Goal: Task Accomplishment & Management: Manage account settings

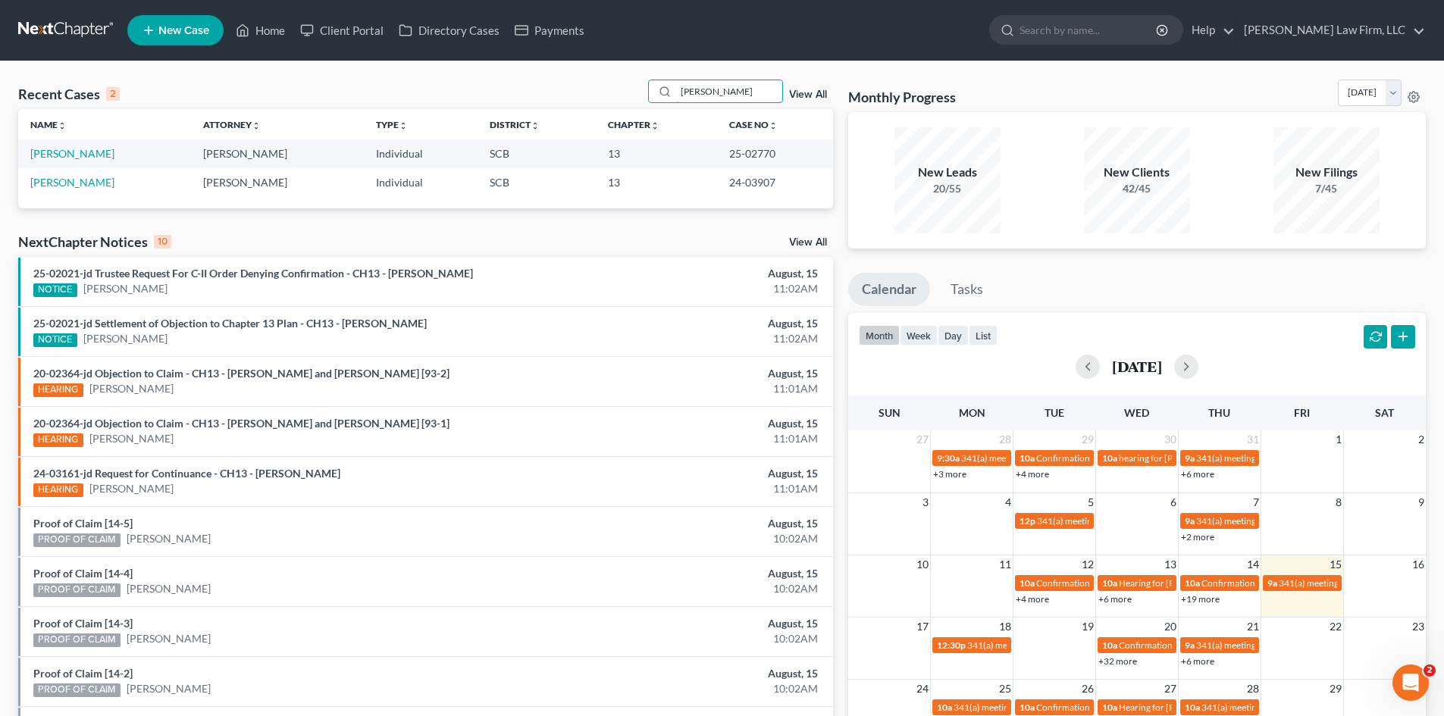
drag, startPoint x: 731, startPoint y: 92, endPoint x: 634, endPoint y: 93, distance: 97.8
click at [634, 93] on div "Recent Cases 2 [PERSON_NAME] View All" at bounding box center [425, 95] width 815 height 30
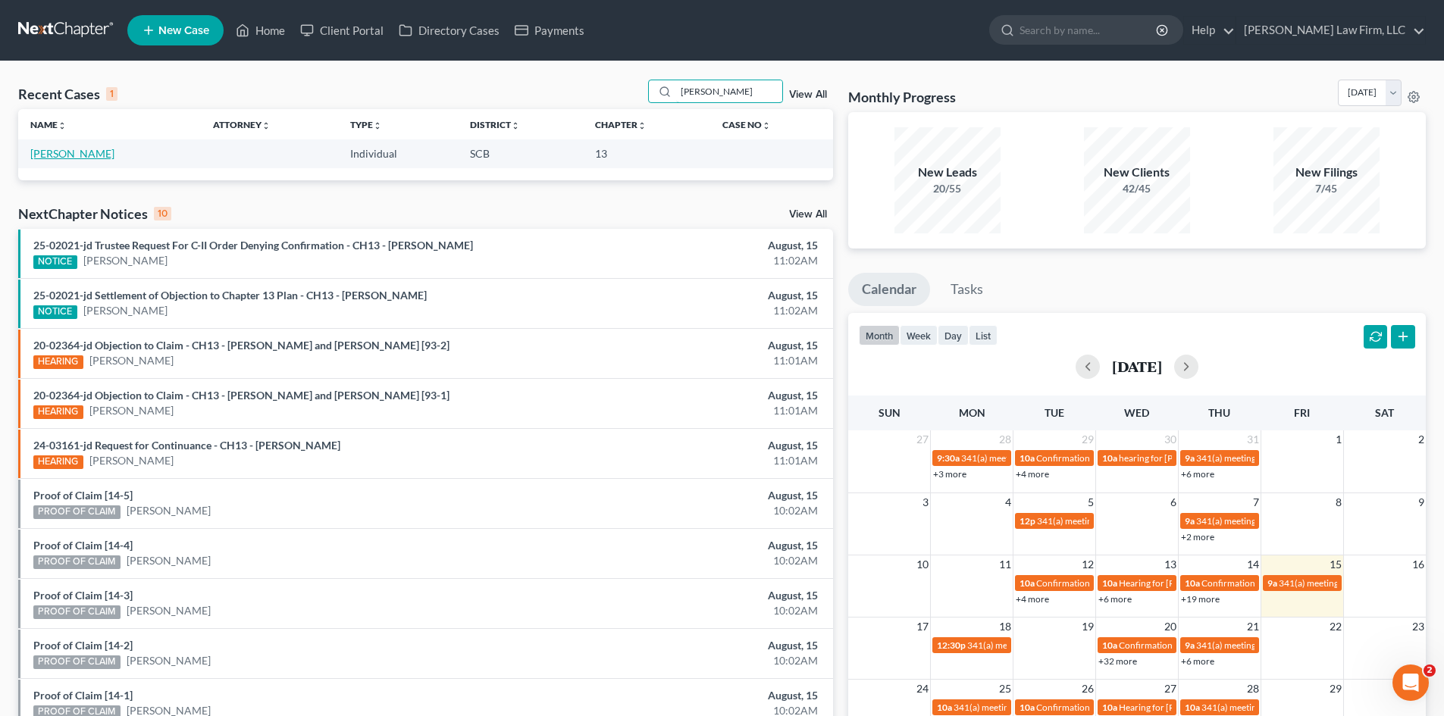
type input "[PERSON_NAME]"
click at [77, 153] on link "[PERSON_NAME]" at bounding box center [72, 153] width 84 height 13
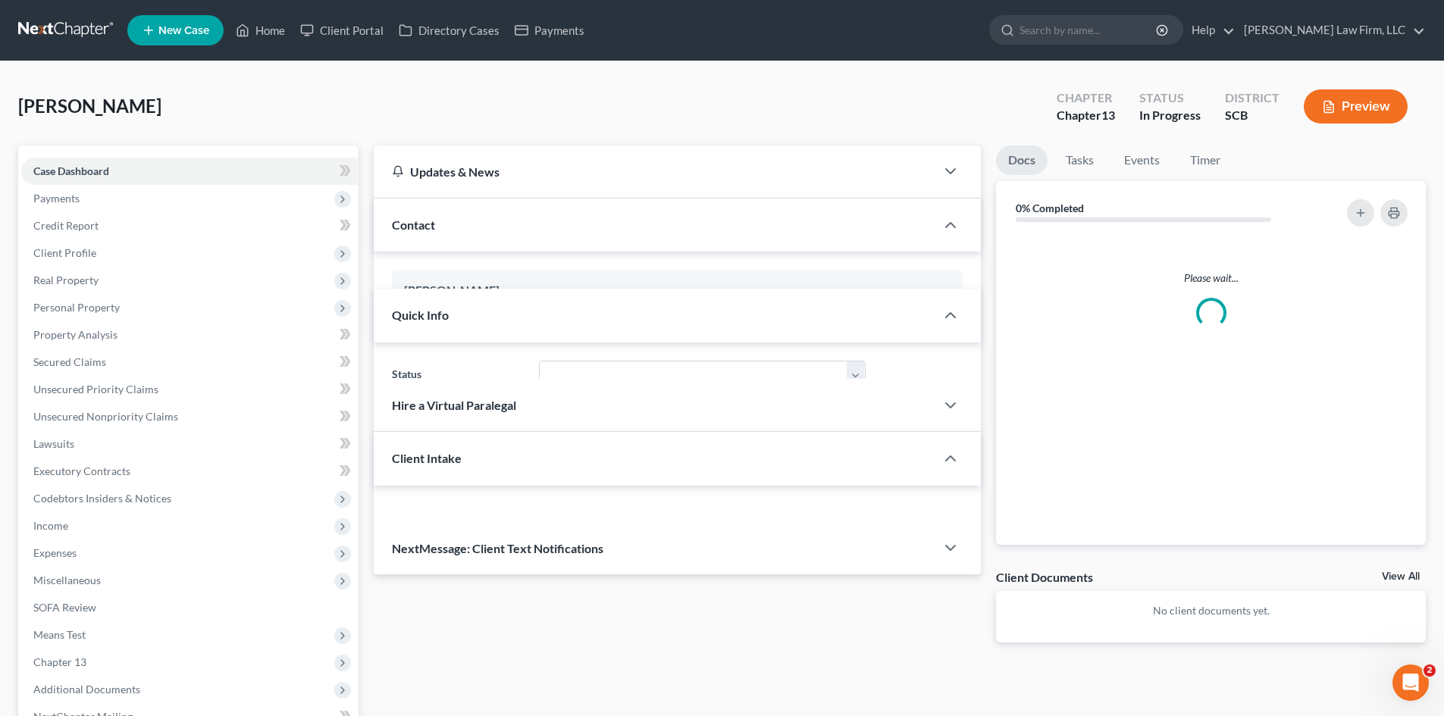
select select "1"
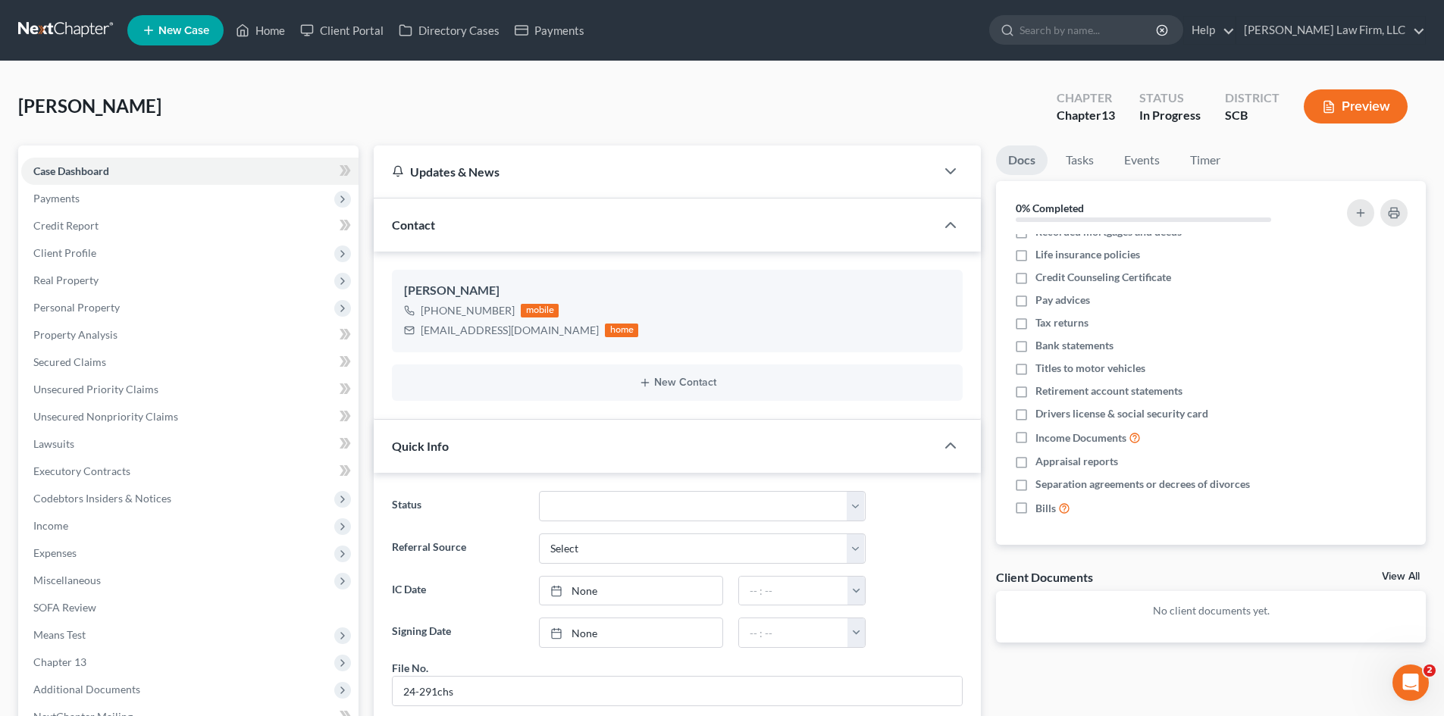
scroll to position [303, 0]
click at [1389, 574] on link "View All" at bounding box center [1401, 576] width 38 height 11
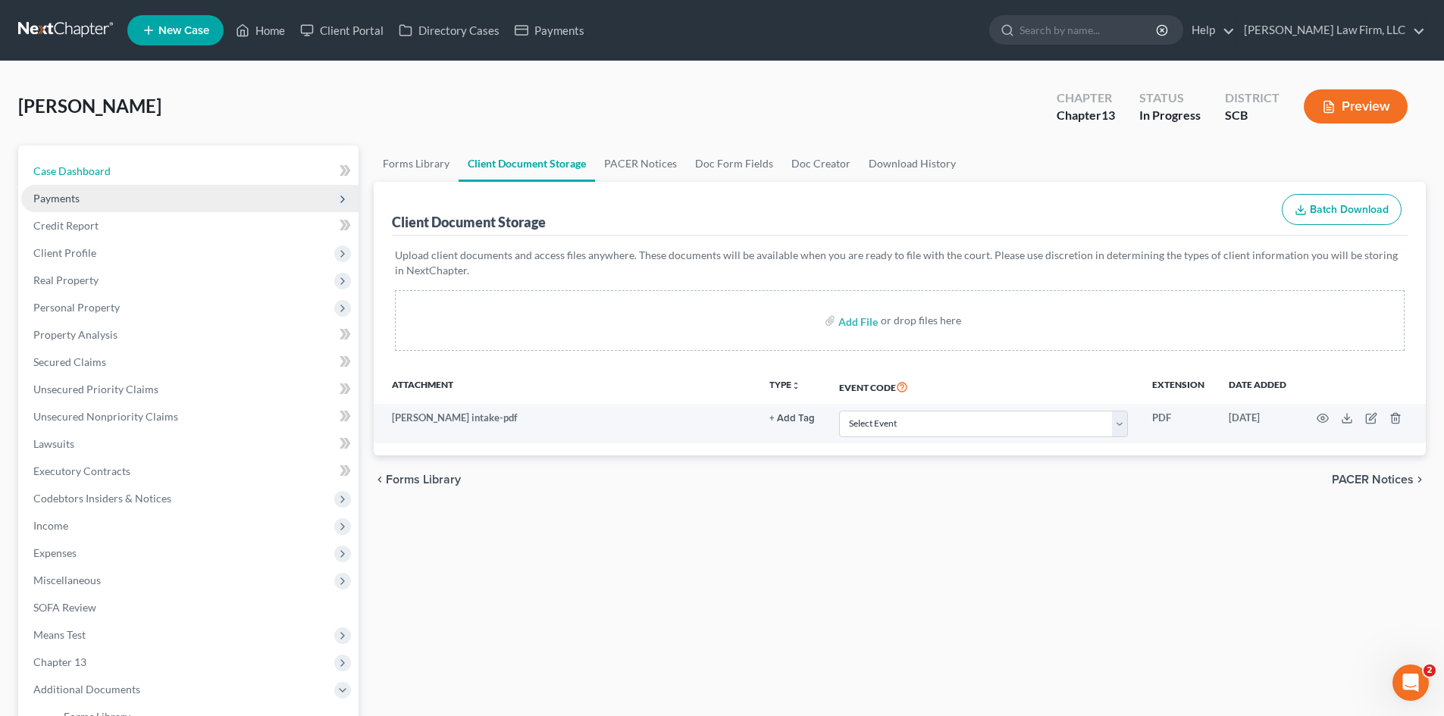
drag, startPoint x: 94, startPoint y: 168, endPoint x: 186, endPoint y: 184, distance: 93.8
click at [94, 168] on span "Case Dashboard" at bounding box center [71, 170] width 77 height 13
select select "1"
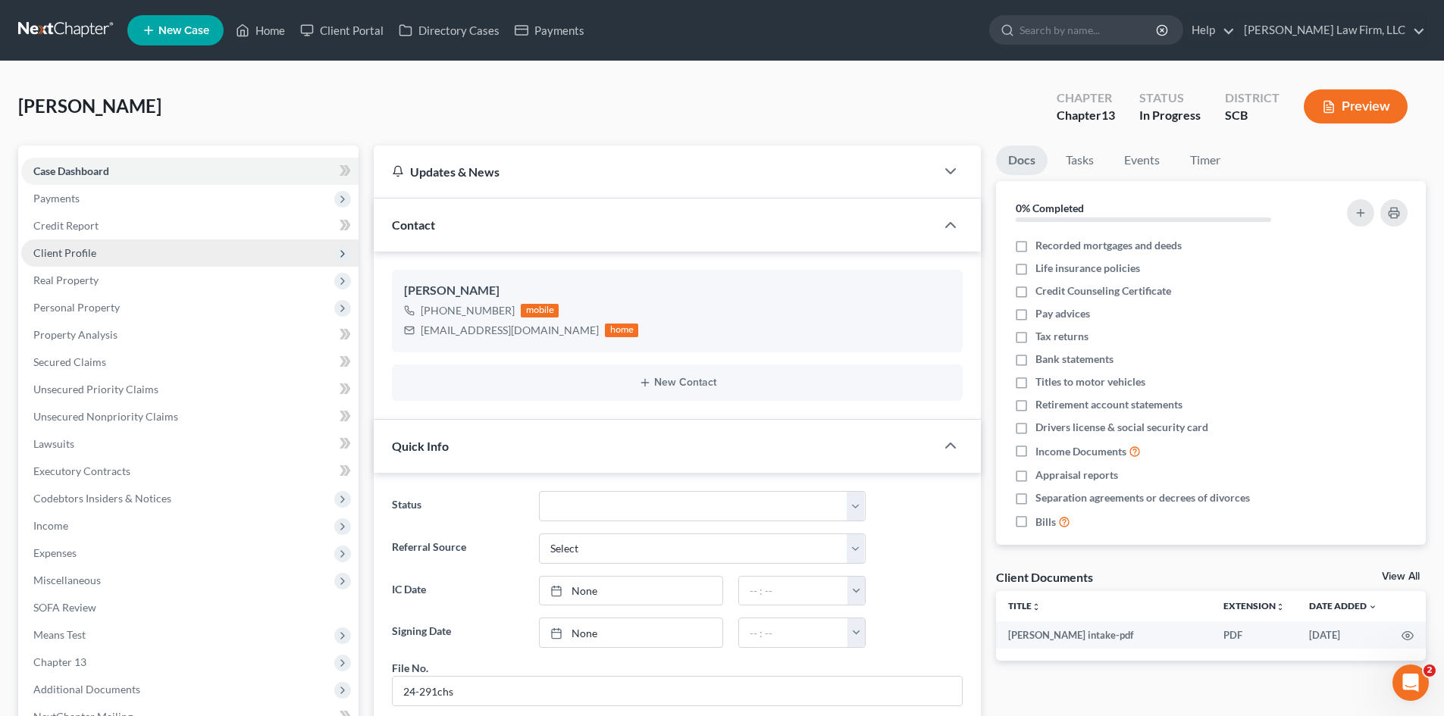
click at [87, 250] on span "Client Profile" at bounding box center [64, 252] width 63 height 13
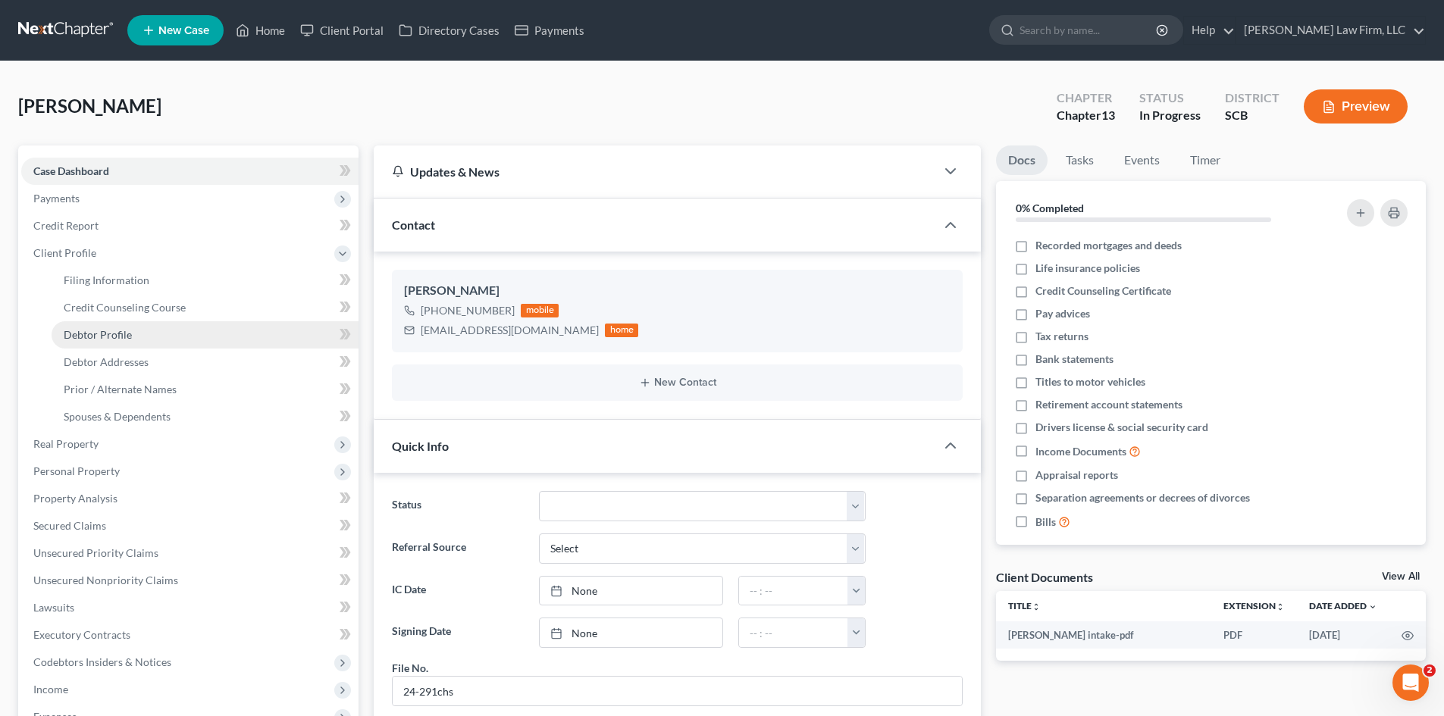
click at [111, 332] on span "Debtor Profile" at bounding box center [98, 334] width 68 height 13
select select "0"
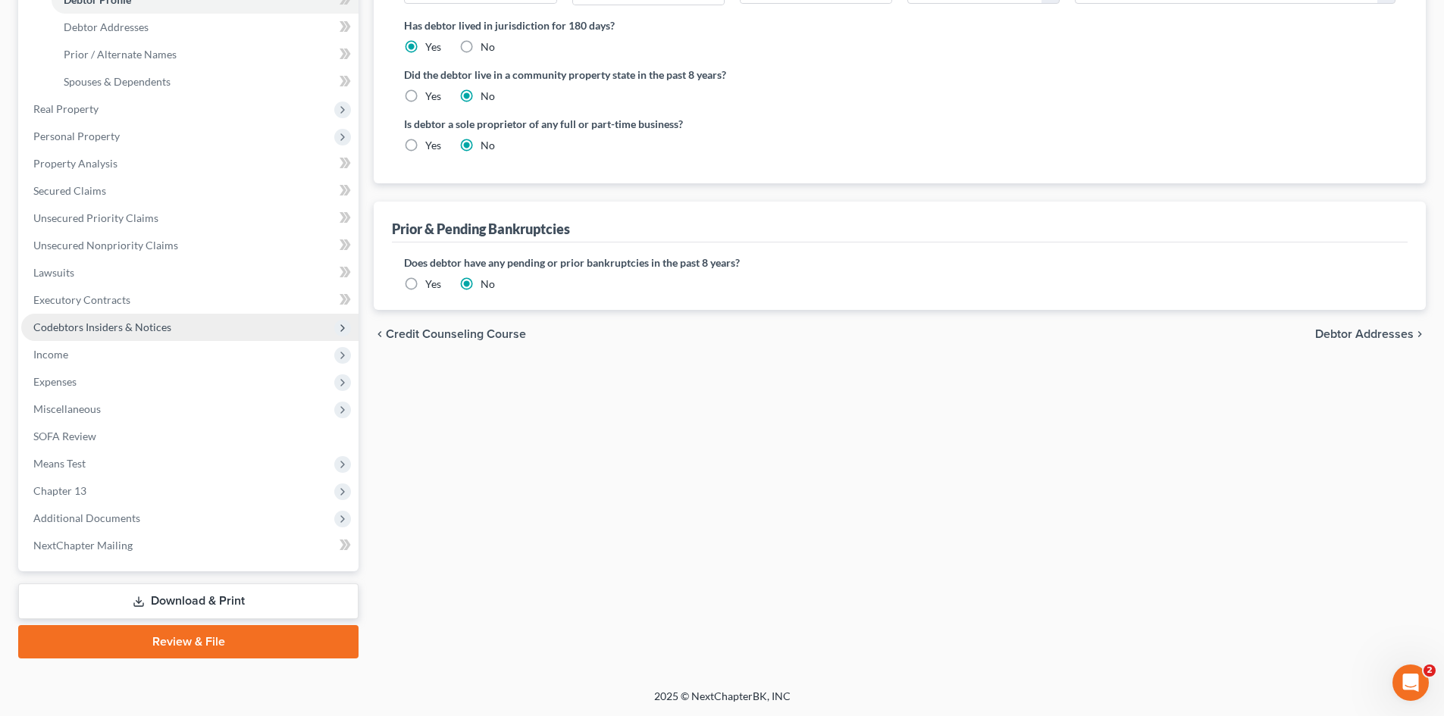
scroll to position [32, 0]
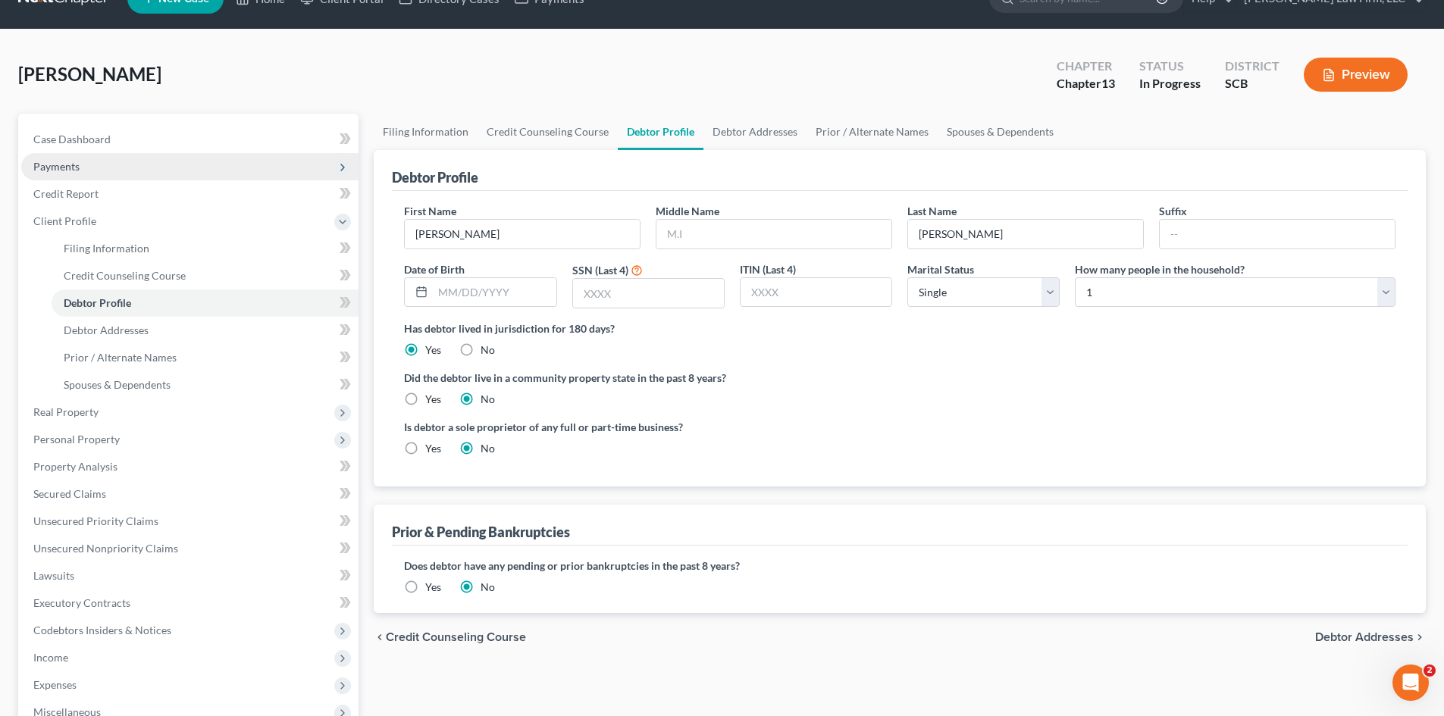
click at [70, 169] on span "Payments" at bounding box center [56, 166] width 46 height 13
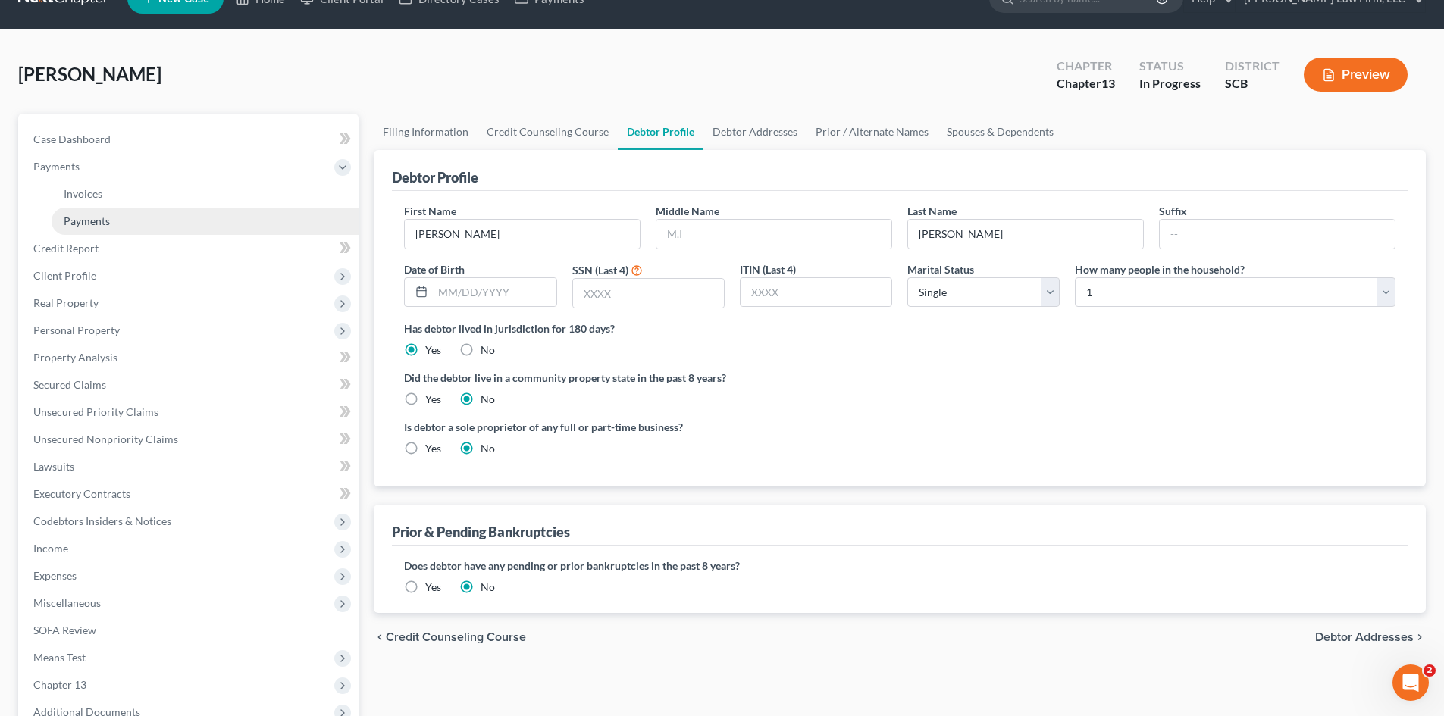
click at [102, 221] on span "Payments" at bounding box center [87, 220] width 46 height 13
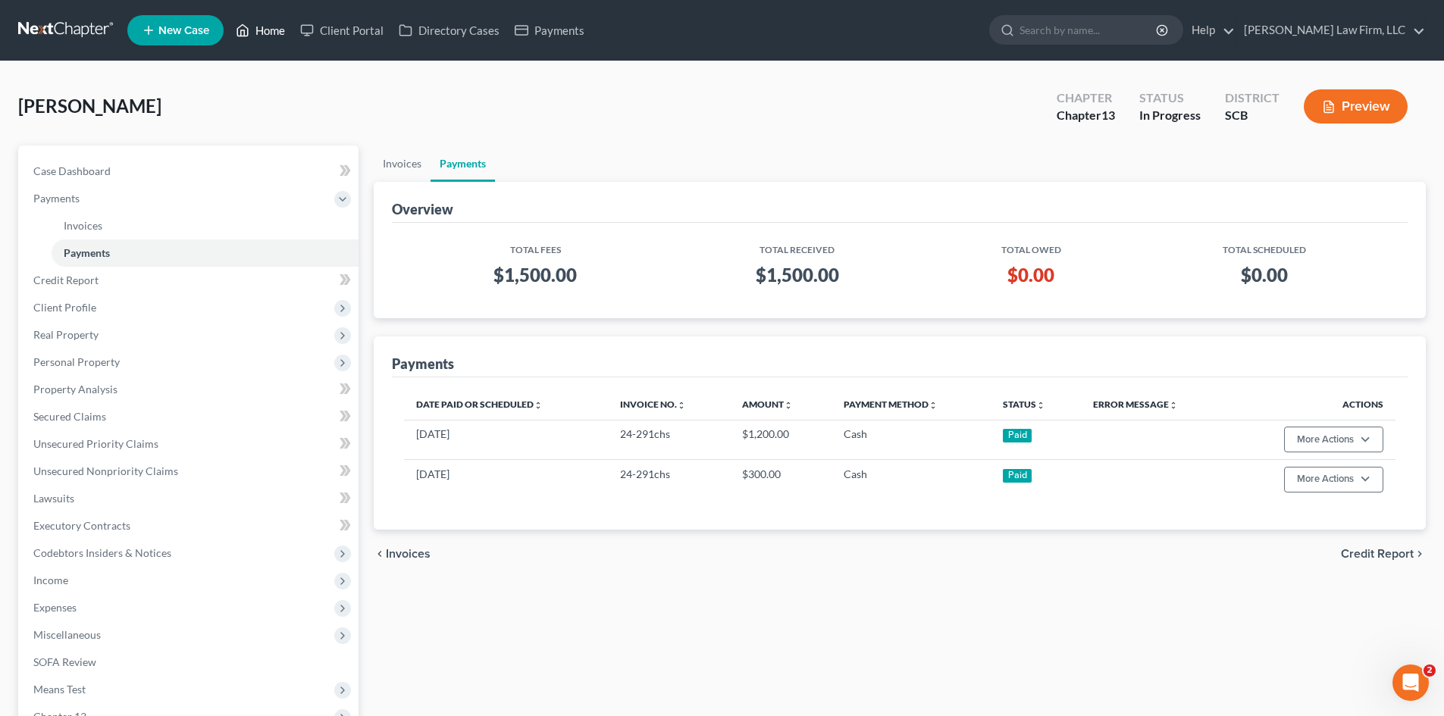
click at [261, 35] on link "Home" at bounding box center [260, 30] width 64 height 27
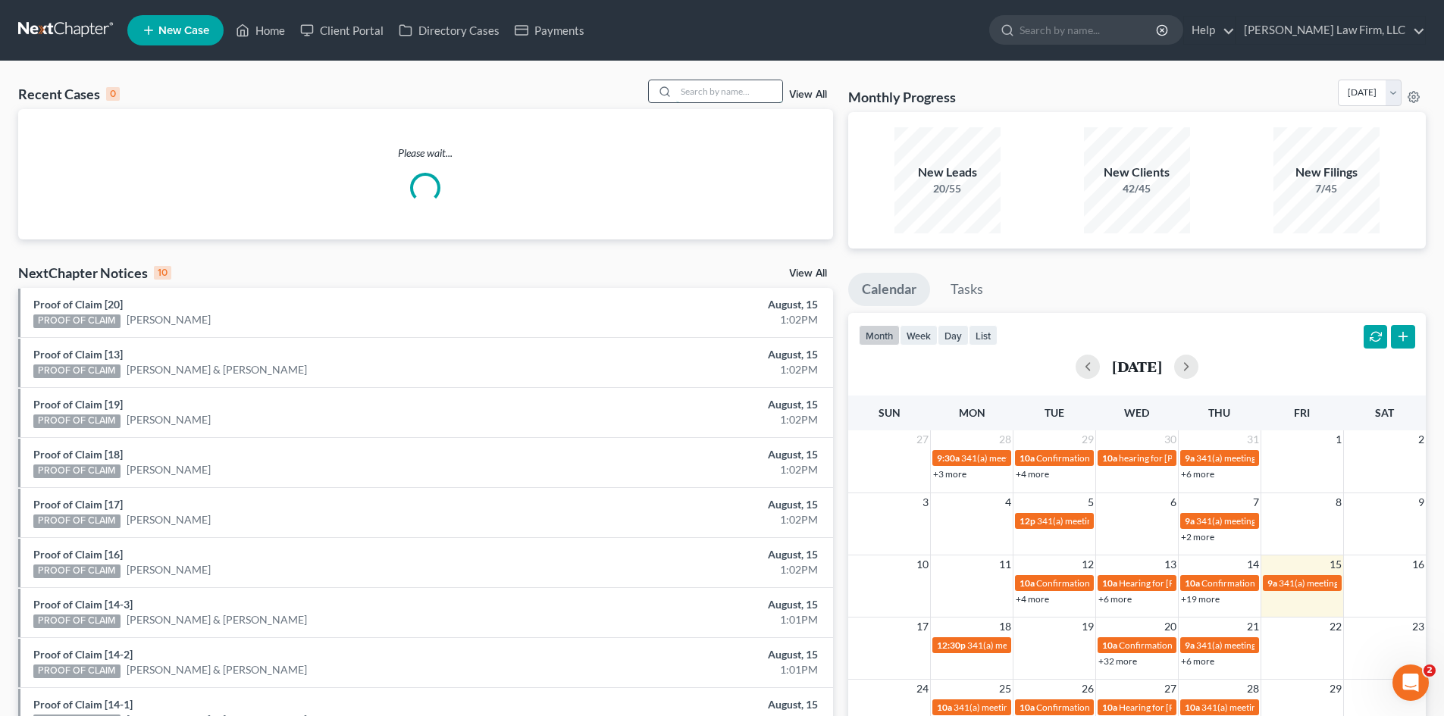
click at [757, 90] on input "search" at bounding box center [729, 91] width 106 height 22
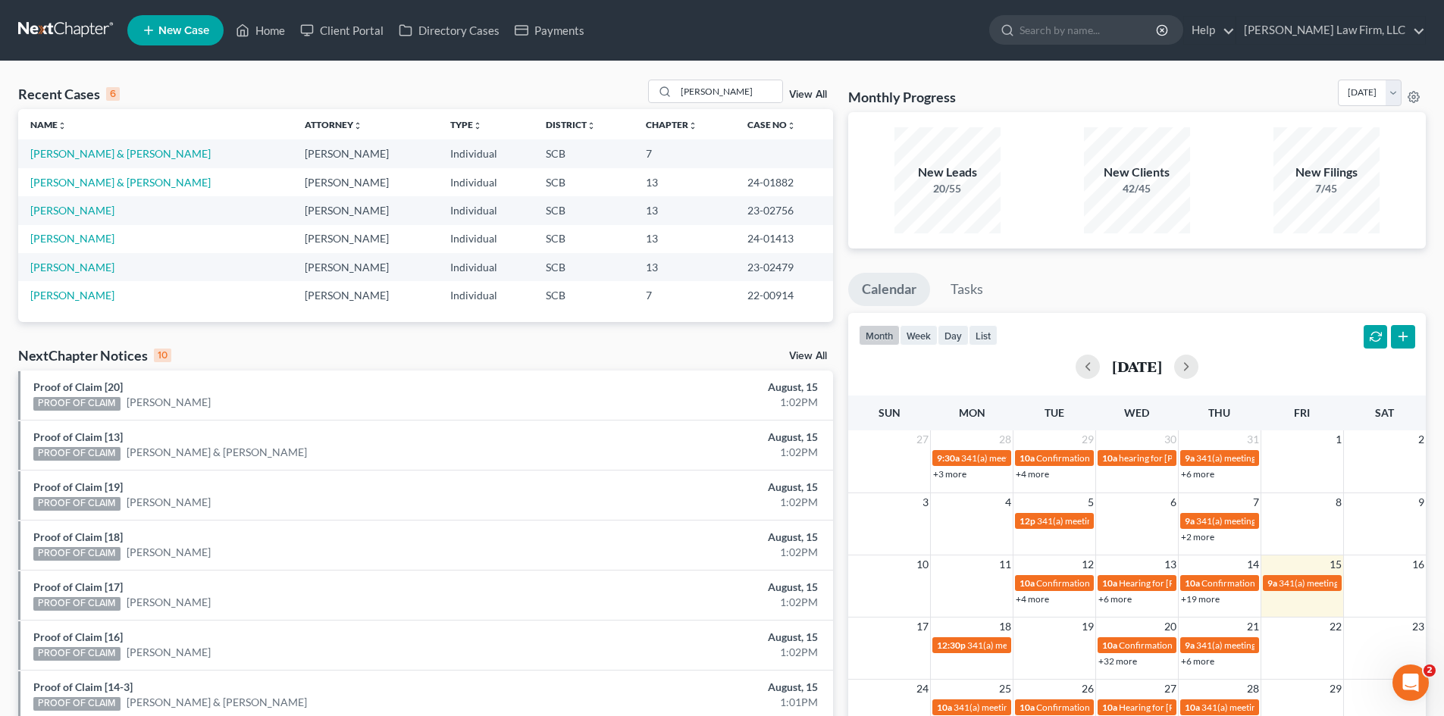
drag, startPoint x: 748, startPoint y: 79, endPoint x: 601, endPoint y: 79, distance: 147.0
click at [606, 80] on div "Recent Cases 6 [PERSON_NAME] View All Name unfold_more expand_more expand_less …" at bounding box center [722, 486] width 1444 height 851
drag, startPoint x: 710, startPoint y: 89, endPoint x: 668, endPoint y: 89, distance: 42.4
click at [669, 89] on div "[PERSON_NAME]" at bounding box center [715, 91] width 135 height 23
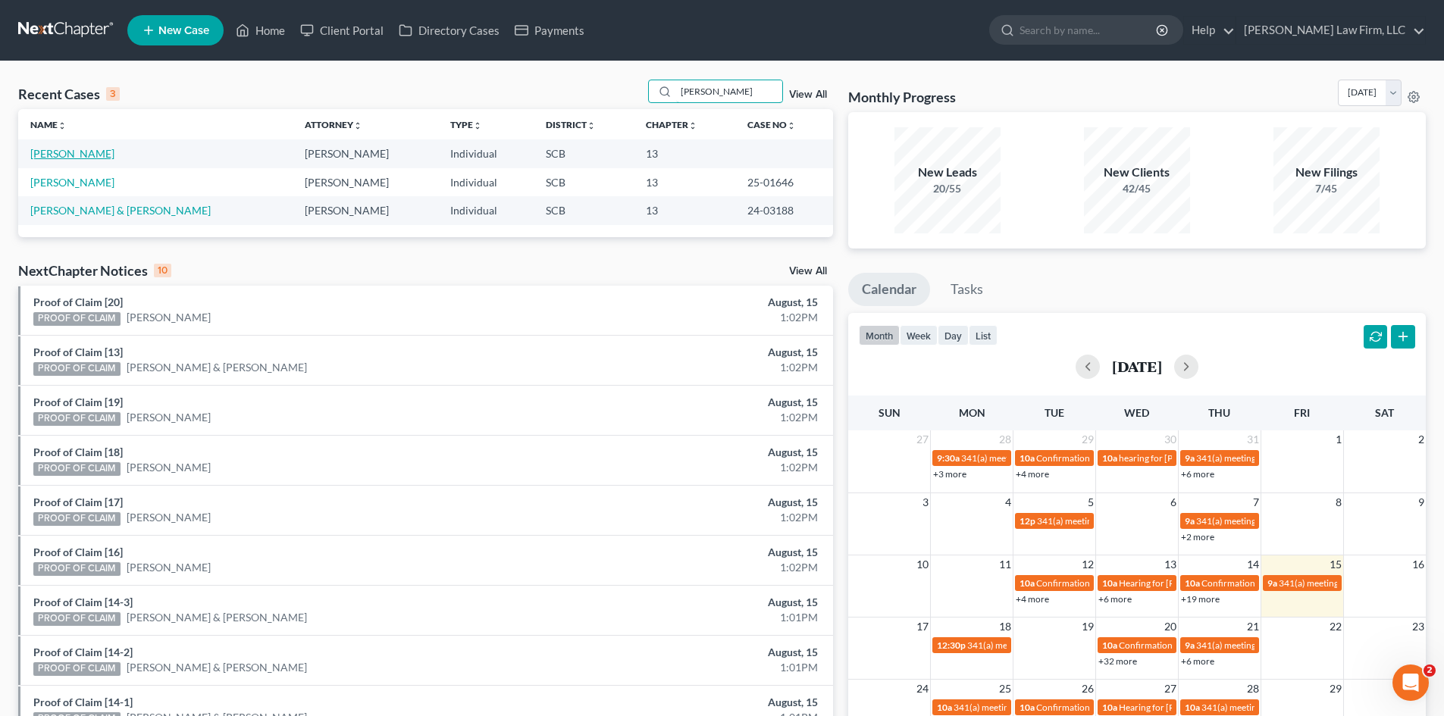
type input "[PERSON_NAME]"
click at [60, 154] on link "[PERSON_NAME]" at bounding box center [72, 153] width 84 height 13
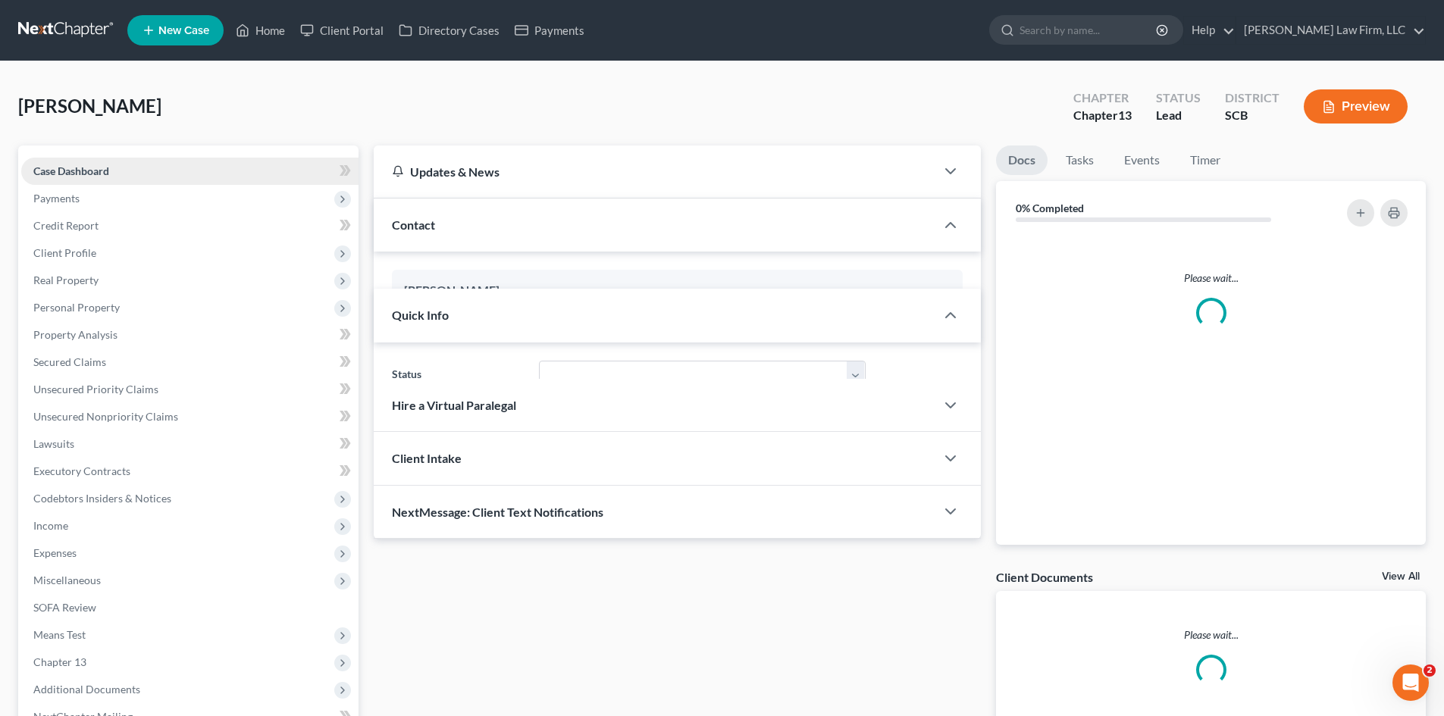
select select "2"
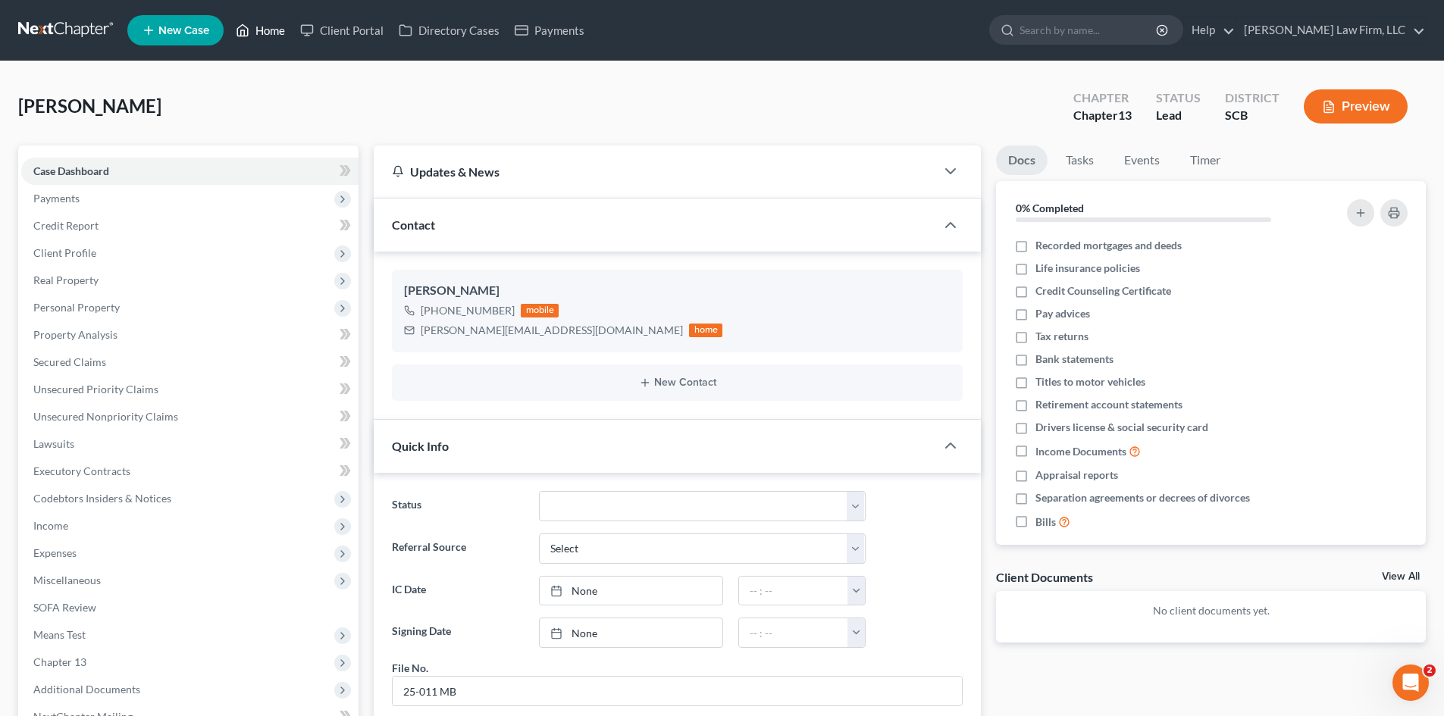
drag, startPoint x: 286, startPoint y: 27, endPoint x: 643, endPoint y: 95, distance: 364.0
click at [286, 27] on link "Home" at bounding box center [260, 30] width 64 height 27
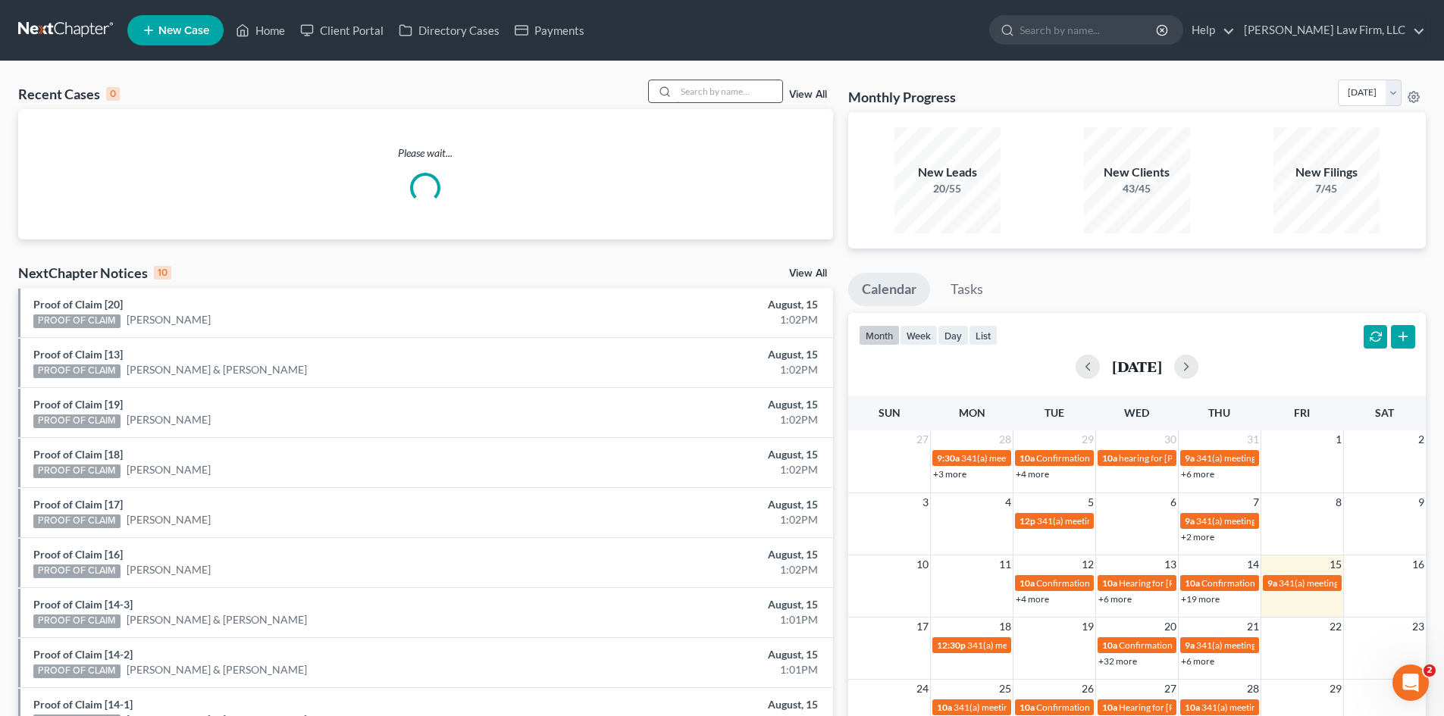
click at [718, 86] on input "search" at bounding box center [729, 91] width 106 height 22
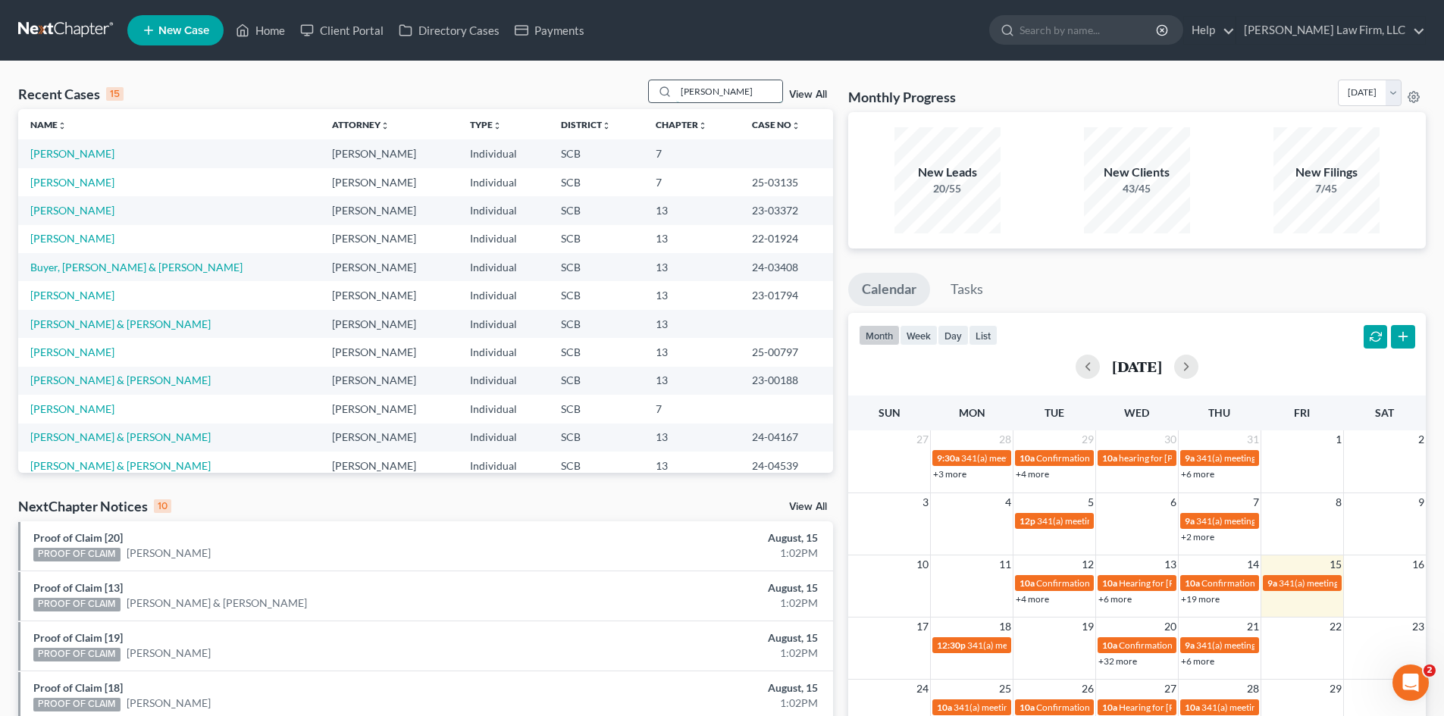
drag, startPoint x: 720, startPoint y: 94, endPoint x: 656, endPoint y: 94, distance: 64.4
click at [656, 94] on div "[PERSON_NAME]" at bounding box center [715, 91] width 135 height 23
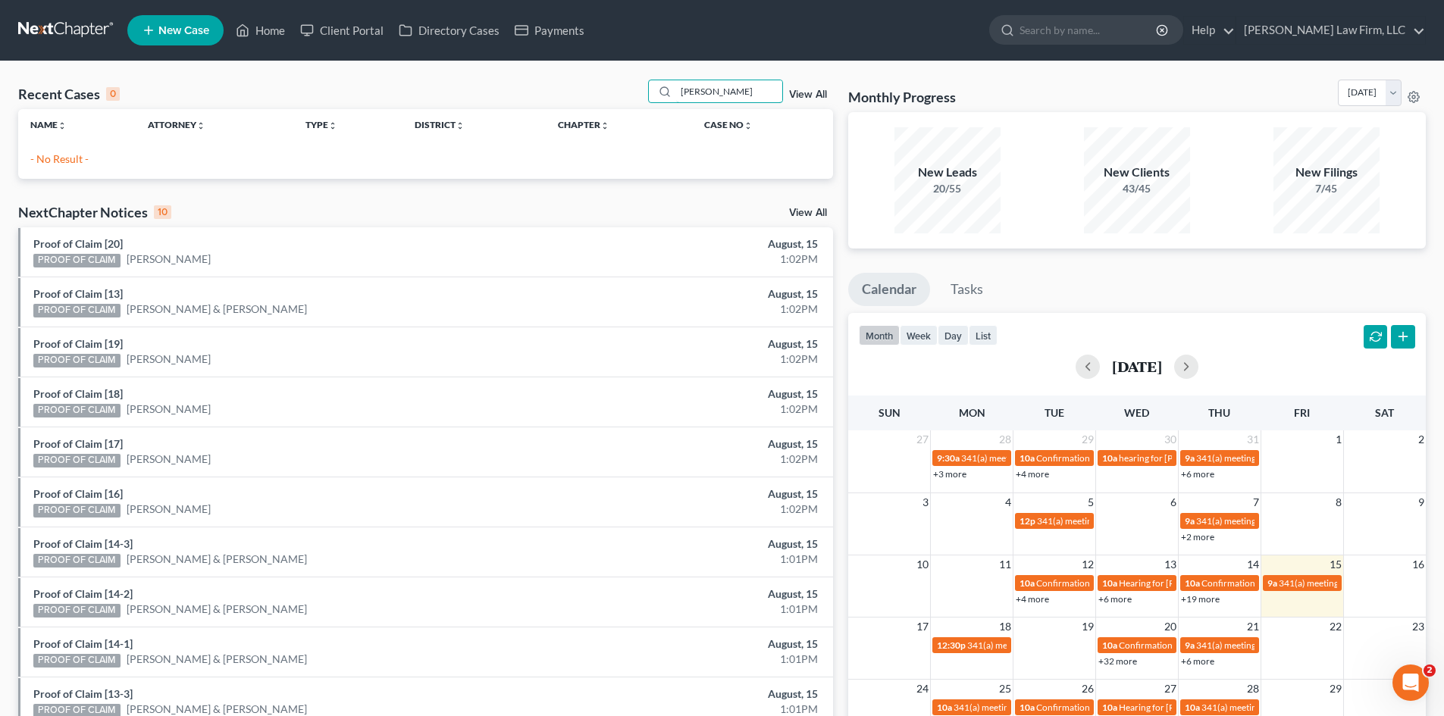
type input "[PERSON_NAME]"
drag, startPoint x: 677, startPoint y: 92, endPoint x: 656, endPoint y: 94, distance: 20.5
click at [669, 95] on div "[PERSON_NAME]" at bounding box center [715, 91] width 135 height 23
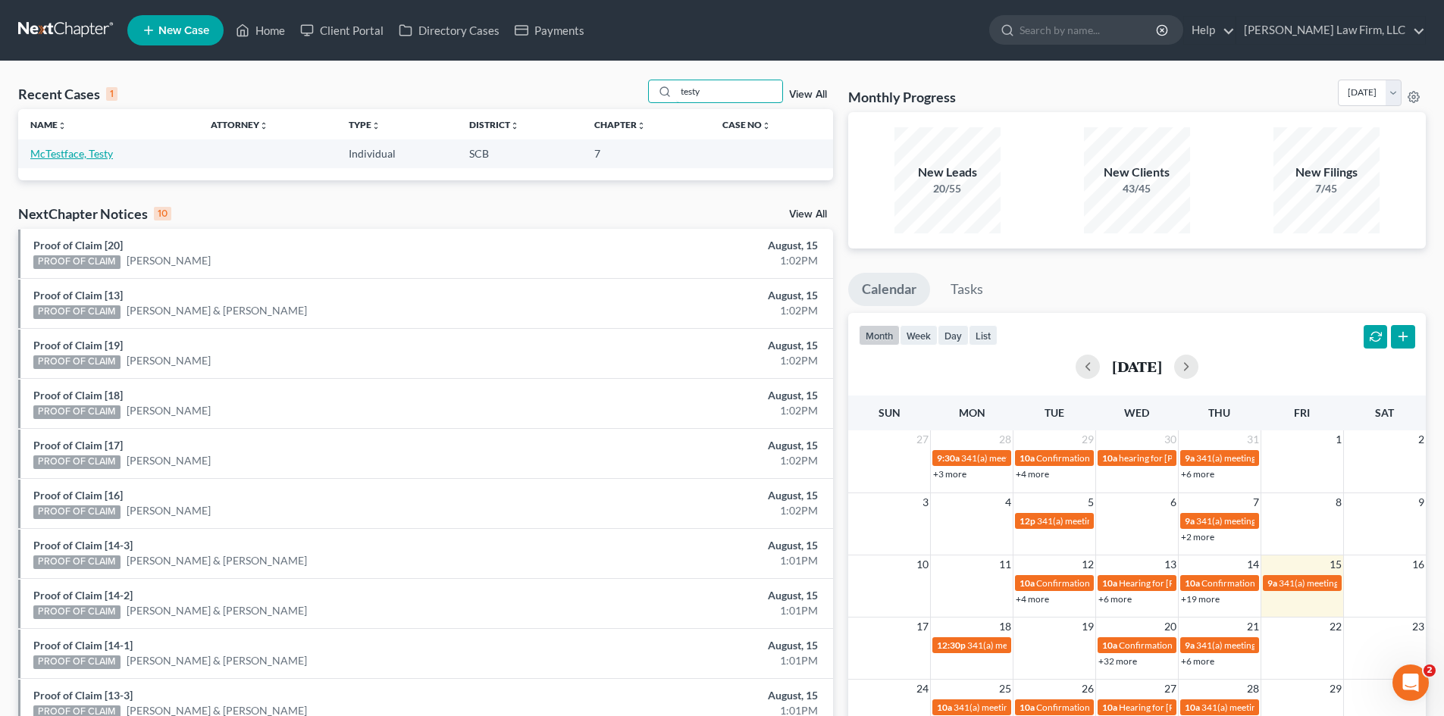
type input "testy"
click at [88, 148] on link "McTestface, Testy" at bounding box center [71, 153] width 83 height 13
select select "3"
select select "4"
select select "0"
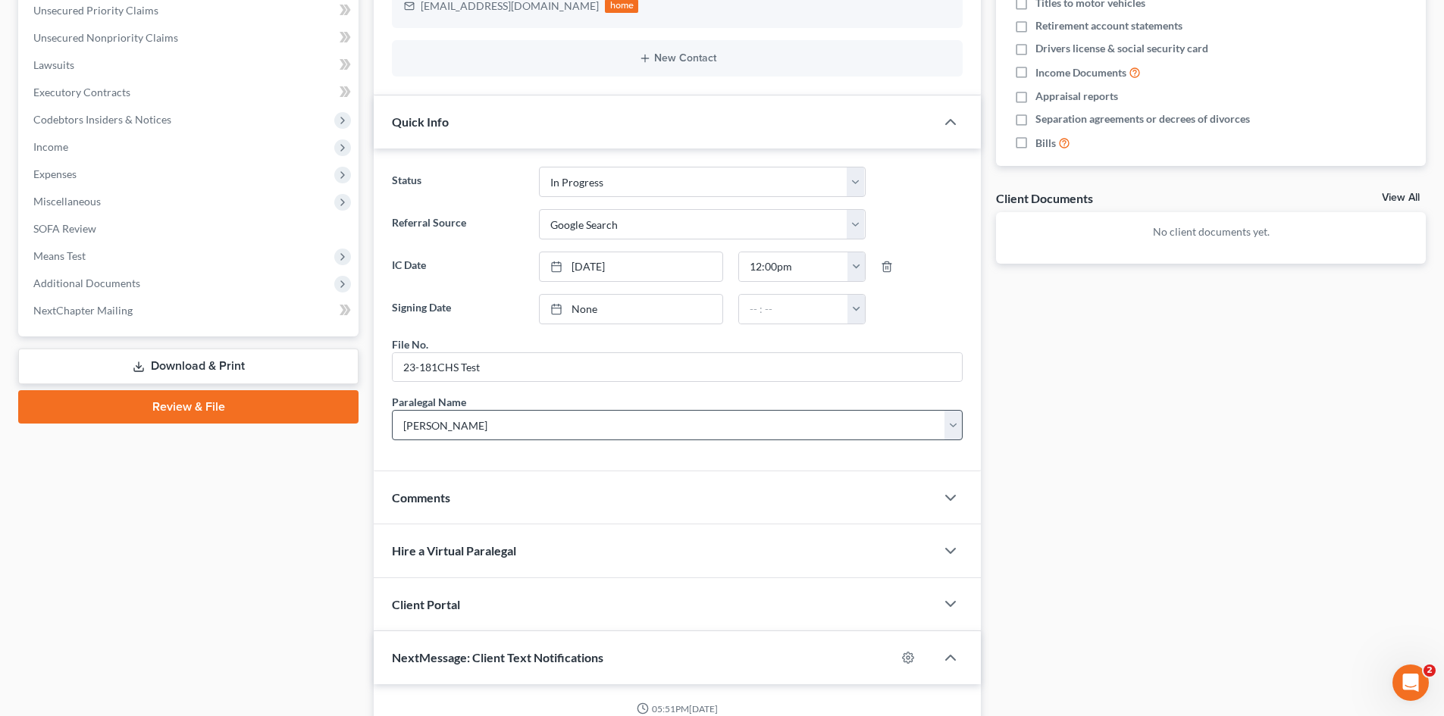
scroll to position [641, 0]
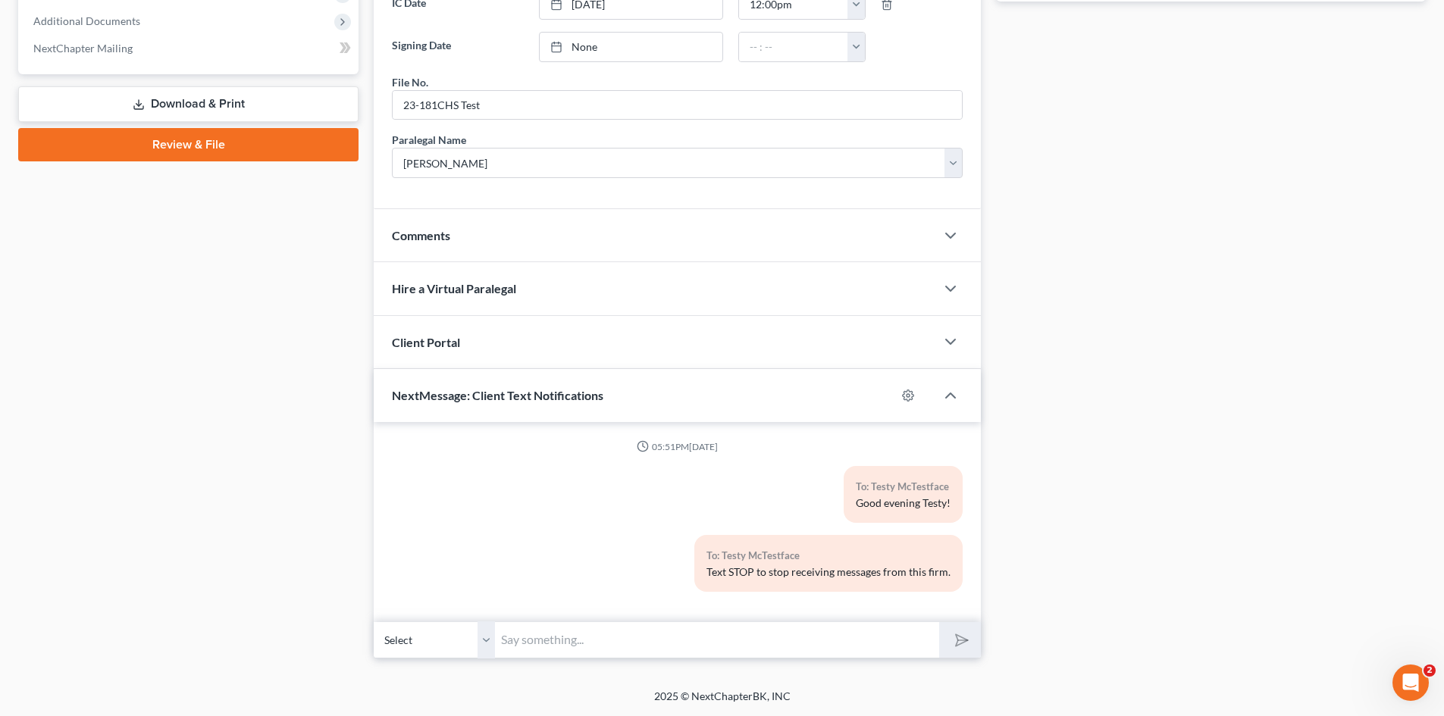
click at [919, 391] on div at bounding box center [915, 395] width 39 height 24
click at [902, 392] on icon "button" at bounding box center [908, 396] width 12 height 12
select select "0"
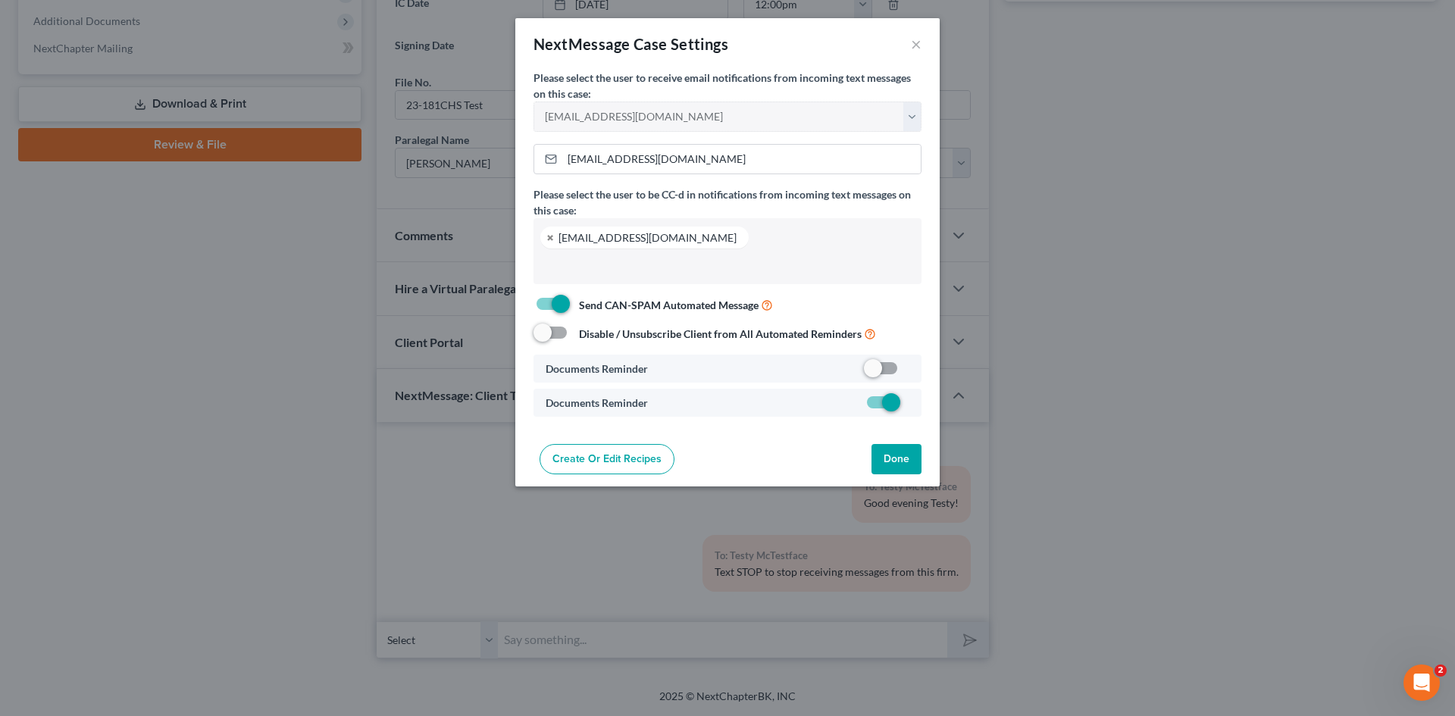
click at [890, 366] on span at bounding box center [882, 368] width 36 height 18
drag, startPoint x: 878, startPoint y: 368, endPoint x: 921, endPoint y: 371, distance: 43.3
click at [921, 371] on div "Documents Reminder" at bounding box center [728, 369] width 388 height 28
click at [886, 371] on span at bounding box center [882, 368] width 36 height 18
drag, startPoint x: 871, startPoint y: 364, endPoint x: 905, endPoint y: 364, distance: 34.1
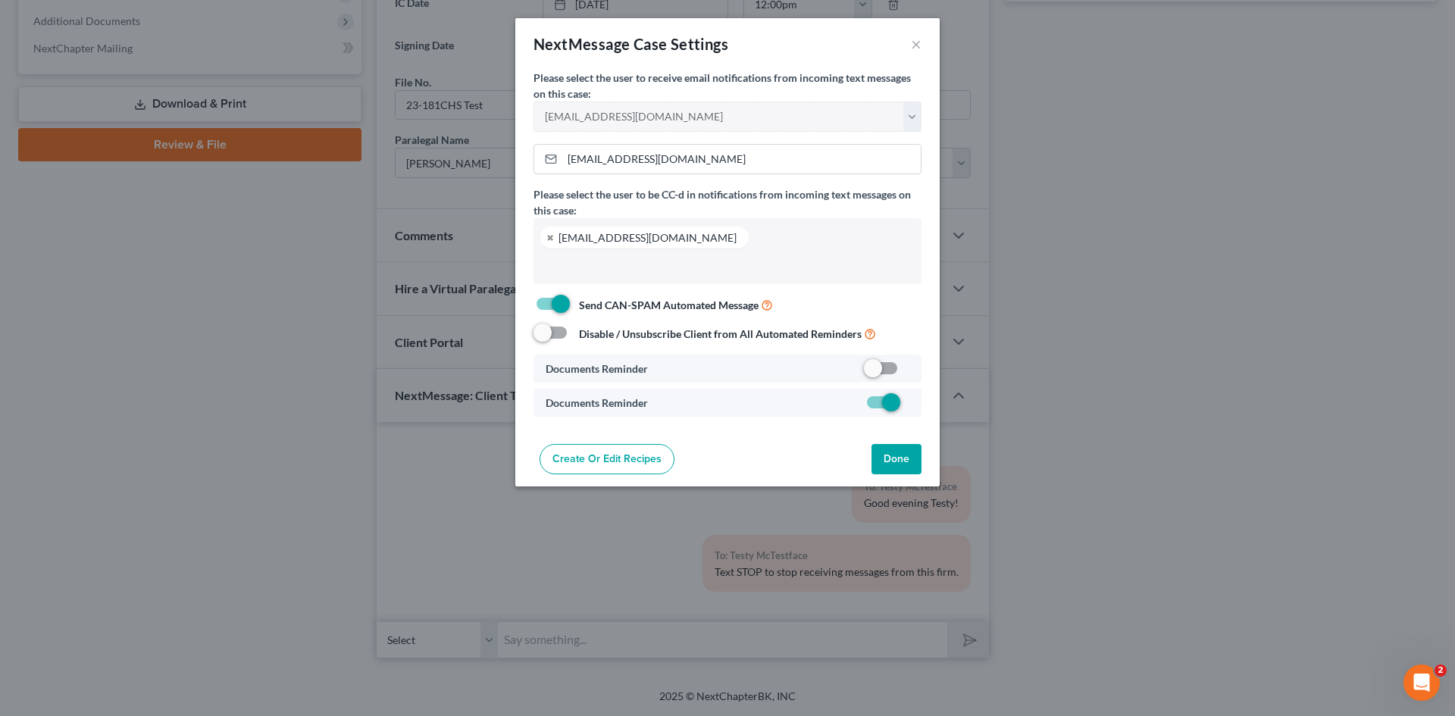
click at [905, 364] on div at bounding box center [886, 368] width 45 height 15
click at [886, 366] on span at bounding box center [882, 368] width 36 height 18
drag, startPoint x: 867, startPoint y: 368, endPoint x: 909, endPoint y: 371, distance: 41.8
click at [909, 371] on div at bounding box center [886, 368] width 45 height 15
click at [888, 366] on span at bounding box center [882, 368] width 36 height 18
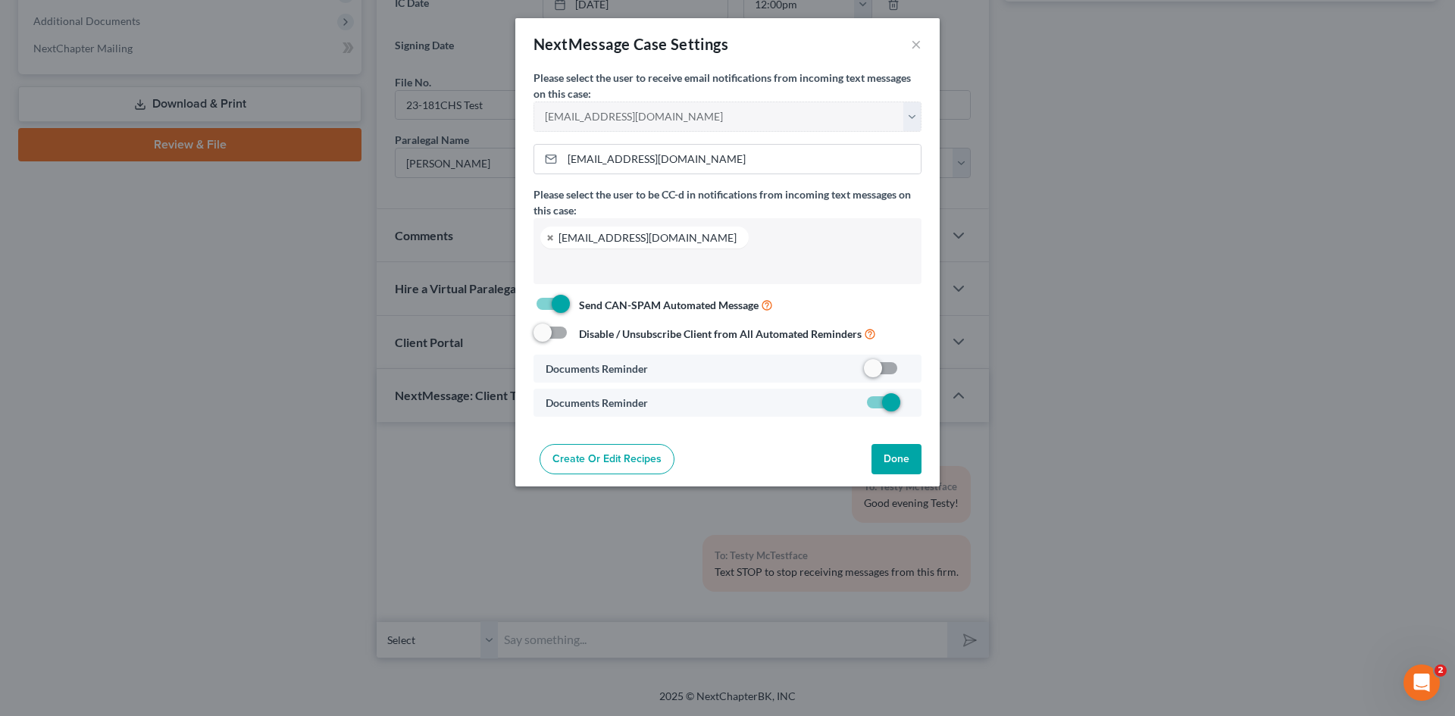
click at [909, 372] on label at bounding box center [909, 372] width 0 height 0
click at [916, 366] on input "checkbox" at bounding box center [921, 366] width 10 height 10
click at [909, 372] on label at bounding box center [909, 372] width 0 height 0
click at [916, 366] on input "checkbox" at bounding box center [921, 366] width 10 height 10
click at [909, 372] on label at bounding box center [909, 372] width 0 height 0
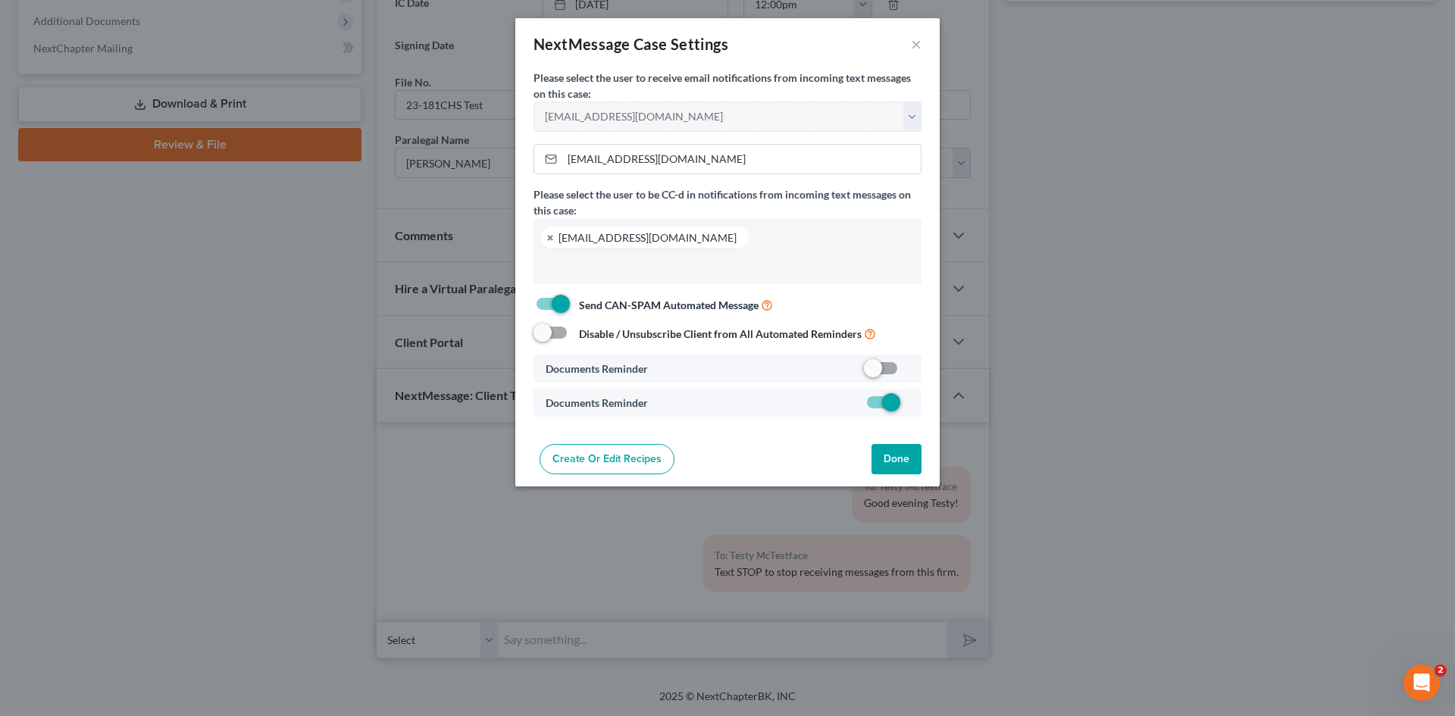
click at [916, 366] on input "checkbox" at bounding box center [921, 366] width 10 height 10
click at [839, 371] on div at bounding box center [853, 369] width 127 height 16
click at [909, 372] on label at bounding box center [909, 372] width 0 height 0
click at [916, 366] on input "checkbox" at bounding box center [921, 366] width 10 height 10
click at [909, 372] on label at bounding box center [909, 372] width 0 height 0
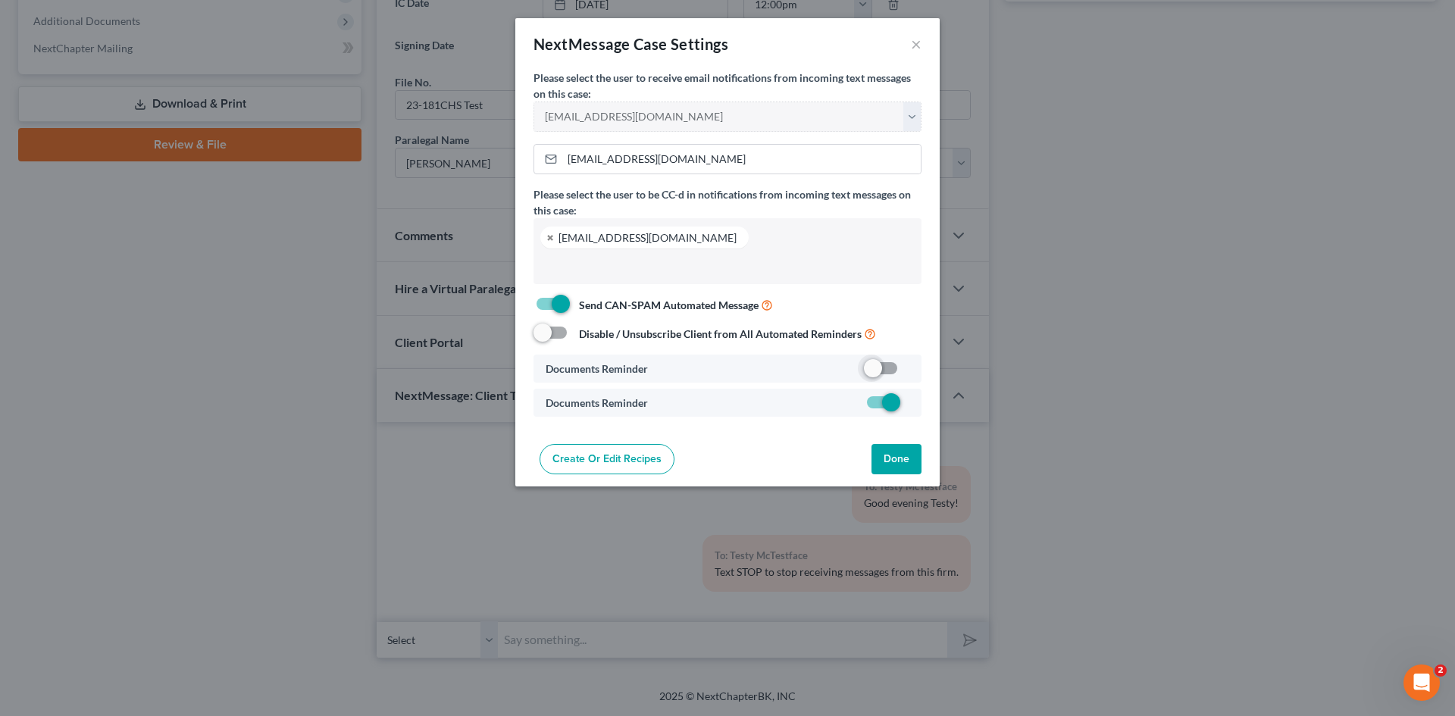
click at [916, 365] on input "checkbox" at bounding box center [921, 366] width 10 height 10
checkbox input "true"
click at [893, 452] on button "Done" at bounding box center [897, 459] width 50 height 30
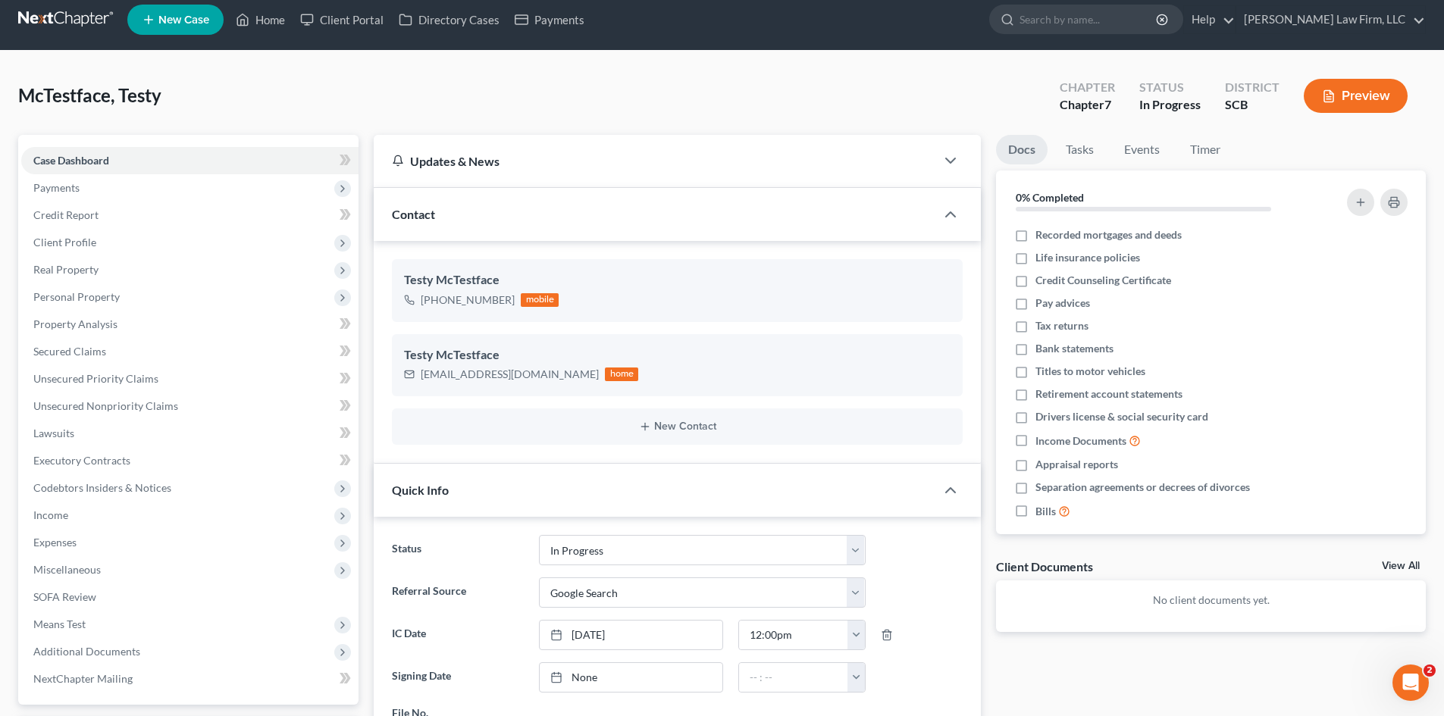
scroll to position [0, 0]
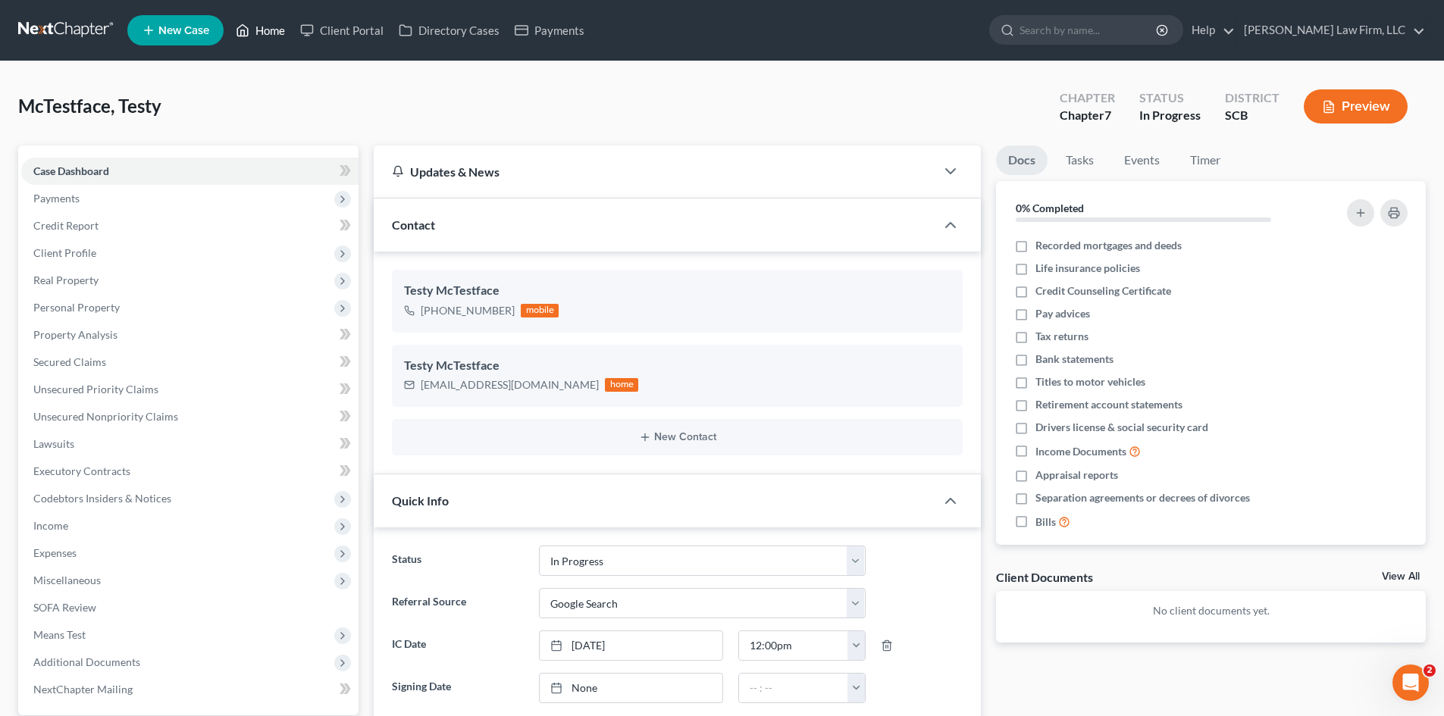
click at [285, 33] on link "Home" at bounding box center [260, 30] width 64 height 27
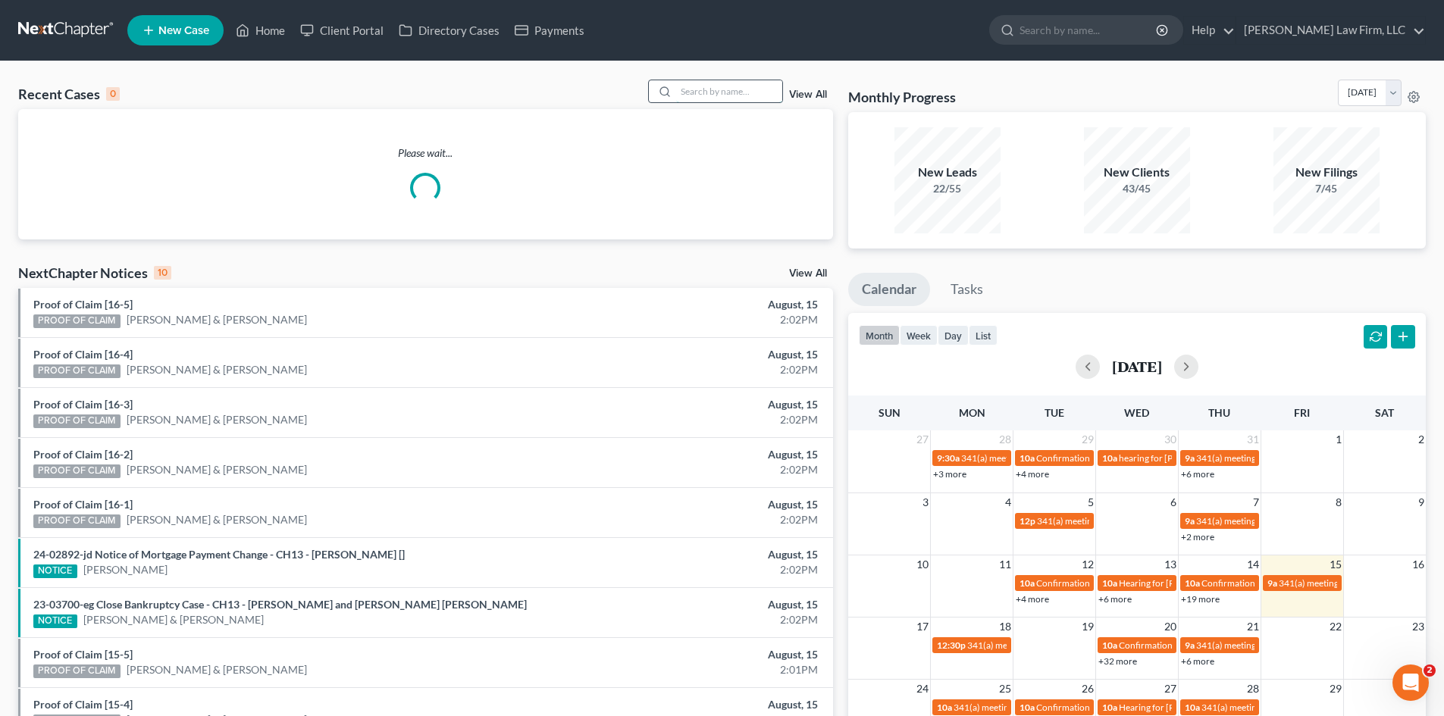
click at [718, 90] on input "search" at bounding box center [729, 91] width 106 height 22
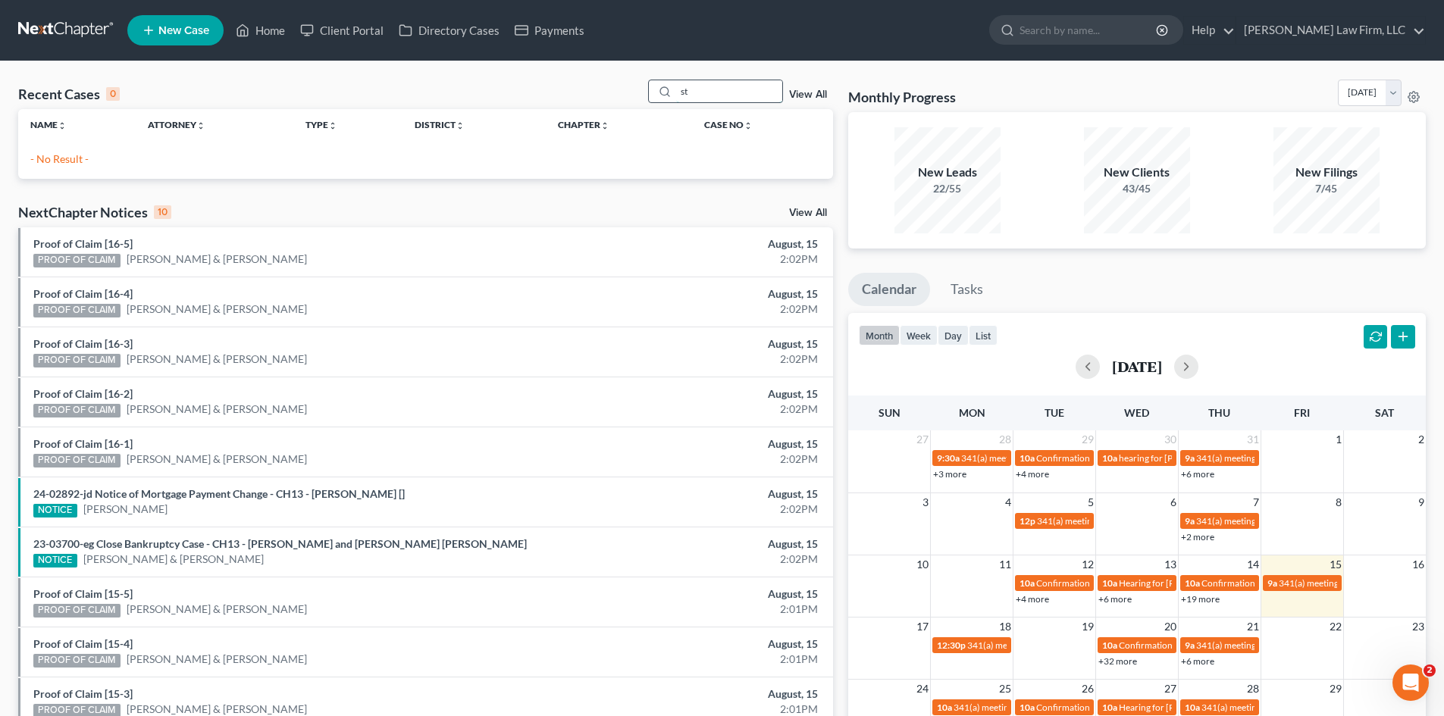
type input "s"
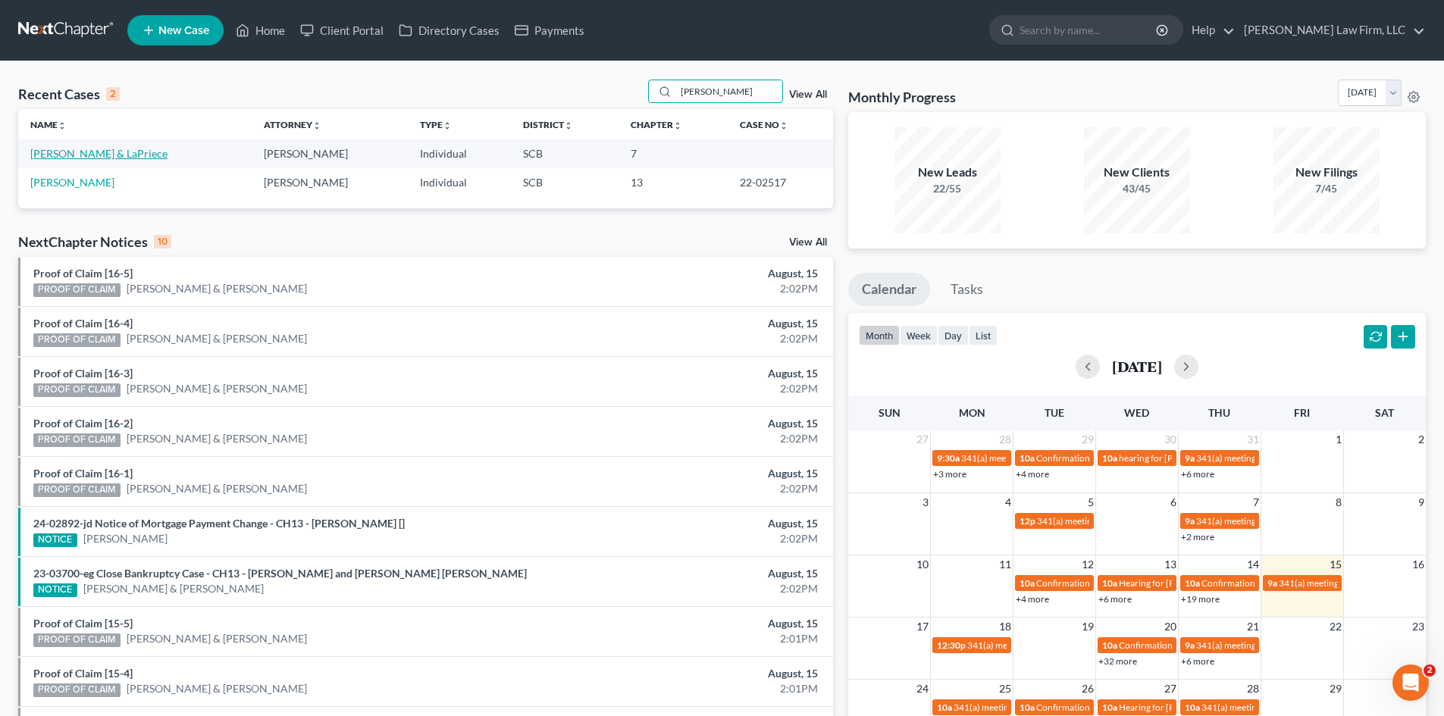
type input "[PERSON_NAME]"
click at [111, 152] on link "[PERSON_NAME] & LaPriece" at bounding box center [98, 153] width 137 height 13
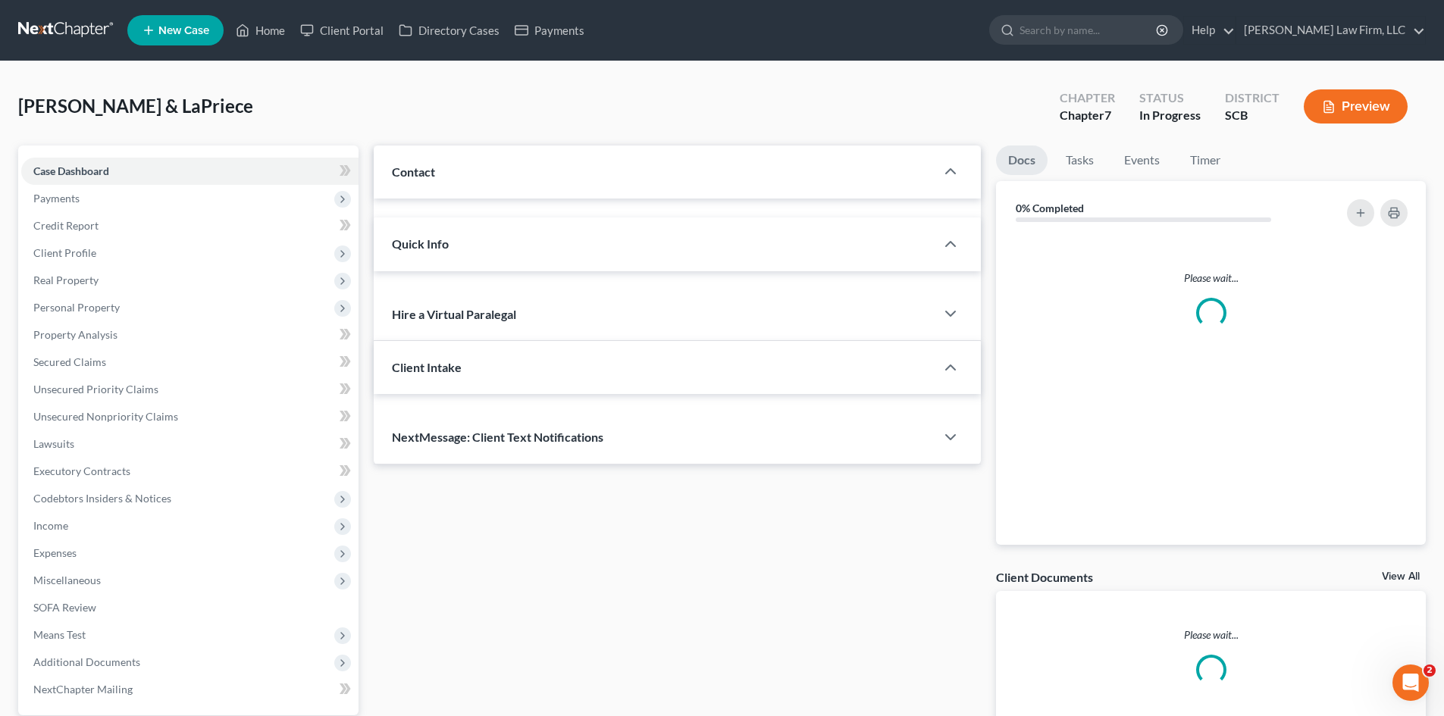
select select "0"
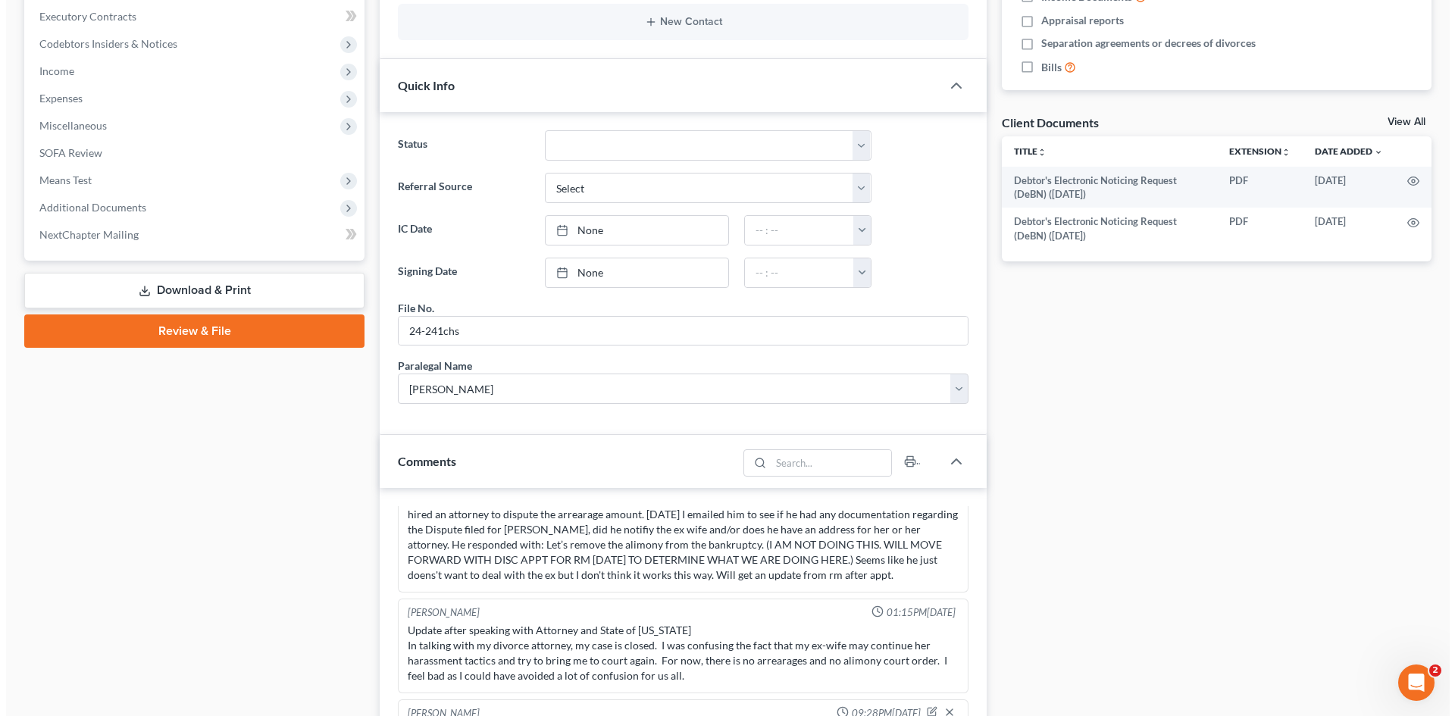
scroll to position [76, 0]
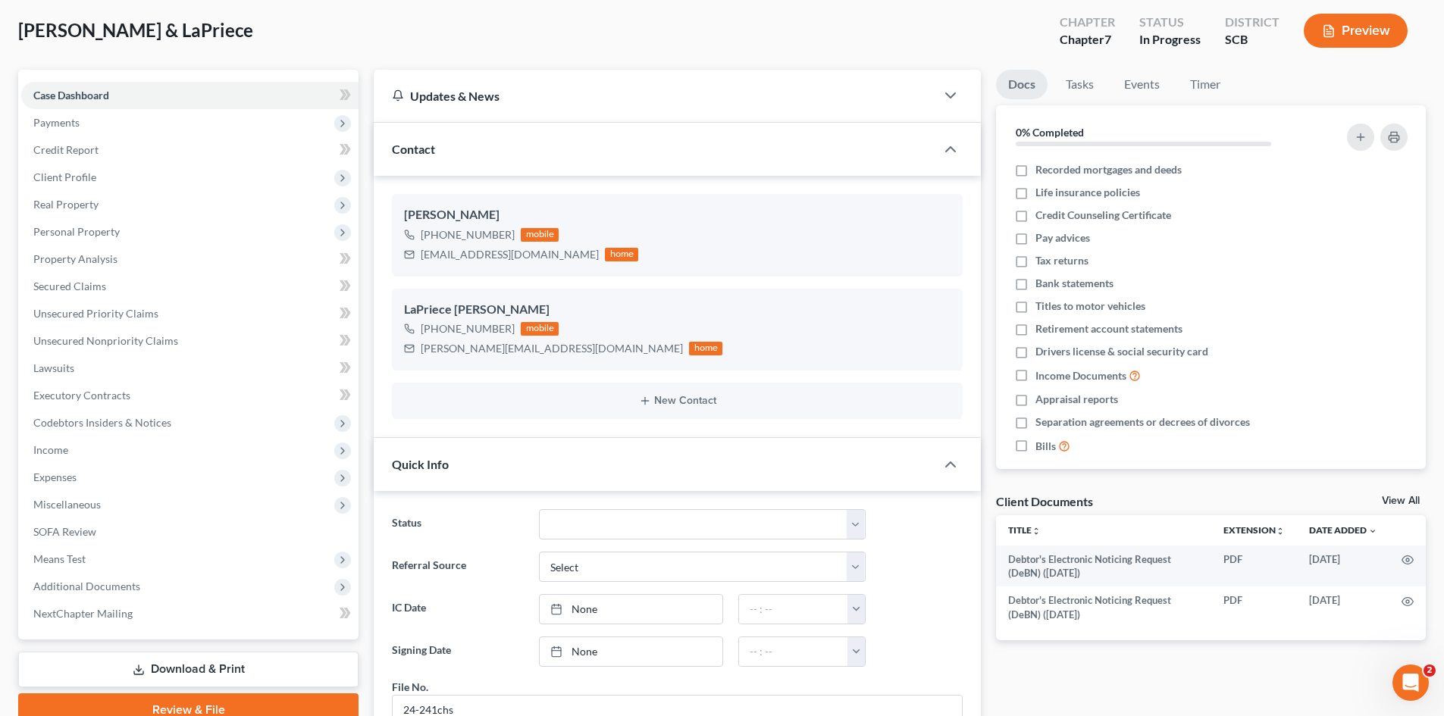
click at [1344, 21] on button "Preview" at bounding box center [1356, 31] width 104 height 34
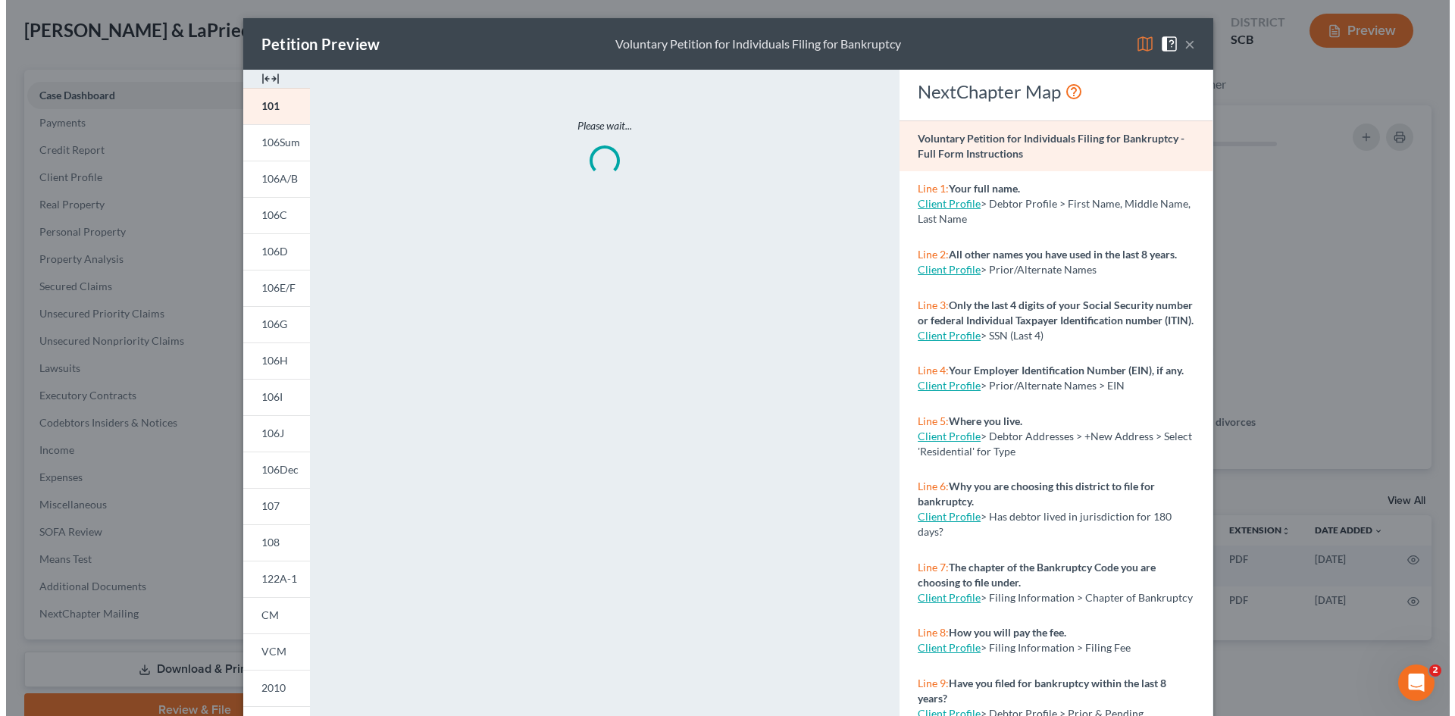
scroll to position [1111, 0]
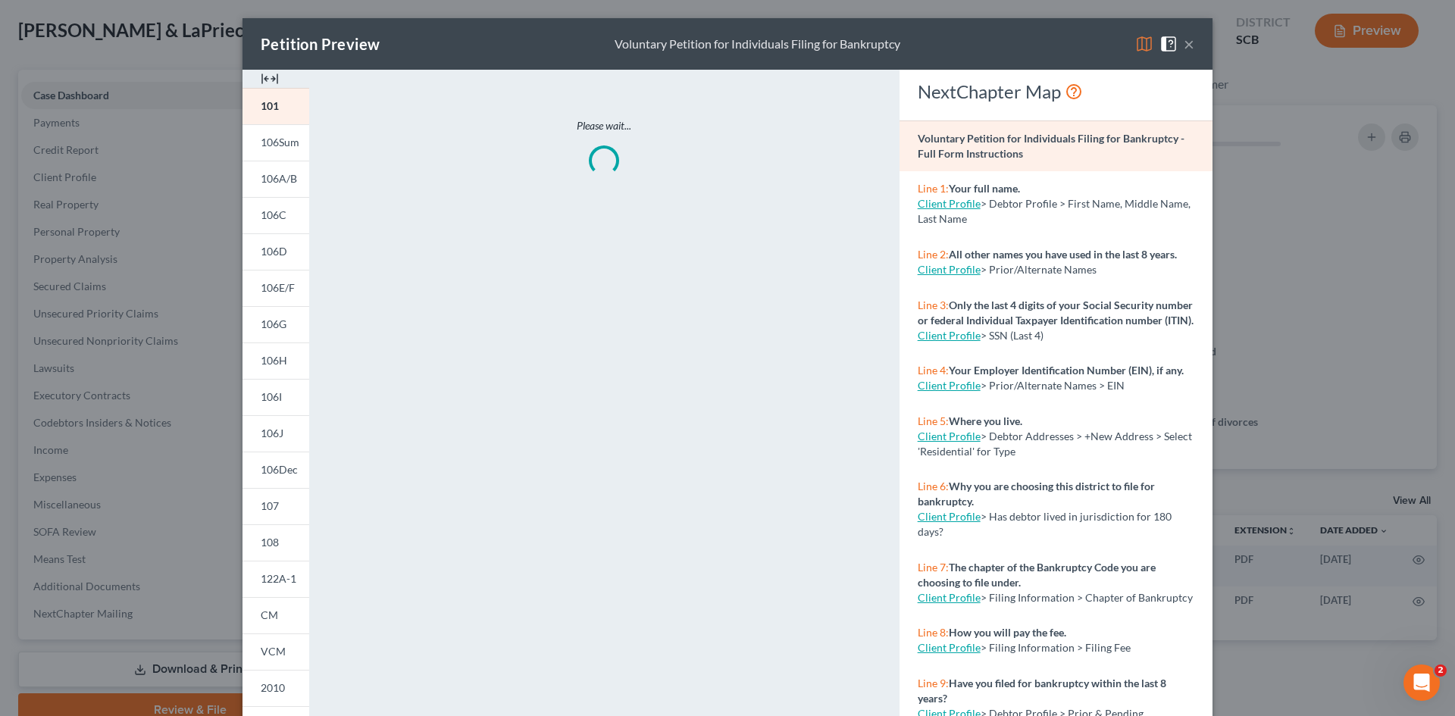
click at [265, 81] on img at bounding box center [270, 79] width 18 height 18
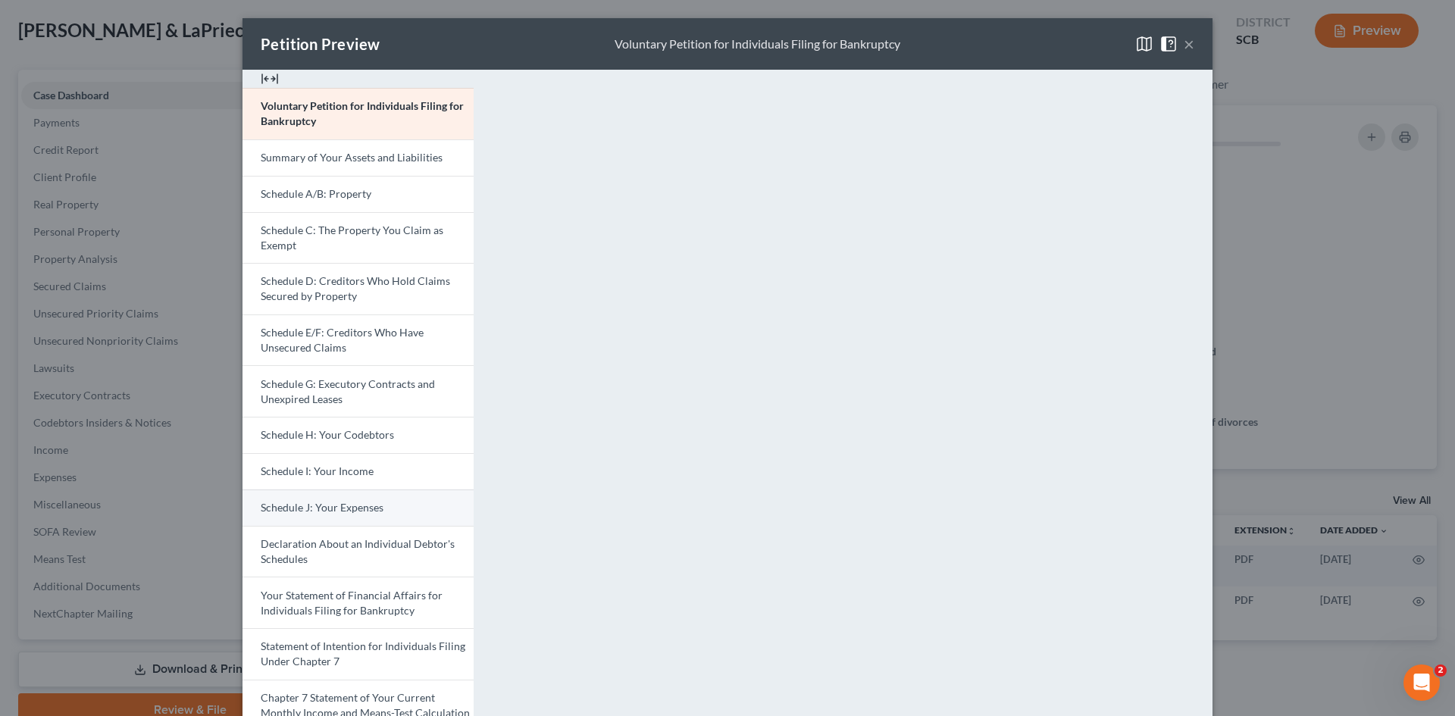
click at [327, 499] on link "Schedule J: Your Expenses" at bounding box center [358, 508] width 231 height 36
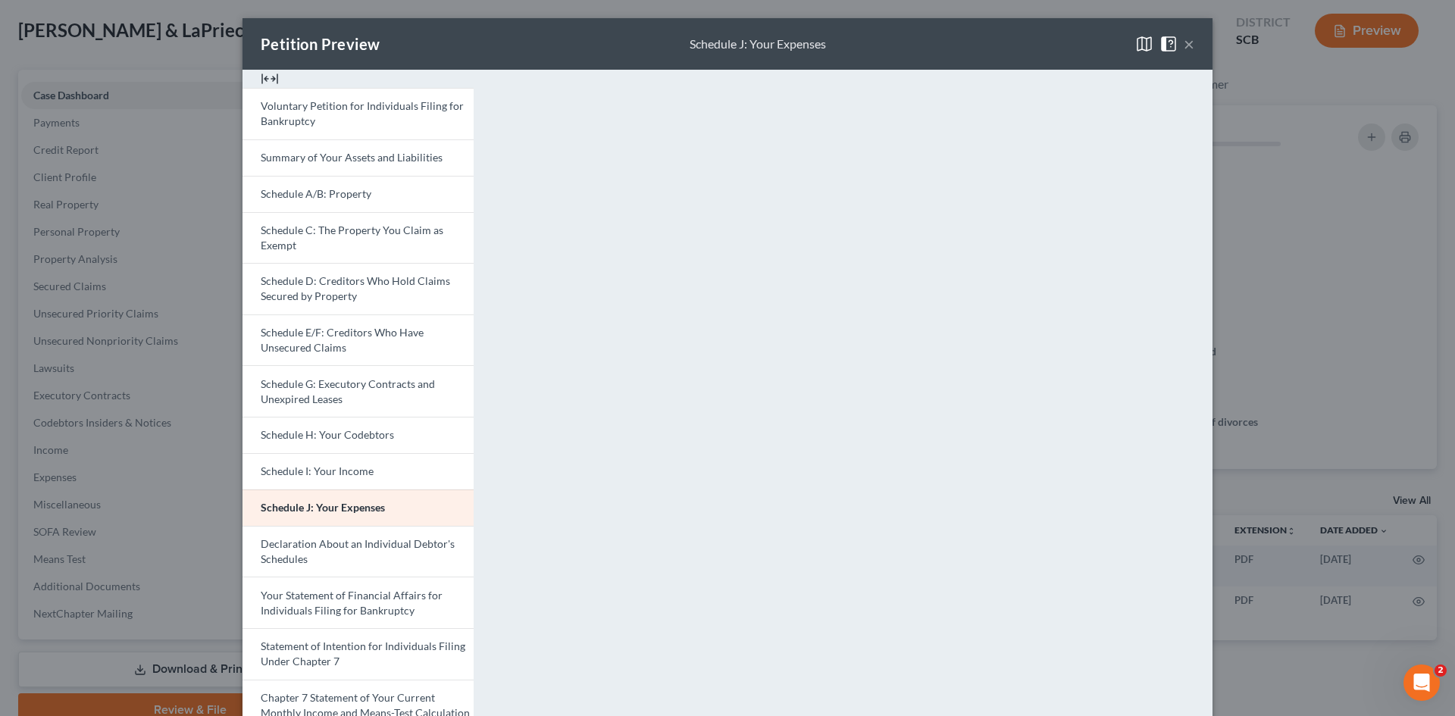
drag, startPoint x: 357, startPoint y: 293, endPoint x: 549, endPoint y: 402, distance: 221.7
click at [357, 292] on link "Schedule D: Creditors Who Hold Claims Secured by Property" at bounding box center [358, 289] width 231 height 52
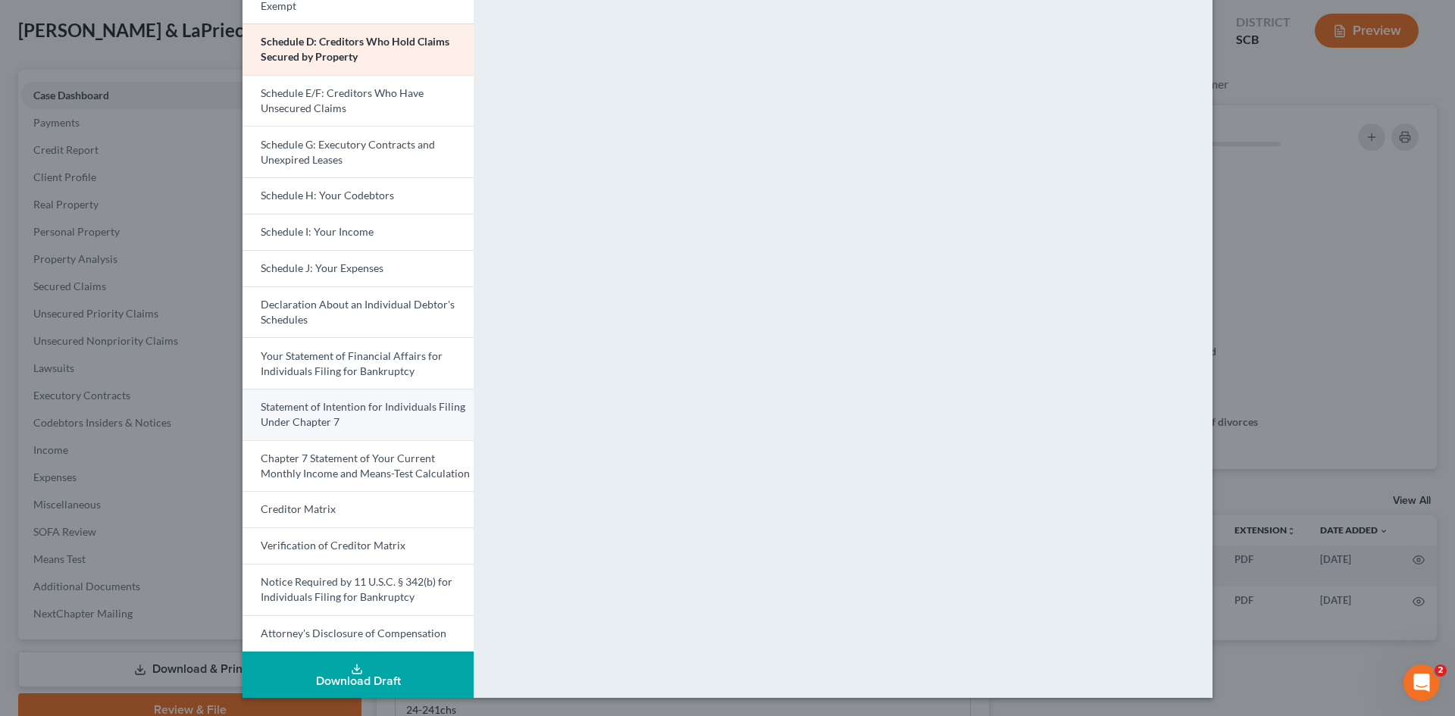
scroll to position [88, 0]
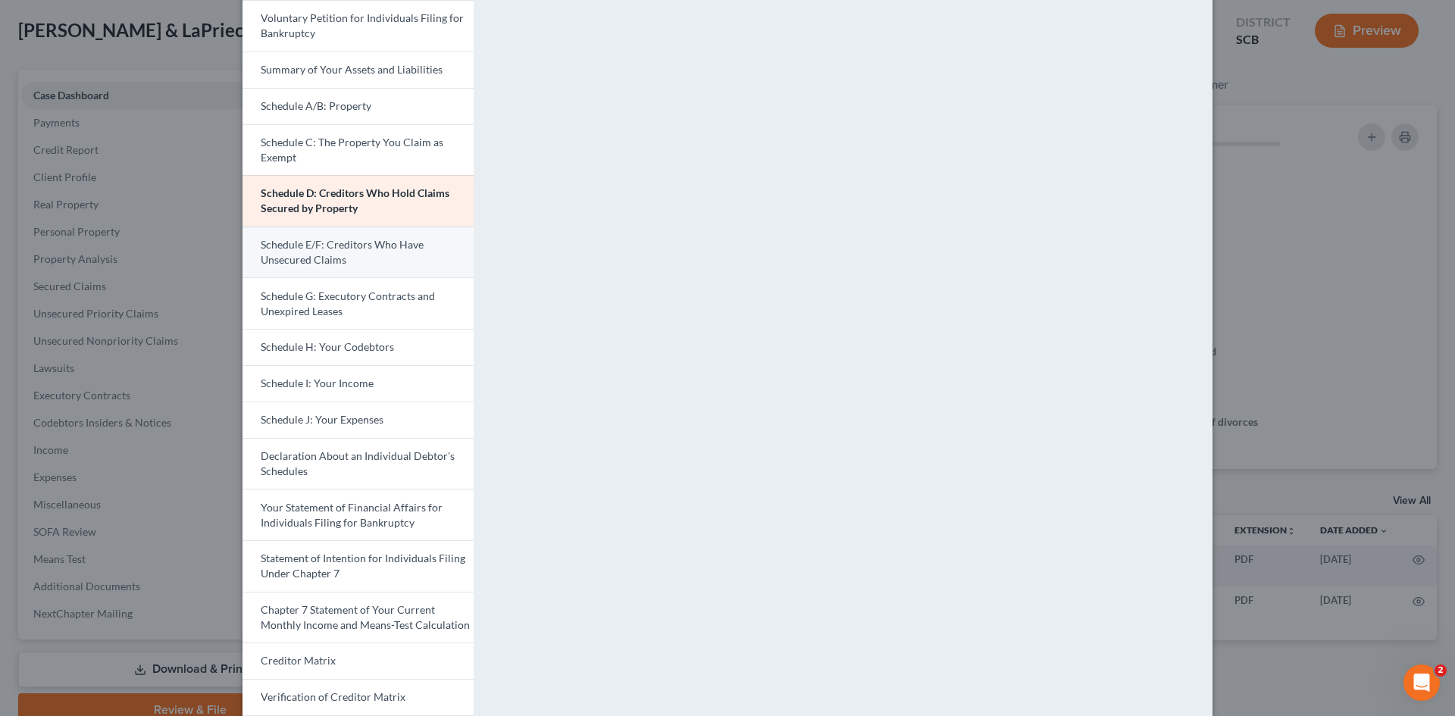
click at [318, 260] on span "Schedule E/F: Creditors Who Have Unsecured Claims" at bounding box center [342, 252] width 163 height 28
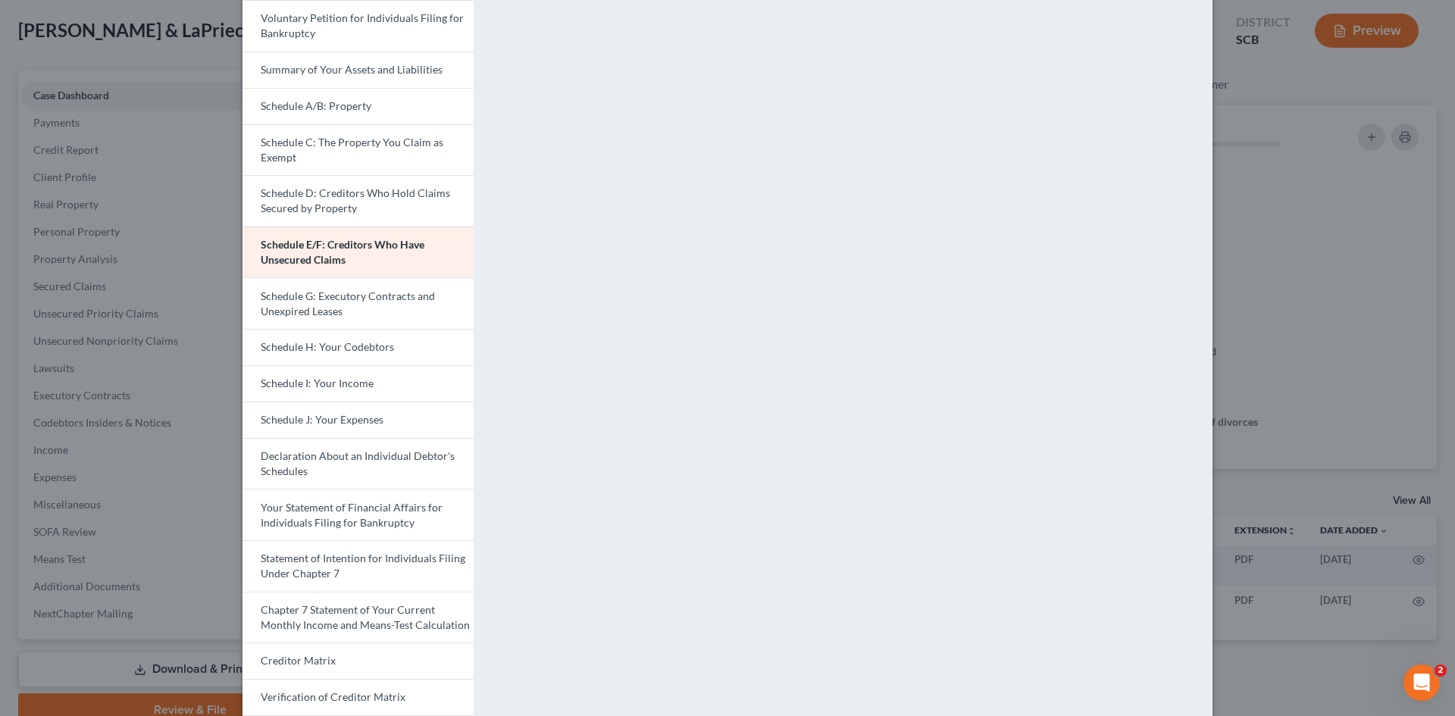
drag, startPoint x: 352, startPoint y: 209, endPoint x: 585, endPoint y: 315, distance: 256.1
click at [352, 209] on link "Schedule D: Creditors Who Hold Claims Secured by Property" at bounding box center [358, 201] width 231 height 52
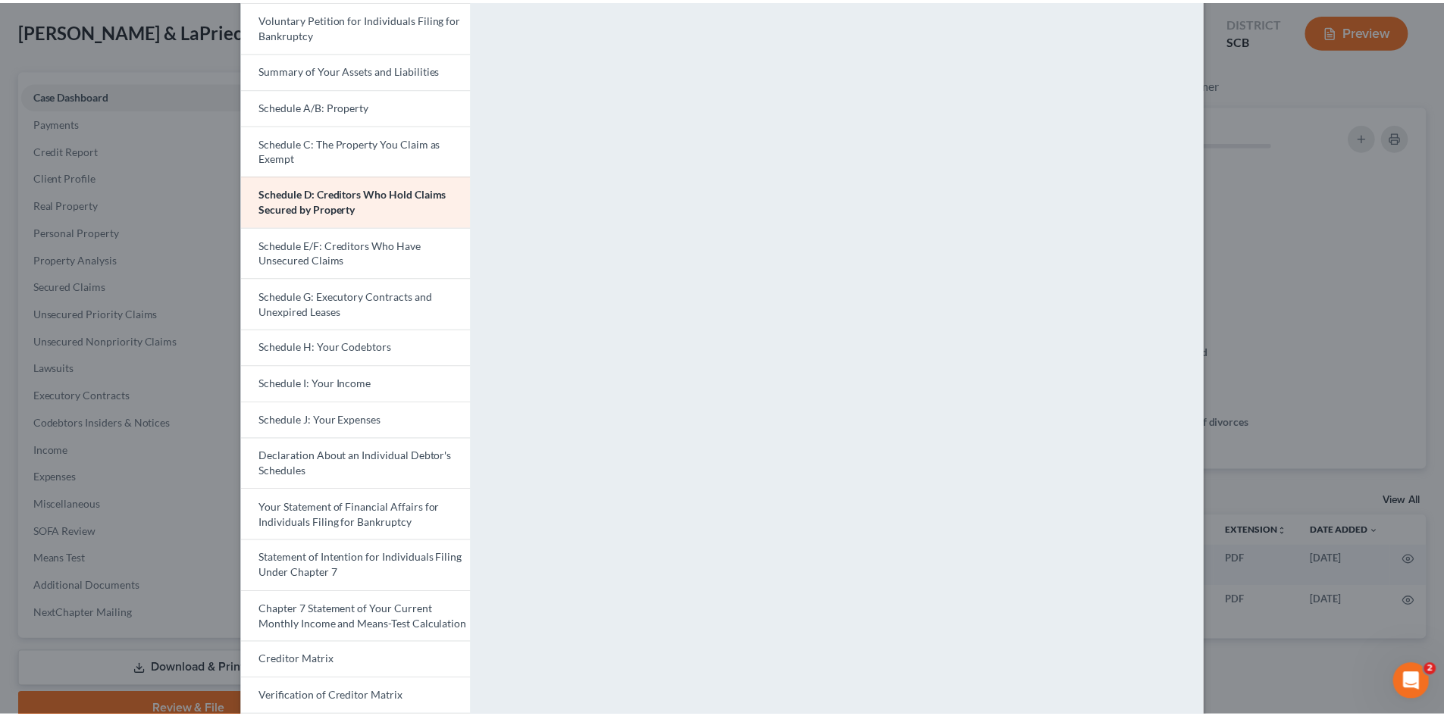
scroll to position [0, 0]
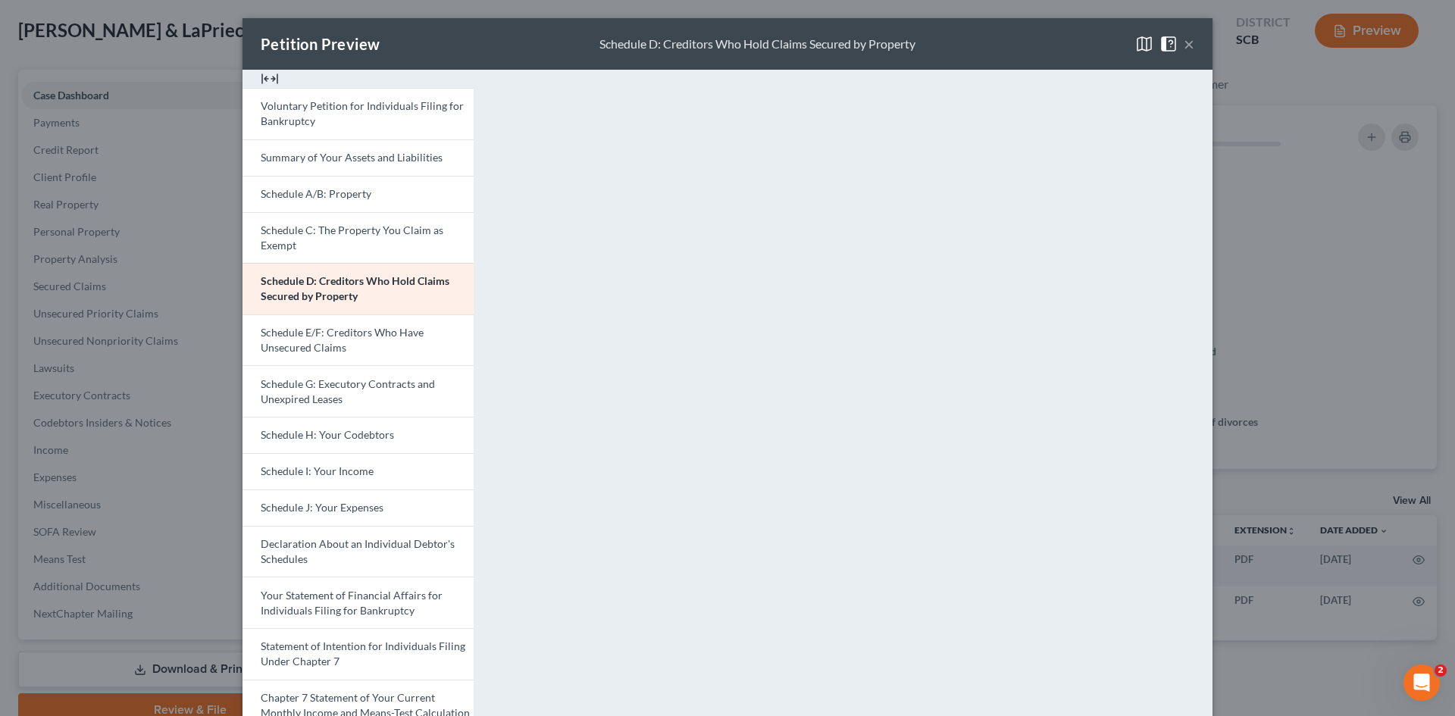
click at [1184, 39] on button "×" at bounding box center [1189, 44] width 11 height 18
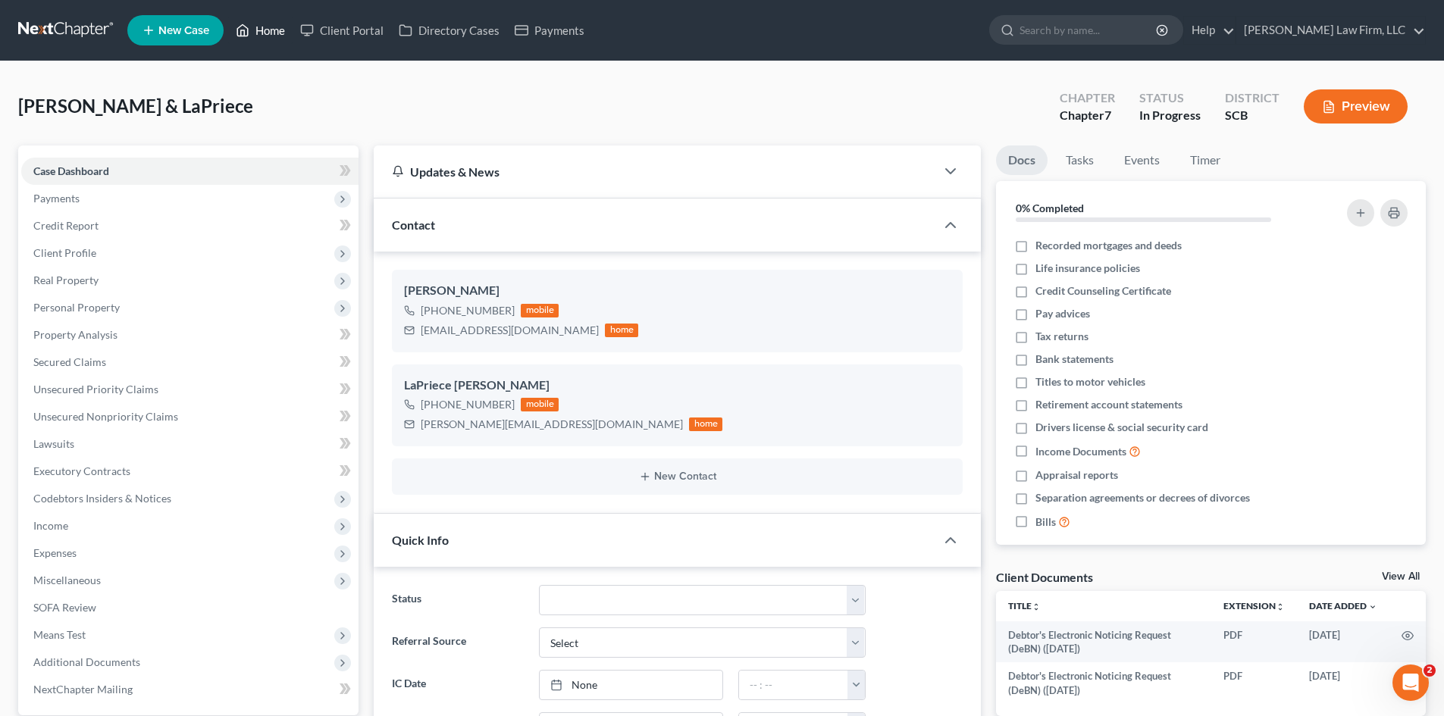
drag, startPoint x: 272, startPoint y: 33, endPoint x: 759, endPoint y: 94, distance: 491.1
click at [271, 33] on link "Home" at bounding box center [260, 30] width 64 height 27
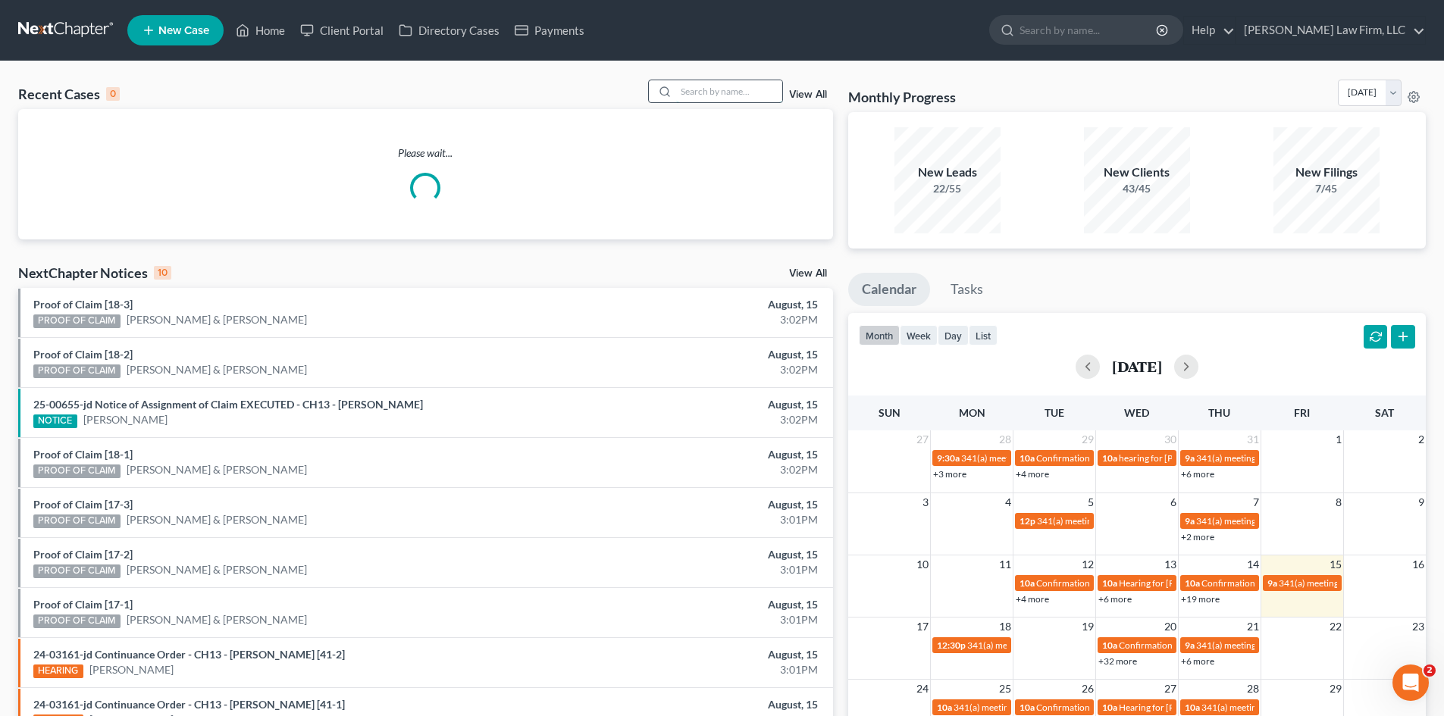
click at [748, 88] on input "search" at bounding box center [729, 91] width 106 height 22
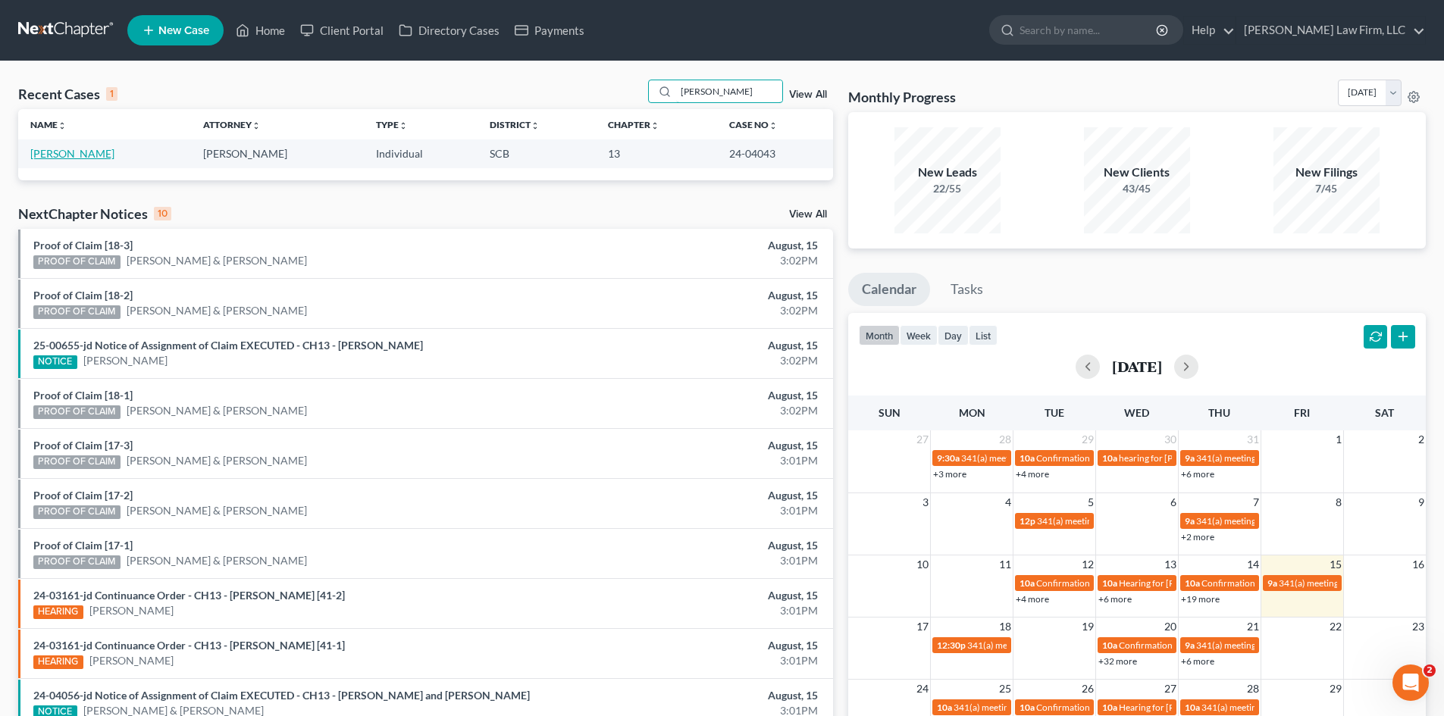
type input "[PERSON_NAME]"
click at [89, 151] on link "[PERSON_NAME]" at bounding box center [72, 153] width 84 height 13
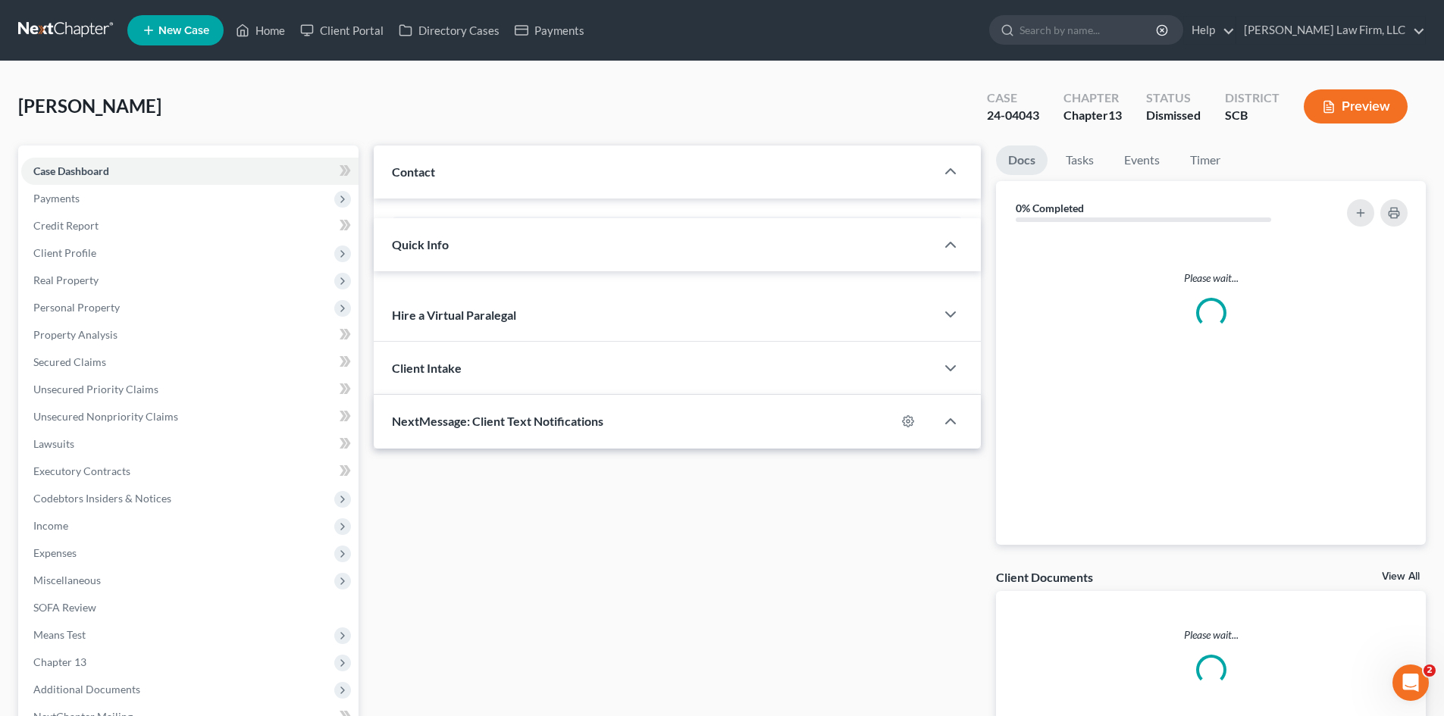
select select "1"
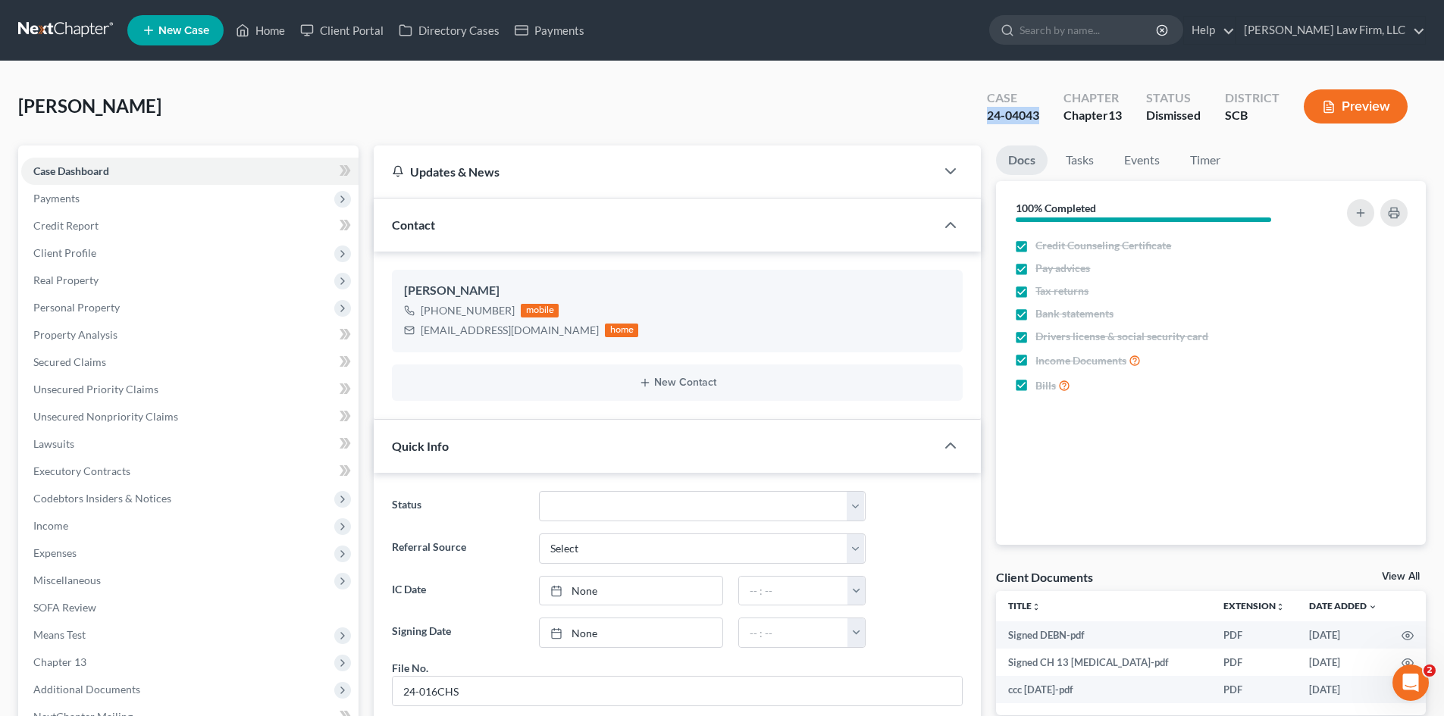
drag, startPoint x: 1038, startPoint y: 115, endPoint x: 984, endPoint y: 116, distance: 53.8
click at [984, 116] on div "Case 24-04043" at bounding box center [1013, 108] width 77 height 45
copy div "24-04043"
drag, startPoint x: 271, startPoint y: 22, endPoint x: 488, endPoint y: 130, distance: 242.0
click at [271, 22] on link "Home" at bounding box center [260, 30] width 64 height 27
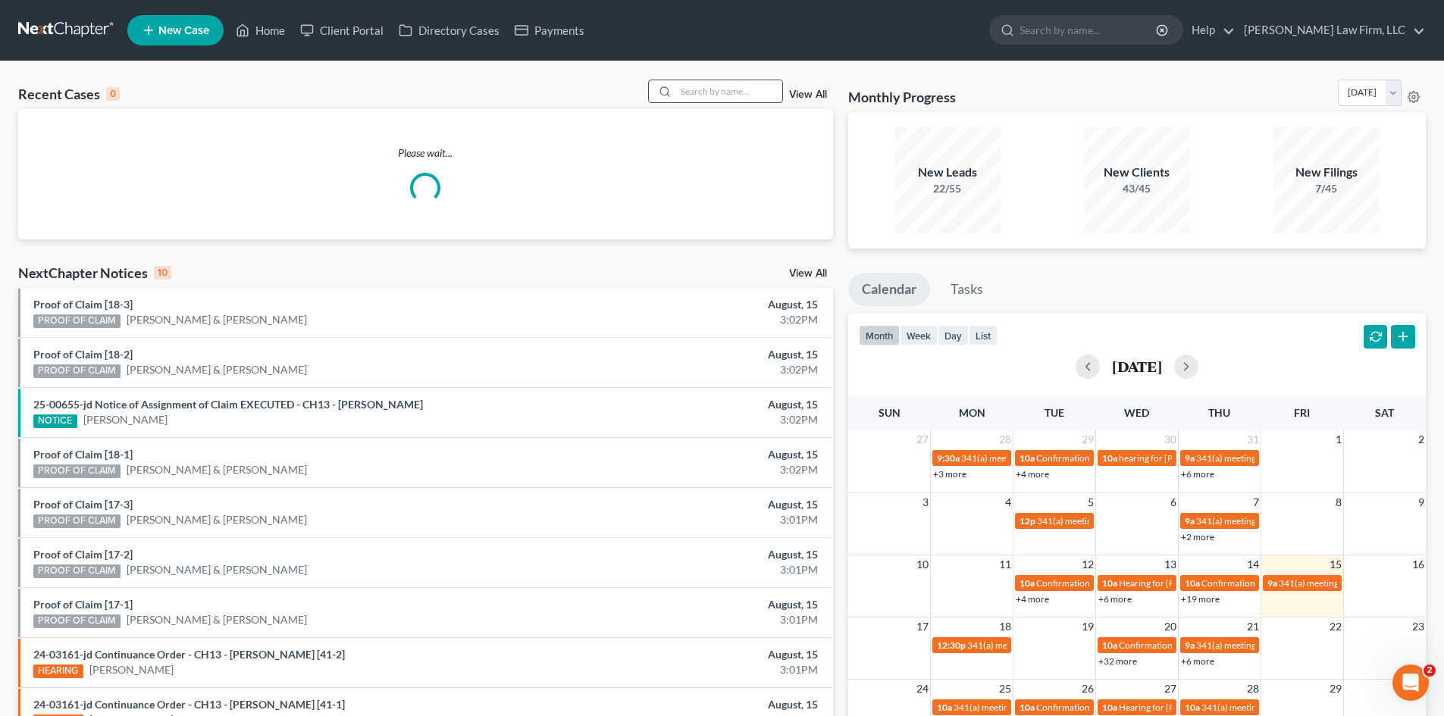
click at [718, 89] on input "search" at bounding box center [729, 91] width 106 height 22
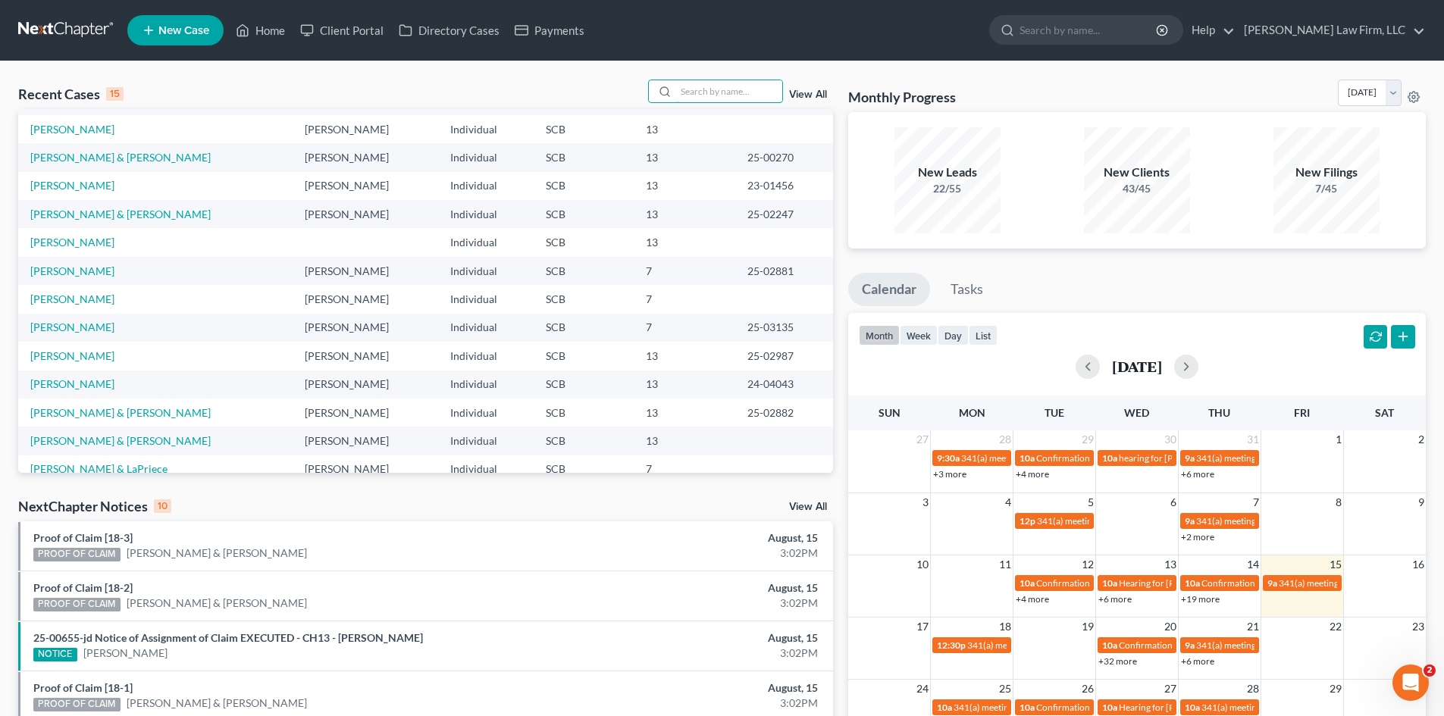
scroll to position [104, 0]
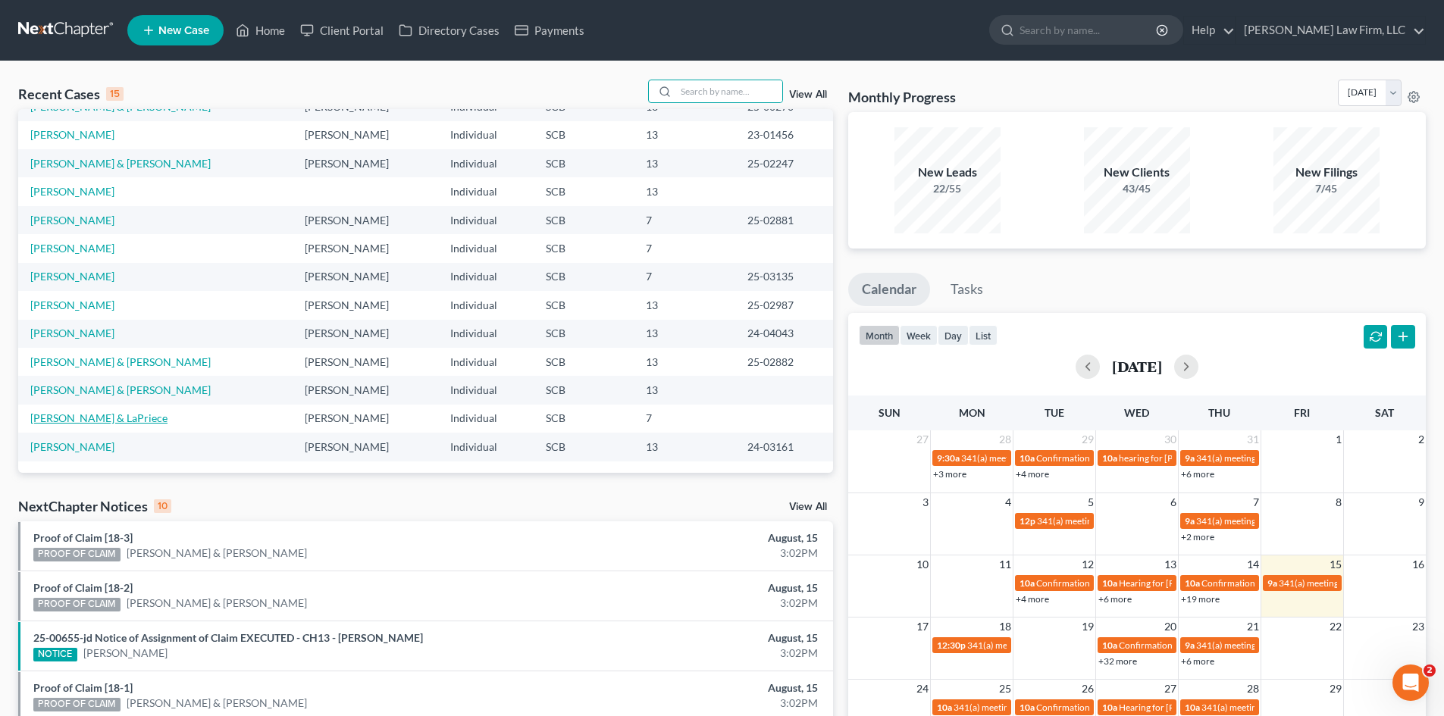
click at [96, 418] on link "[PERSON_NAME] & LaPriece" at bounding box center [98, 418] width 137 height 13
select select "0"
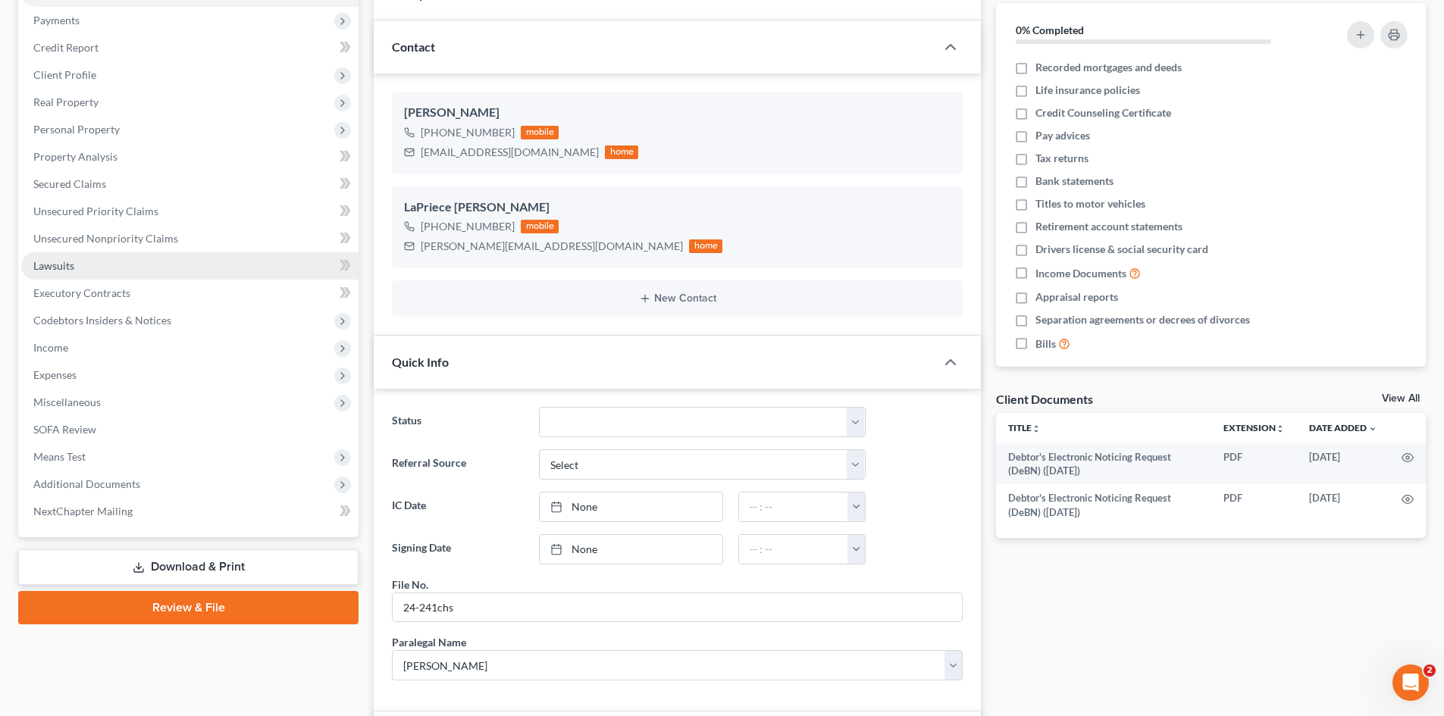
scroll to position [152, 0]
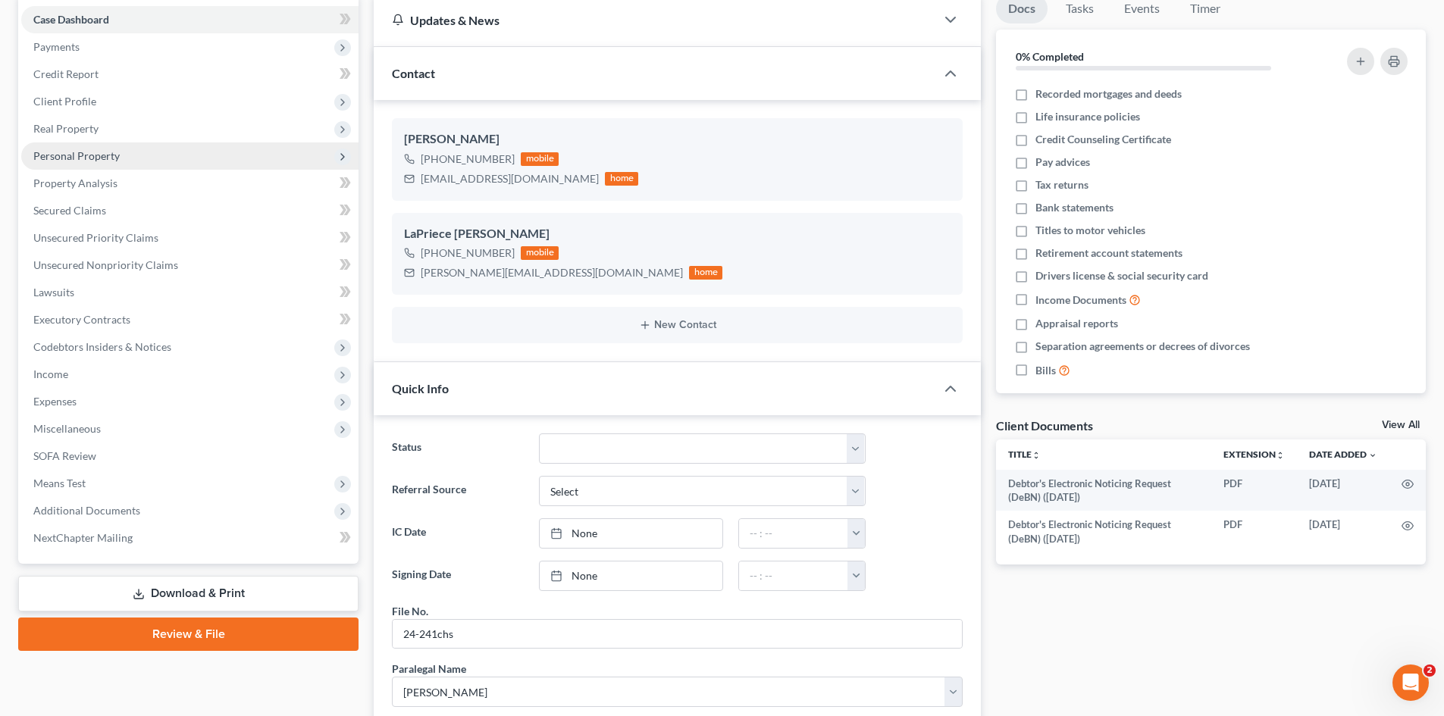
click at [102, 160] on span "Personal Property" at bounding box center [76, 155] width 86 height 13
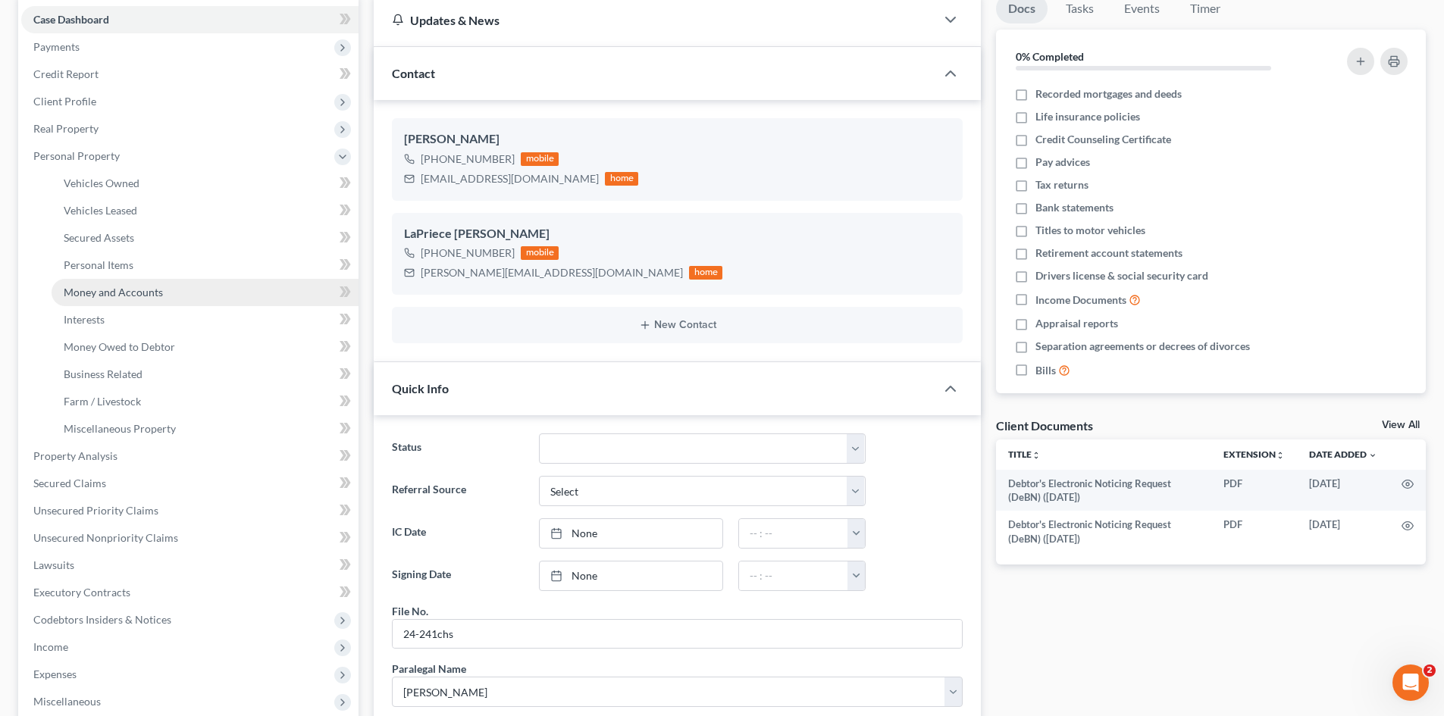
drag, startPoint x: 117, startPoint y: 291, endPoint x: 136, endPoint y: 286, distance: 19.7
click at [117, 290] on span "Money and Accounts" at bounding box center [113, 292] width 99 height 13
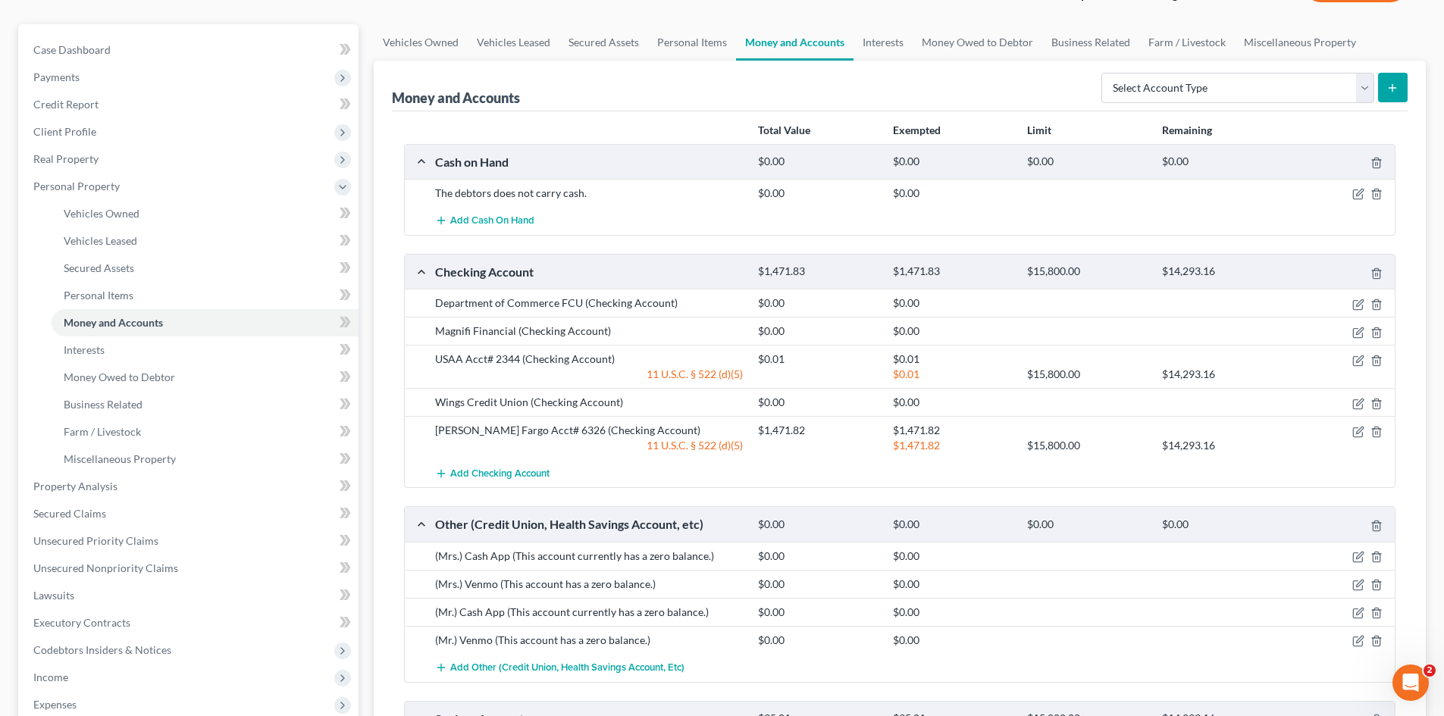
scroll to position [424, 0]
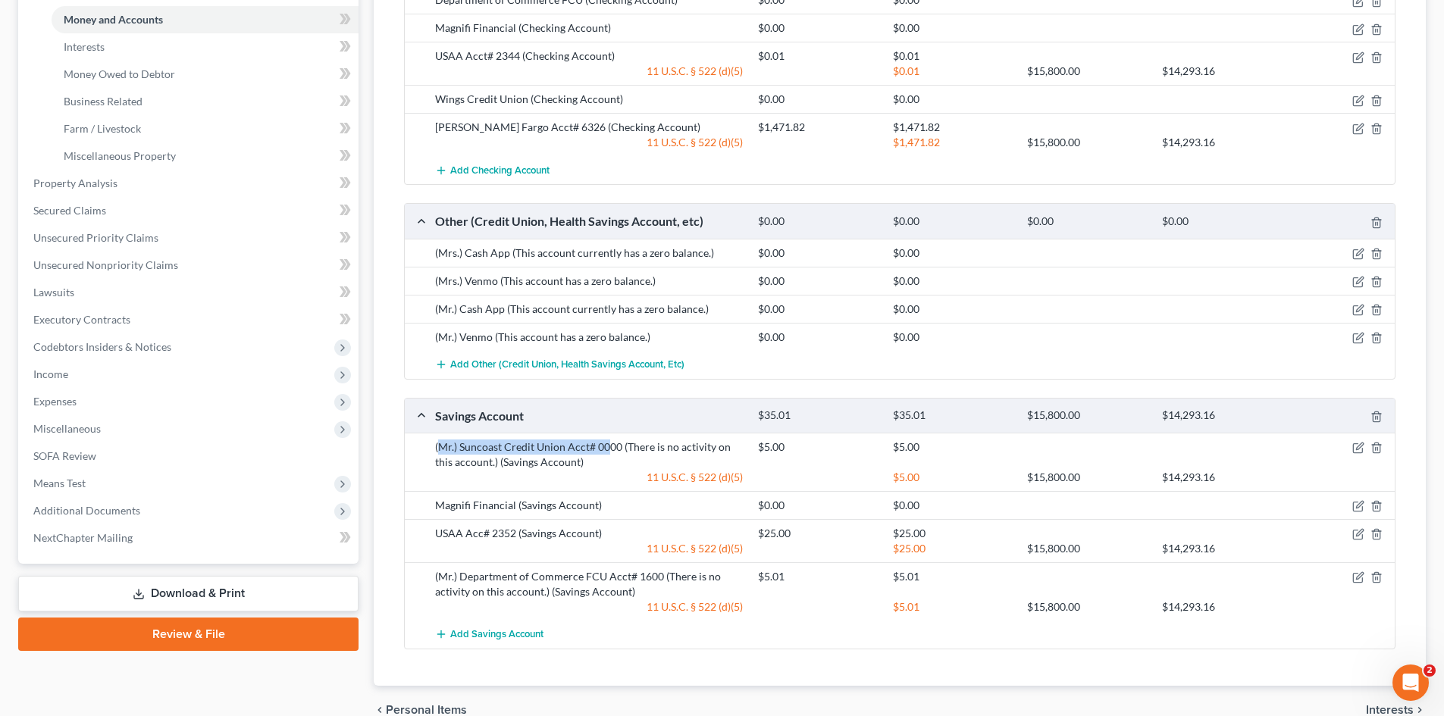
drag, startPoint x: 441, startPoint y: 447, endPoint x: 610, endPoint y: 446, distance: 169.0
click at [610, 446] on div "(Mr.) Suncoast Credit Union Acct# 0000 (There is no activity on this account.) …" at bounding box center [588, 455] width 323 height 30
click at [481, 452] on div "(Mr.) Suncoast Credit Union Acct# 0000 (There is no activity on this account.) …" at bounding box center [588, 455] width 323 height 30
drag, startPoint x: 436, startPoint y: 445, endPoint x: 618, endPoint y: 447, distance: 181.9
click at [618, 447] on div "(Mr.) Suncoast Credit Union Acct# 0000 (There is no activity on this account.) …" at bounding box center [588, 455] width 323 height 30
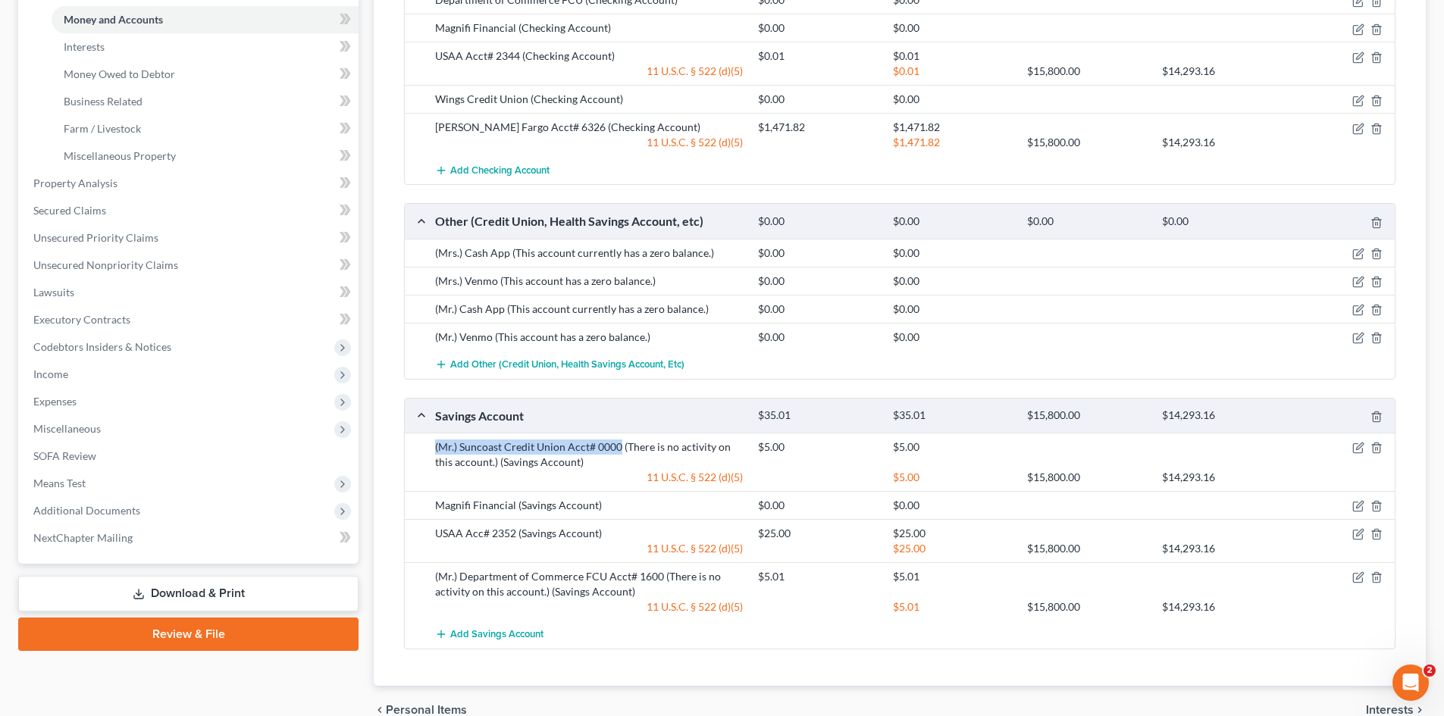
copy div "(Mr.) Suncoast Credit Union Acct# 0000"
click at [487, 173] on span "Add Checking Account" at bounding box center [499, 170] width 99 height 12
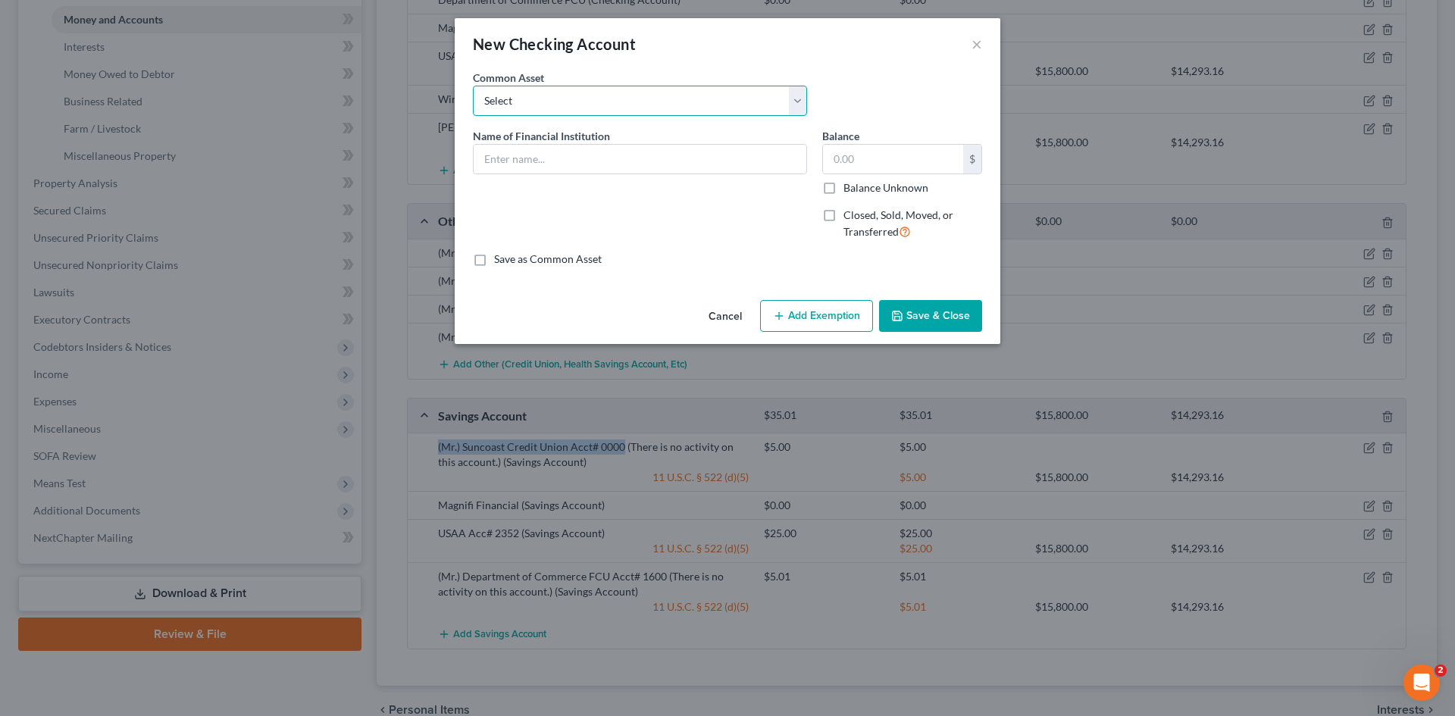
click at [543, 102] on select "Select First Citizens Bank [US_STATE] Federal Credit Union Acct: # ABNB Federal…" at bounding box center [640, 101] width 334 height 30
click at [525, 157] on input "text" at bounding box center [640, 159] width 333 height 29
paste input "(Mr.) Suncoast Credit Union Acct# 0000"
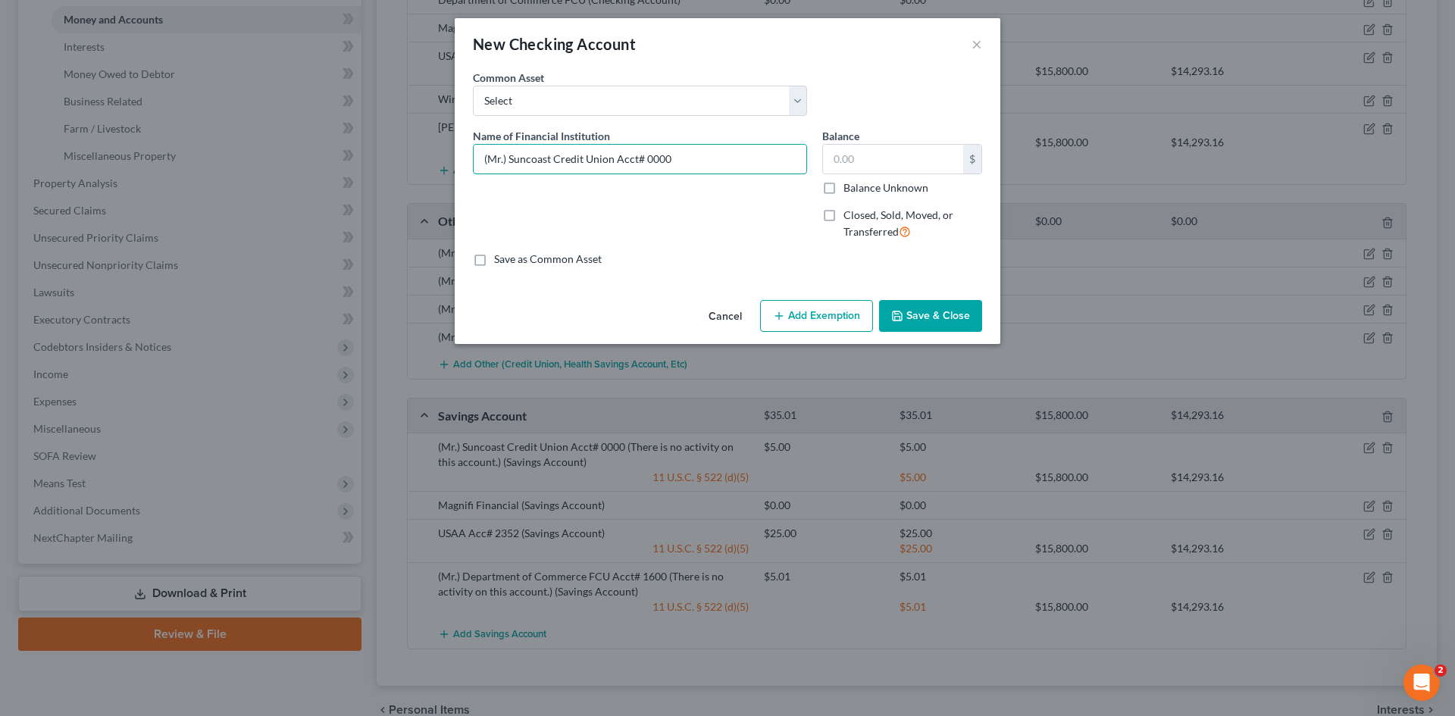
drag, startPoint x: 656, startPoint y: 158, endPoint x: 681, endPoint y: 134, distance: 34.3
click at [658, 158] on input "(Mr.) Suncoast Credit Union Acct# 0000" at bounding box center [640, 159] width 333 height 29
type input "(Mr.) Suncoast Credit Union Acct# 0050"
click at [838, 171] on input "text" at bounding box center [893, 159] width 140 height 29
type input "0.00"
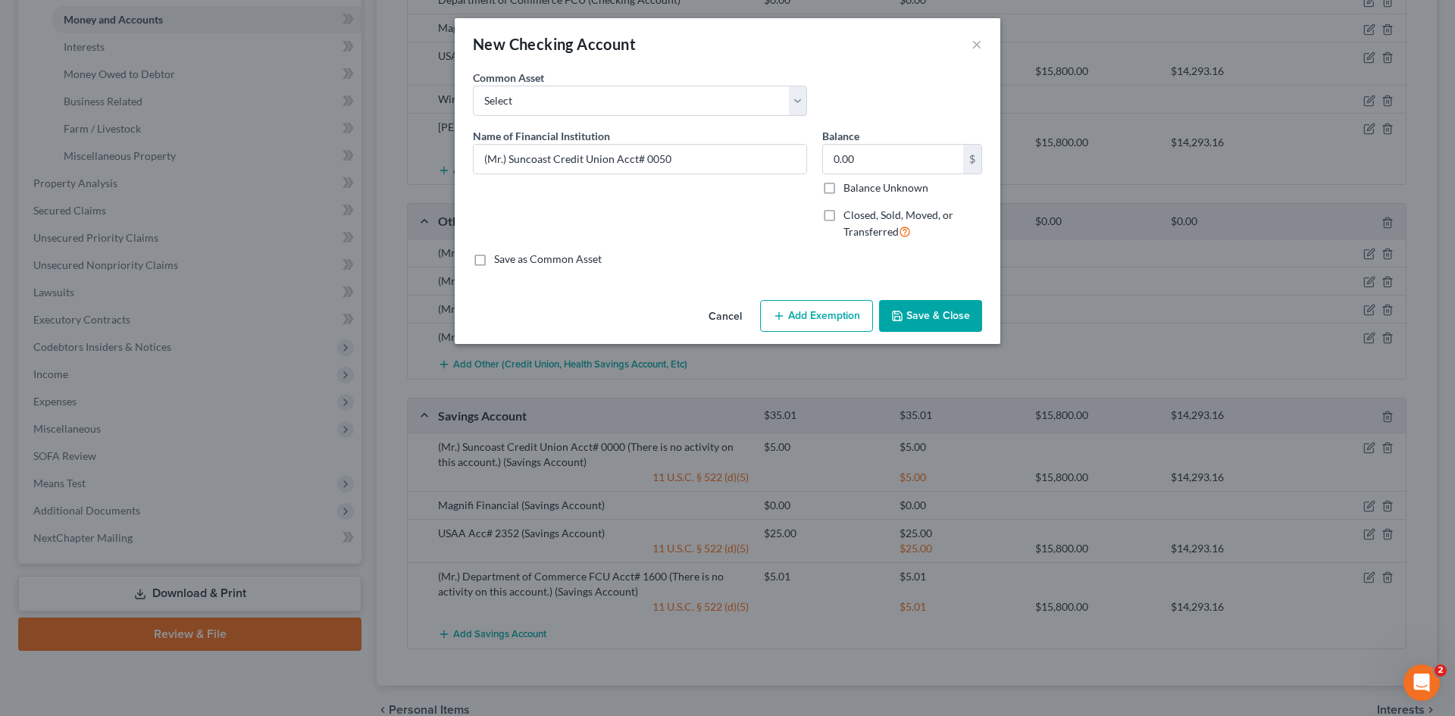
click at [844, 218] on label "Closed, Sold, Moved, or Transferred" at bounding box center [913, 224] width 139 height 33
click at [850, 218] on input "Closed, Sold, Moved, or Transferred" at bounding box center [855, 213] width 10 height 10
checkbox input "true"
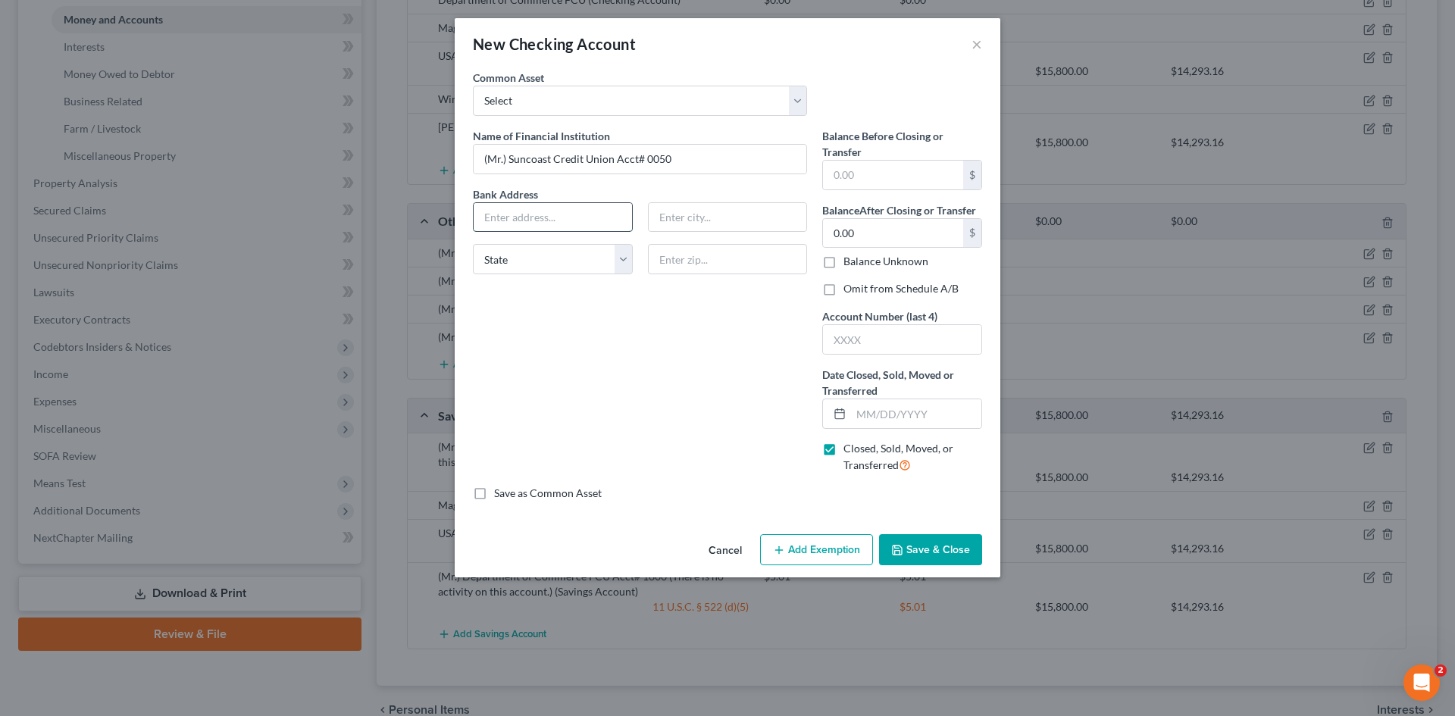
click at [587, 215] on input "text" at bounding box center [553, 217] width 158 height 29
click at [851, 340] on input "text" at bounding box center [902, 339] width 158 height 29
type input "0050"
click at [864, 396] on span "Date Closed, Sold, Moved or Transferred" at bounding box center [888, 382] width 132 height 29
click at [864, 415] on input "text" at bounding box center [916, 413] width 130 height 29
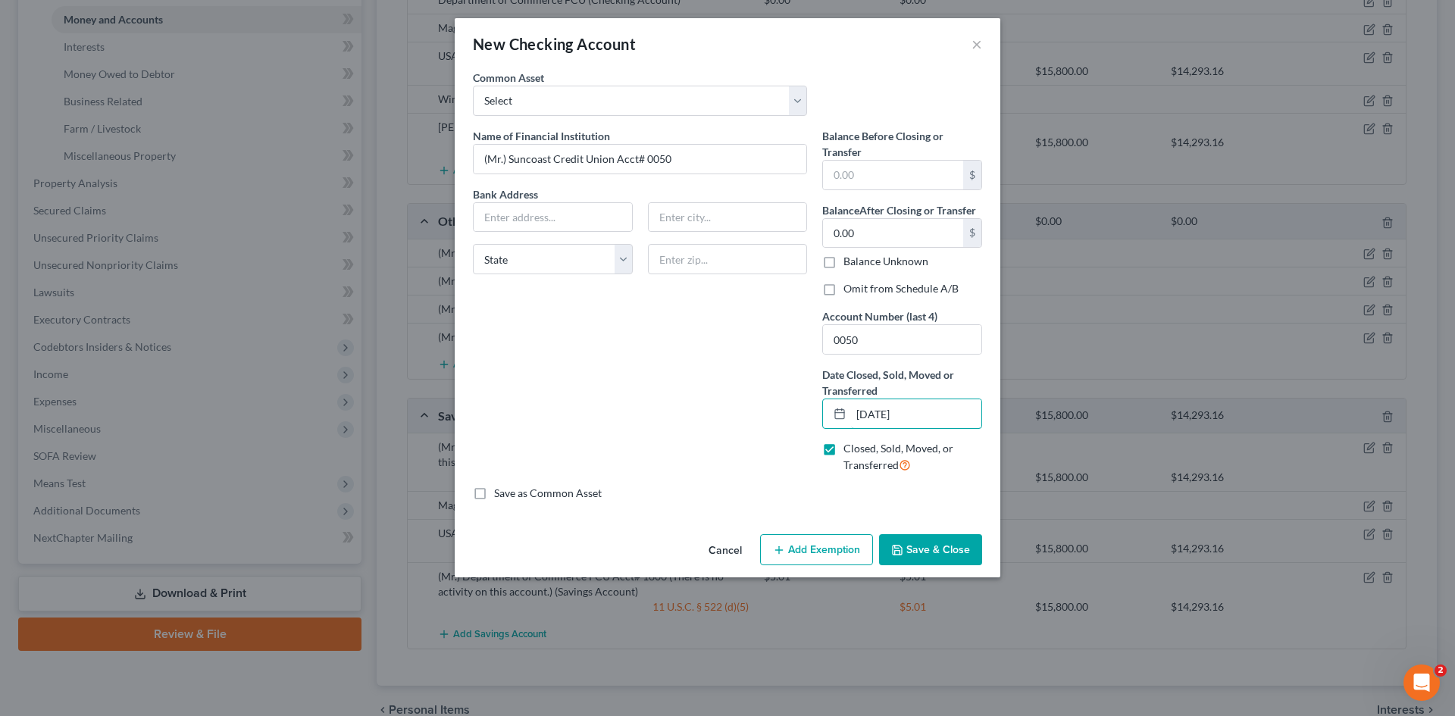
type input "[DATE]"
click at [911, 548] on button "Save & Close" at bounding box center [930, 550] width 103 height 32
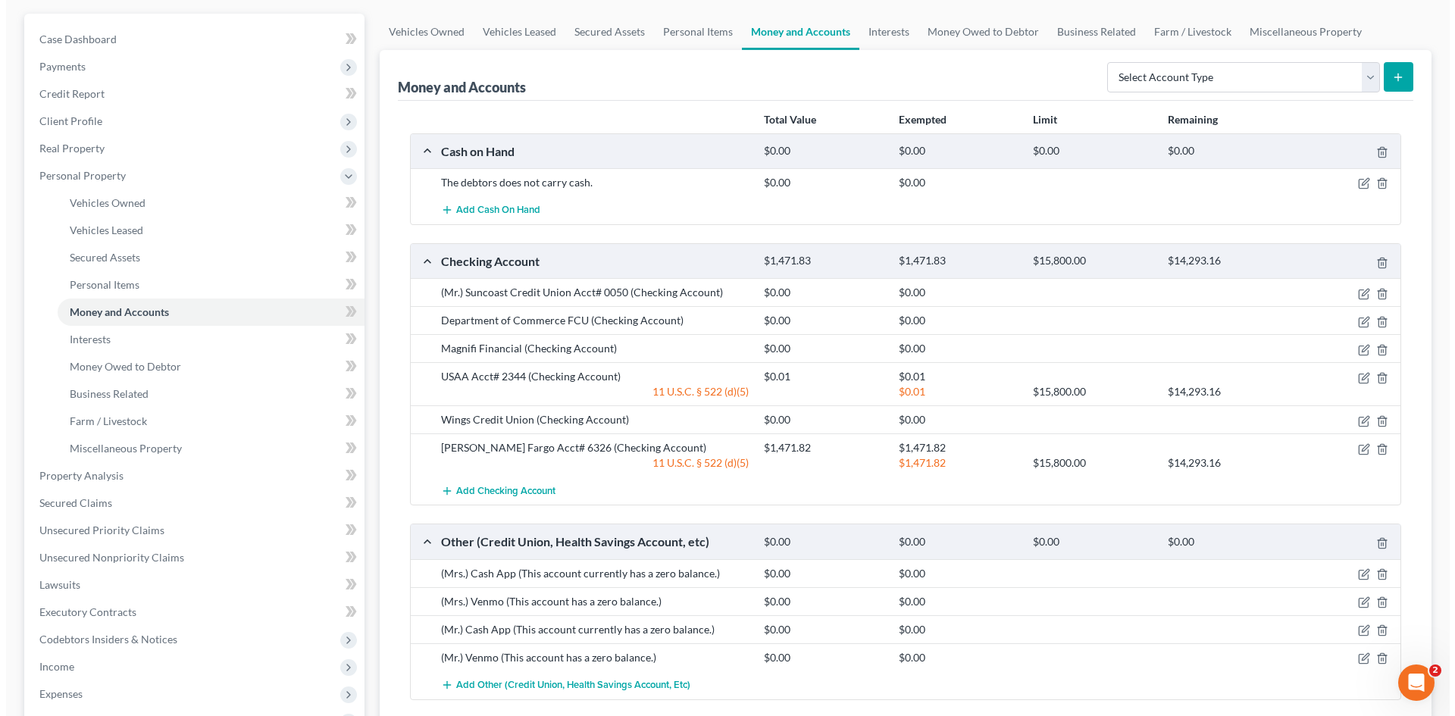
scroll to position [45, 0]
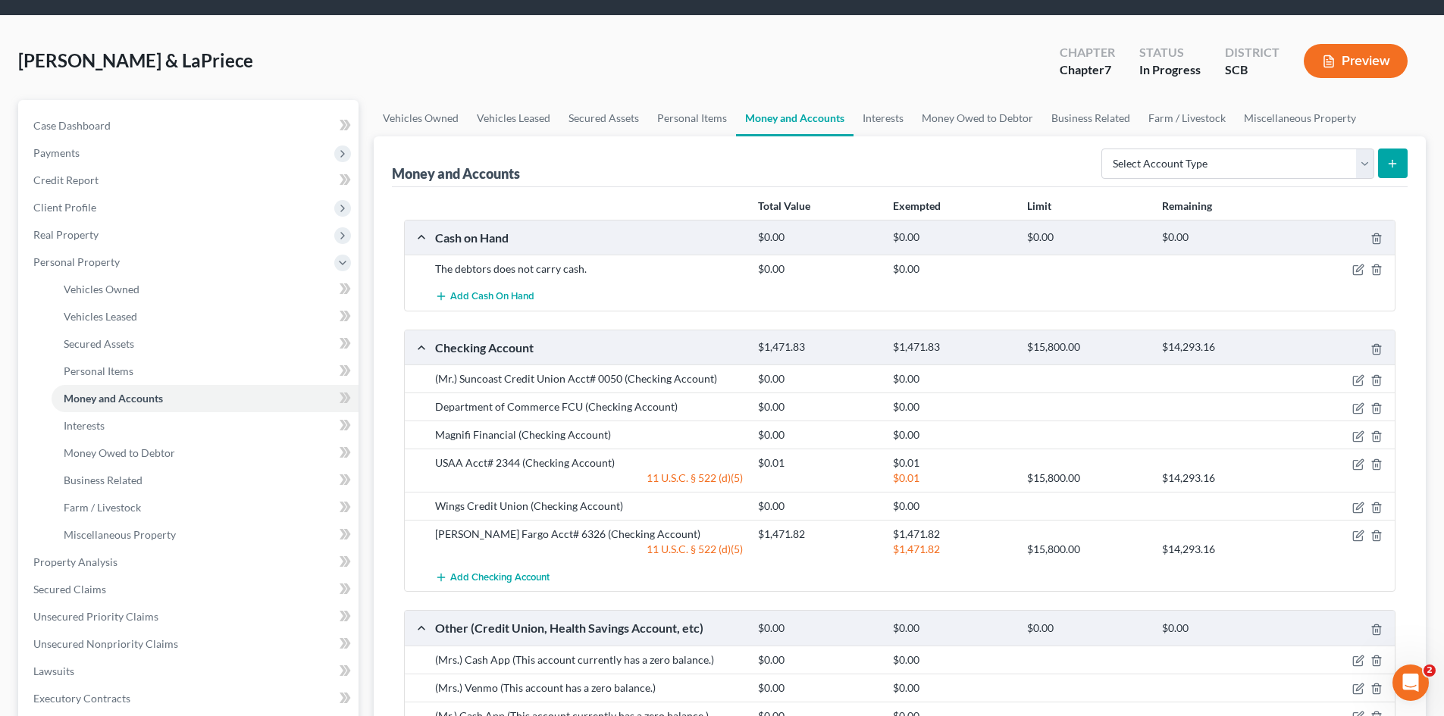
click at [1328, 64] on icon "button" at bounding box center [1329, 62] width 14 height 14
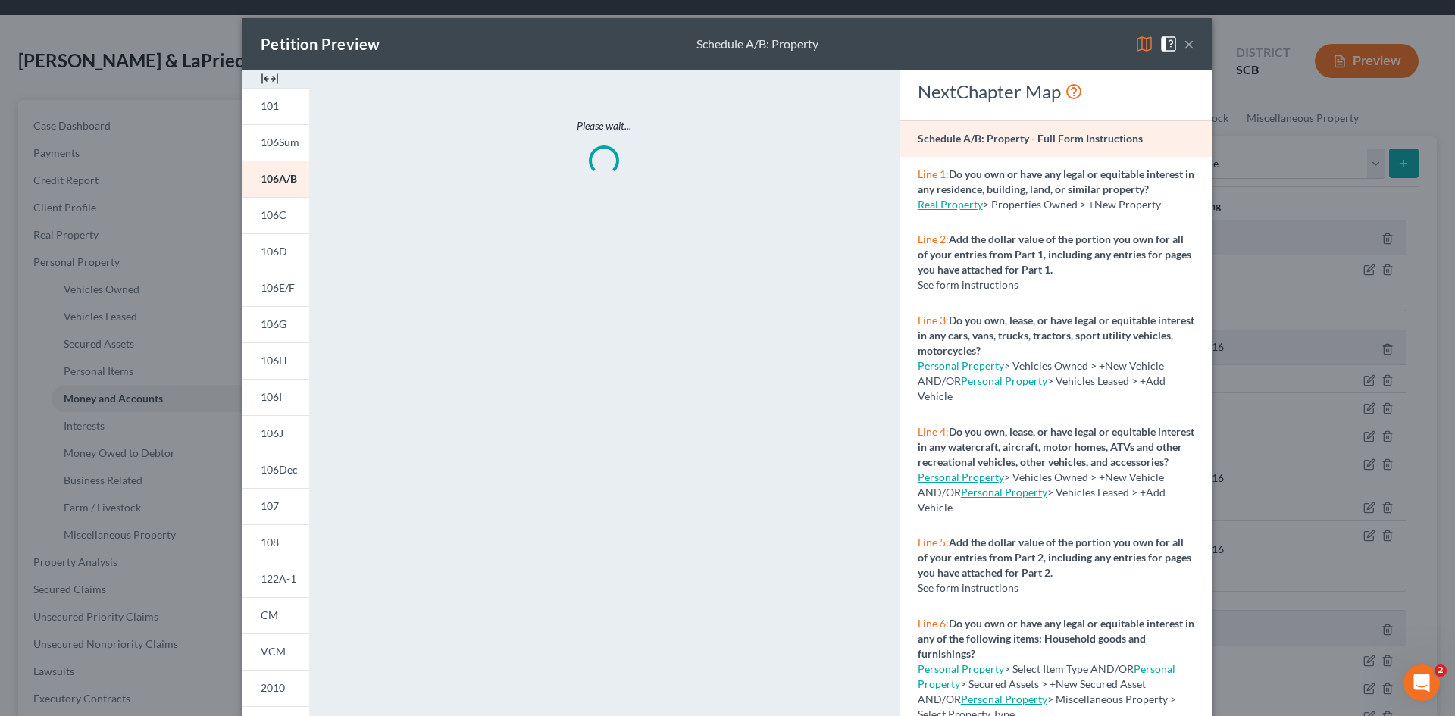
click at [261, 71] on img at bounding box center [270, 79] width 18 height 18
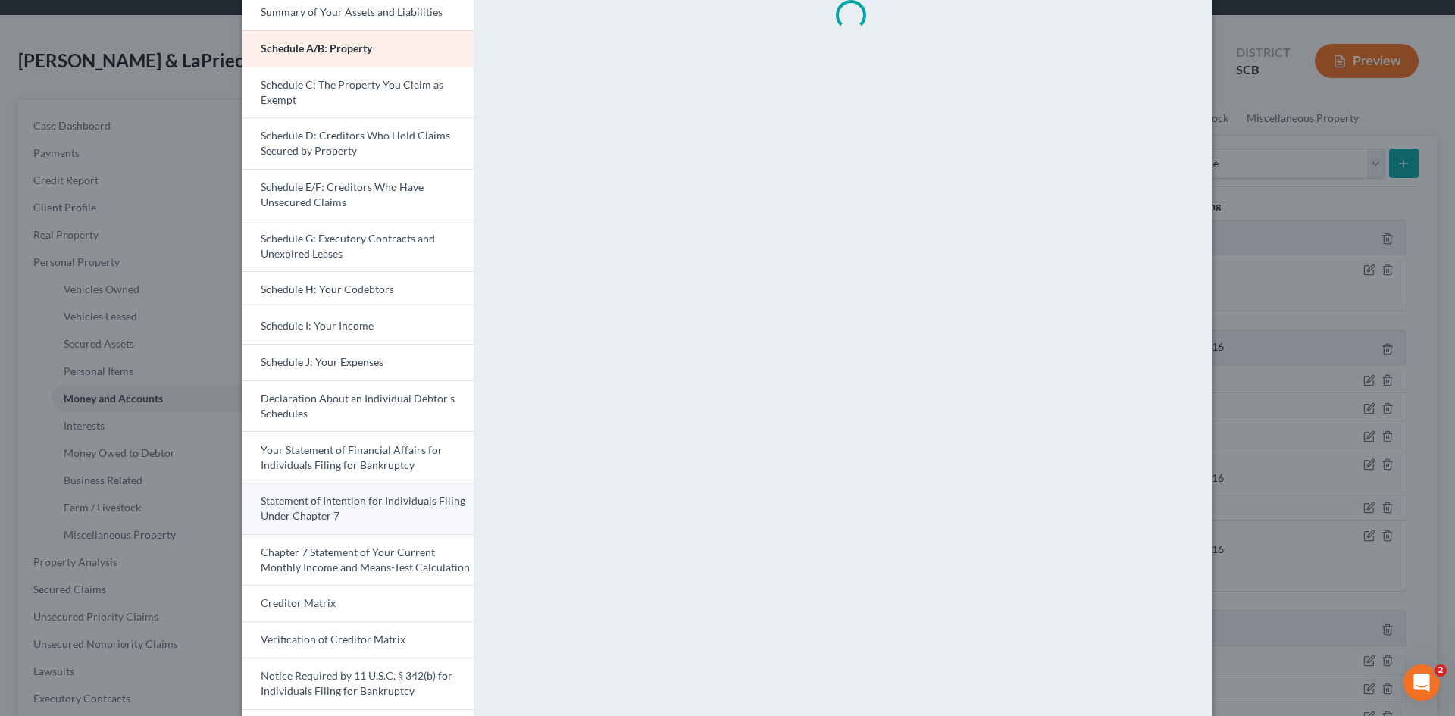
scroll to position [227, 0]
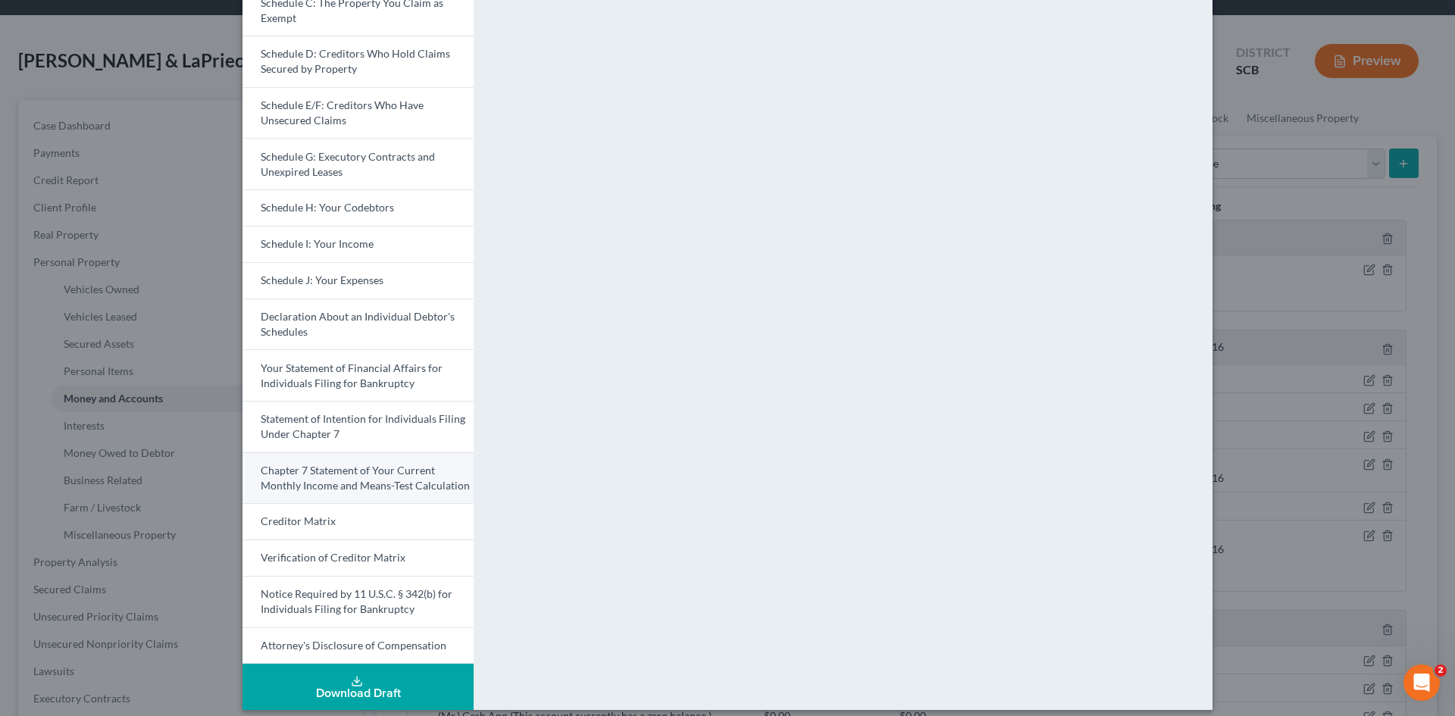
click at [306, 476] on link "Chapter 7 Statement of Your Current Monthly Income and Means-Test Calculation" at bounding box center [358, 478] width 231 height 52
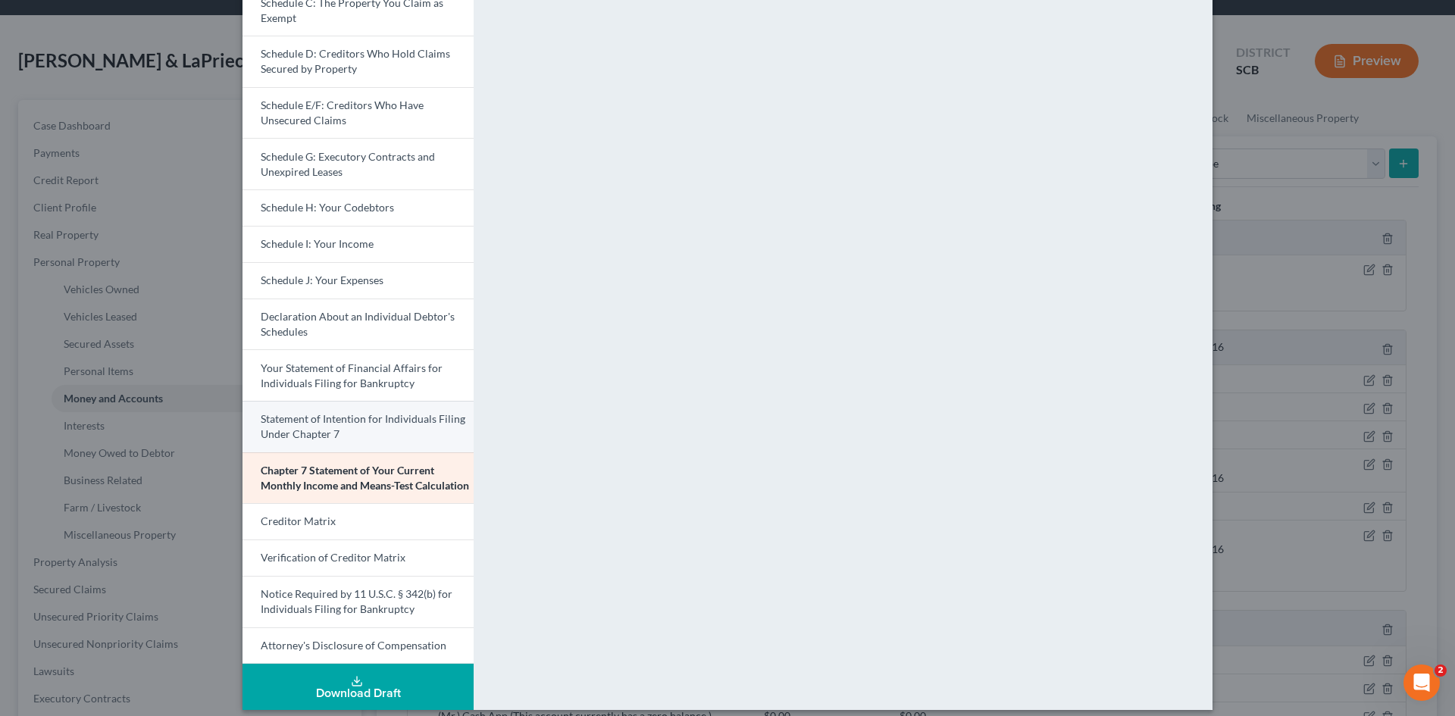
click at [322, 415] on span "Statement of Intention for Individuals Filing Under Chapter 7" at bounding box center [363, 426] width 205 height 28
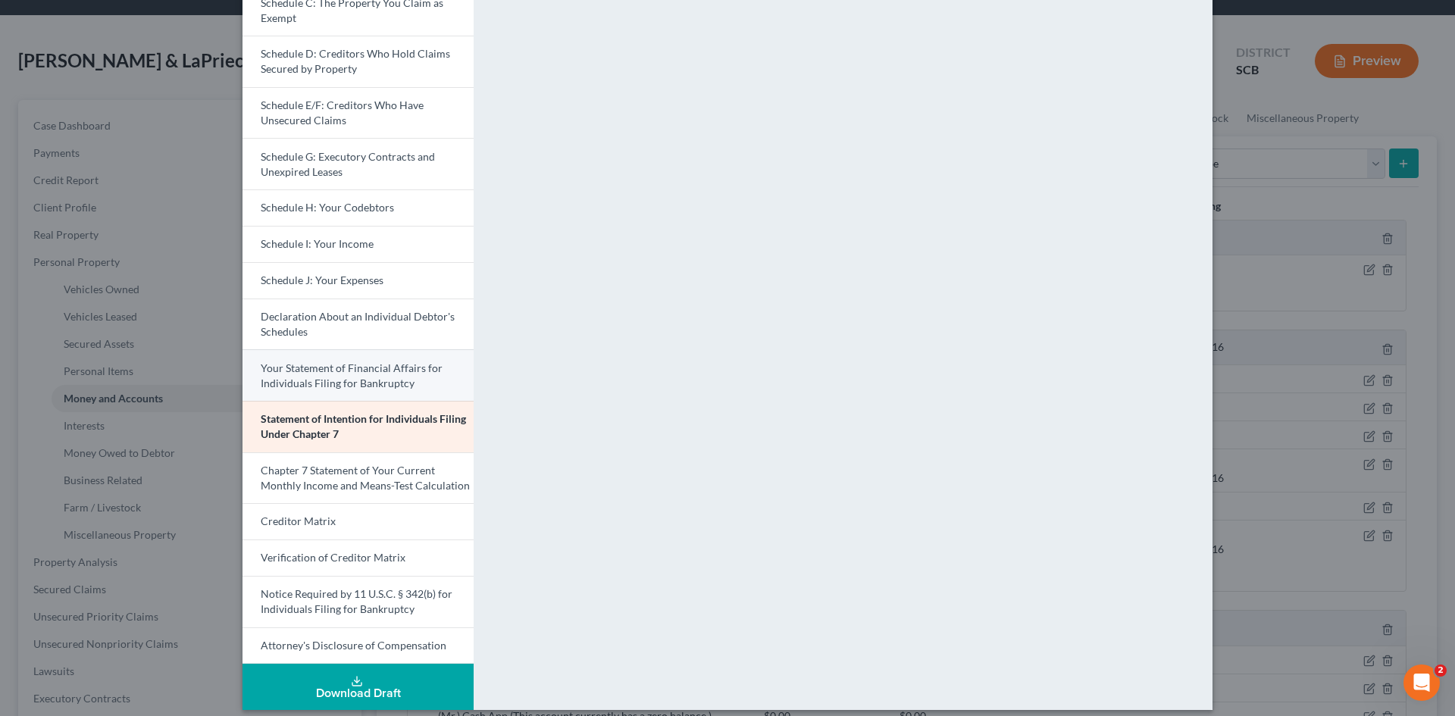
click at [329, 374] on span "Your Statement of Financial Affairs for Individuals Filing for Bankruptcy" at bounding box center [352, 376] width 182 height 28
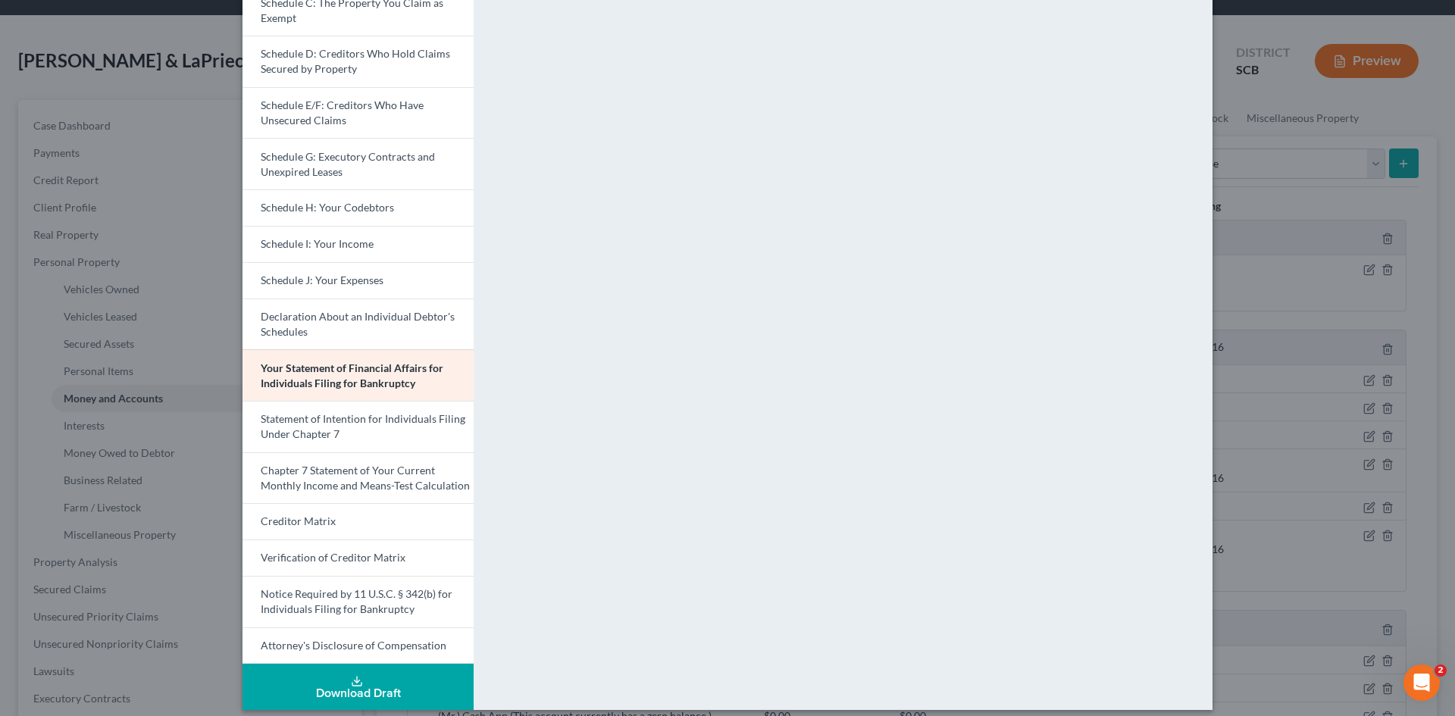
scroll to position [239, 0]
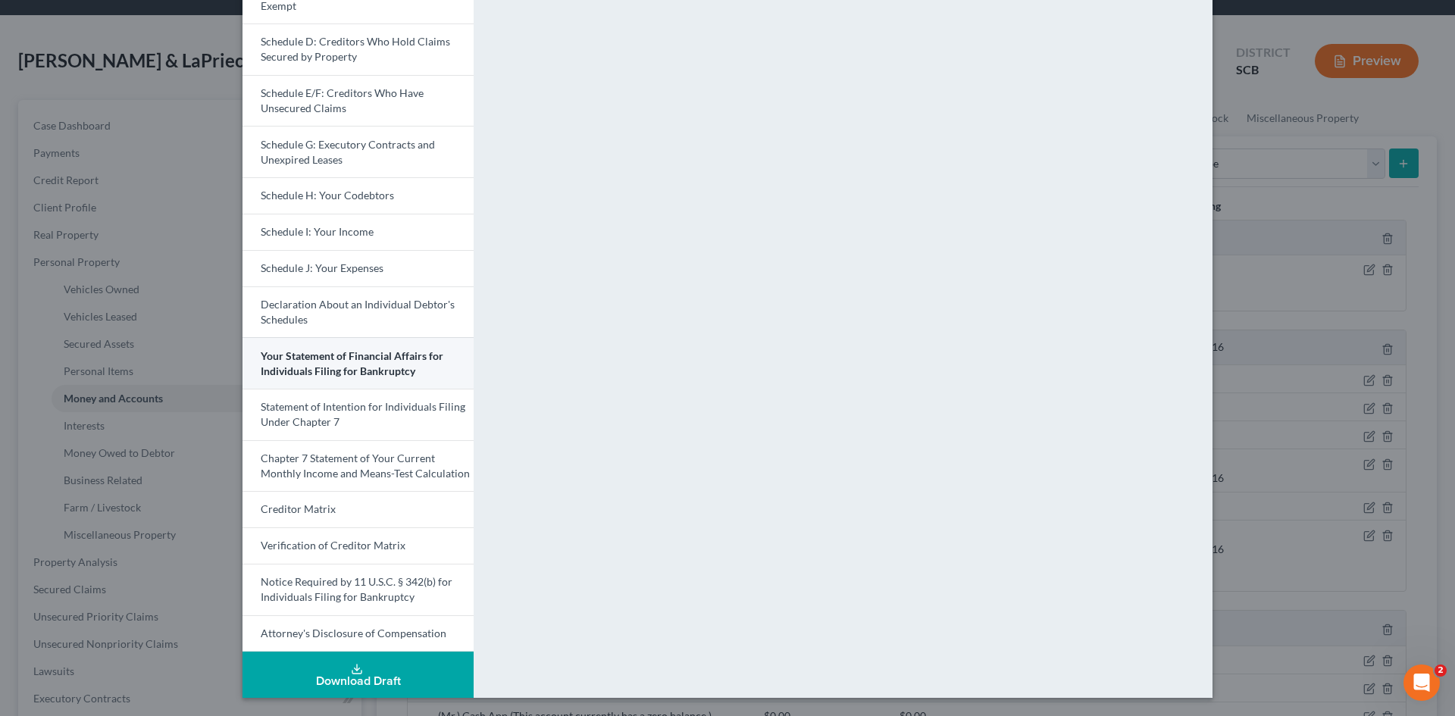
click at [296, 360] on span "Your Statement of Financial Affairs for Individuals Filing for Bankruptcy" at bounding box center [352, 363] width 183 height 28
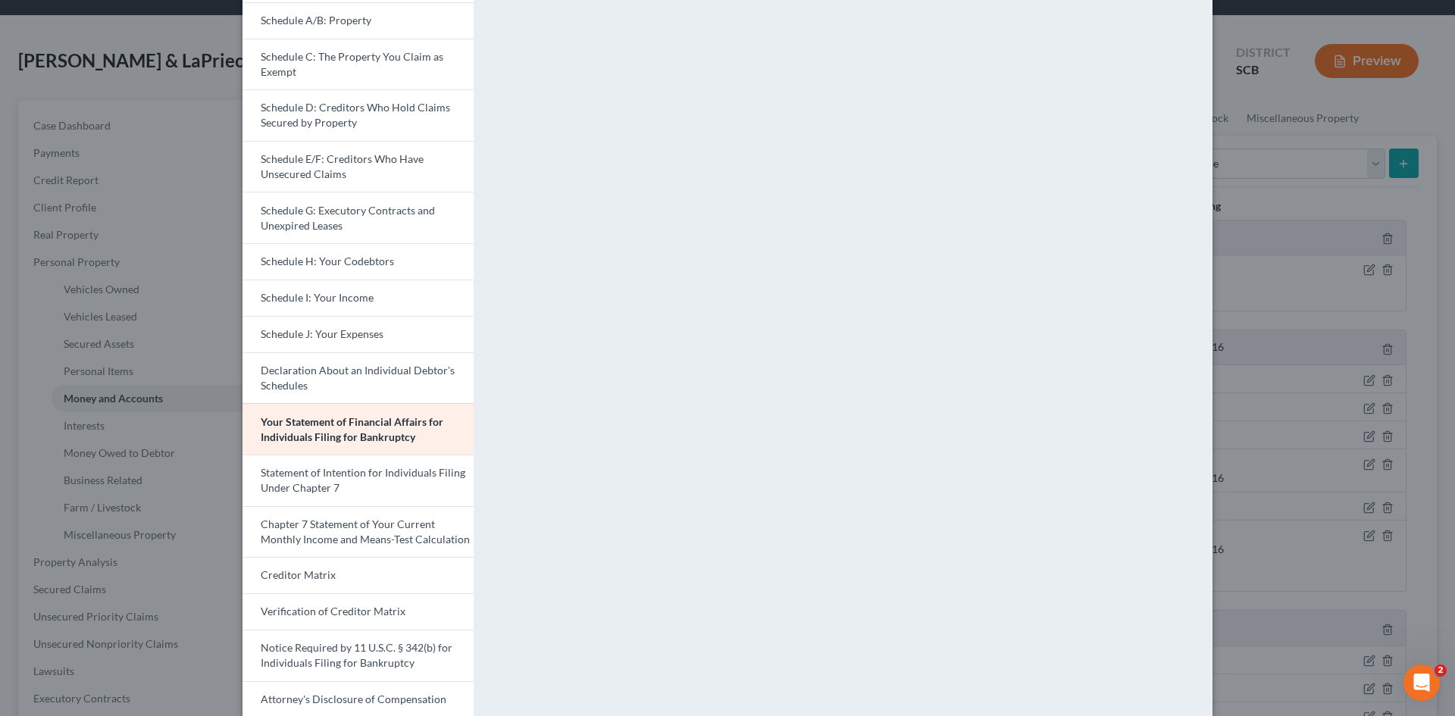
scroll to position [88, 0]
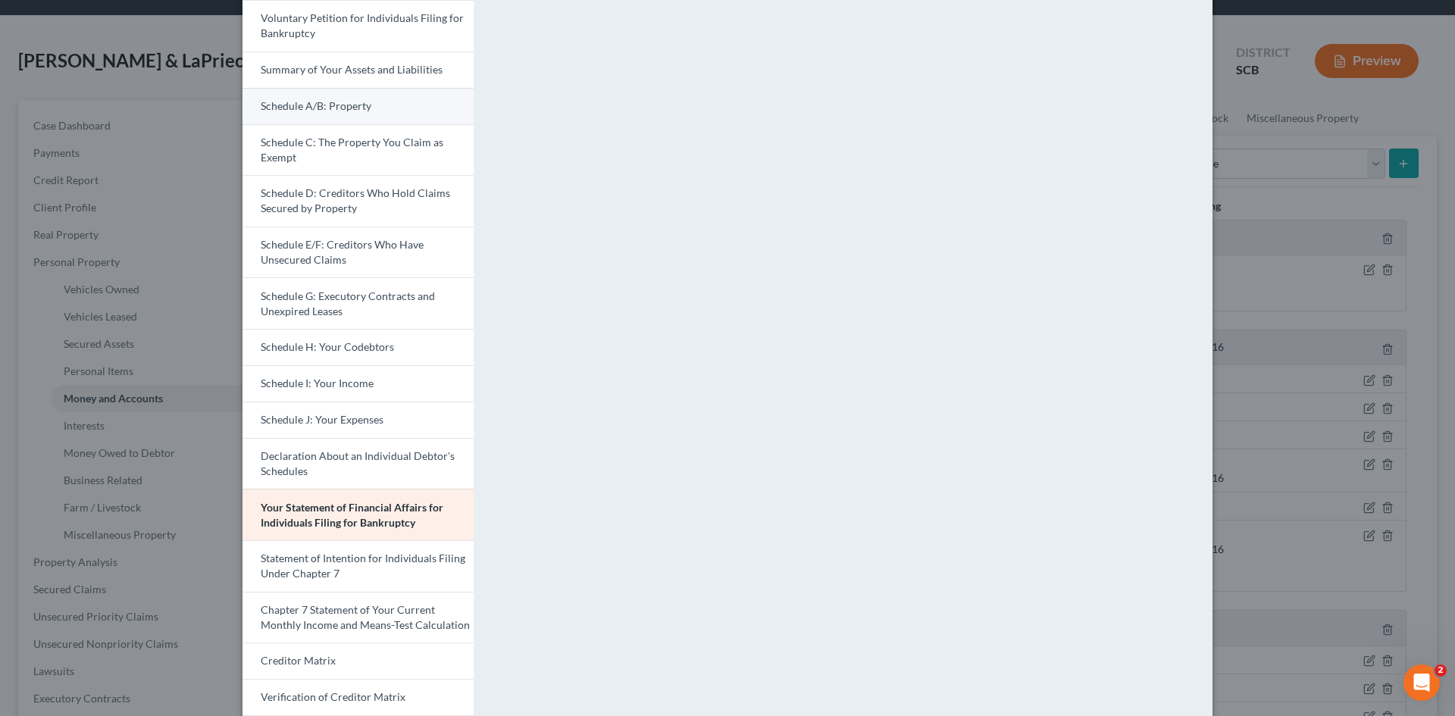
click at [324, 106] on span "Schedule A/B: Property" at bounding box center [316, 105] width 111 height 13
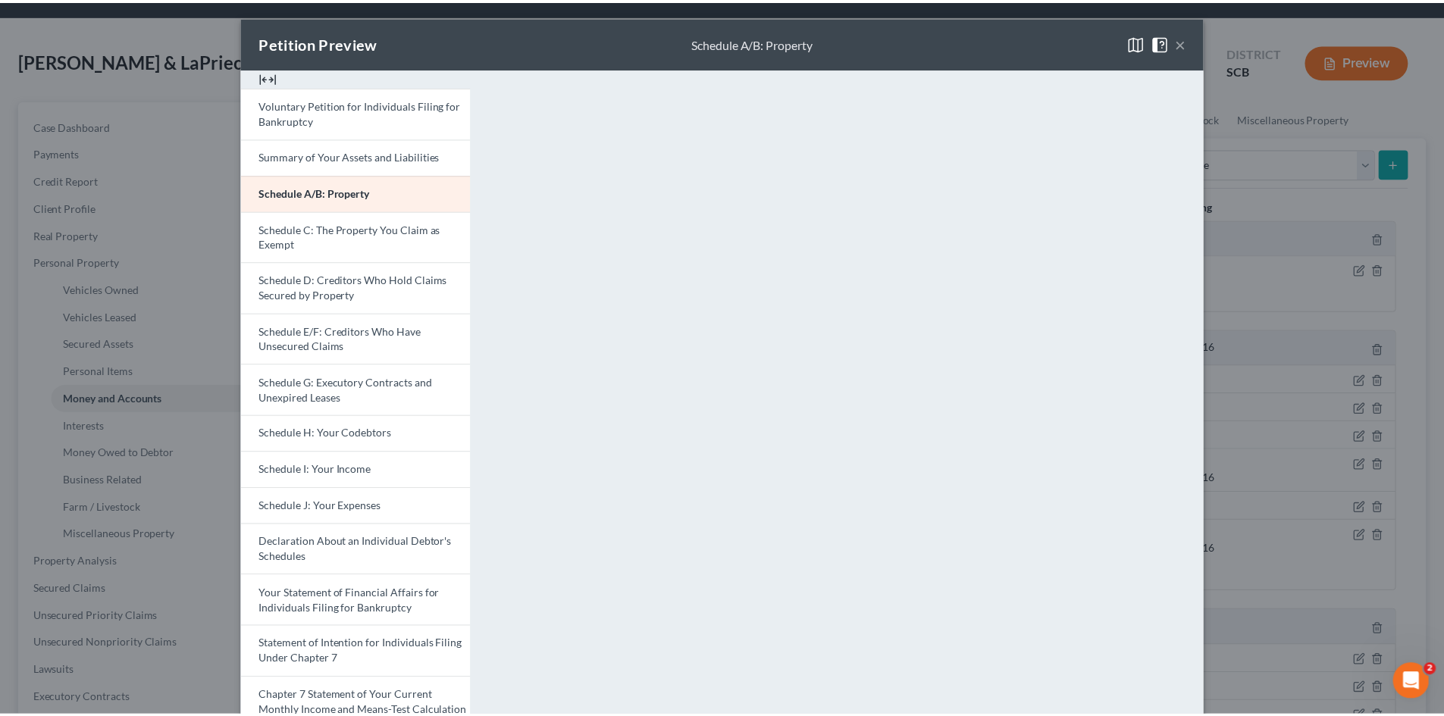
scroll to position [0, 0]
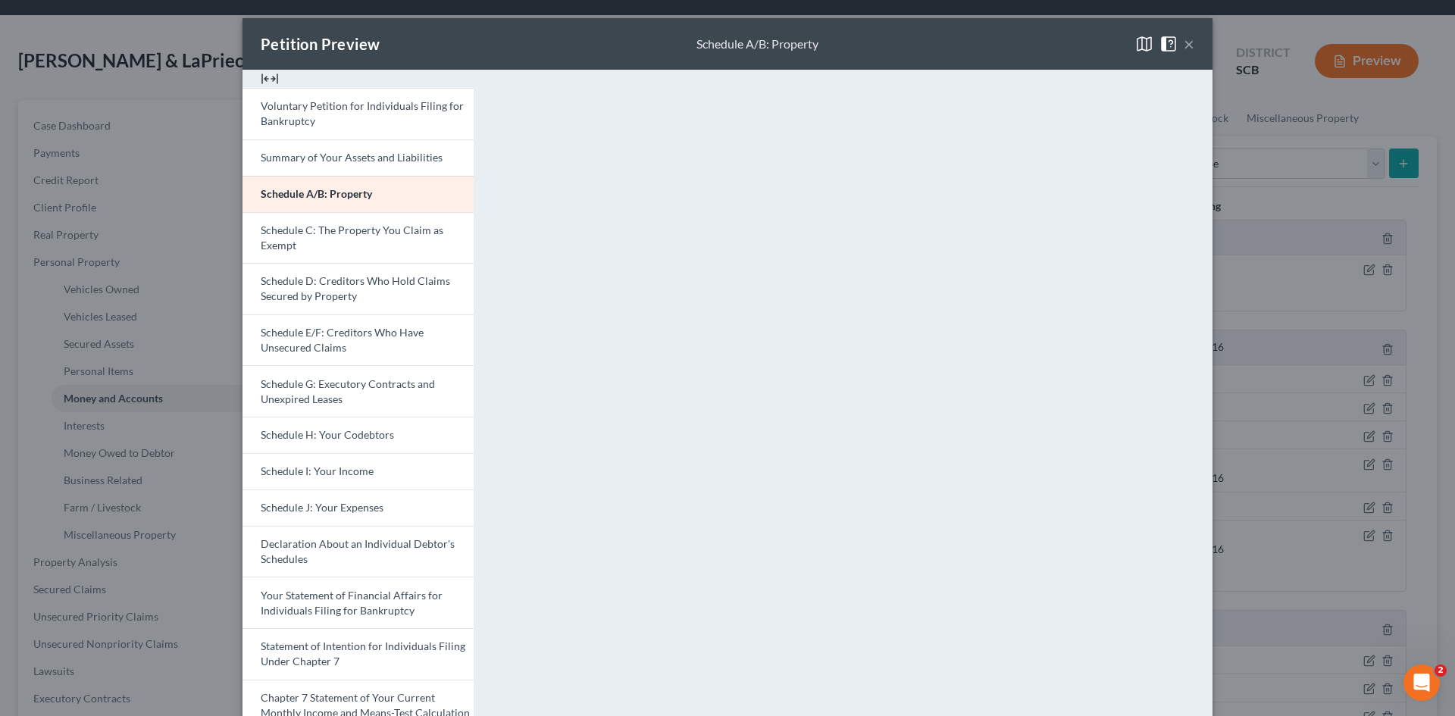
click at [1186, 39] on button "×" at bounding box center [1189, 44] width 11 height 18
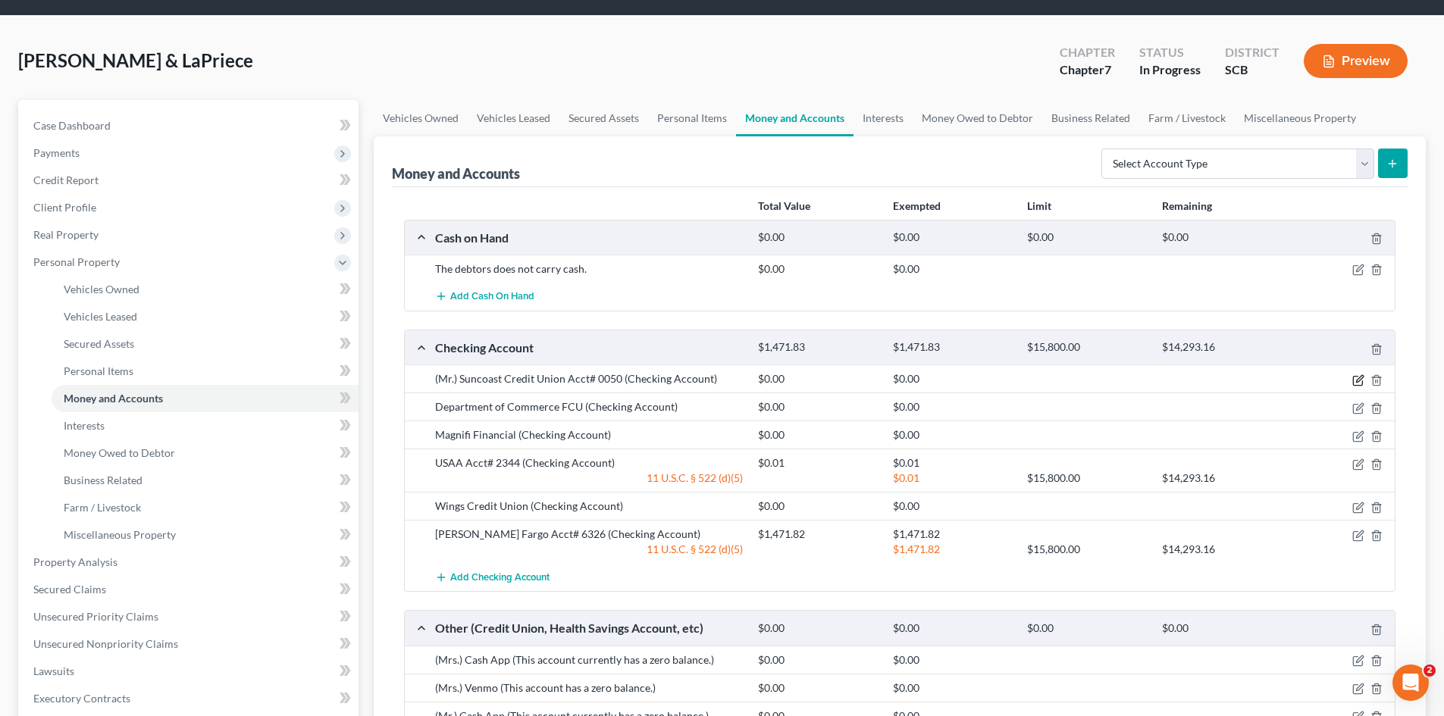
click at [1359, 377] on icon "button" at bounding box center [1358, 380] width 12 height 12
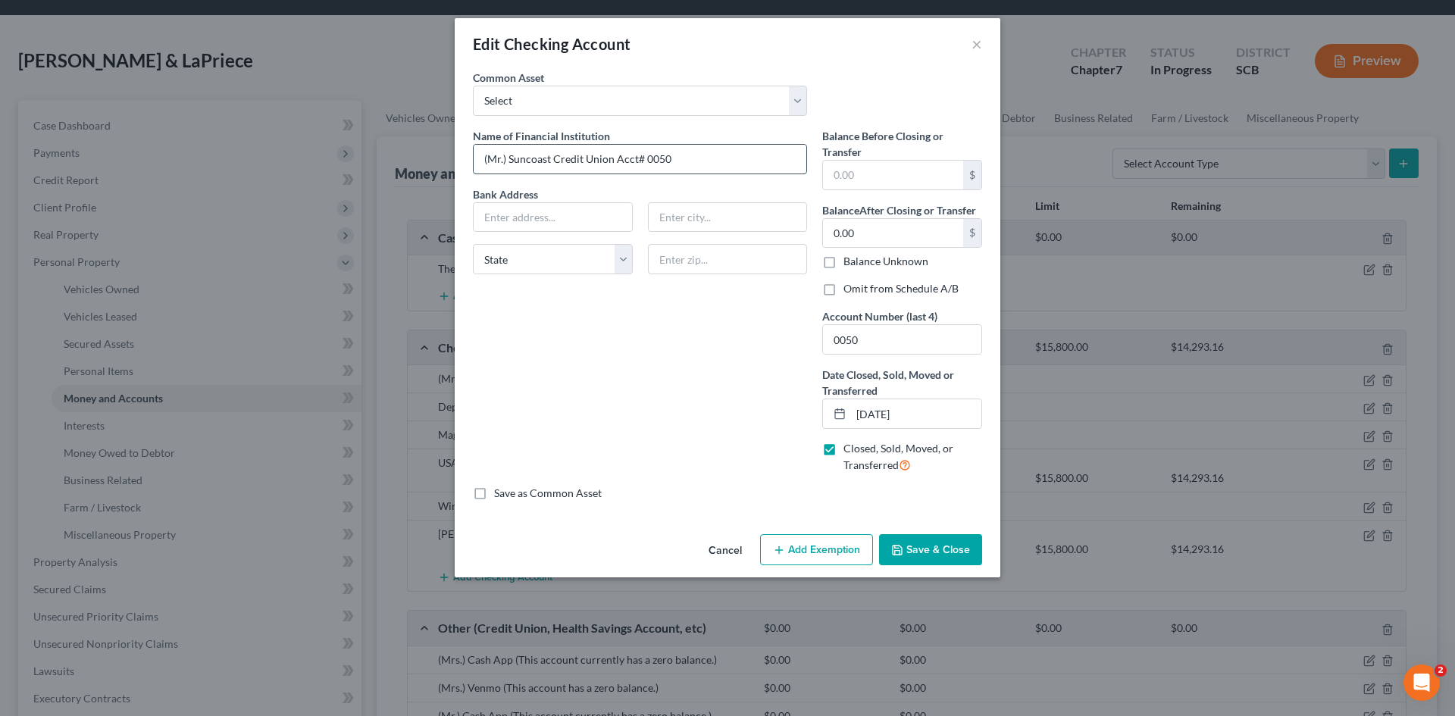
click at [481, 159] on input "(Mr.) Suncoast Credit Union Acct# 0050" at bounding box center [640, 159] width 333 height 29
type input "Suncoast Credit Union Acct# 0050"
click at [844, 296] on label "Omit from Schedule A/B" at bounding box center [901, 288] width 115 height 15
click at [850, 291] on input "Omit from Schedule A/B" at bounding box center [855, 286] width 10 height 10
checkbox input "true"
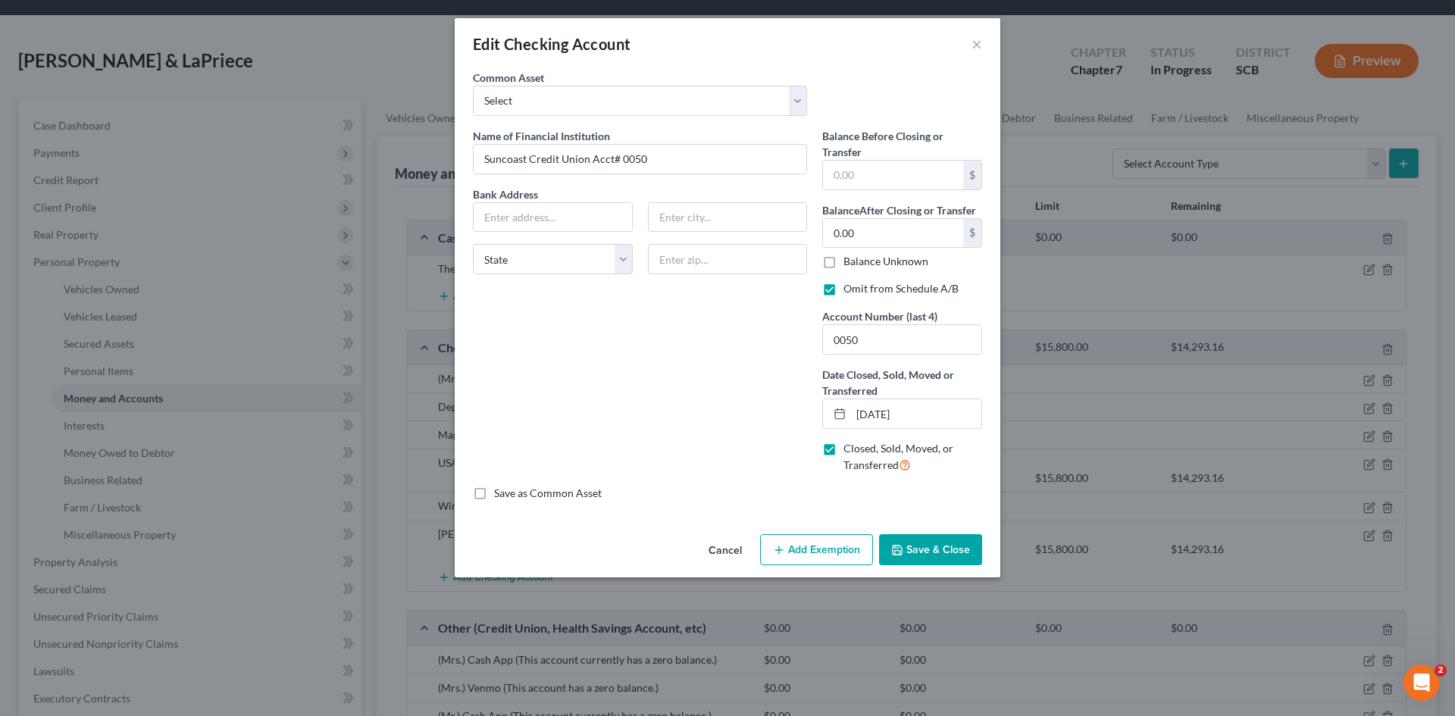
click at [960, 553] on button "Save & Close" at bounding box center [930, 550] width 103 height 32
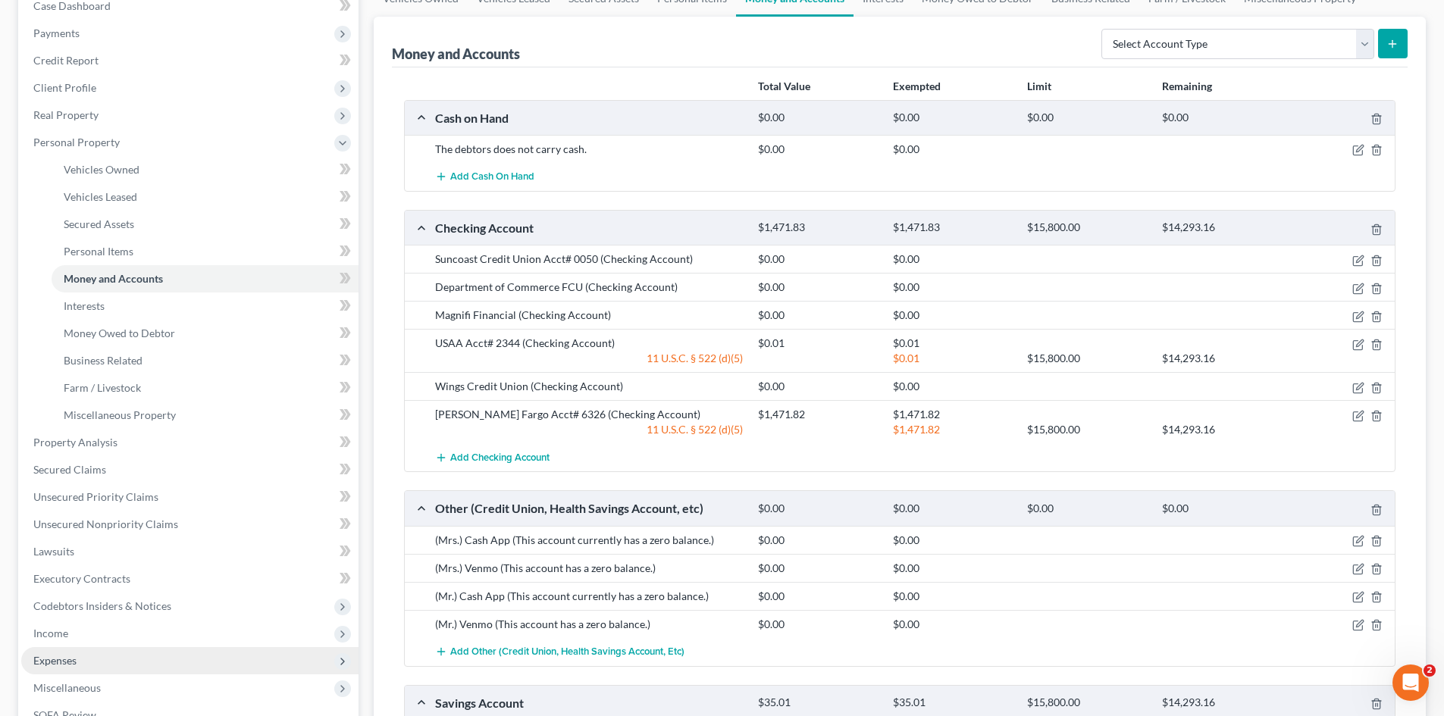
scroll to position [349, 0]
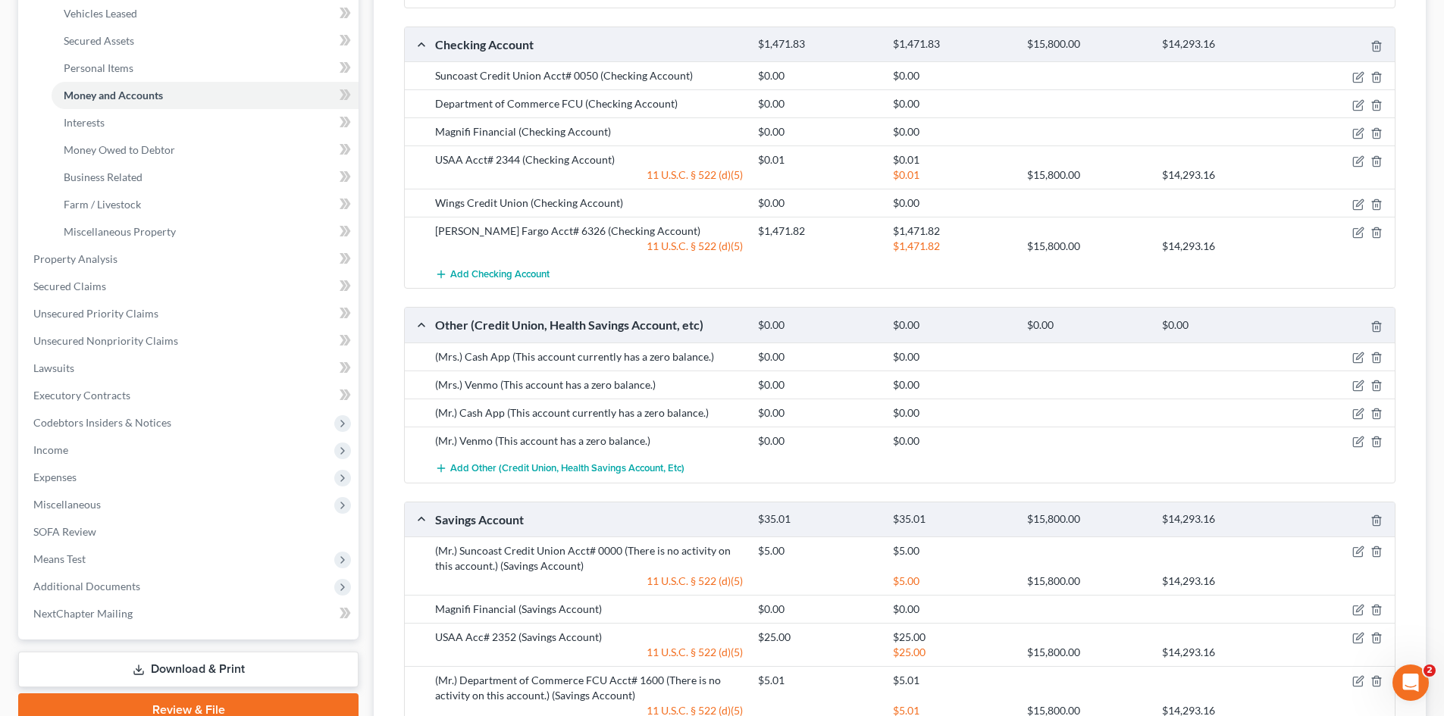
drag, startPoint x: 178, startPoint y: 668, endPoint x: 184, endPoint y: 640, distance: 28.7
click at [178, 668] on link "Download & Print" at bounding box center [188, 670] width 340 height 36
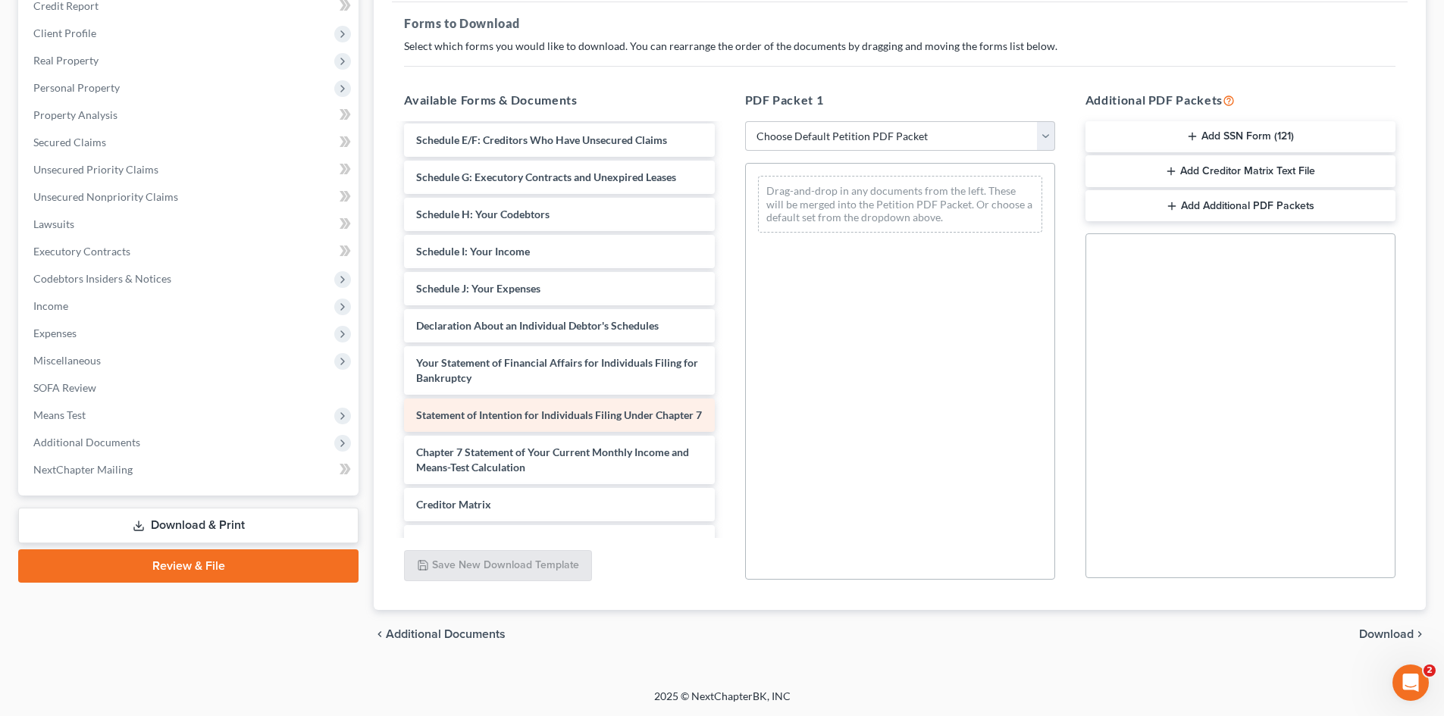
scroll to position [303, 0]
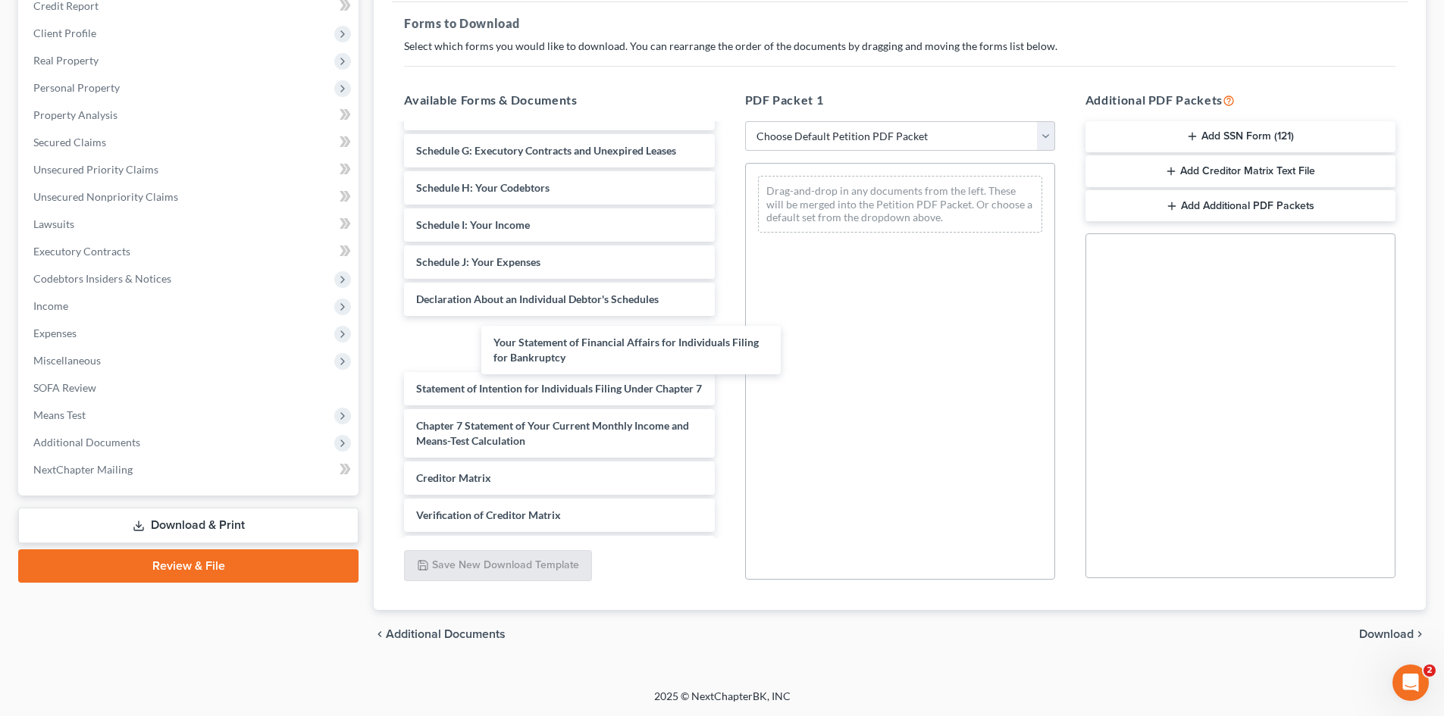
drag, startPoint x: 495, startPoint y: 380, endPoint x: 903, endPoint y: 286, distance: 419.4
click at [726, 243] on div "Your Statement of Financial Affairs for Individuals Filing for Bankruptcy Debto…" at bounding box center [559, 222] width 334 height 800
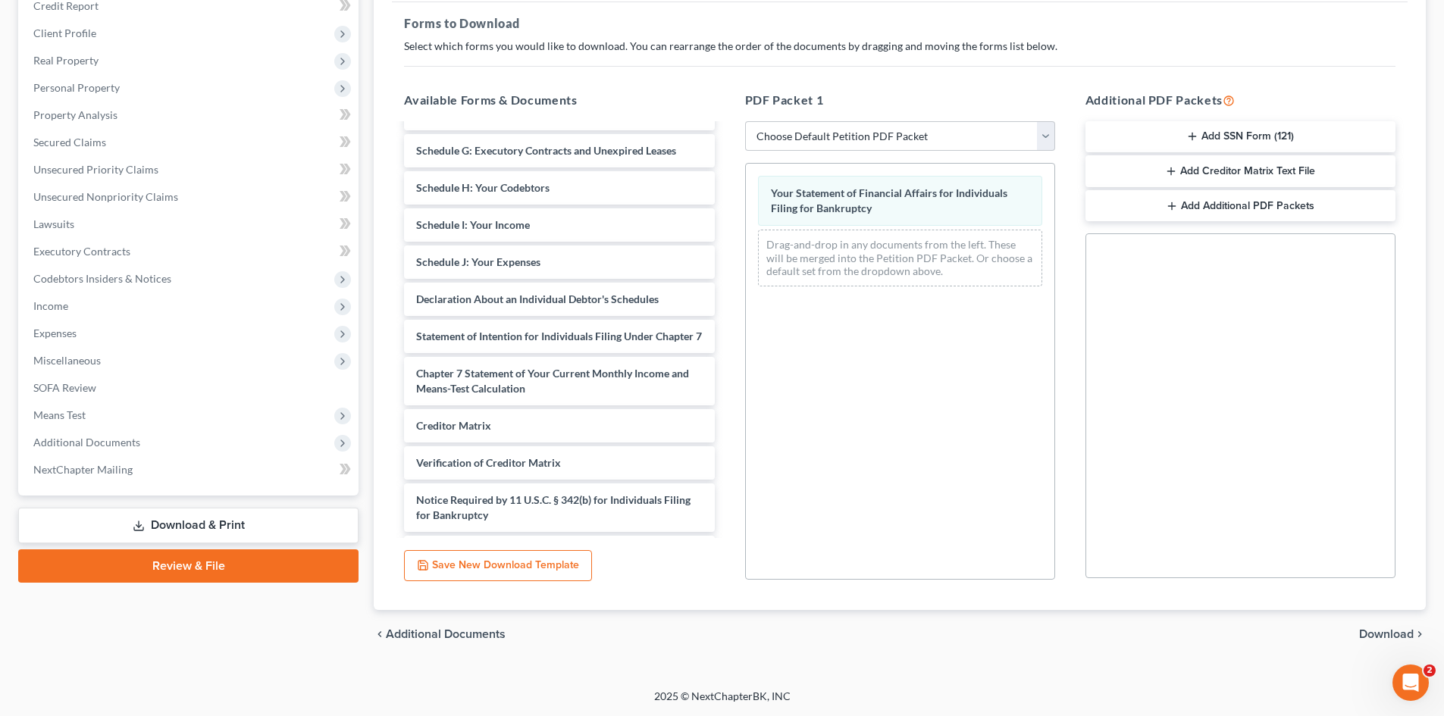
click at [1410, 630] on span "Download" at bounding box center [1386, 634] width 55 height 12
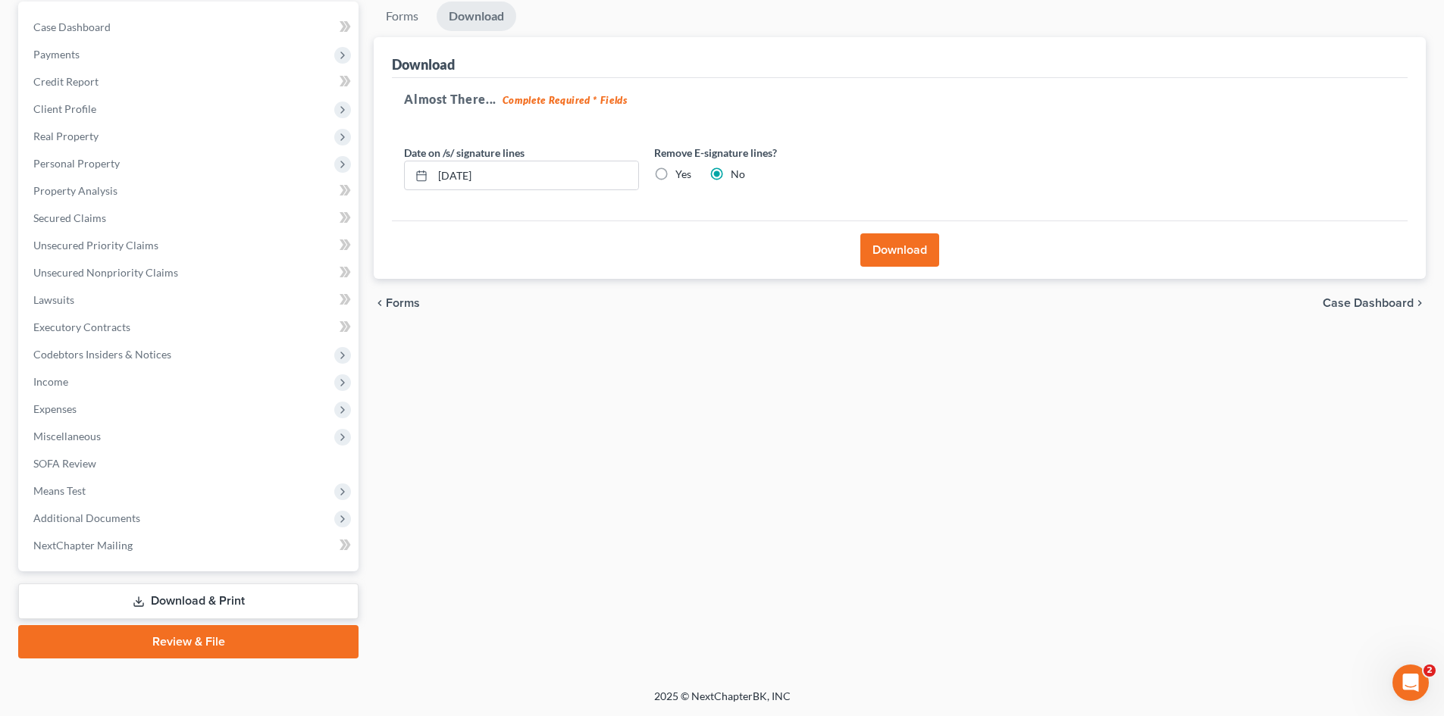
scroll to position [144, 0]
drag, startPoint x: 674, startPoint y: 174, endPoint x: 659, endPoint y: 179, distance: 16.1
click at [674, 173] on div "Yes" at bounding box center [672, 174] width 37 height 15
click at [675, 173] on label "Yes" at bounding box center [683, 174] width 16 height 15
click at [681, 173] on input "Yes" at bounding box center [686, 172] width 10 height 10
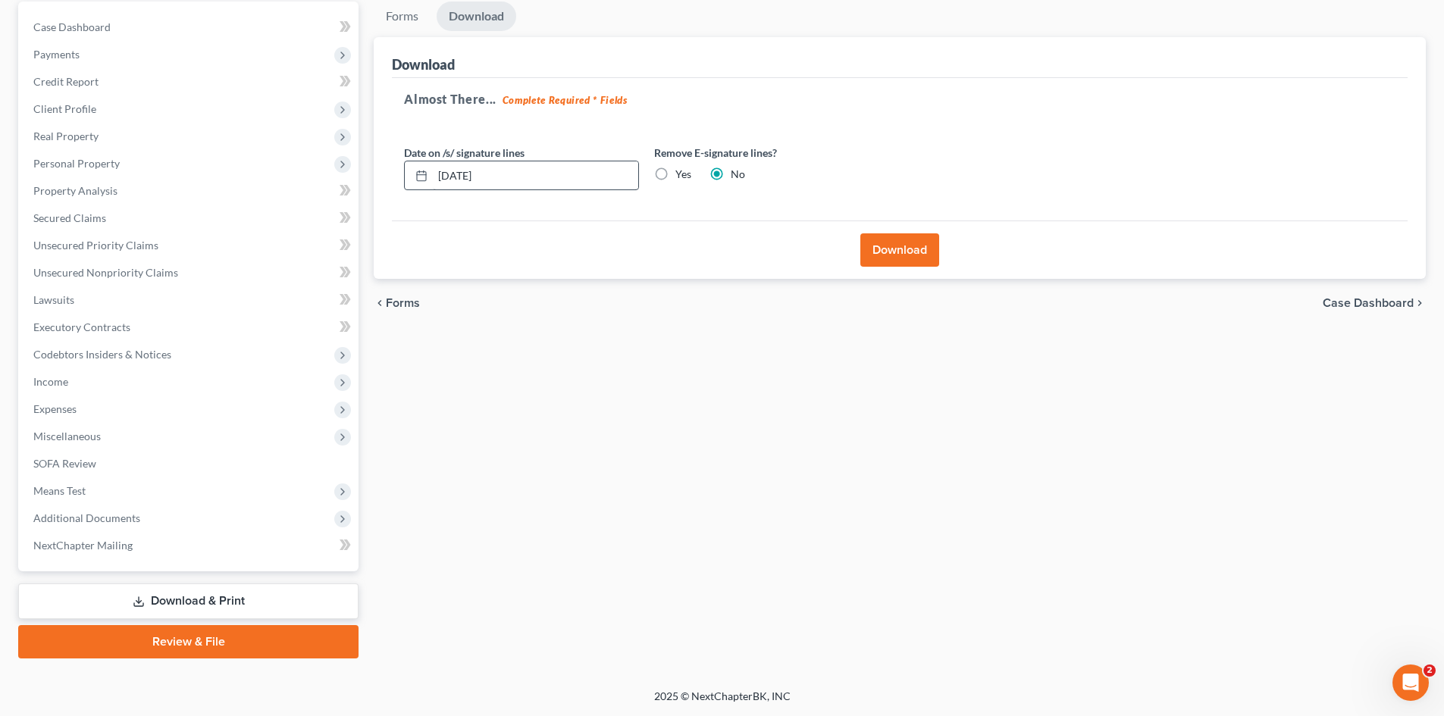
radio input "true"
radio input "false"
drag, startPoint x: 490, startPoint y: 199, endPoint x: 372, endPoint y: 208, distance: 118.5
click at [373, 208] on div "Forms Download Forms Forms to Download Select which forms you would like to dow…" at bounding box center [899, 330] width 1067 height 657
click at [896, 245] on button "Download" at bounding box center [899, 249] width 79 height 33
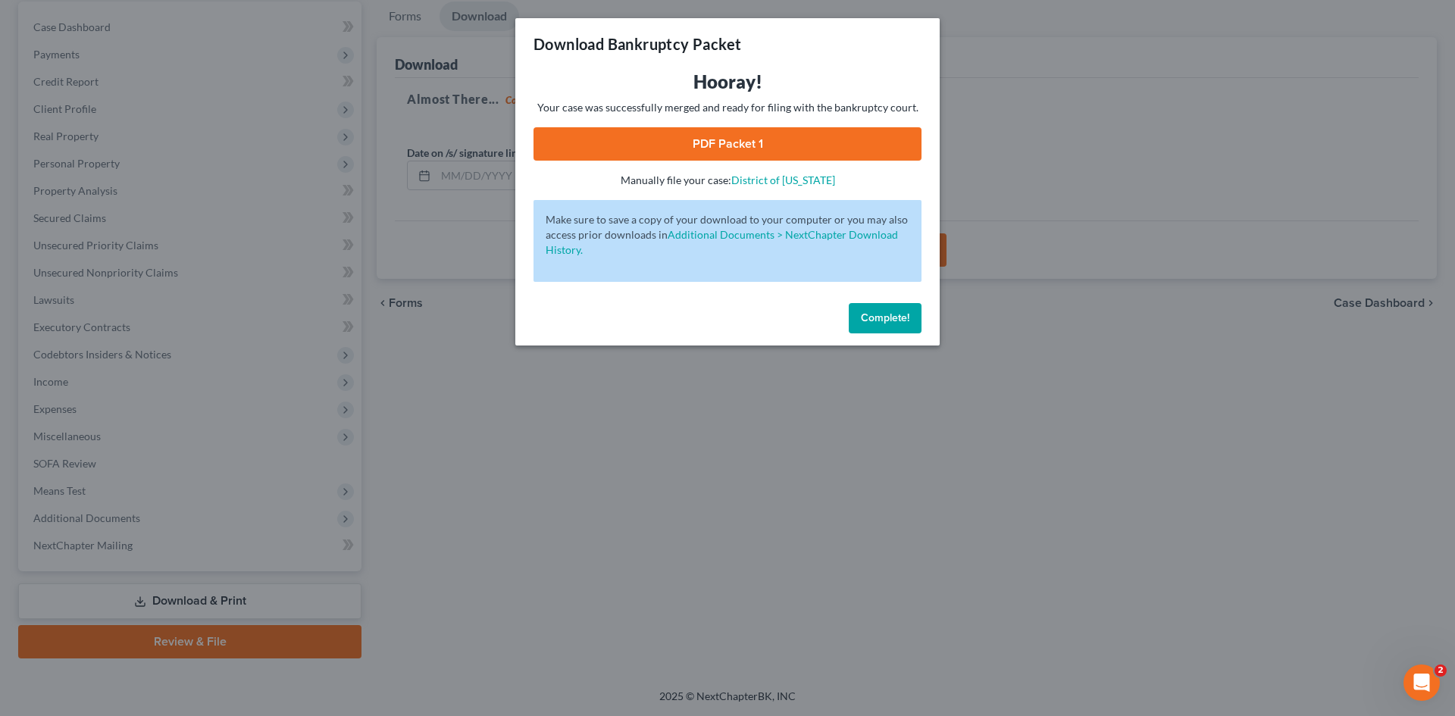
click at [690, 129] on link "PDF Packet 1" at bounding box center [728, 143] width 388 height 33
drag, startPoint x: 911, startPoint y: 318, endPoint x: 390, endPoint y: 321, distance: 521.4
click at [911, 318] on button "Complete!" at bounding box center [885, 318] width 73 height 30
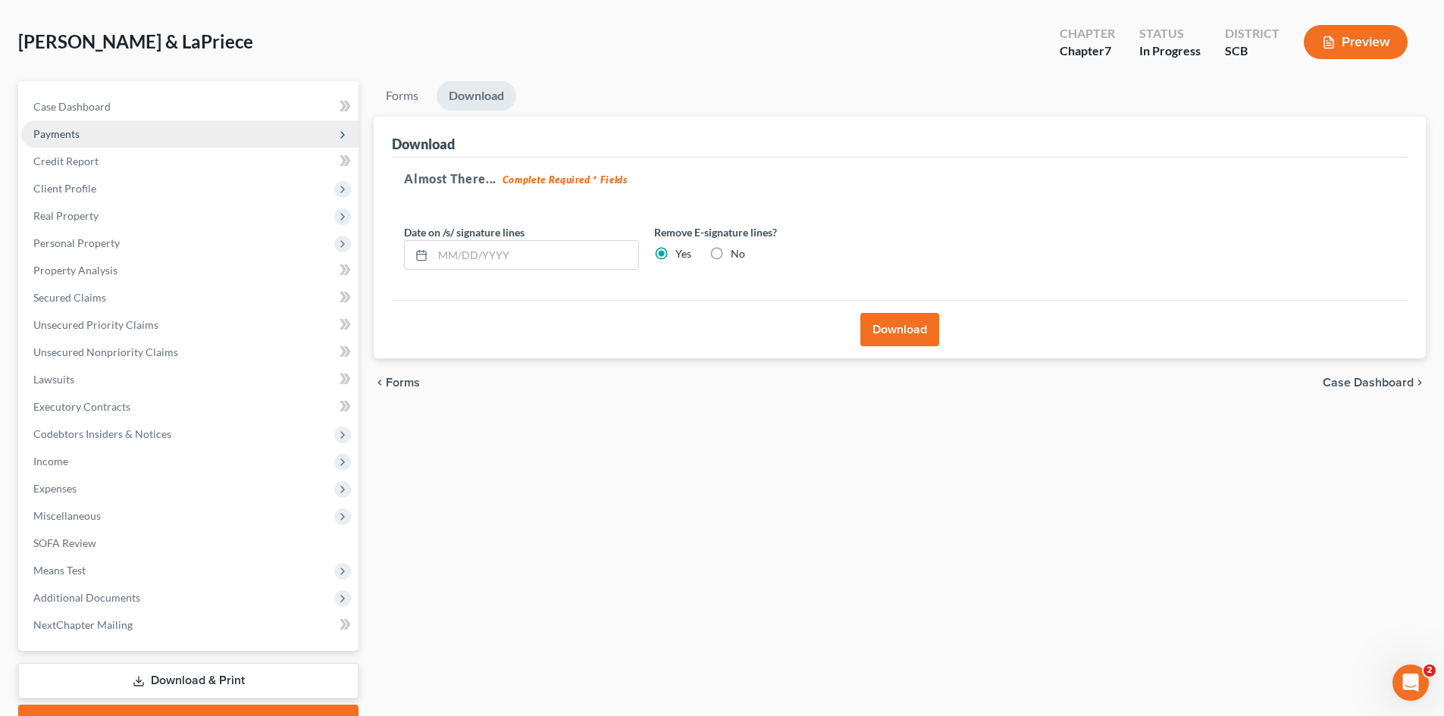
scroll to position [0, 0]
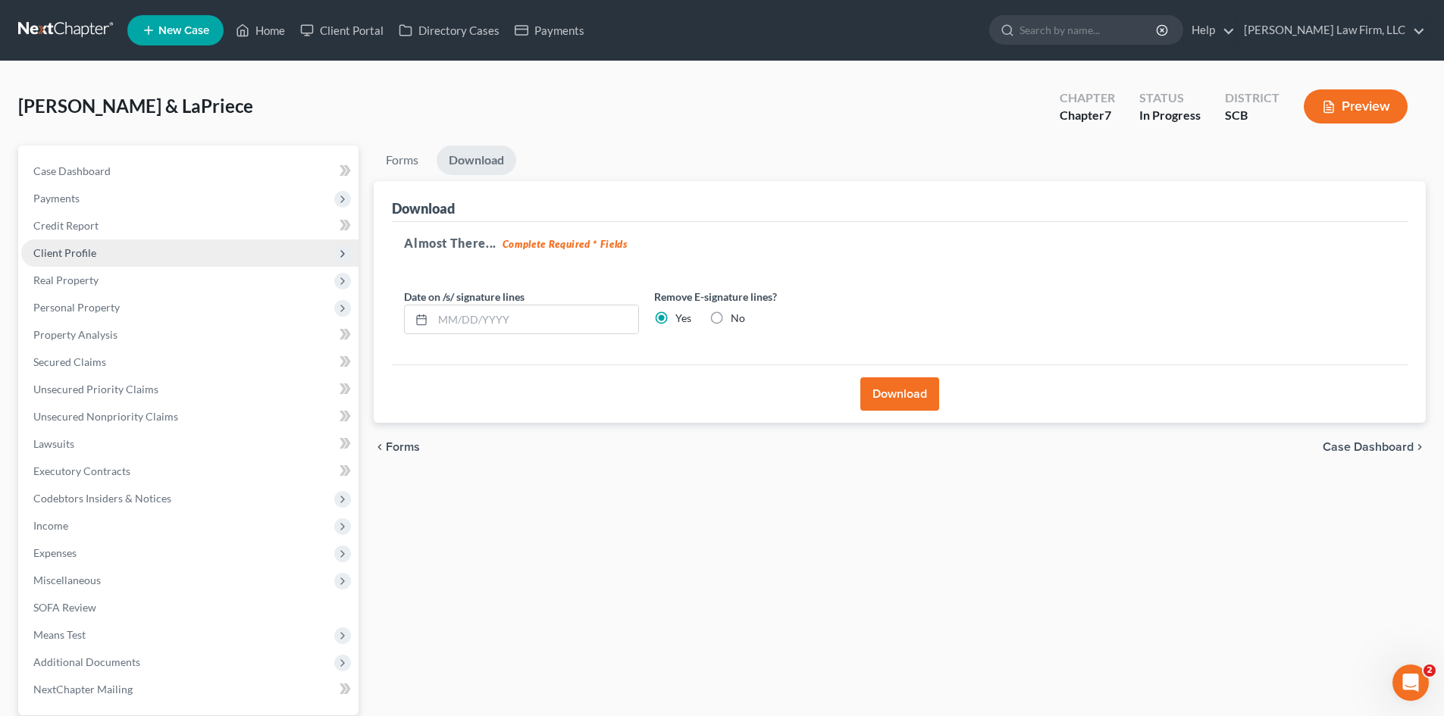
click at [105, 257] on span "Client Profile" at bounding box center [189, 252] width 337 height 27
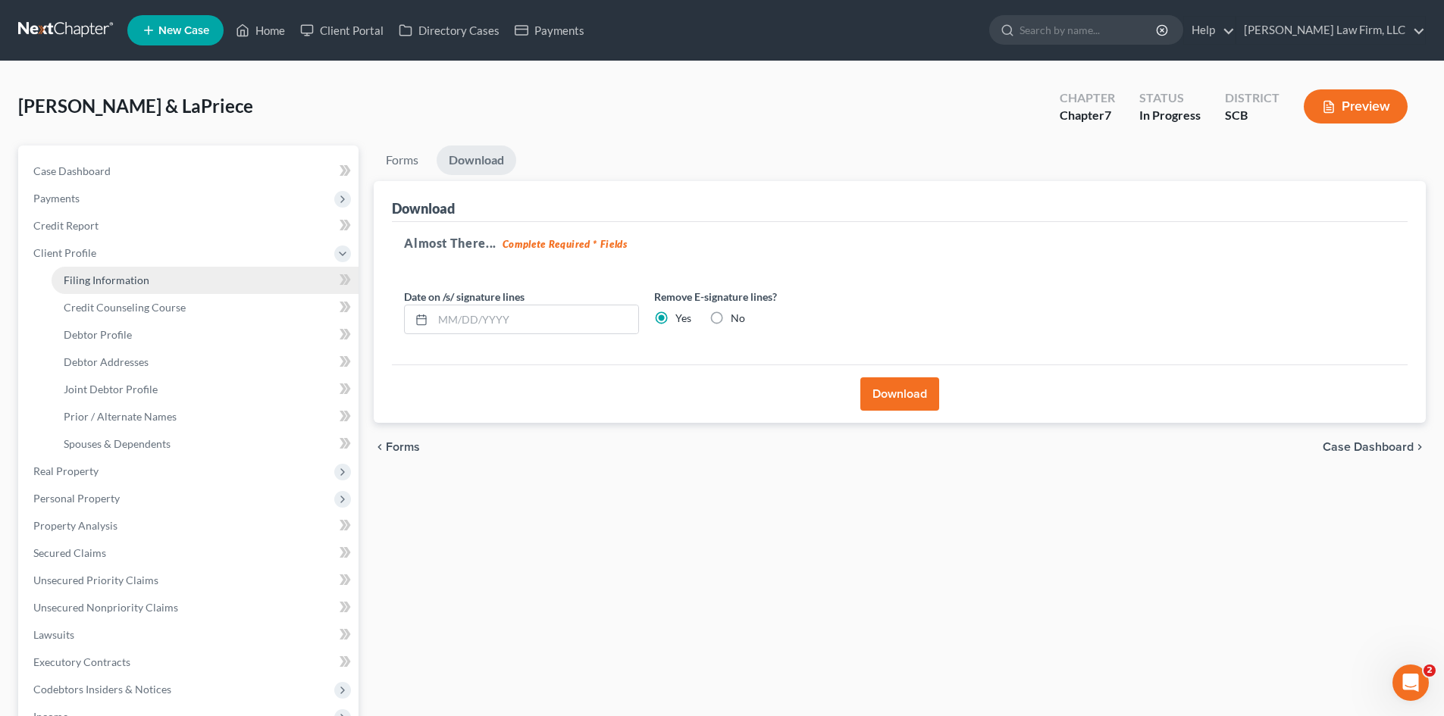
click at [141, 285] on span "Filing Information" at bounding box center [107, 280] width 86 height 13
select select "1"
select select "0"
select select "72"
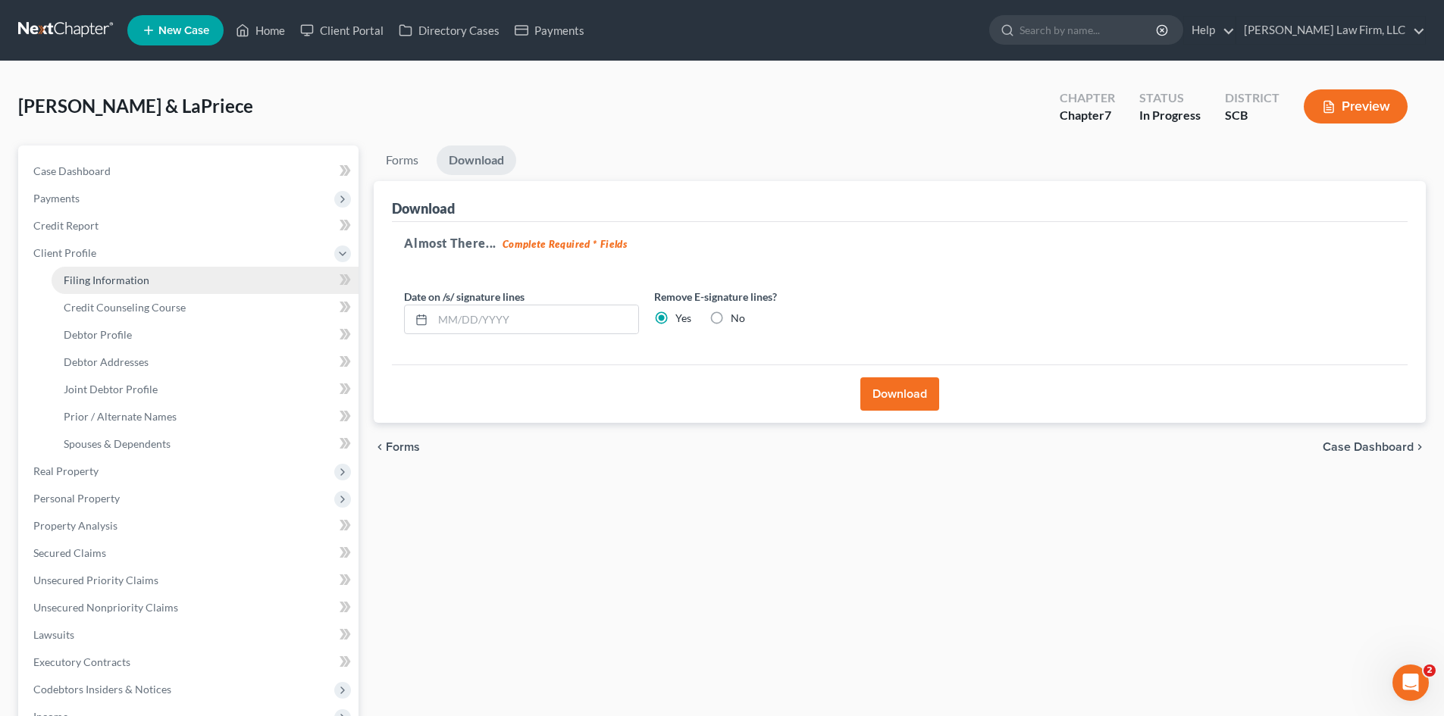
select select "0"
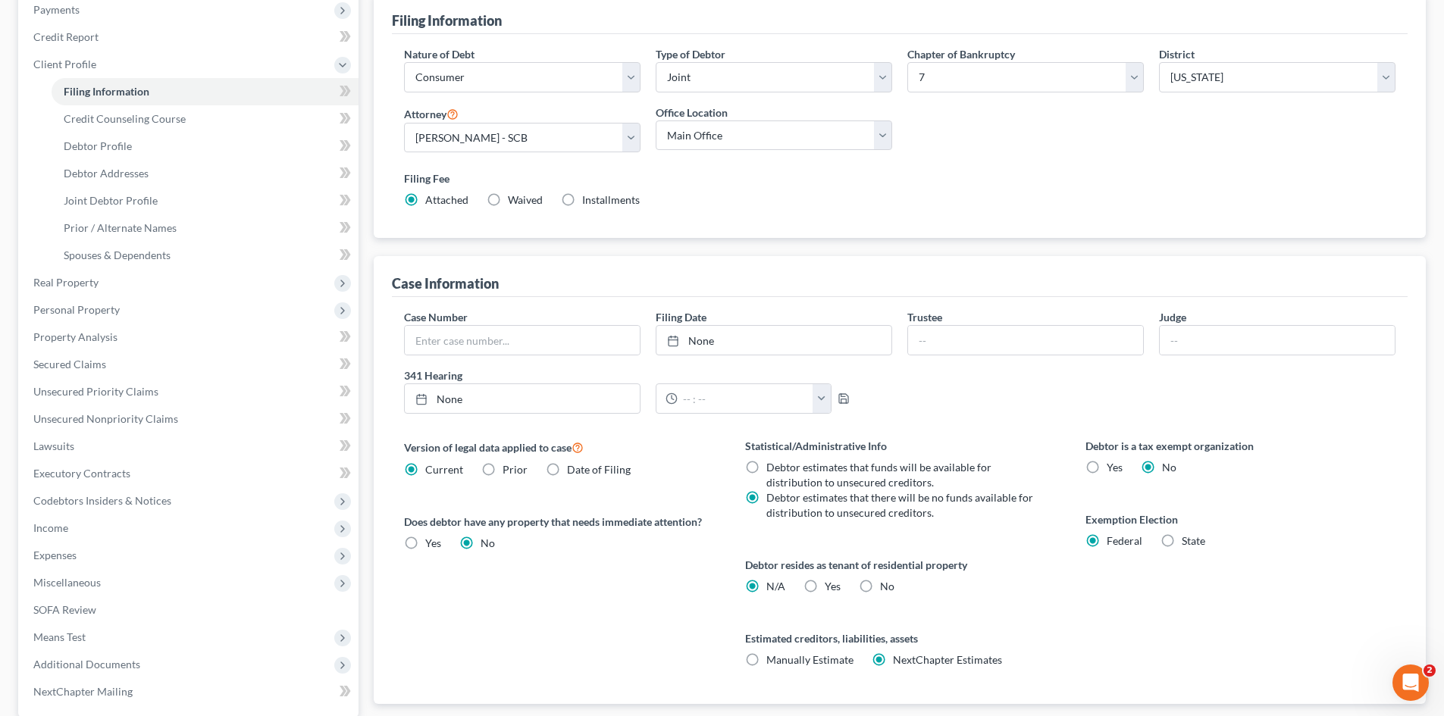
scroll to position [303, 0]
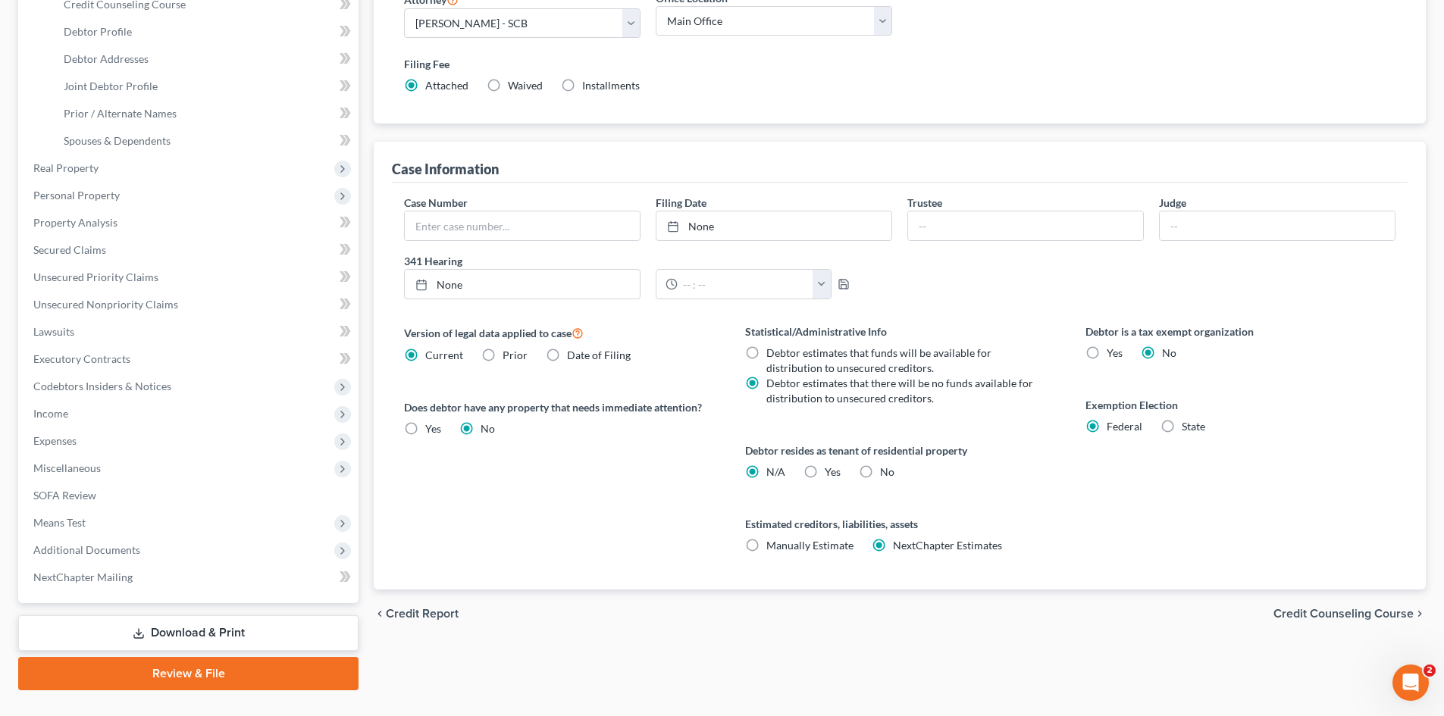
click at [825, 475] on label "Yes Yes" at bounding box center [833, 472] width 16 height 15
click at [831, 474] on input "Yes Yes" at bounding box center [836, 470] width 10 height 10
radio input "true"
radio input "false"
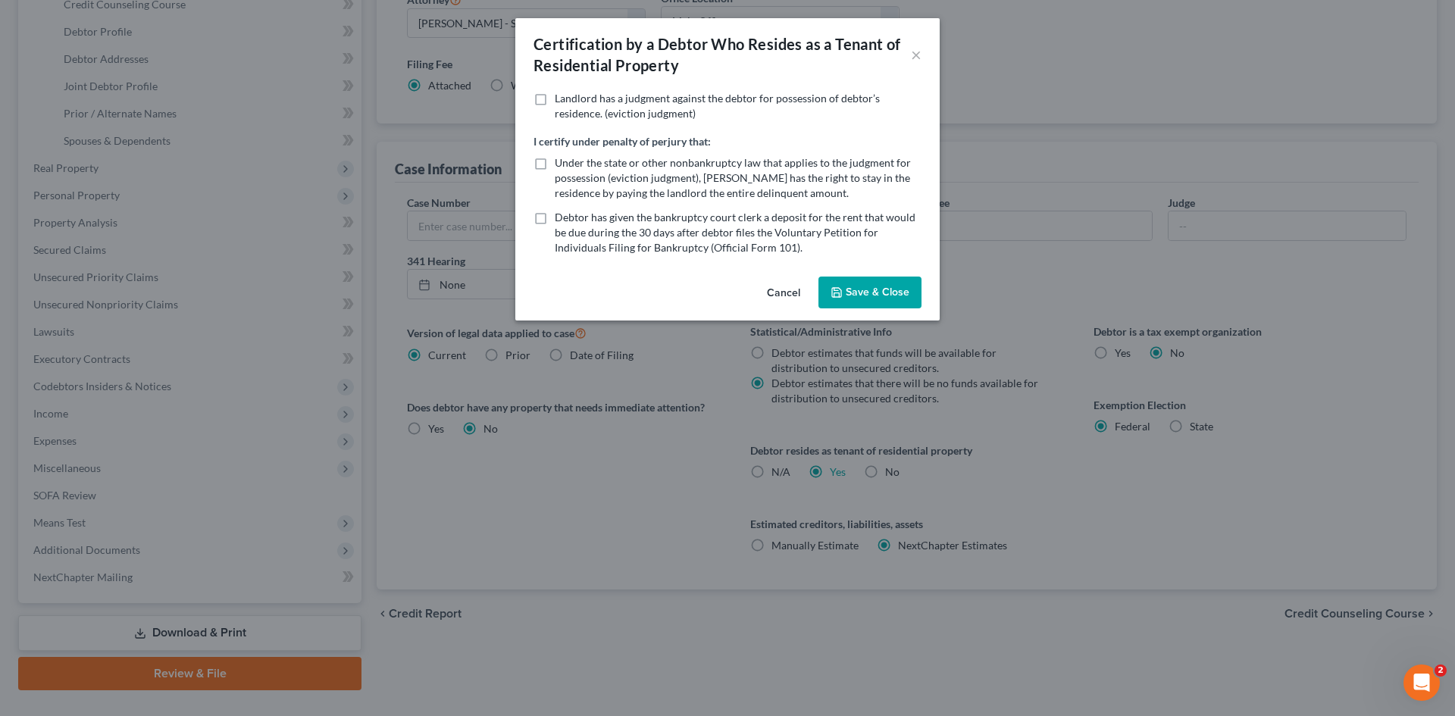
click at [888, 288] on button "Save & Close" at bounding box center [870, 293] width 103 height 32
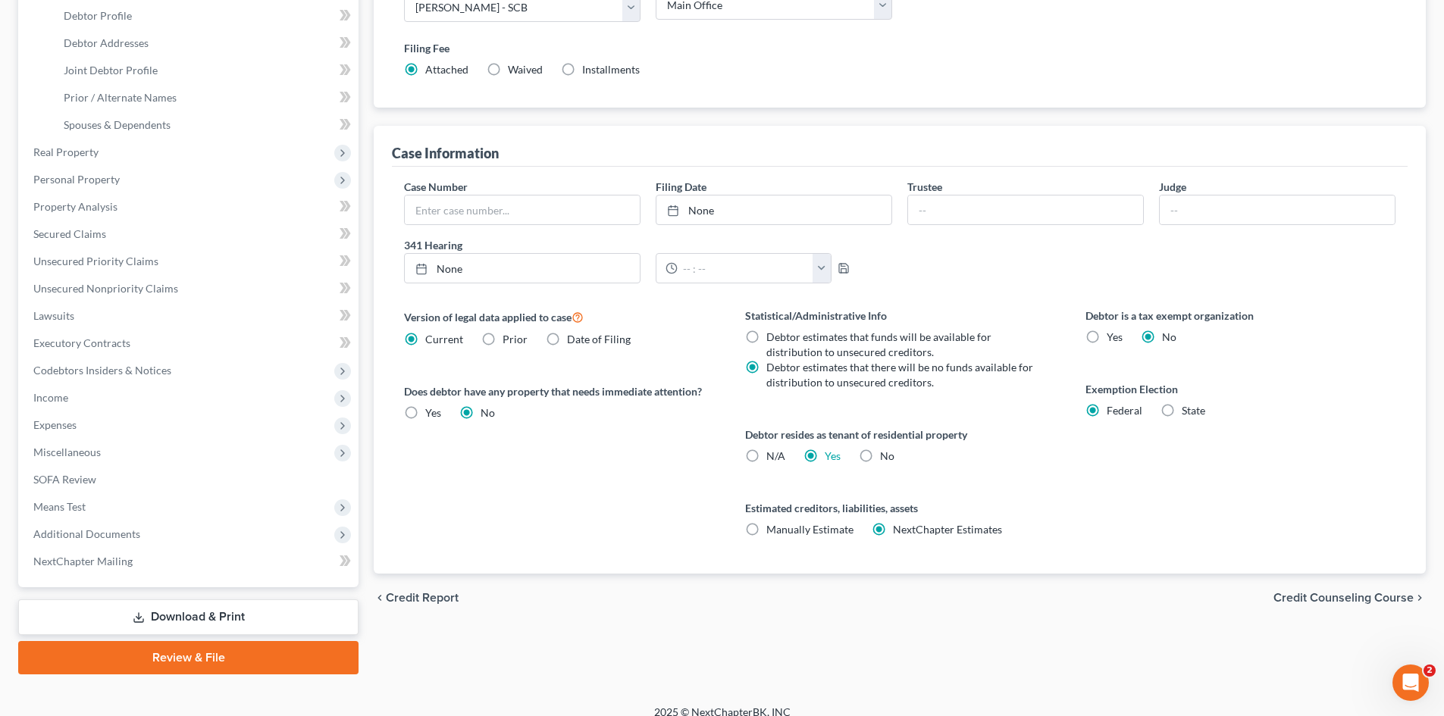
scroll to position [335, 0]
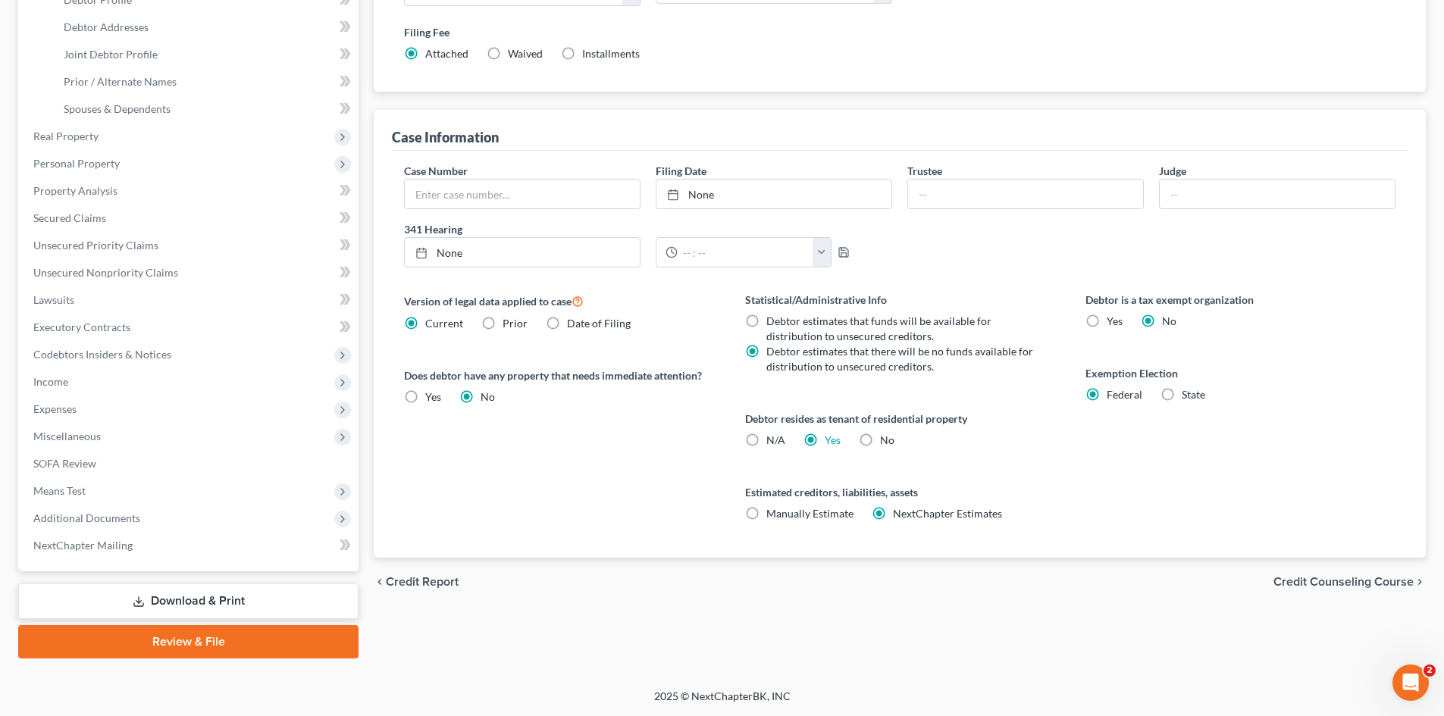
click at [167, 593] on link "Download & Print" at bounding box center [188, 602] width 340 height 36
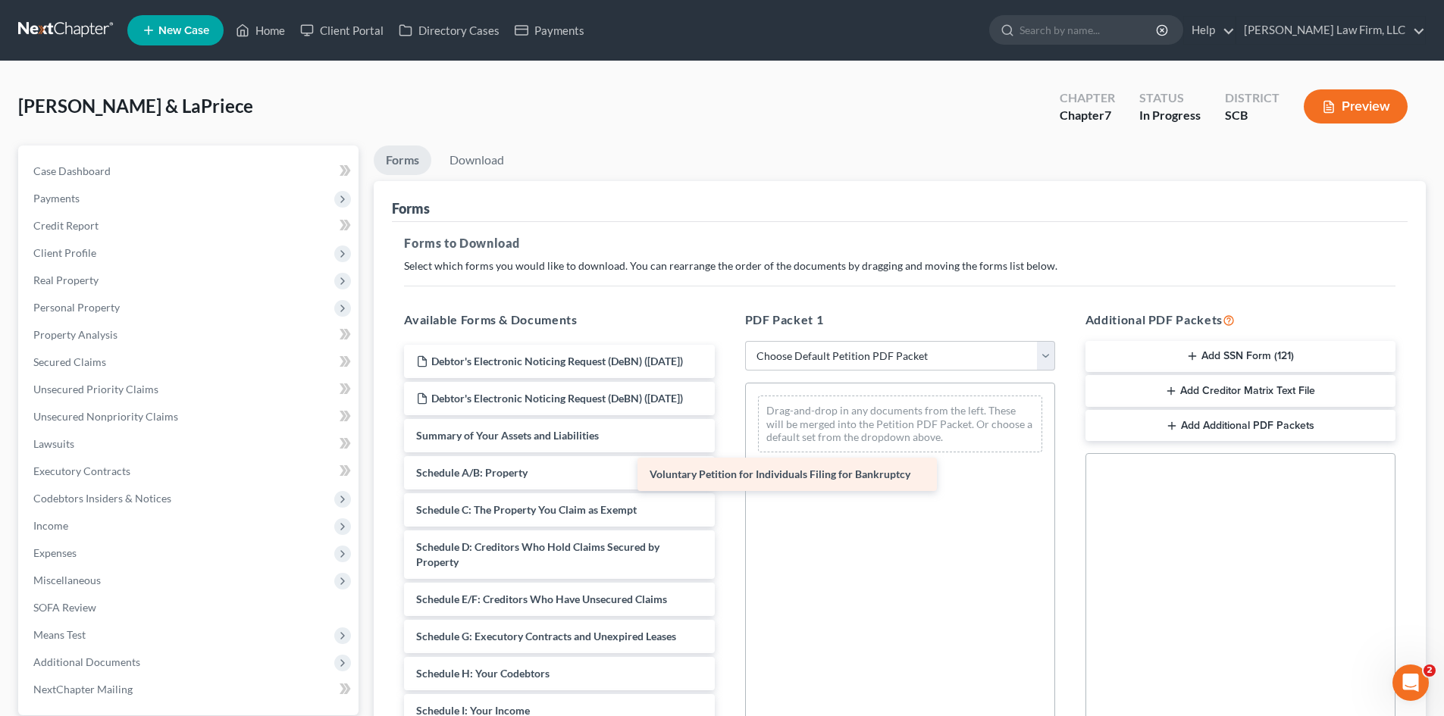
drag, startPoint x: 547, startPoint y: 462, endPoint x: 927, endPoint y: 434, distance: 380.7
click at [726, 445] on div "Voluntary Petition for Individuals Filing for Bankruptcy Debtor's Electronic No…" at bounding box center [559, 726] width 334 height 762
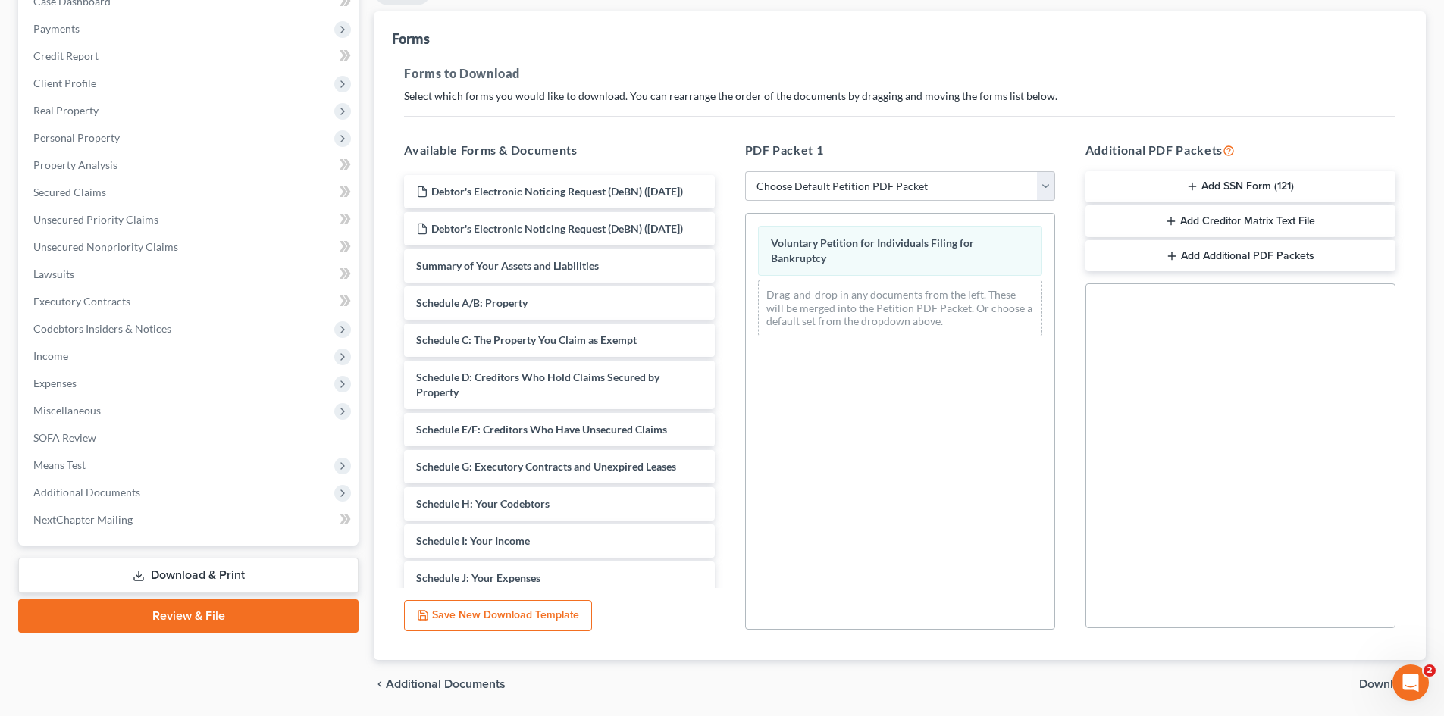
scroll to position [220, 0]
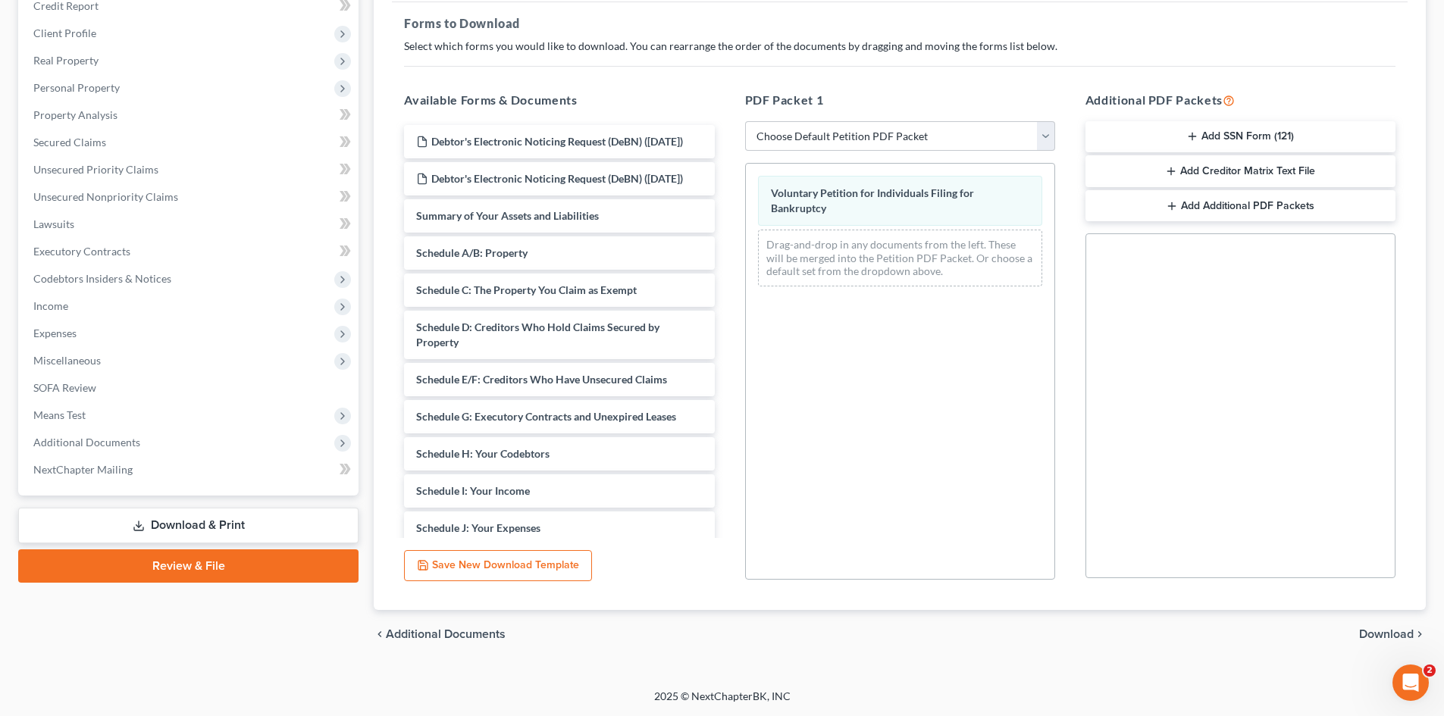
click at [1386, 626] on div "chevron_left Additional Documents Download chevron_right" at bounding box center [900, 634] width 1052 height 49
click at [1385, 635] on span "Download" at bounding box center [1386, 634] width 55 height 12
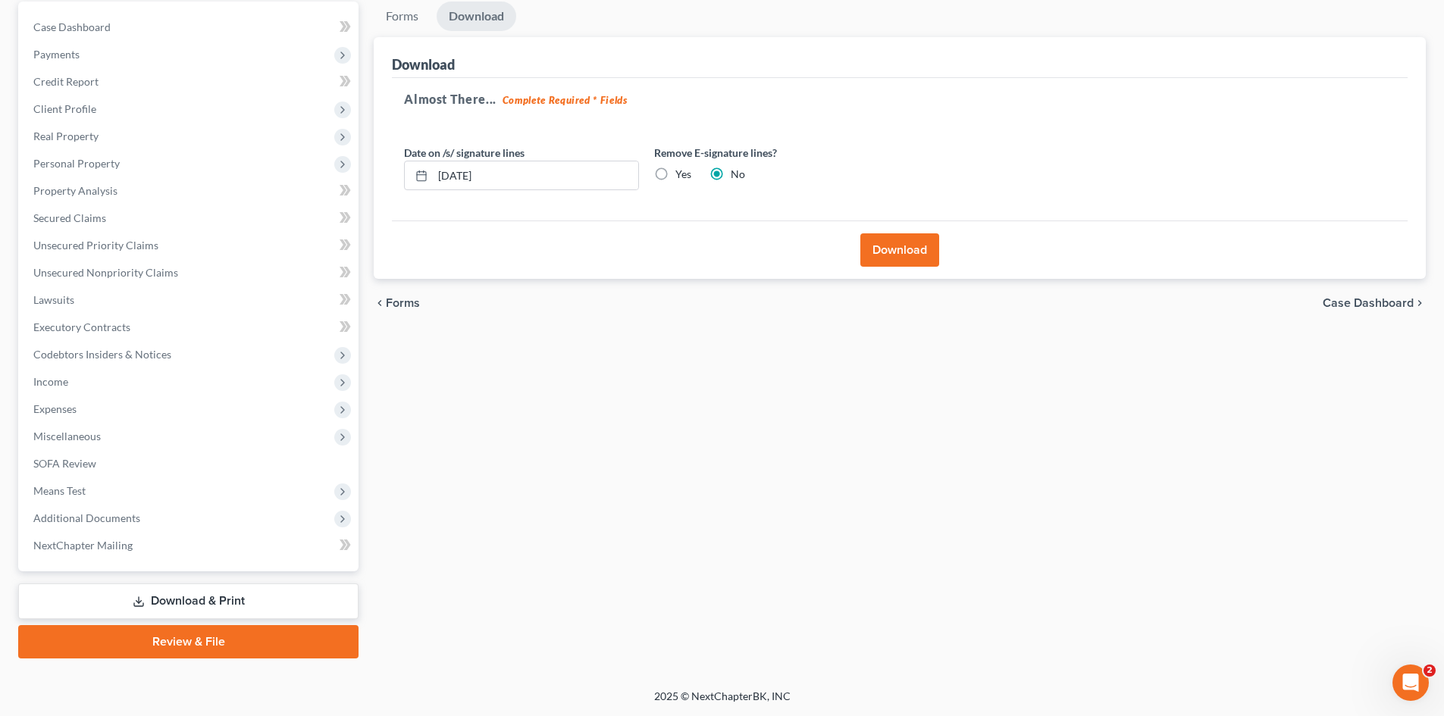
scroll to position [144, 0]
click at [675, 174] on label "Yes" at bounding box center [683, 174] width 16 height 15
click at [681, 174] on input "Yes" at bounding box center [686, 172] width 10 height 10
radio input "true"
radio input "false"
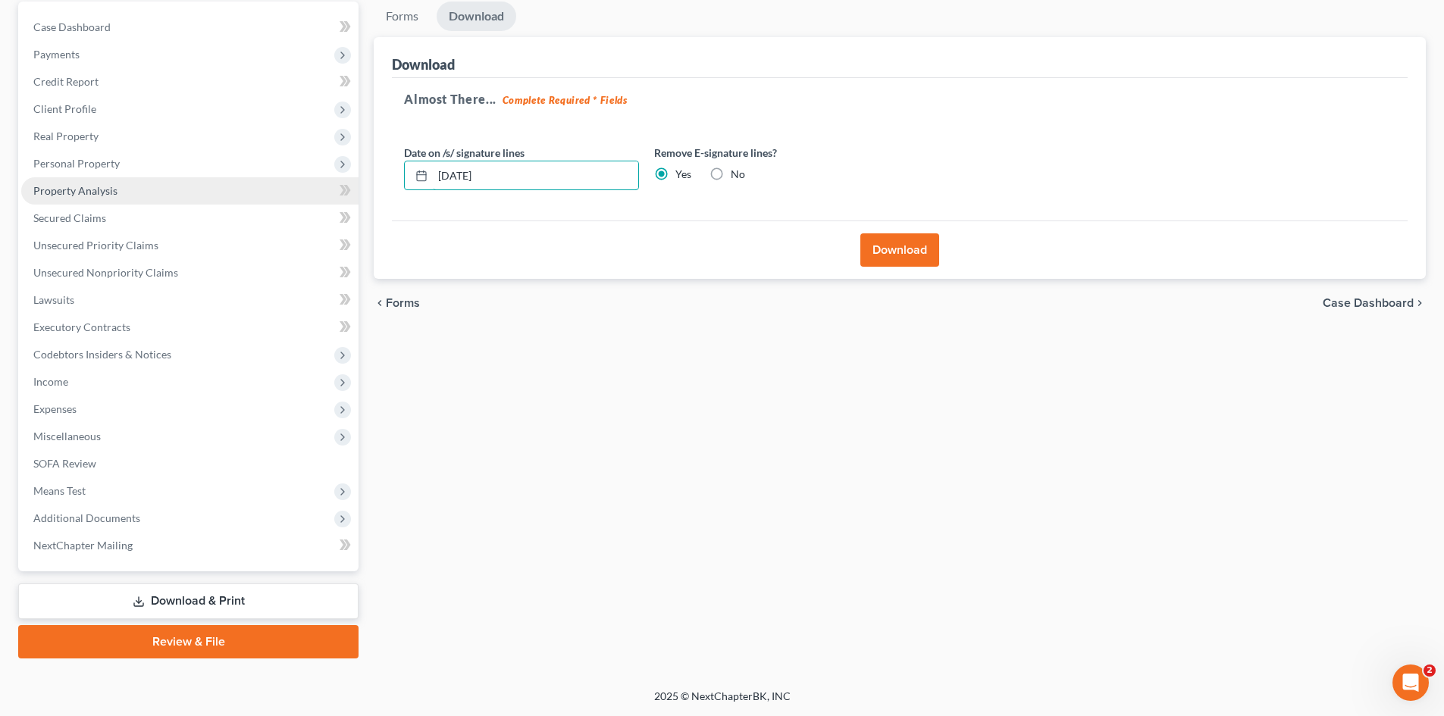
drag, startPoint x: 452, startPoint y: 190, endPoint x: 287, endPoint y: 203, distance: 165.7
click at [292, 205] on div "Petition Navigation Case Dashboard Payments Invoices Payments Payments Credit R…" at bounding box center [722, 330] width 1423 height 657
click at [902, 244] on button "Download" at bounding box center [899, 249] width 79 height 33
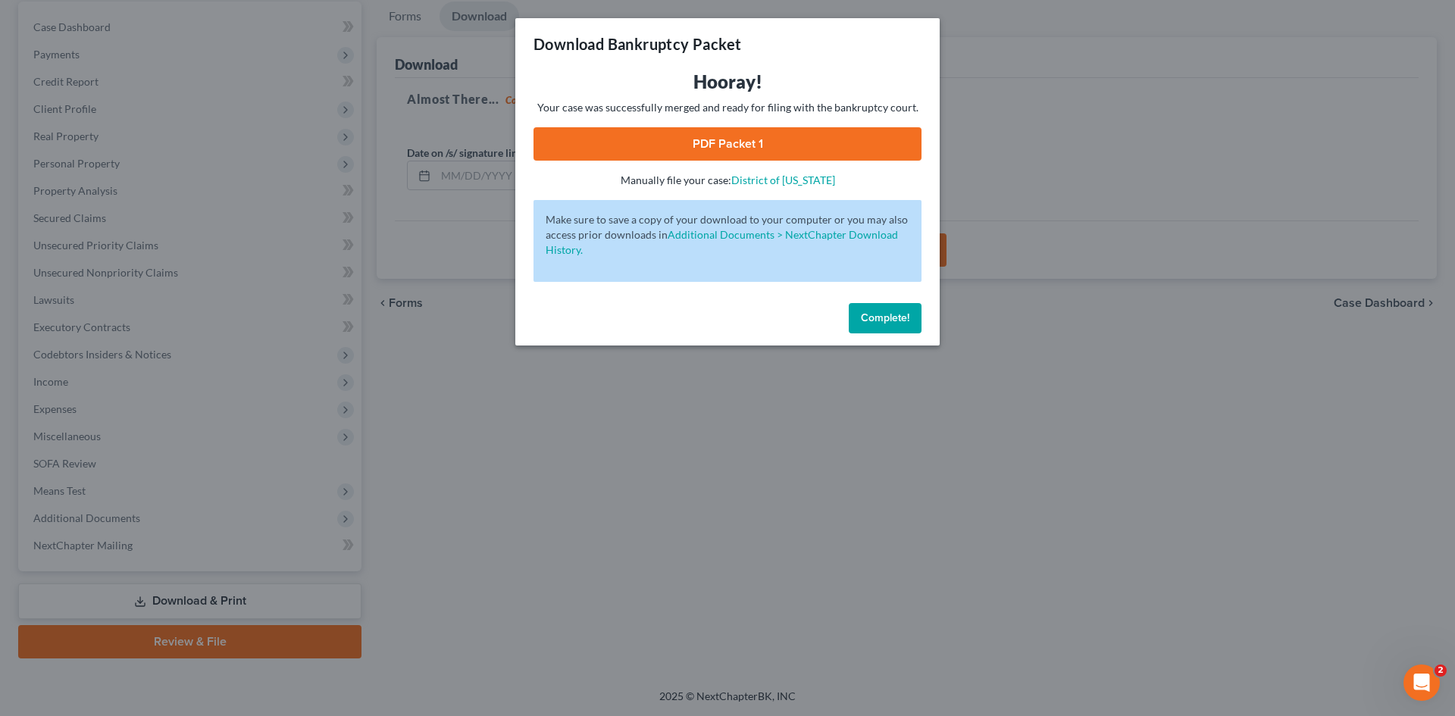
click at [835, 153] on link "PDF Packet 1" at bounding box center [728, 143] width 388 height 33
click at [909, 318] on span "Complete!" at bounding box center [885, 317] width 49 height 13
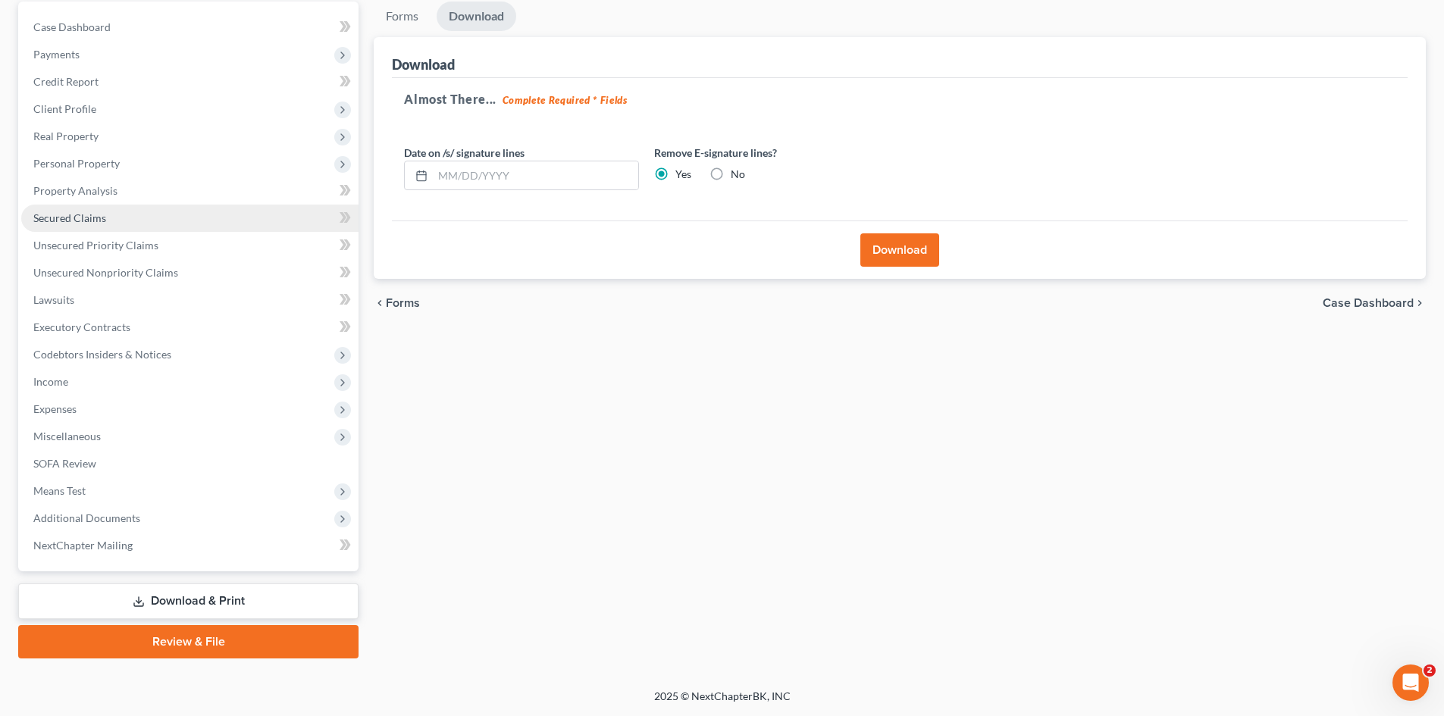
click at [117, 222] on link "Secured Claims" at bounding box center [189, 218] width 337 height 27
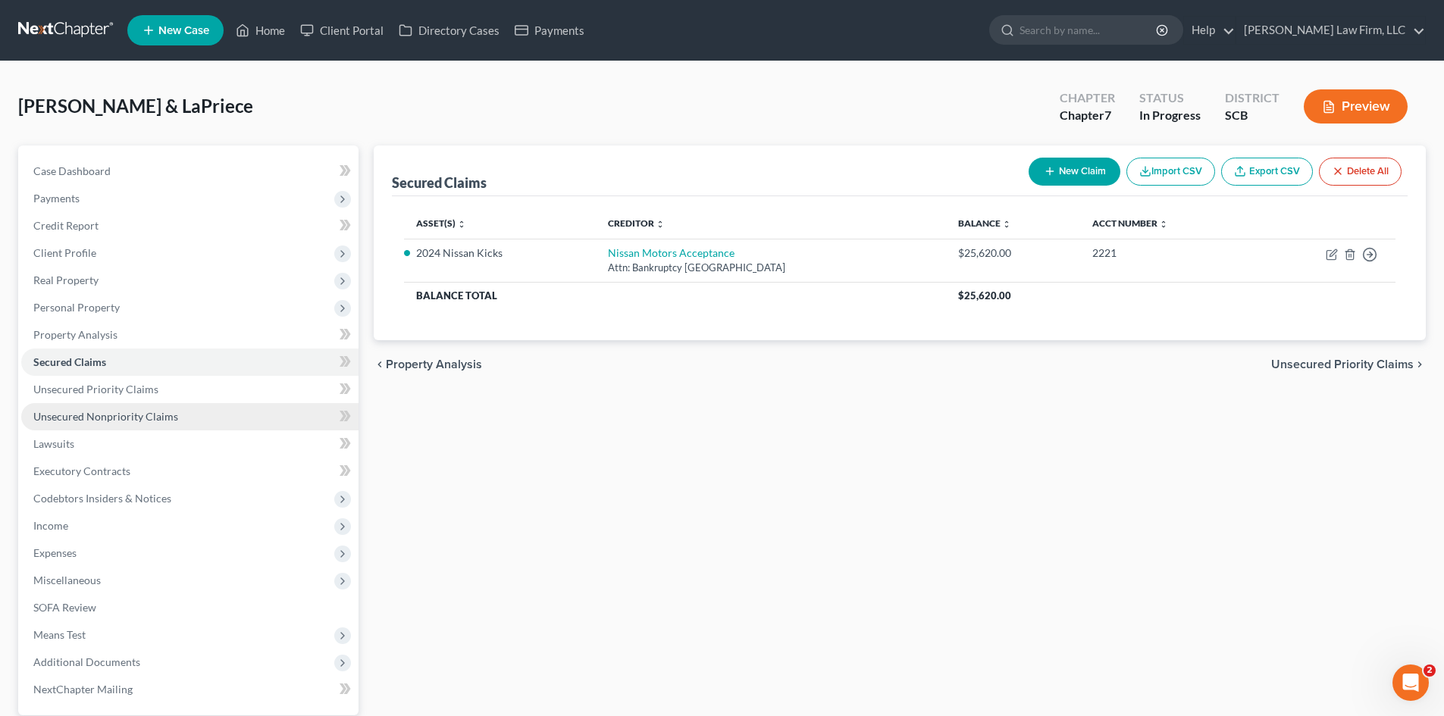
click at [151, 415] on span "Unsecured Nonpriority Claims" at bounding box center [105, 416] width 145 height 13
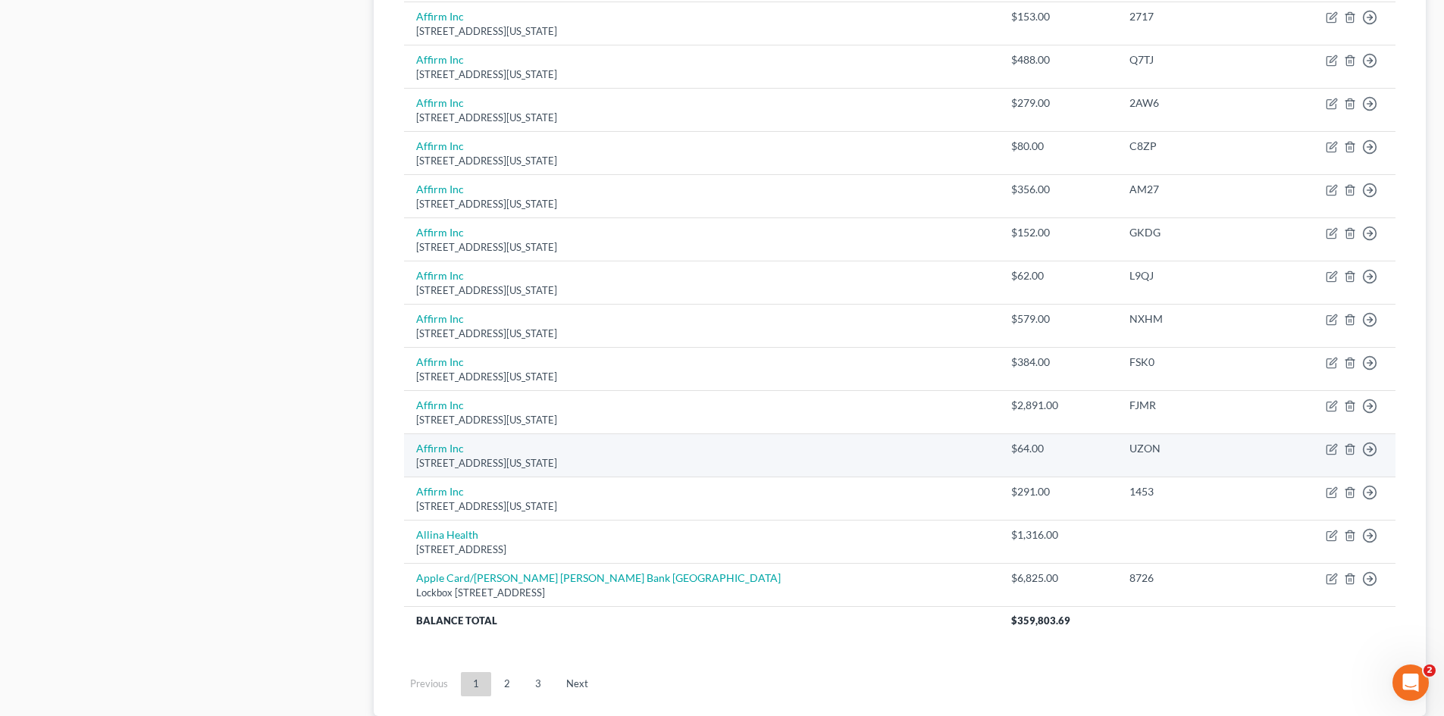
scroll to position [1034, 0]
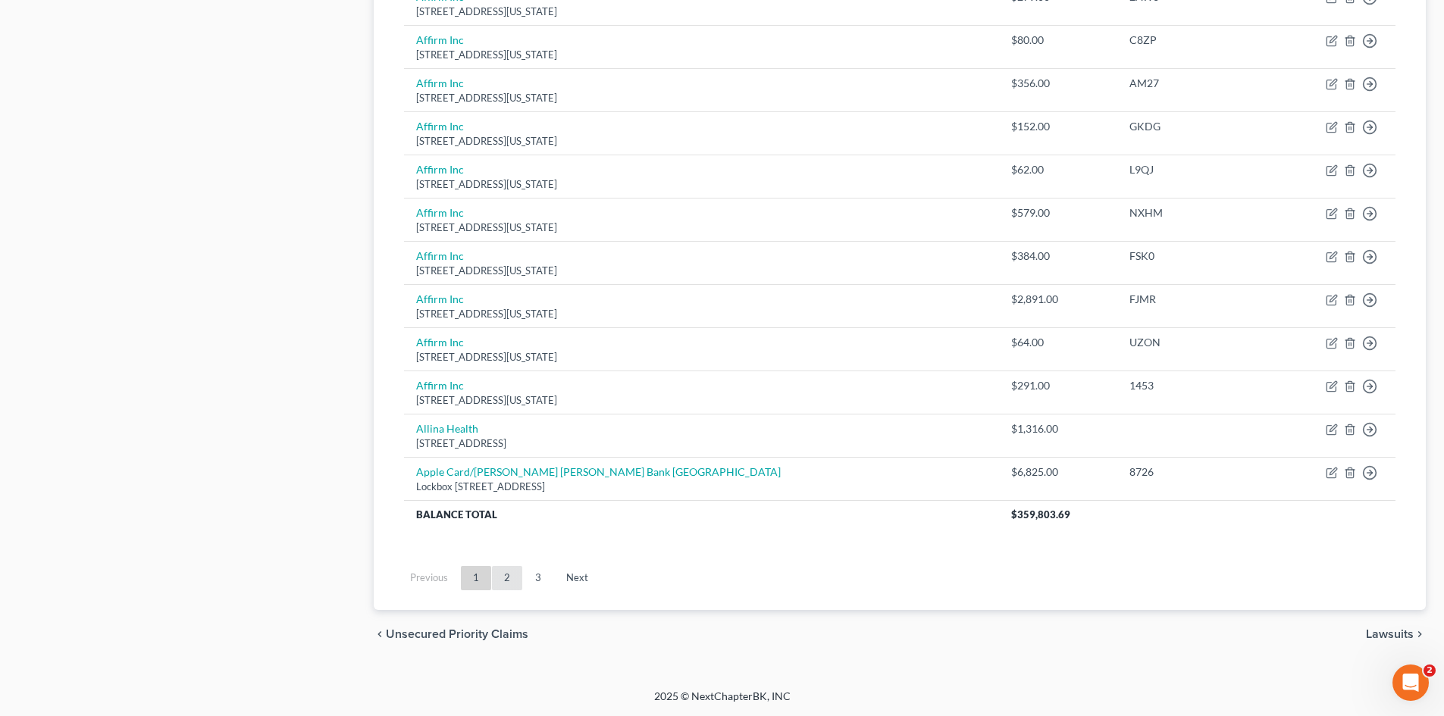
click at [503, 574] on link "2" at bounding box center [507, 578] width 30 height 24
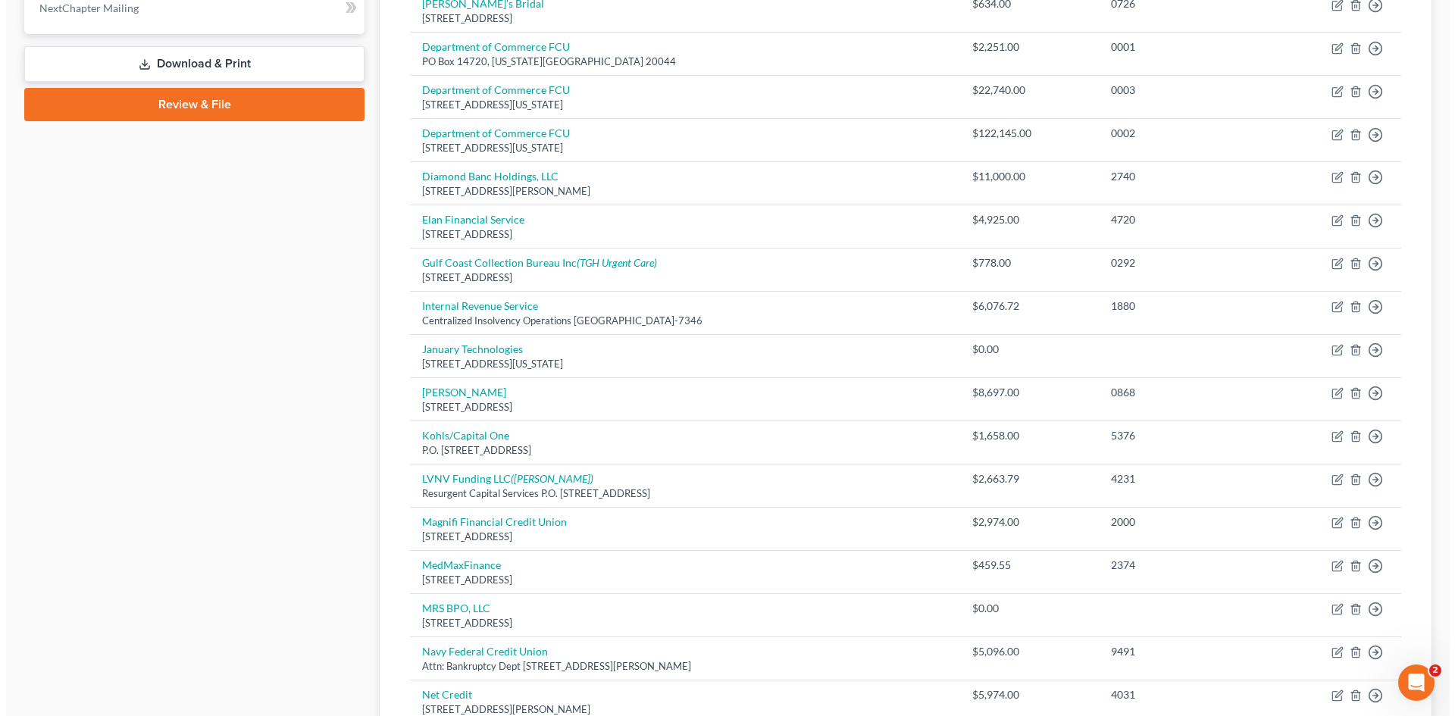
scroll to position [655, 0]
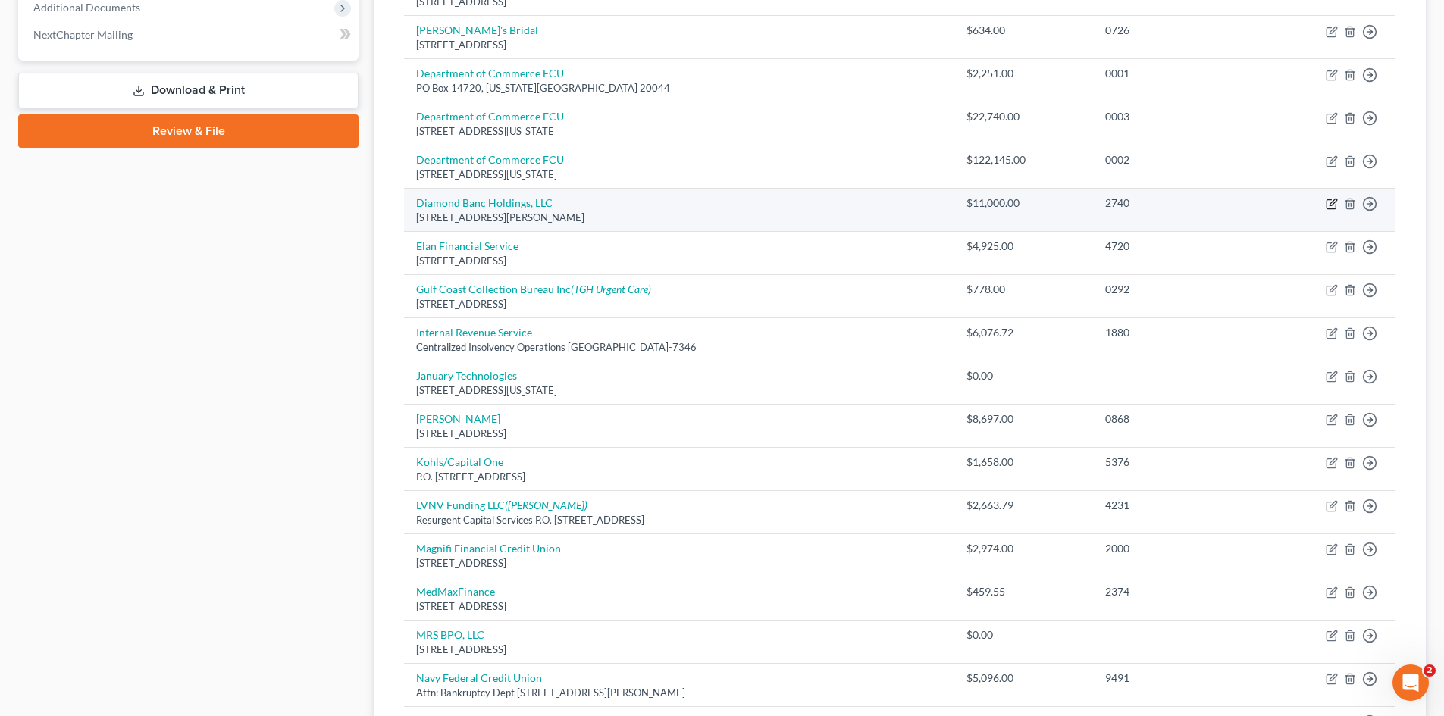
click at [1331, 202] on icon "button" at bounding box center [1332, 204] width 12 height 12
select select "9"
select select "14"
select select "2"
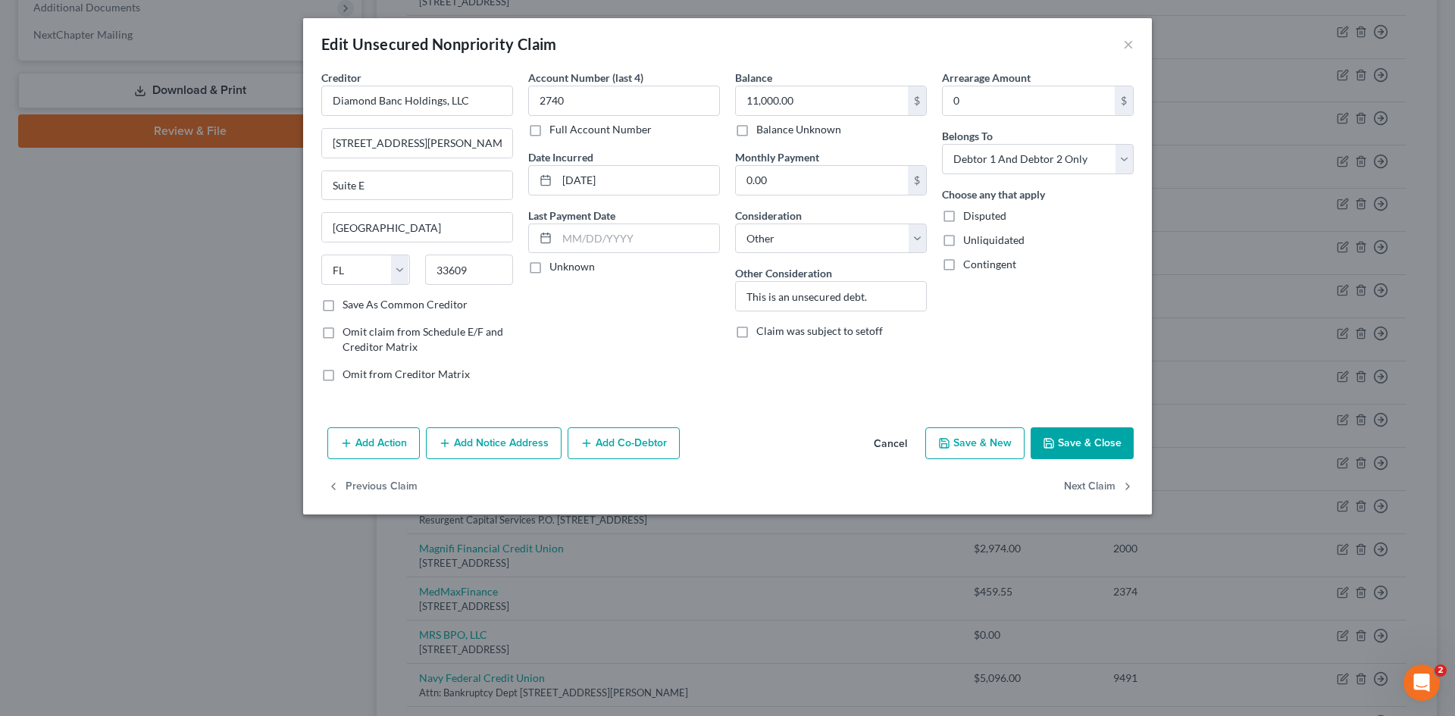
click at [381, 441] on button "Add Action" at bounding box center [373, 443] width 92 height 32
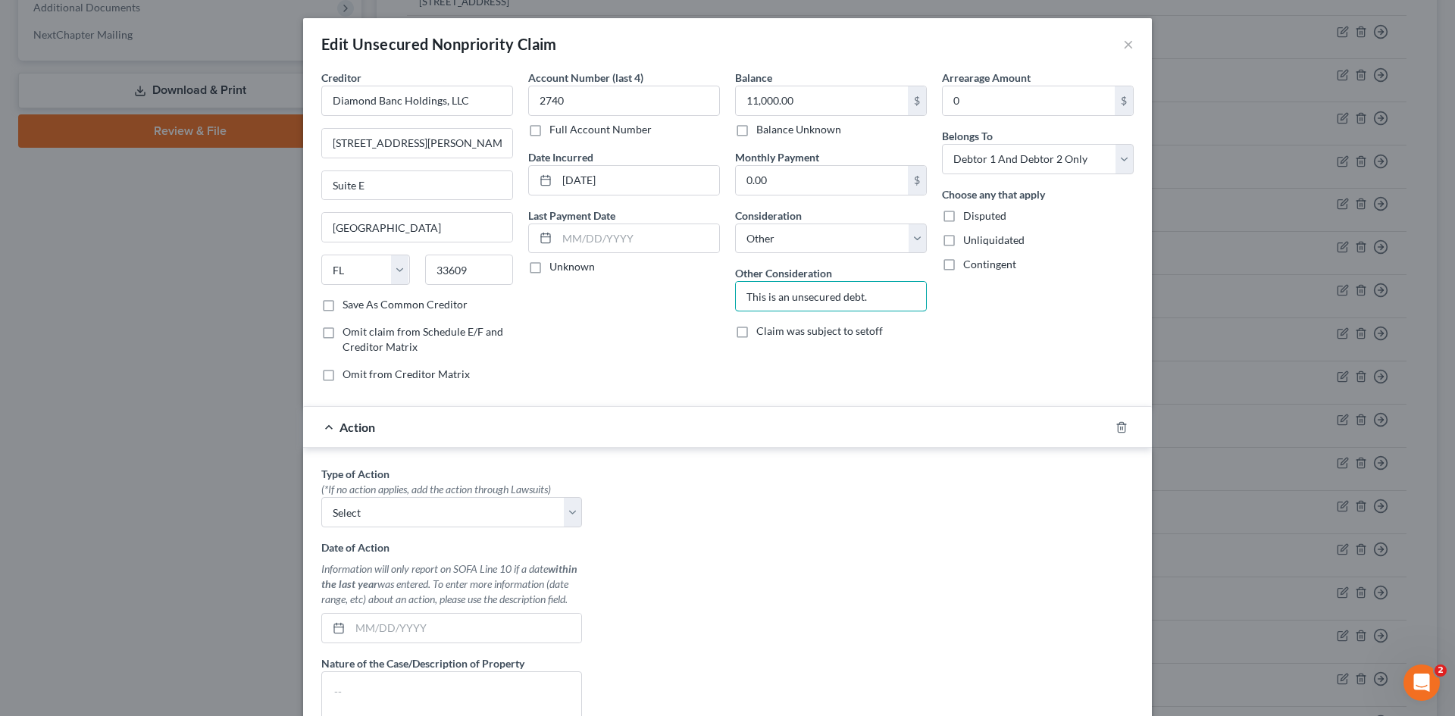
drag, startPoint x: 867, startPoint y: 296, endPoint x: 683, endPoint y: 301, distance: 184.2
click at [683, 301] on div "Creditor * Diamond Banc Holdings, LLC [STREET_ADDRESS][GEOGRAPHIC_DATA][PERSON_…" at bounding box center [728, 232] width 828 height 324
type input "d"
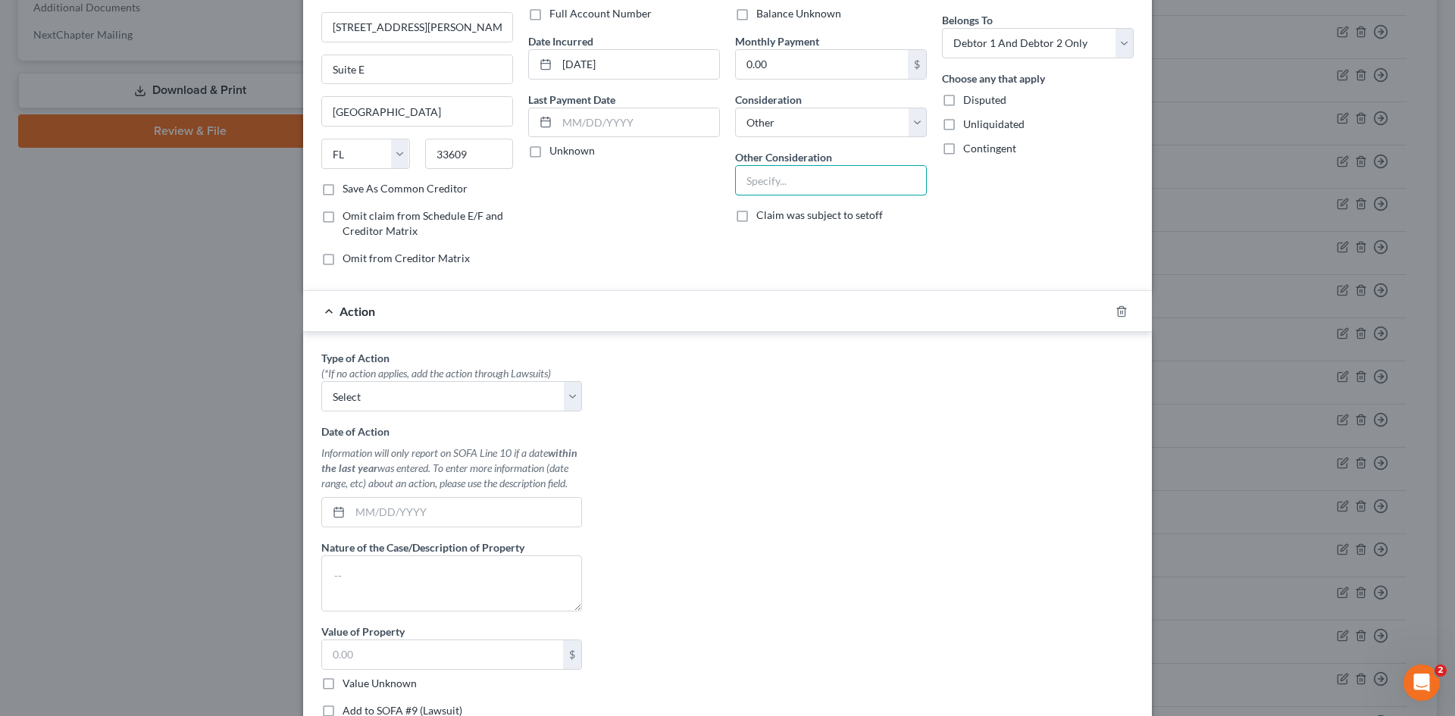
scroll to position [269, 0]
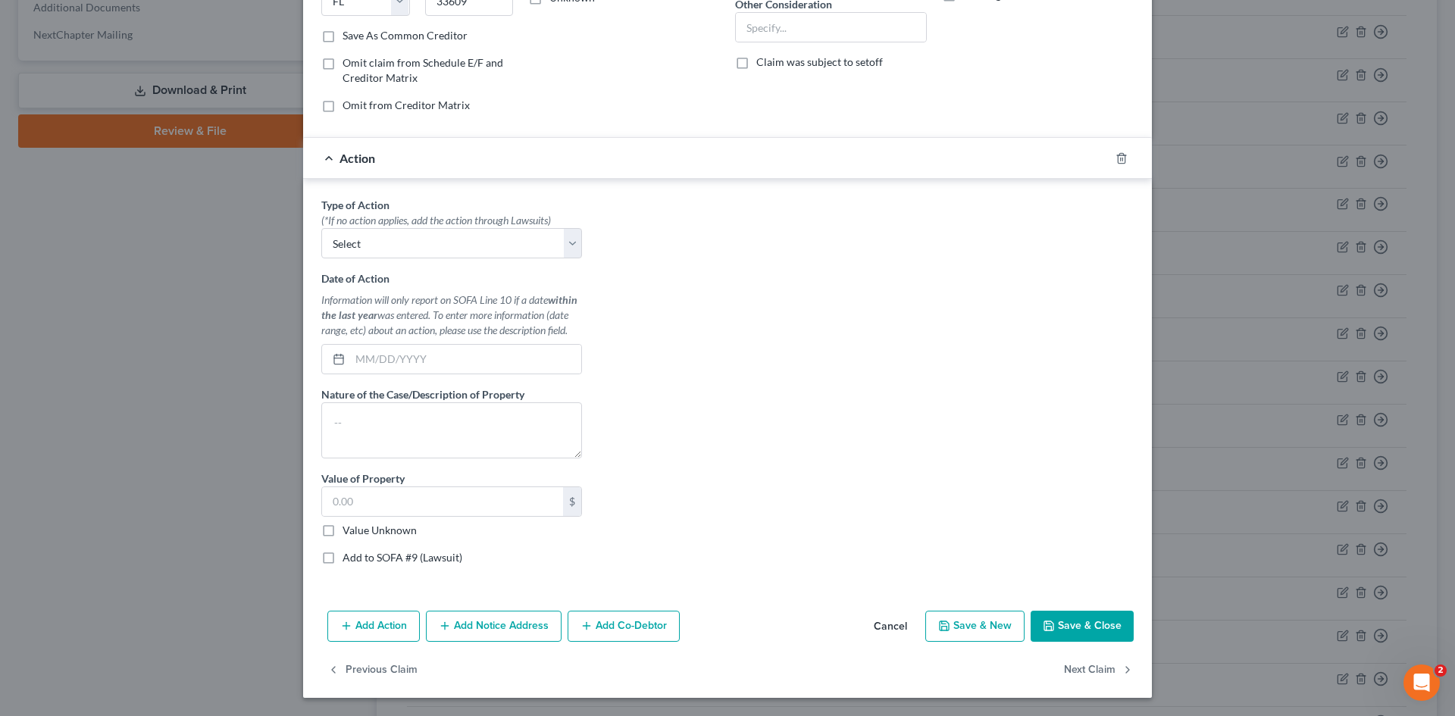
click at [889, 634] on button "Cancel" at bounding box center [891, 627] width 58 height 30
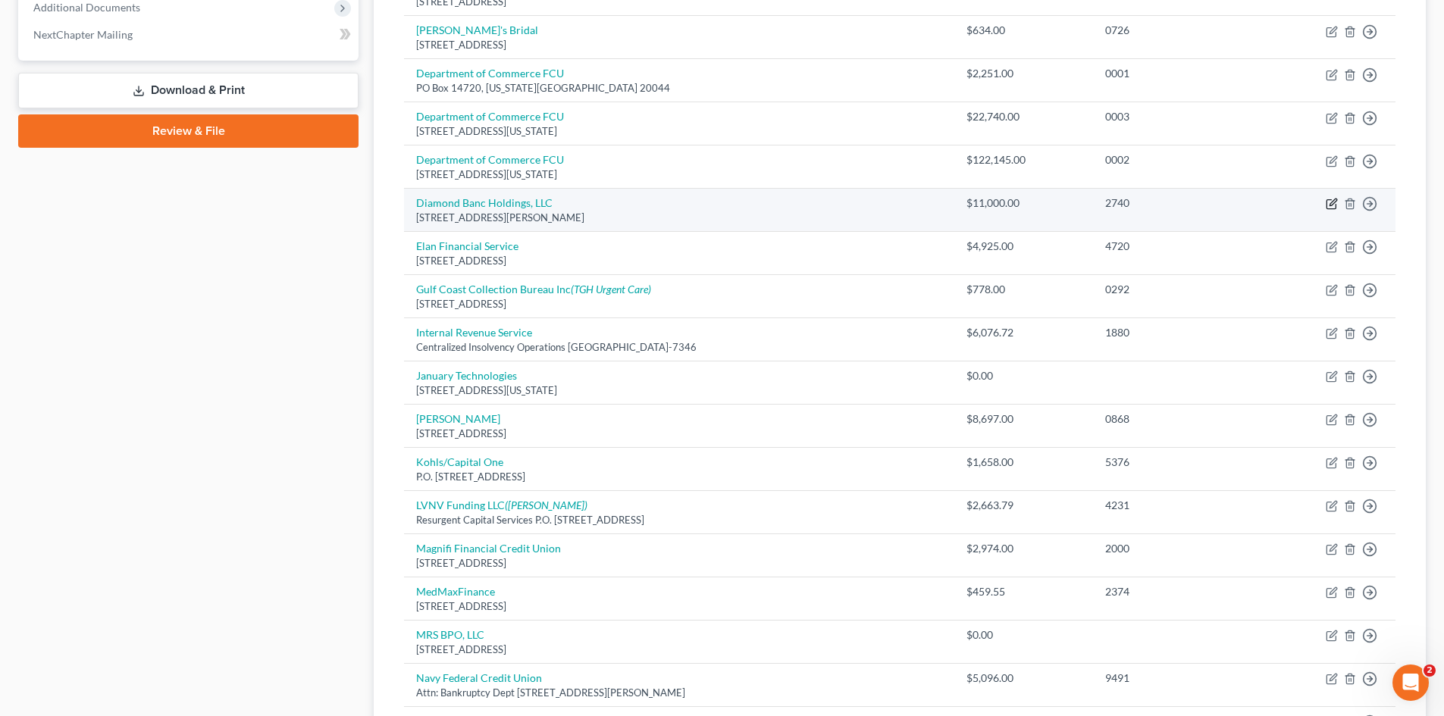
click at [1333, 202] on icon "button" at bounding box center [1332, 202] width 7 height 7
select select "9"
select select "14"
select select "2"
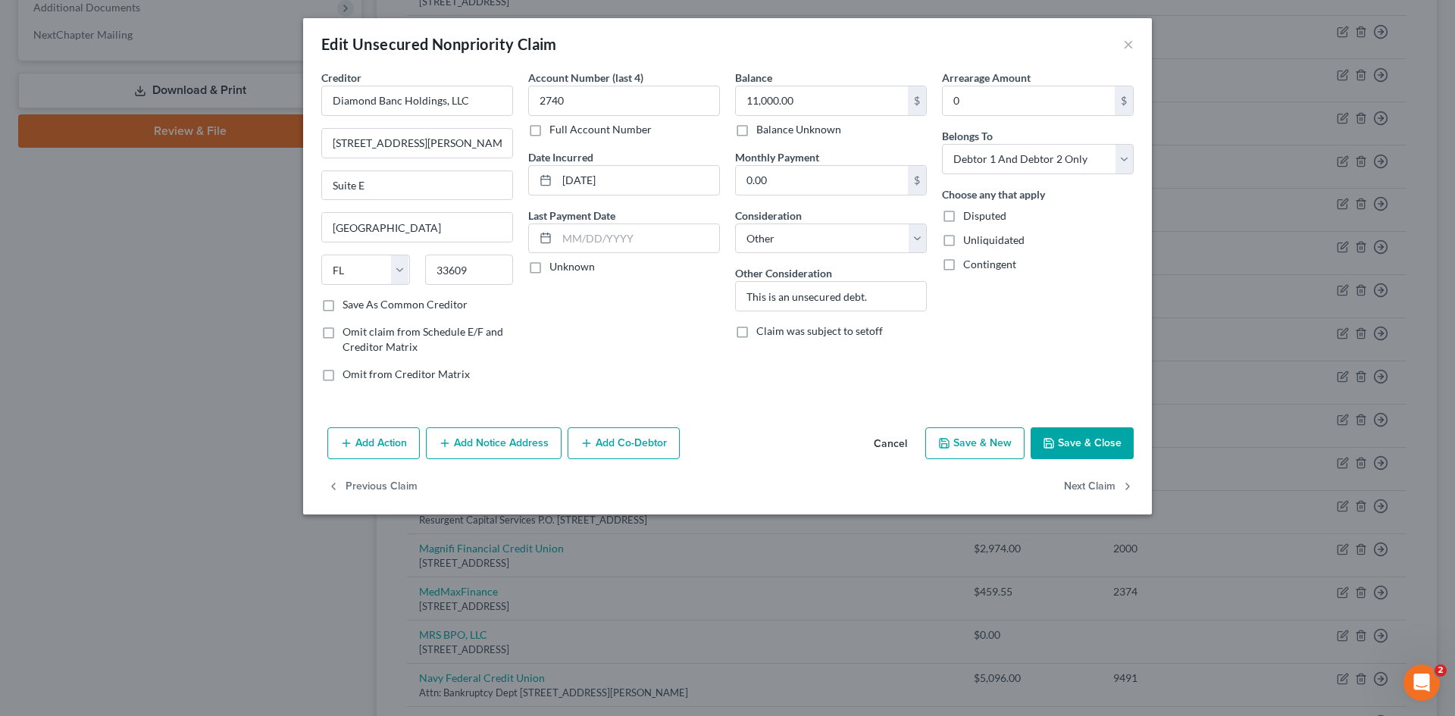
click at [484, 434] on button "Add Notice Address" at bounding box center [494, 443] width 136 height 32
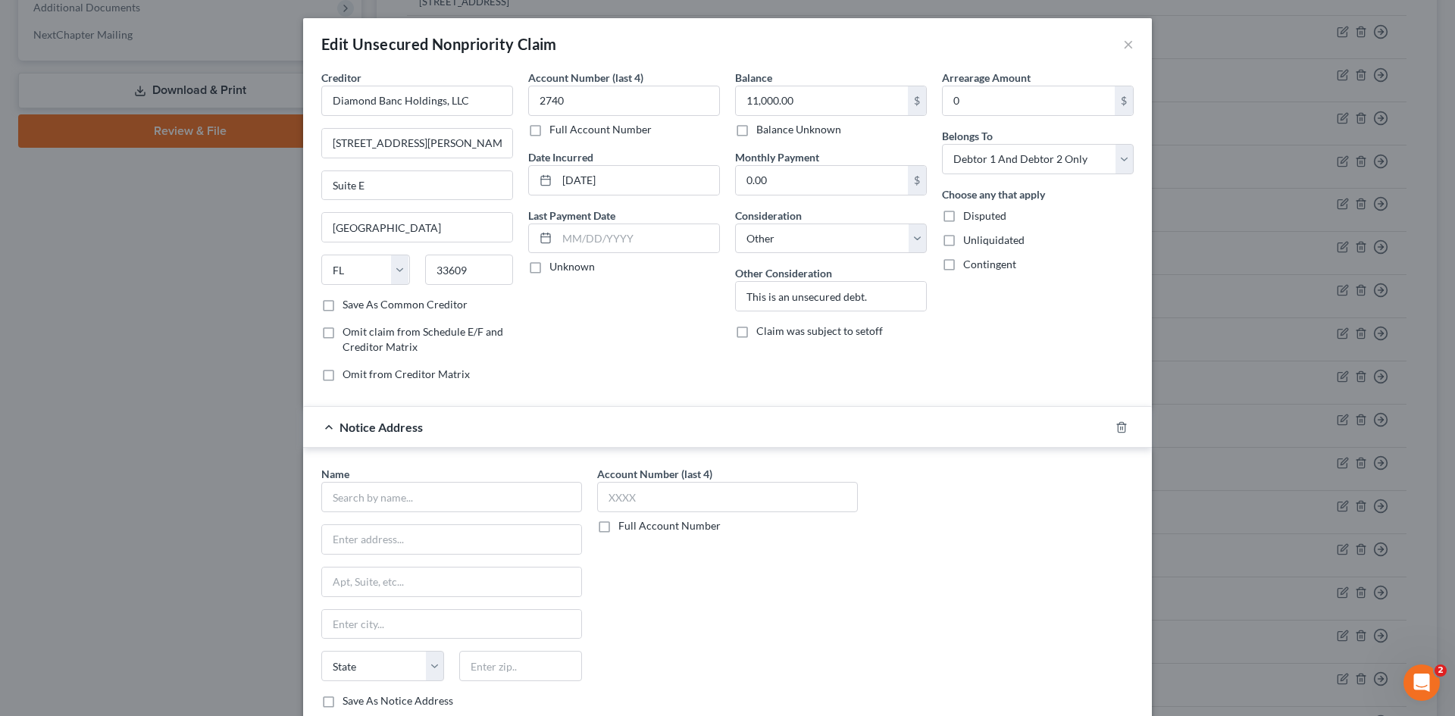
click at [377, 427] on span "Notice Address" at bounding box center [381, 427] width 83 height 14
click at [1117, 424] on polyline "button" at bounding box center [1121, 424] width 9 height 0
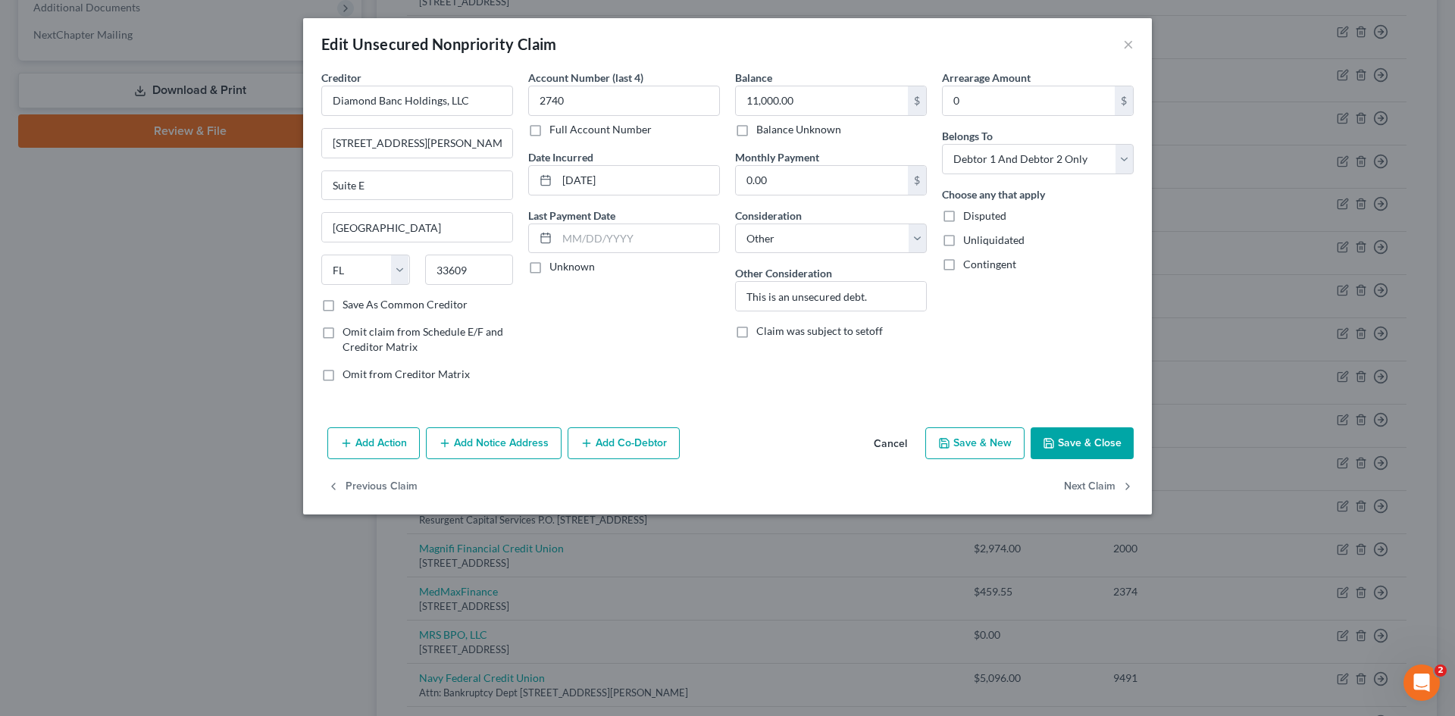
click at [390, 436] on button "Add Action" at bounding box center [373, 443] width 92 height 32
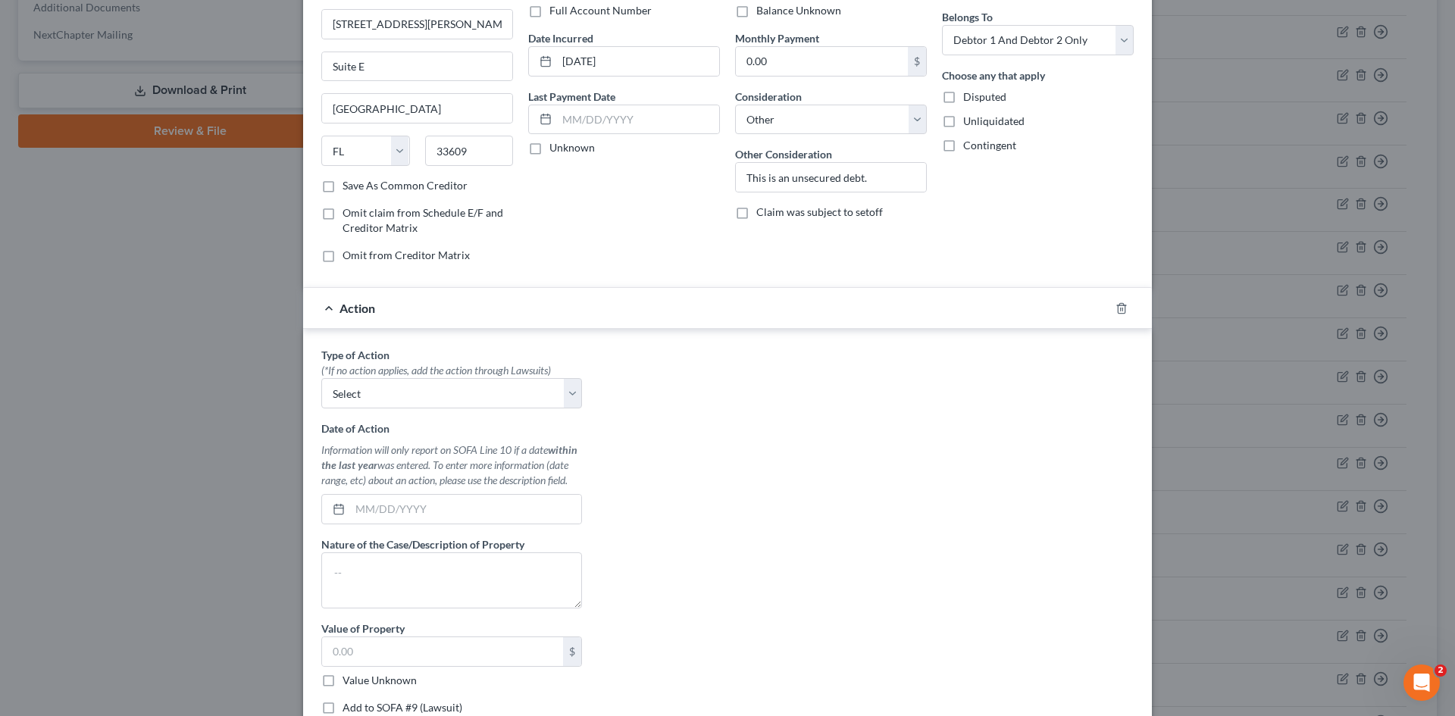
scroll to position [227, 0]
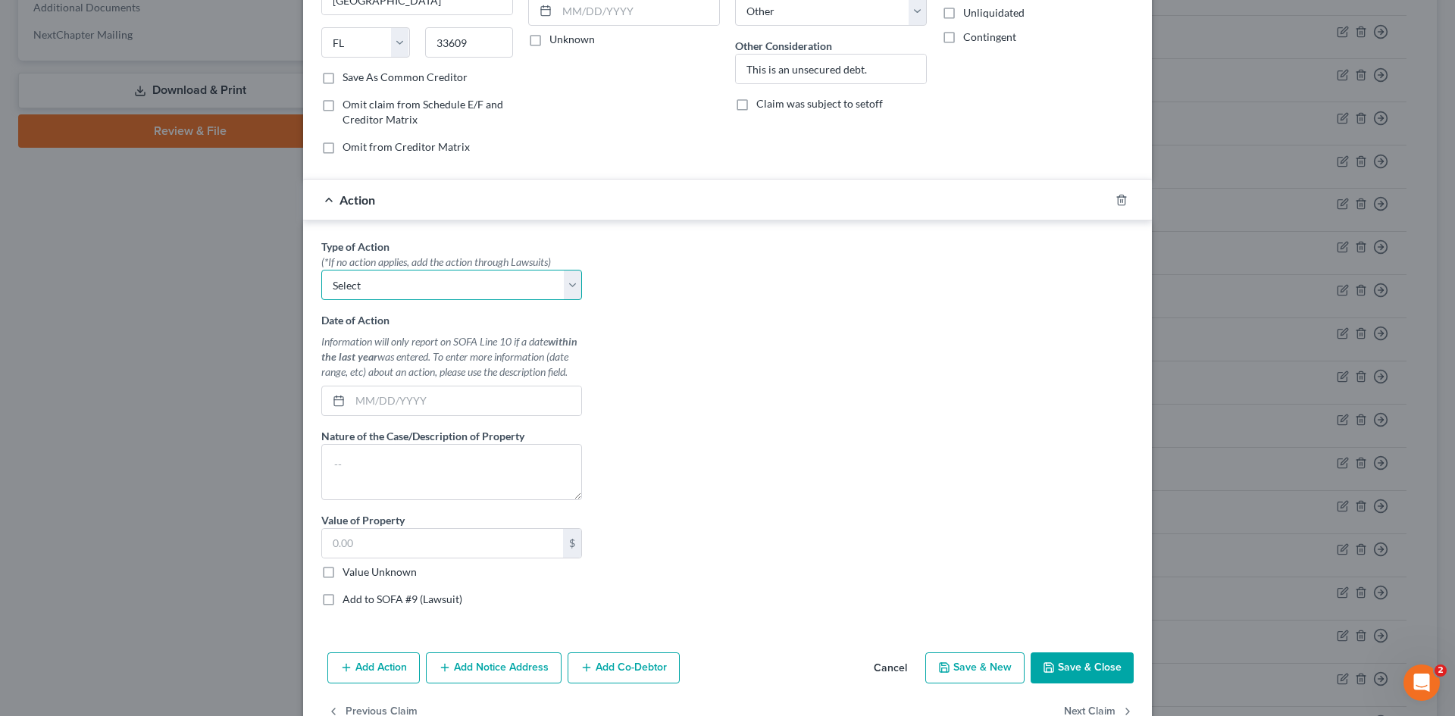
click at [412, 294] on select "Select Repossession Garnishment Foreclosure Personal Injury Attached, Seized, O…" at bounding box center [451, 285] width 261 height 30
select select "0"
click at [321, 270] on select "Select Repossession Garnishment Foreclosure Personal Injury Attached, Seized, O…" at bounding box center [451, 285] width 261 height 30
click at [429, 400] on input "text" at bounding box center [465, 401] width 231 height 29
type input "[DATE]"
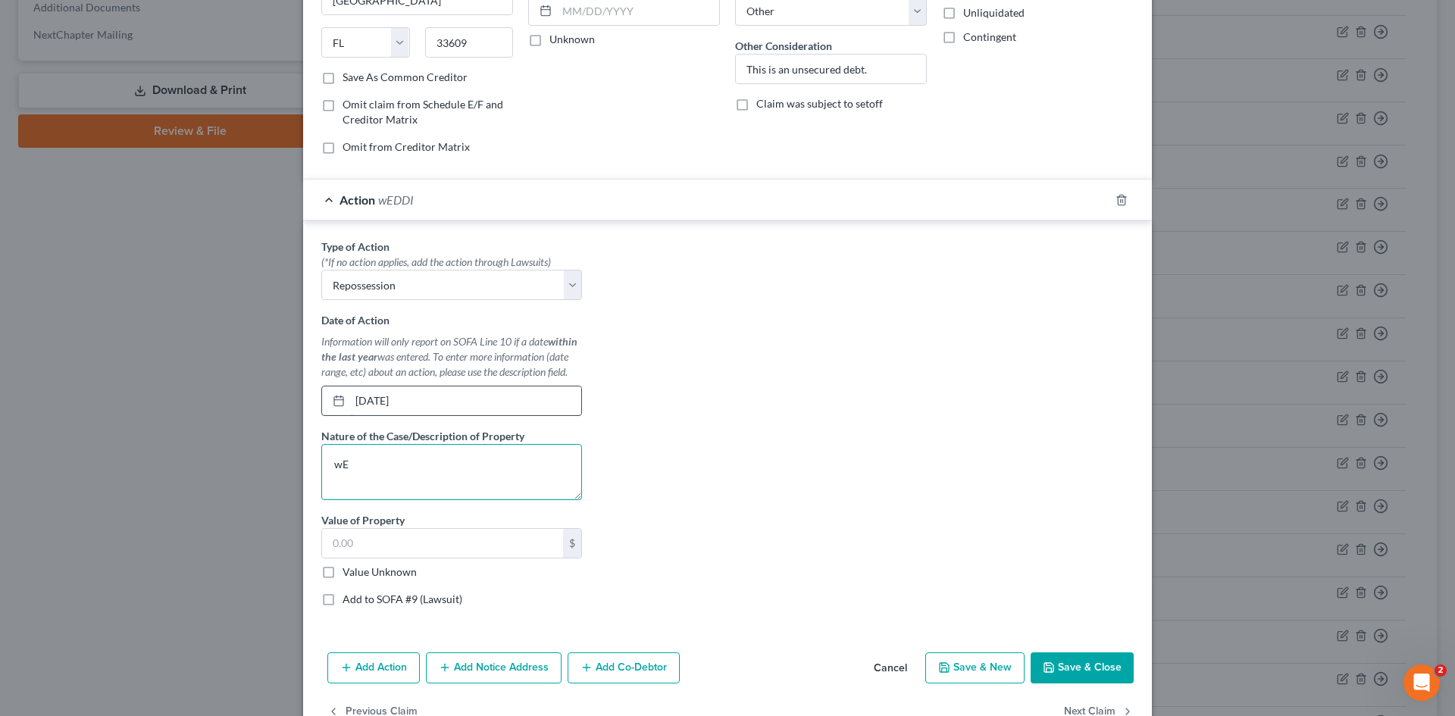
type textarea "w"
type textarea "Wedding Ring"
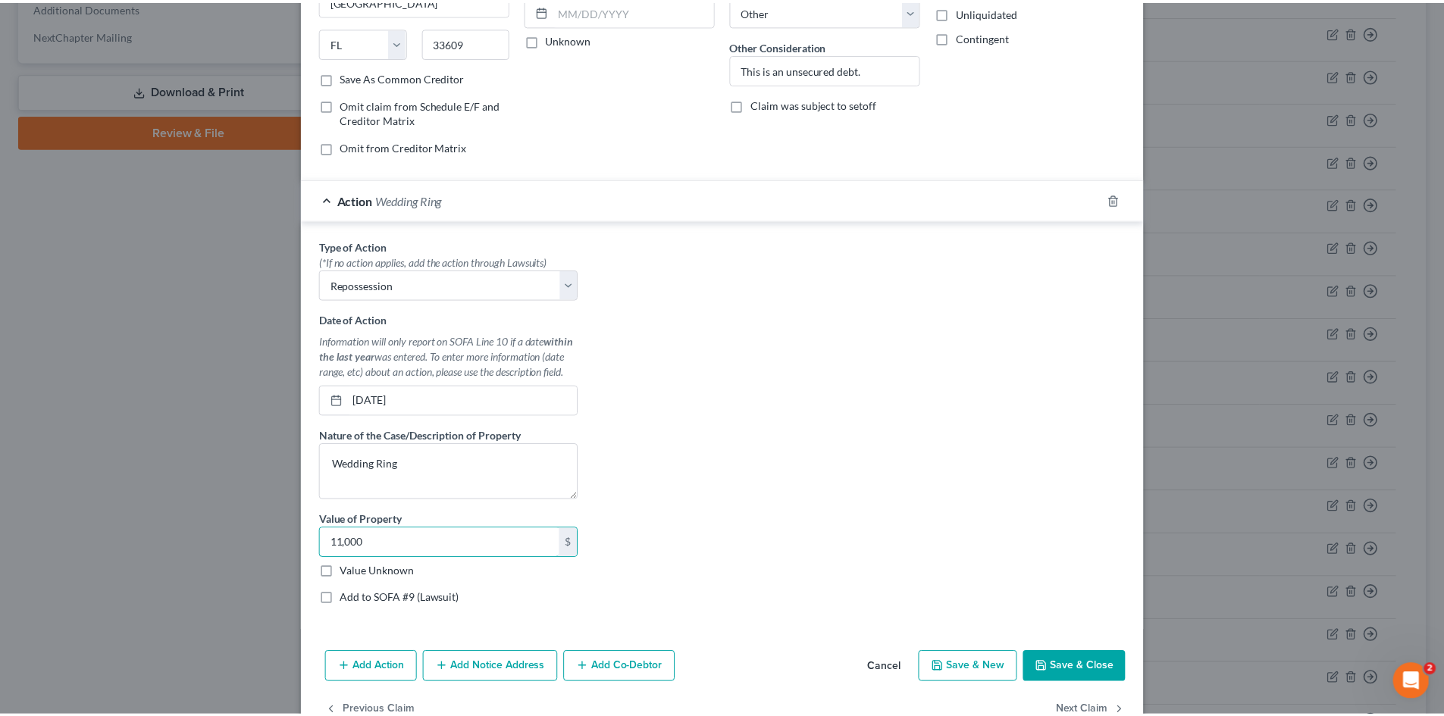
scroll to position [269, 0]
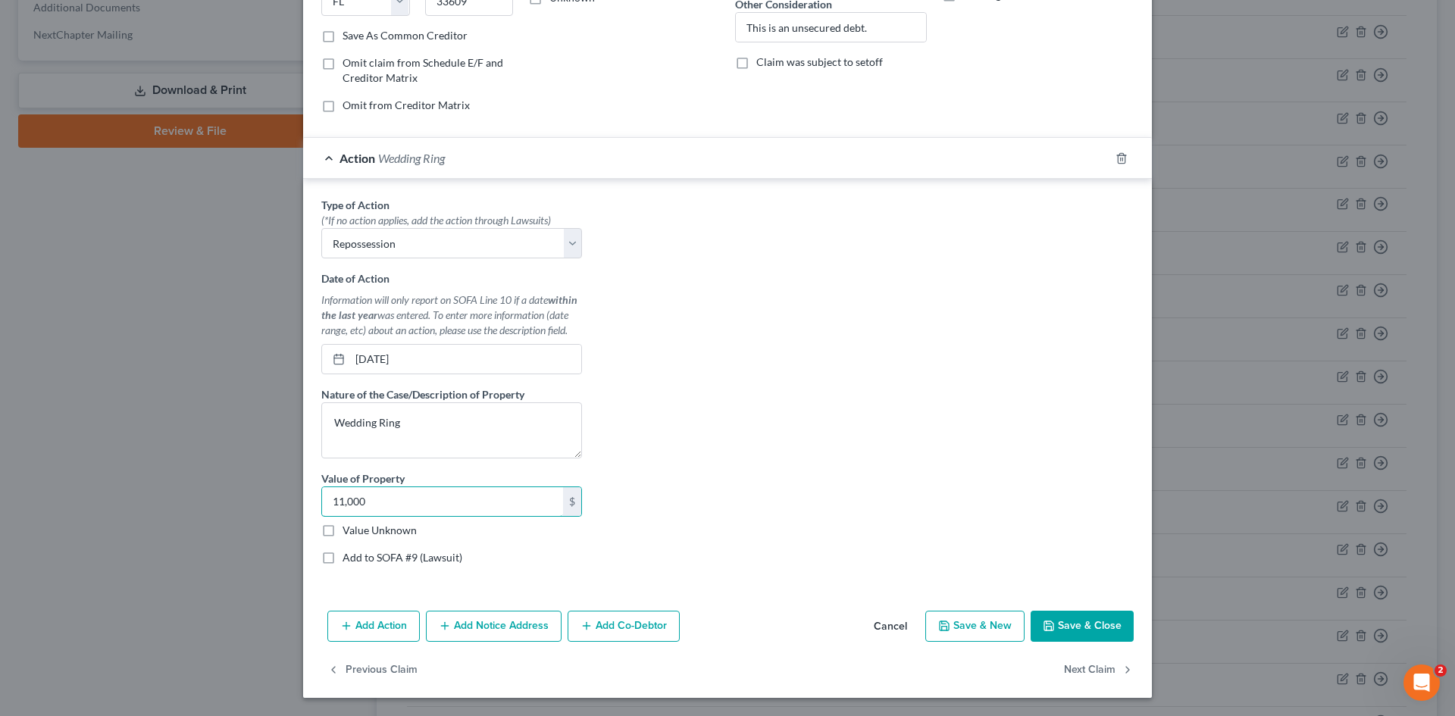
type input "11,000"
click at [1066, 631] on button "Save & Close" at bounding box center [1082, 627] width 103 height 32
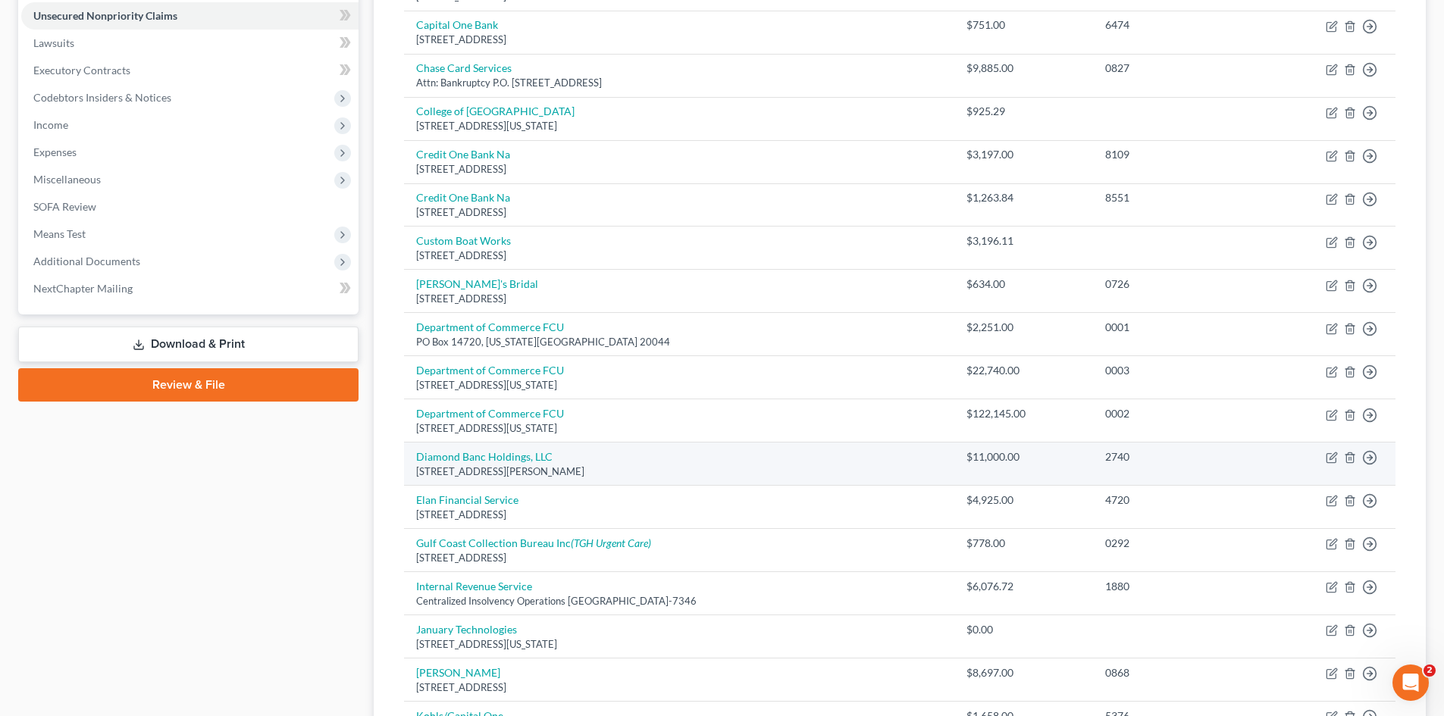
scroll to position [427, 0]
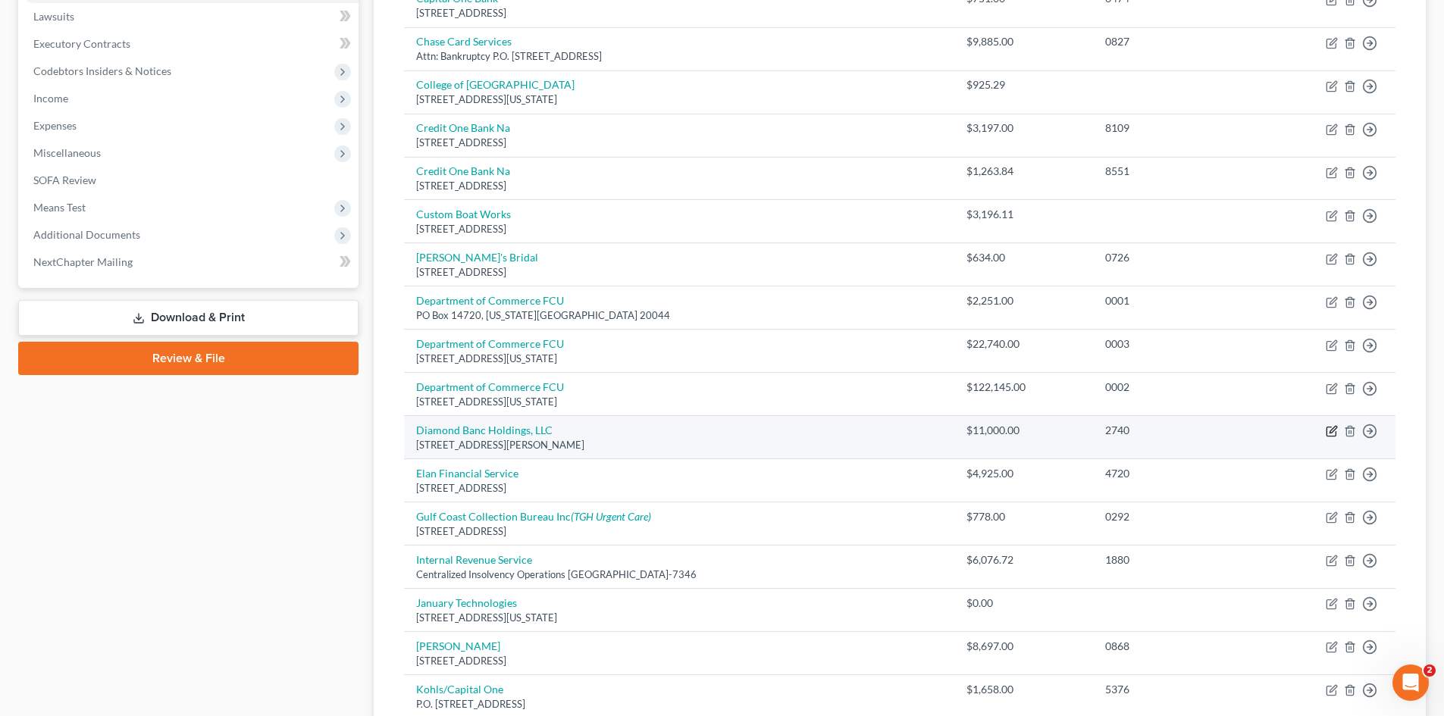
click at [1329, 434] on icon "button" at bounding box center [1332, 430] width 7 height 7
select select "9"
select select "14"
select select "2"
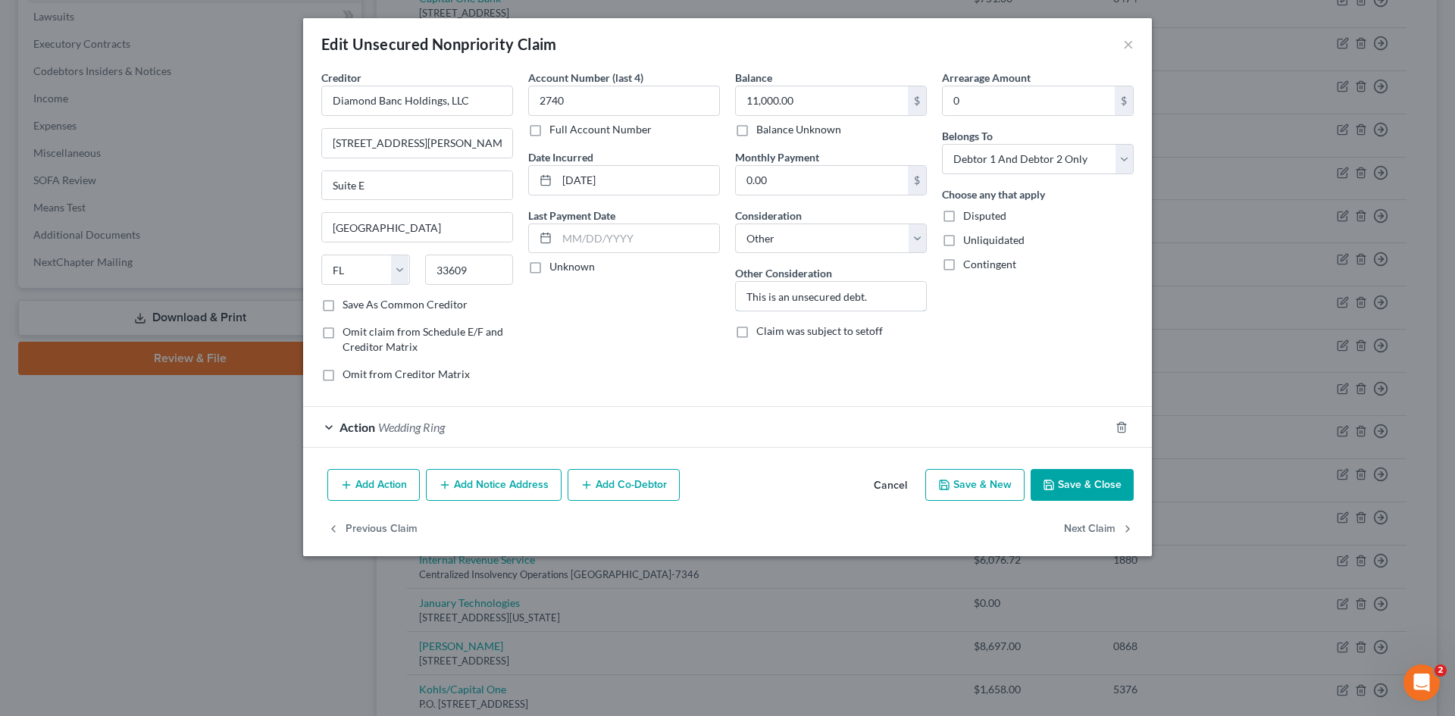
drag, startPoint x: 888, startPoint y: 296, endPoint x: 676, endPoint y: 308, distance: 211.8
click at [676, 308] on div "Creditor * Diamond Banc Holdings, LLC [STREET_ADDRESS][GEOGRAPHIC_DATA][PERSON_…" at bounding box center [728, 232] width 828 height 324
type input "Deficiency"
click at [1093, 490] on button "Save & Close" at bounding box center [1082, 485] width 103 height 32
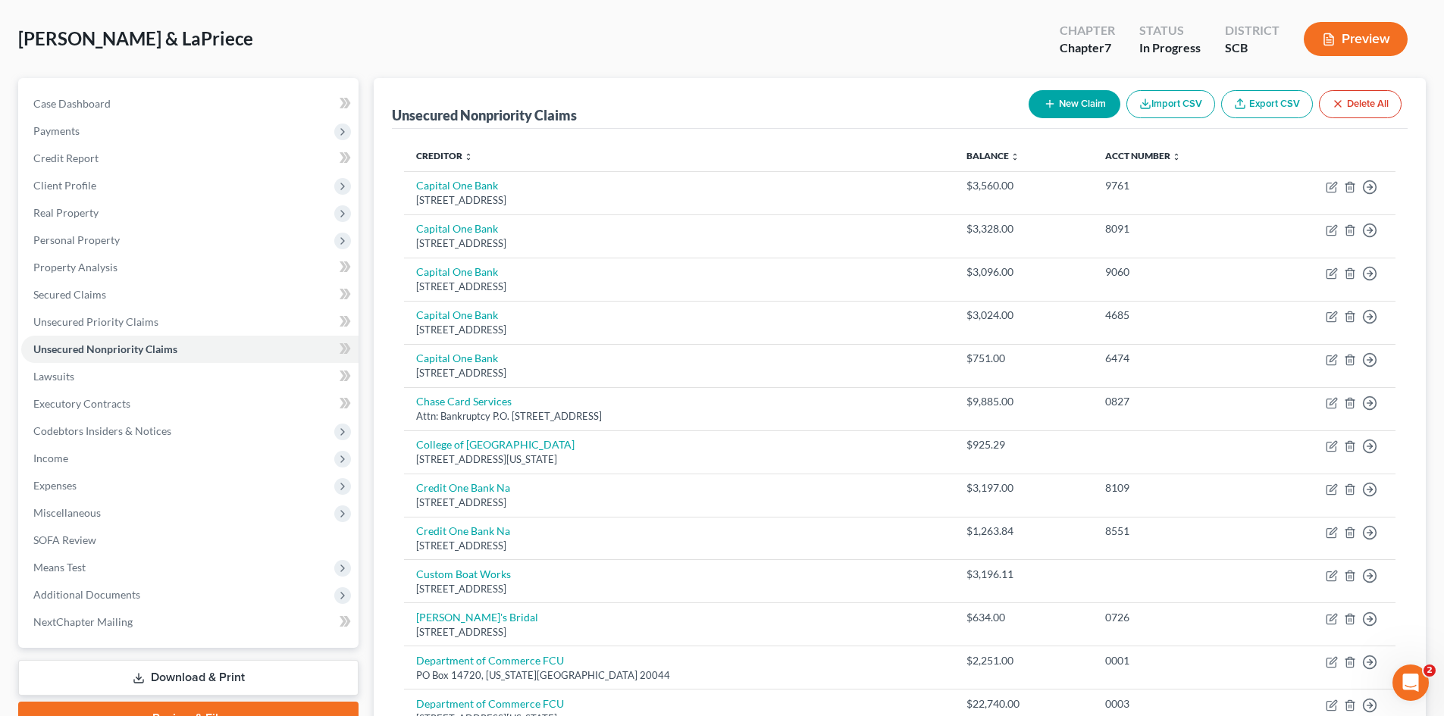
scroll to position [0, 0]
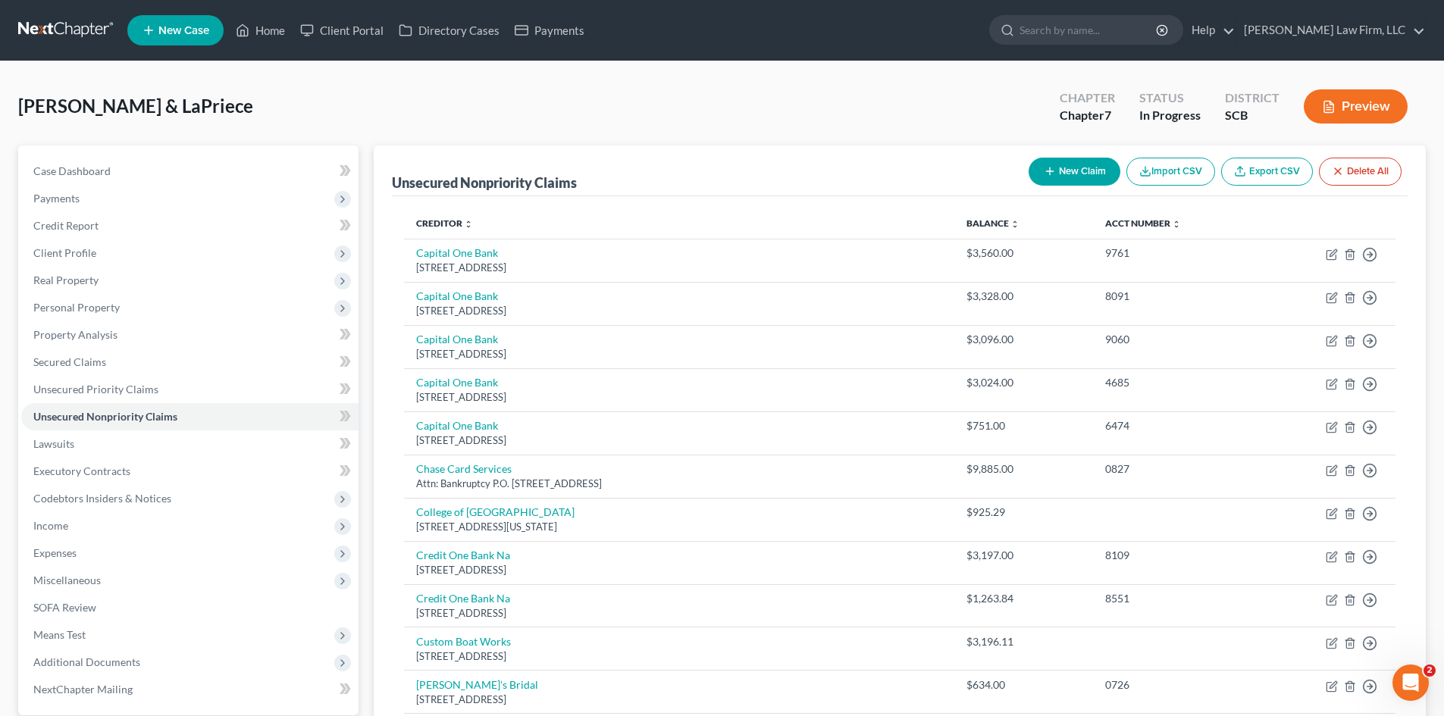
click at [1378, 116] on button "Preview" at bounding box center [1356, 106] width 104 height 34
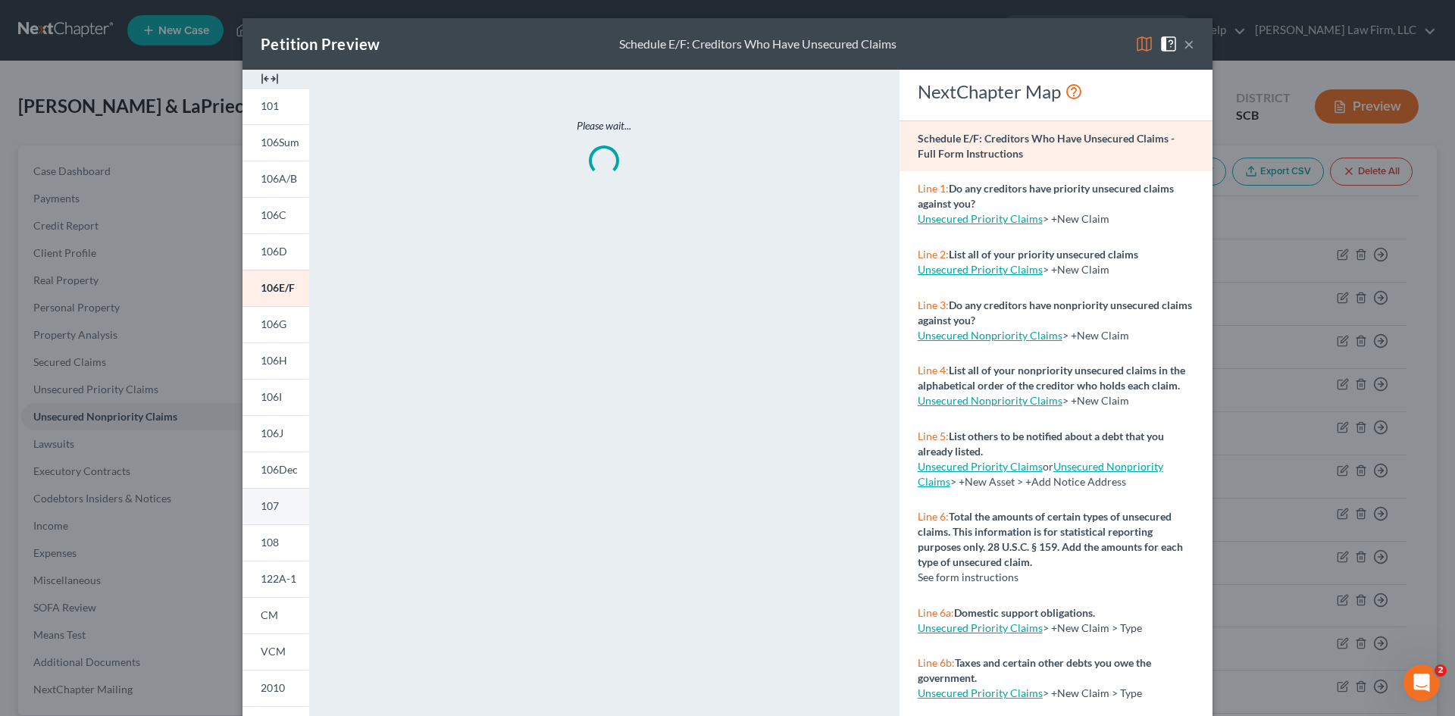
click at [276, 505] on link "107" at bounding box center [276, 506] width 67 height 36
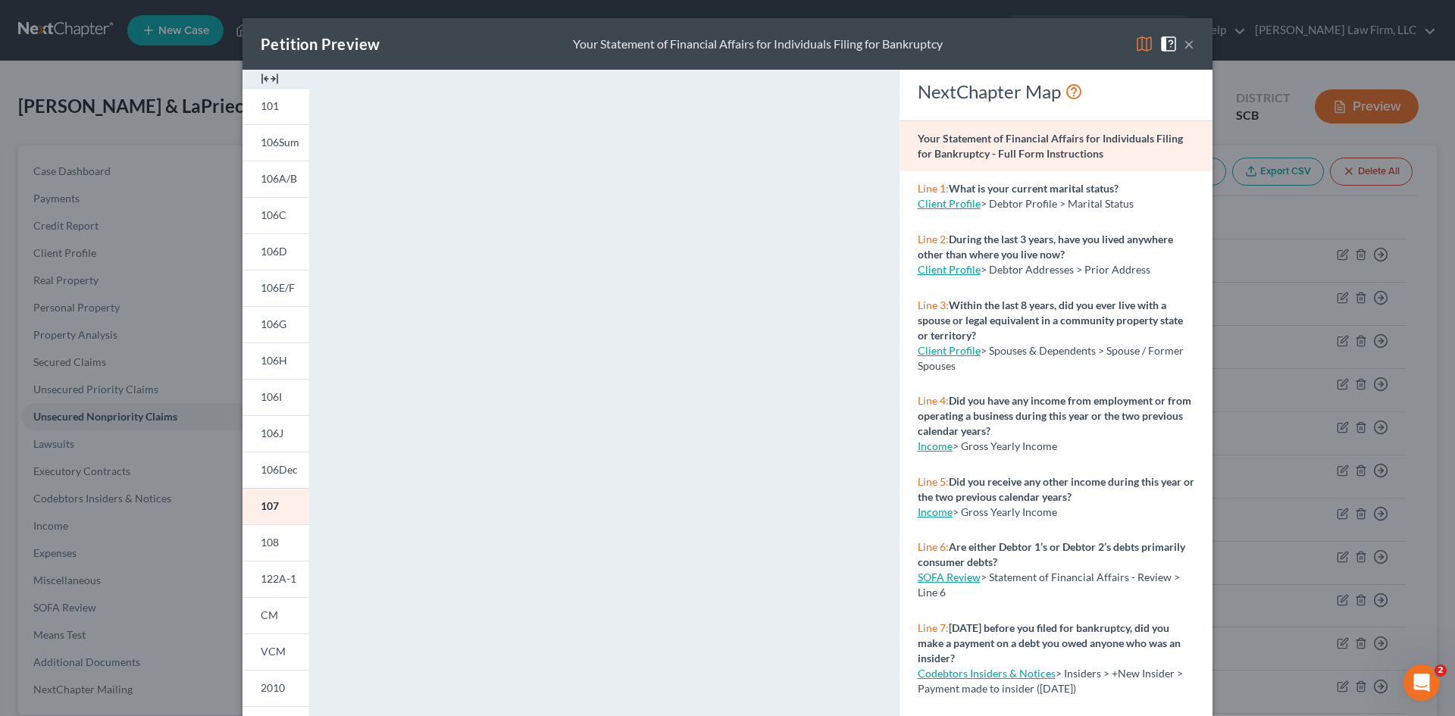
click at [264, 79] on img at bounding box center [270, 79] width 18 height 18
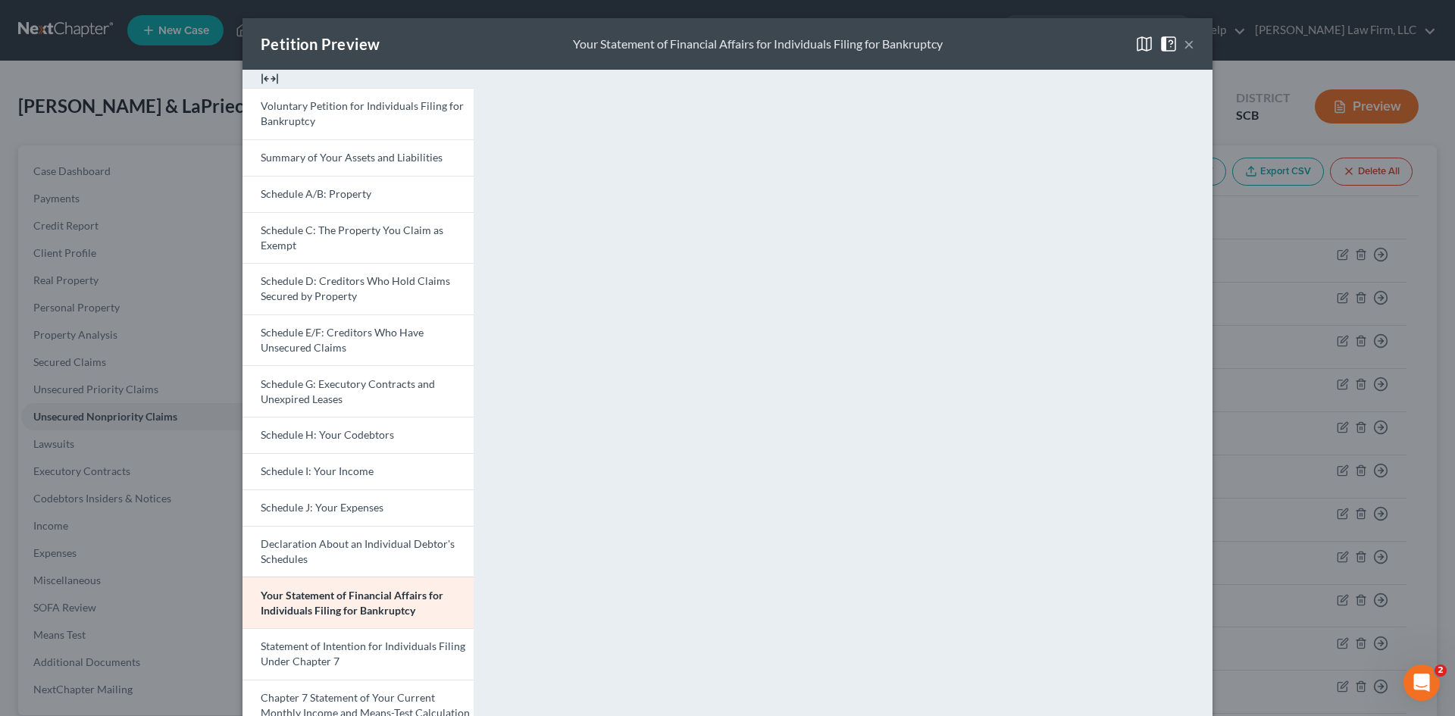
click at [1184, 47] on button "×" at bounding box center [1189, 44] width 11 height 18
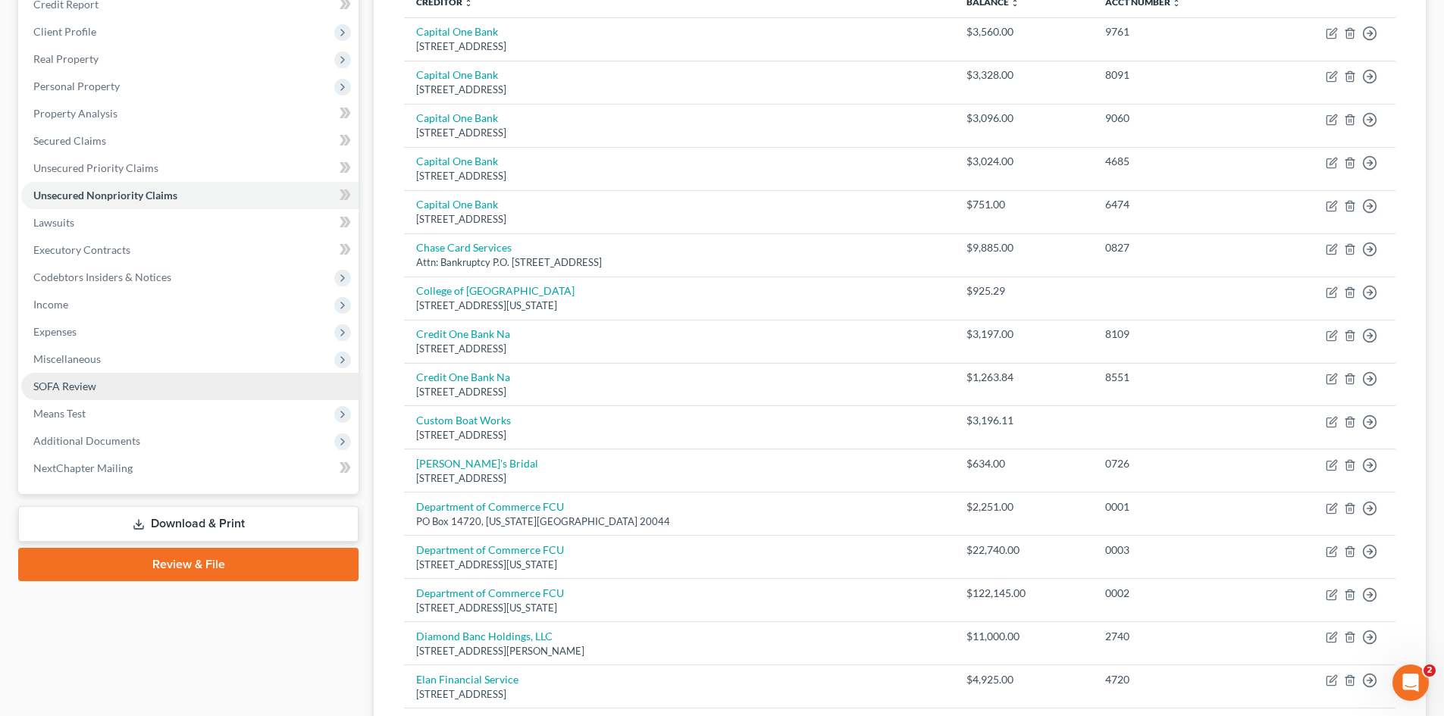
scroll to position [303, 0]
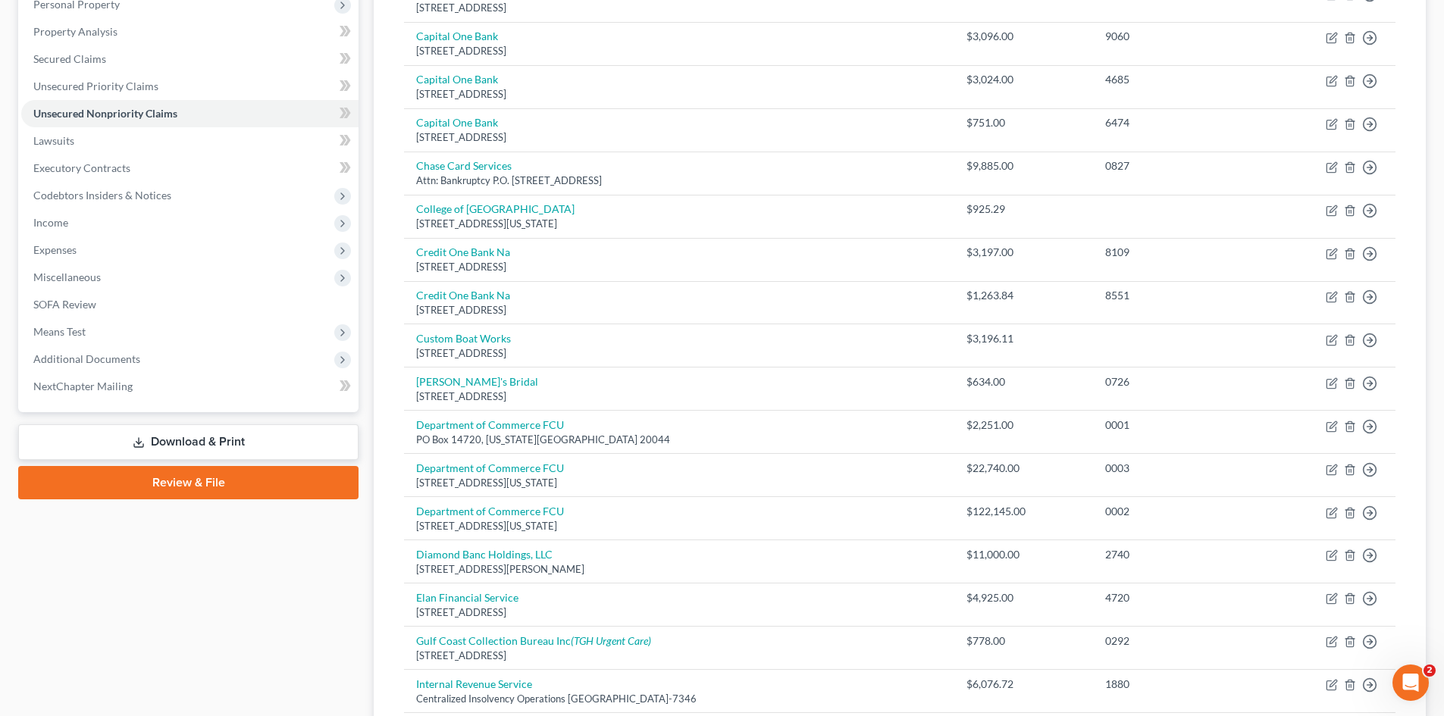
click at [180, 449] on link "Download & Print" at bounding box center [188, 442] width 340 height 36
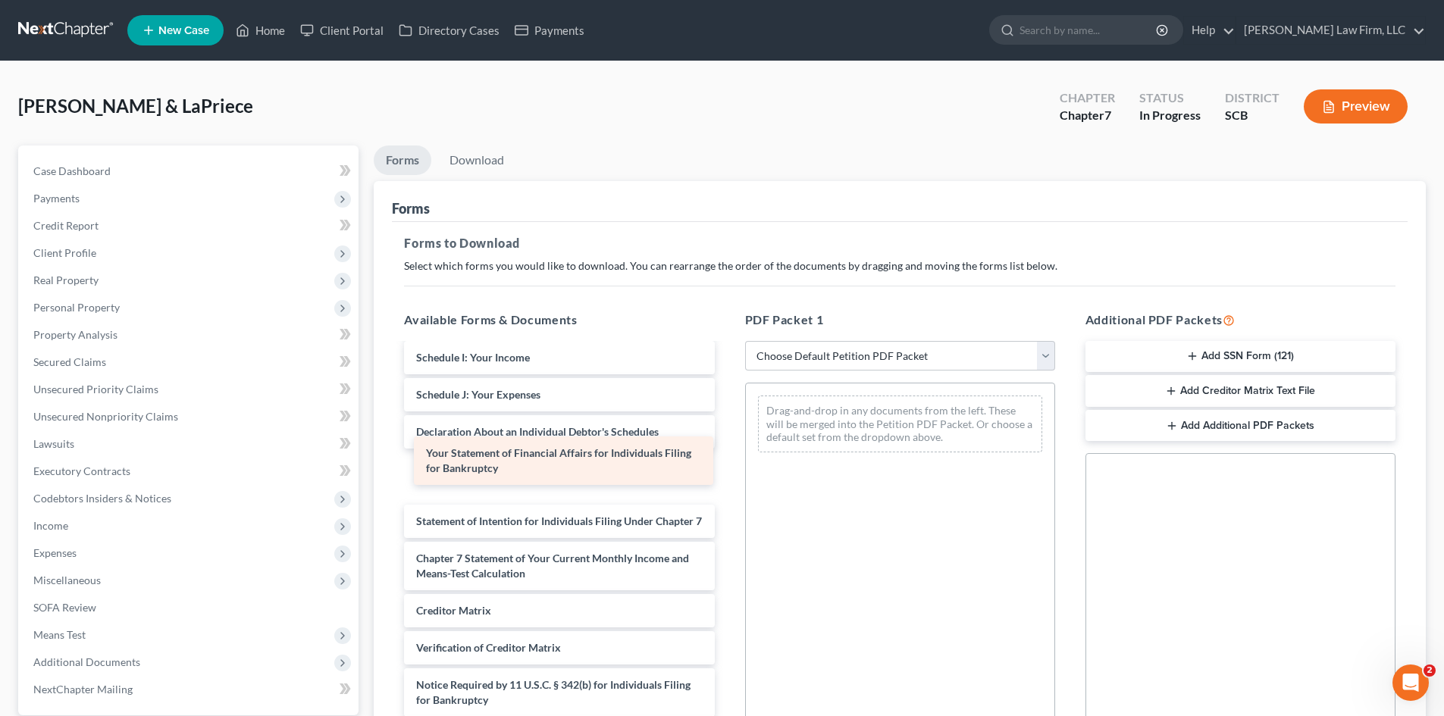
scroll to position [383, 0]
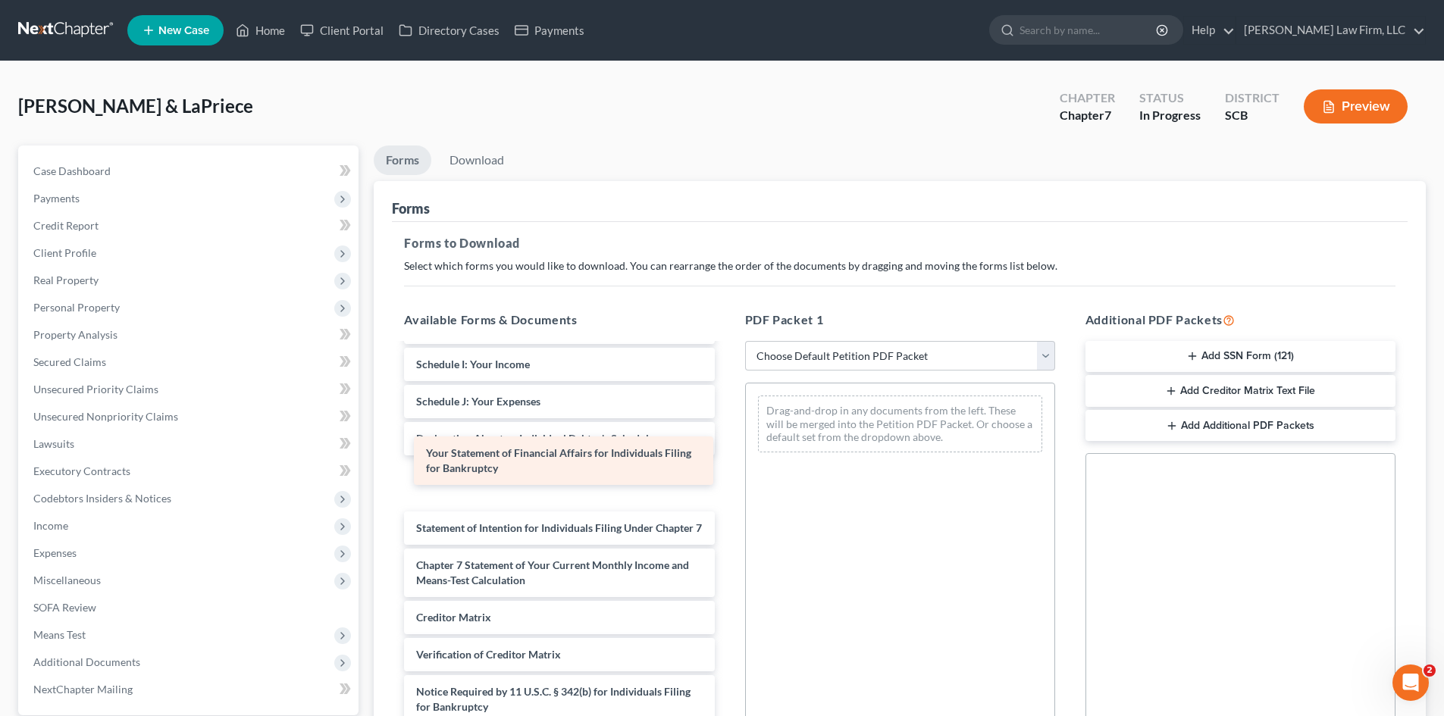
drag, startPoint x: 452, startPoint y: 455, endPoint x: 854, endPoint y: 423, distance: 403.7
click at [726, 402] on div "Your Statement of Financial Affairs for Individuals Filing for Bankruptcy Debto…" at bounding box center [559, 361] width 334 height 800
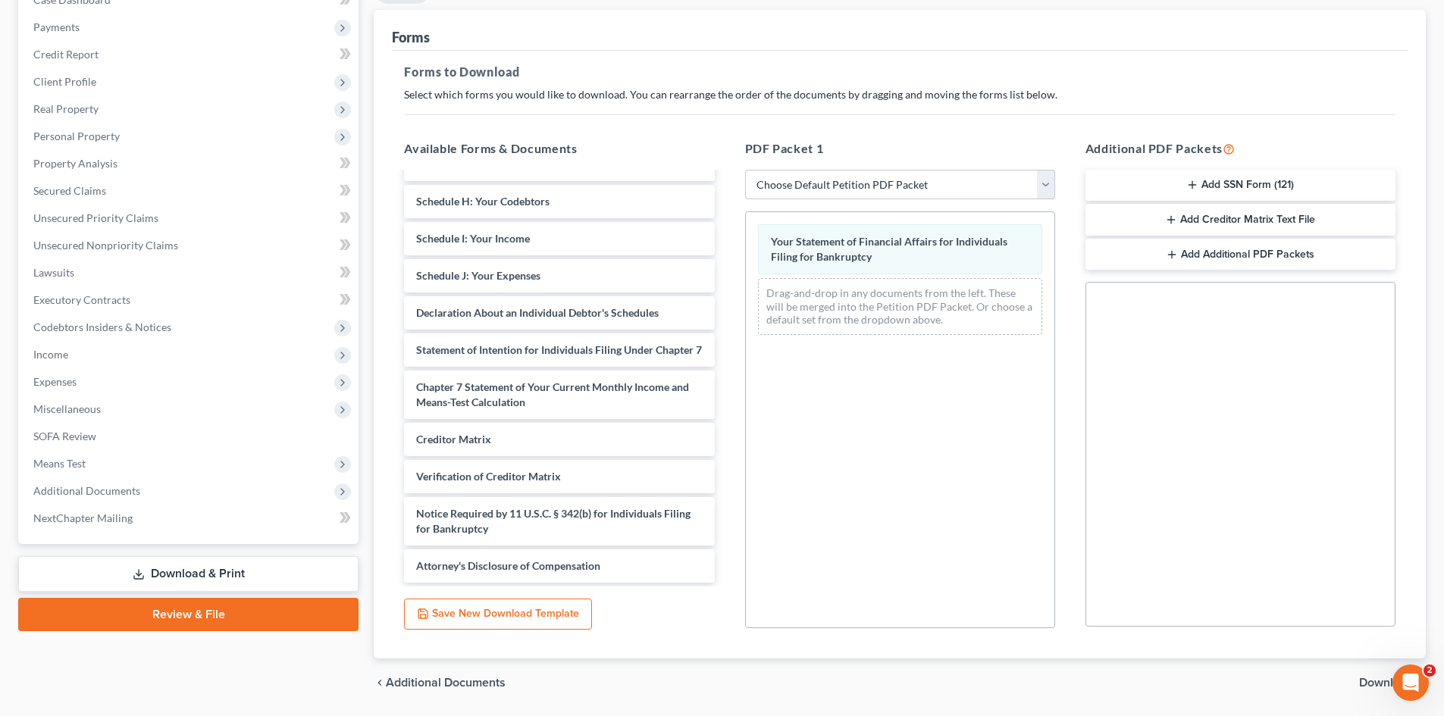
scroll to position [220, 0]
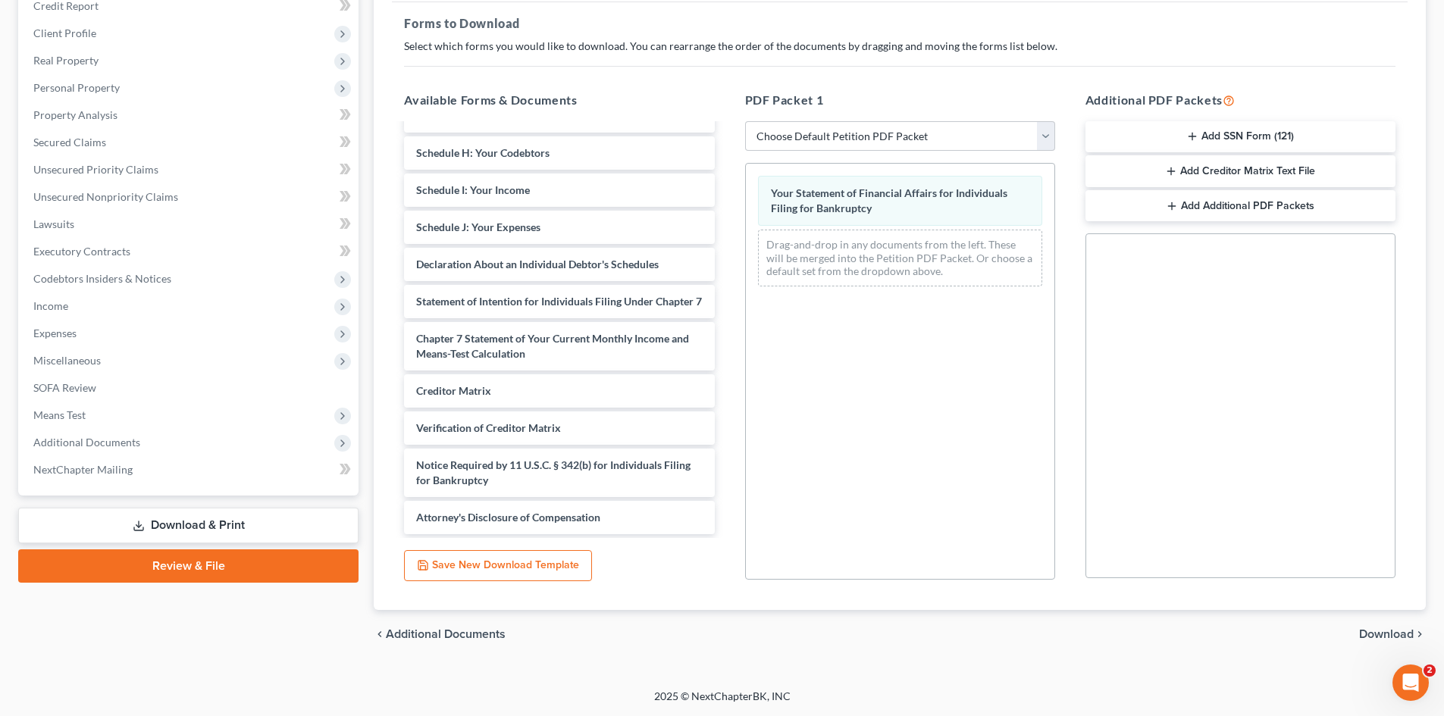
drag, startPoint x: 1394, startPoint y: 634, endPoint x: 886, endPoint y: 572, distance: 511.5
click at [1393, 634] on span "Download" at bounding box center [1386, 634] width 55 height 12
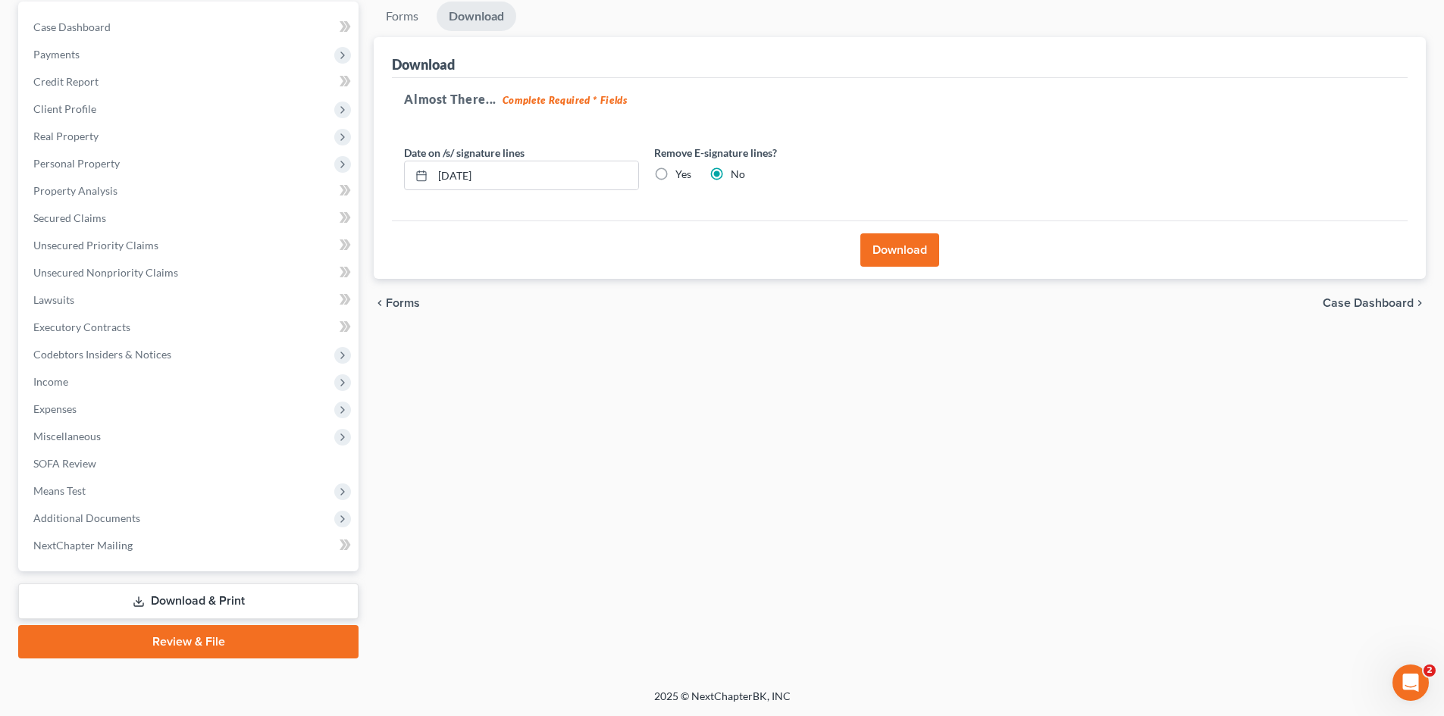
scroll to position [144, 0]
click at [675, 172] on label "Yes" at bounding box center [683, 174] width 16 height 15
click at [681, 172] on input "Yes" at bounding box center [686, 172] width 10 height 10
radio input "true"
radio input "false"
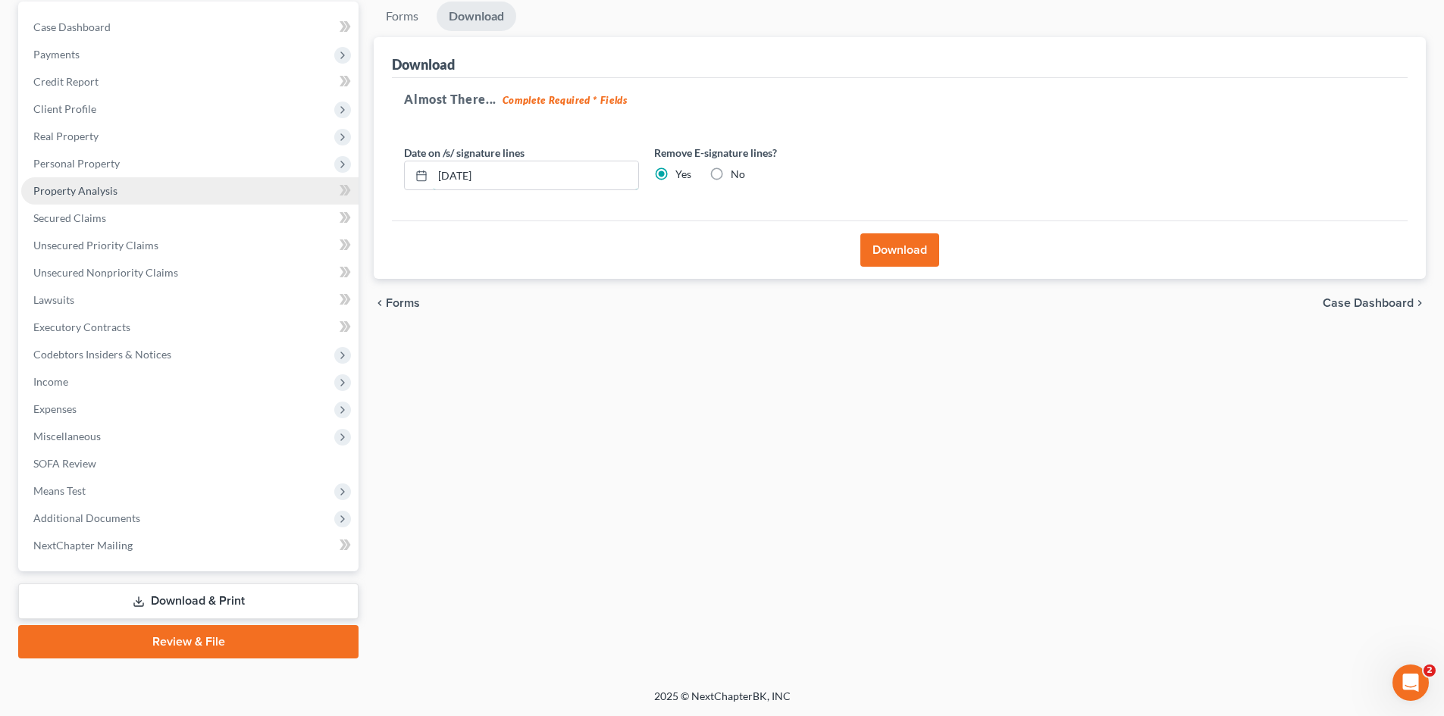
drag, startPoint x: 410, startPoint y: 186, endPoint x: 297, endPoint y: 199, distance: 113.7
click at [380, 188] on div "Download Almost There... Complete Required * Fields Date on /s/ signature lines…" at bounding box center [900, 158] width 1052 height 243
click at [918, 238] on button "Download" at bounding box center [899, 249] width 79 height 33
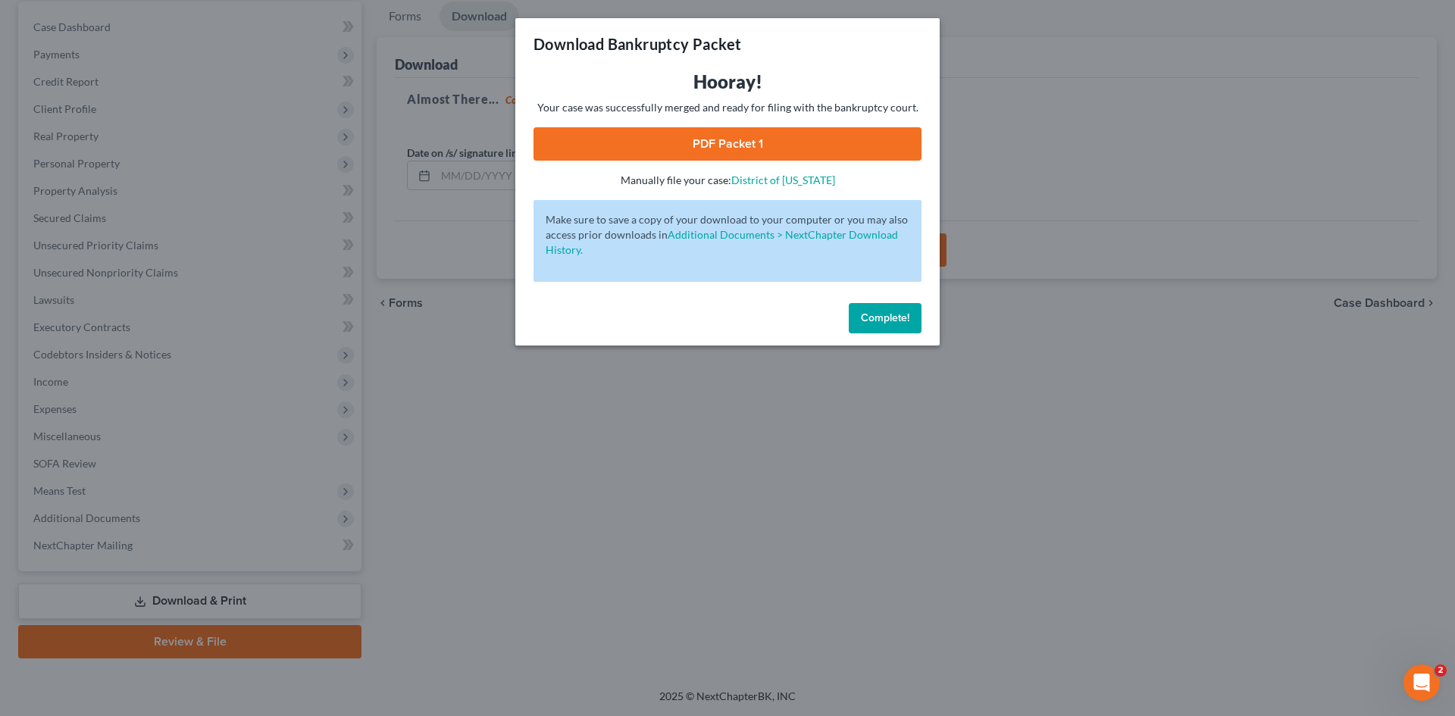
click at [762, 146] on link "PDF Packet 1" at bounding box center [728, 143] width 388 height 33
click at [883, 314] on span "Complete!" at bounding box center [885, 317] width 49 height 13
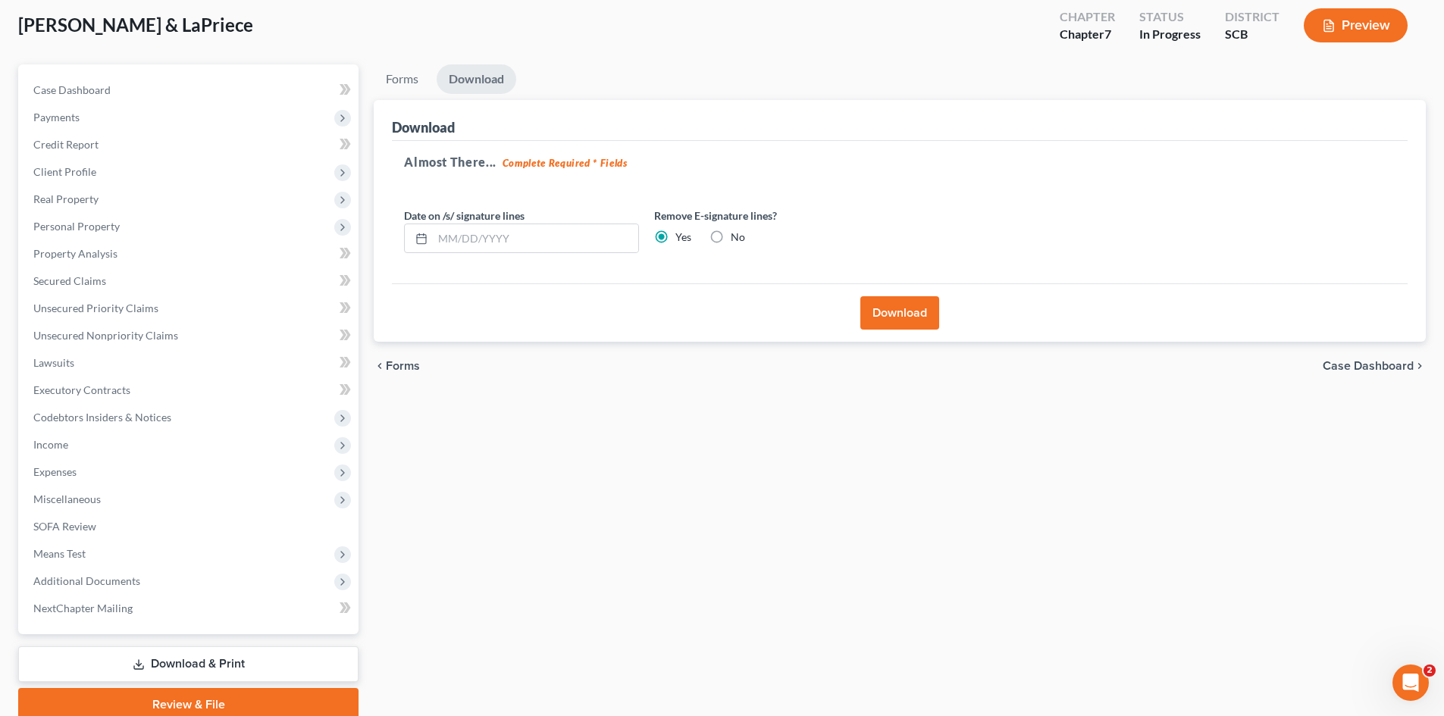
scroll to position [0, 0]
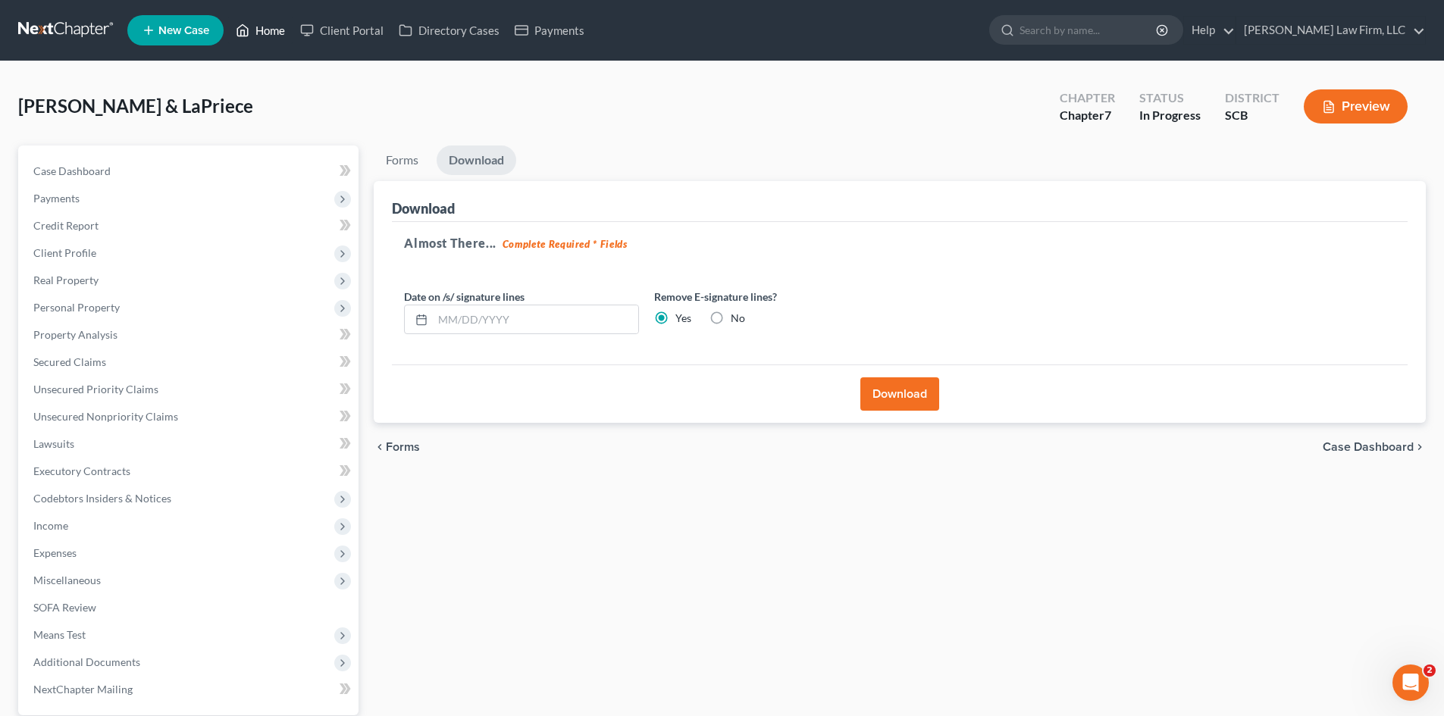
click at [280, 27] on link "Home" at bounding box center [260, 30] width 64 height 27
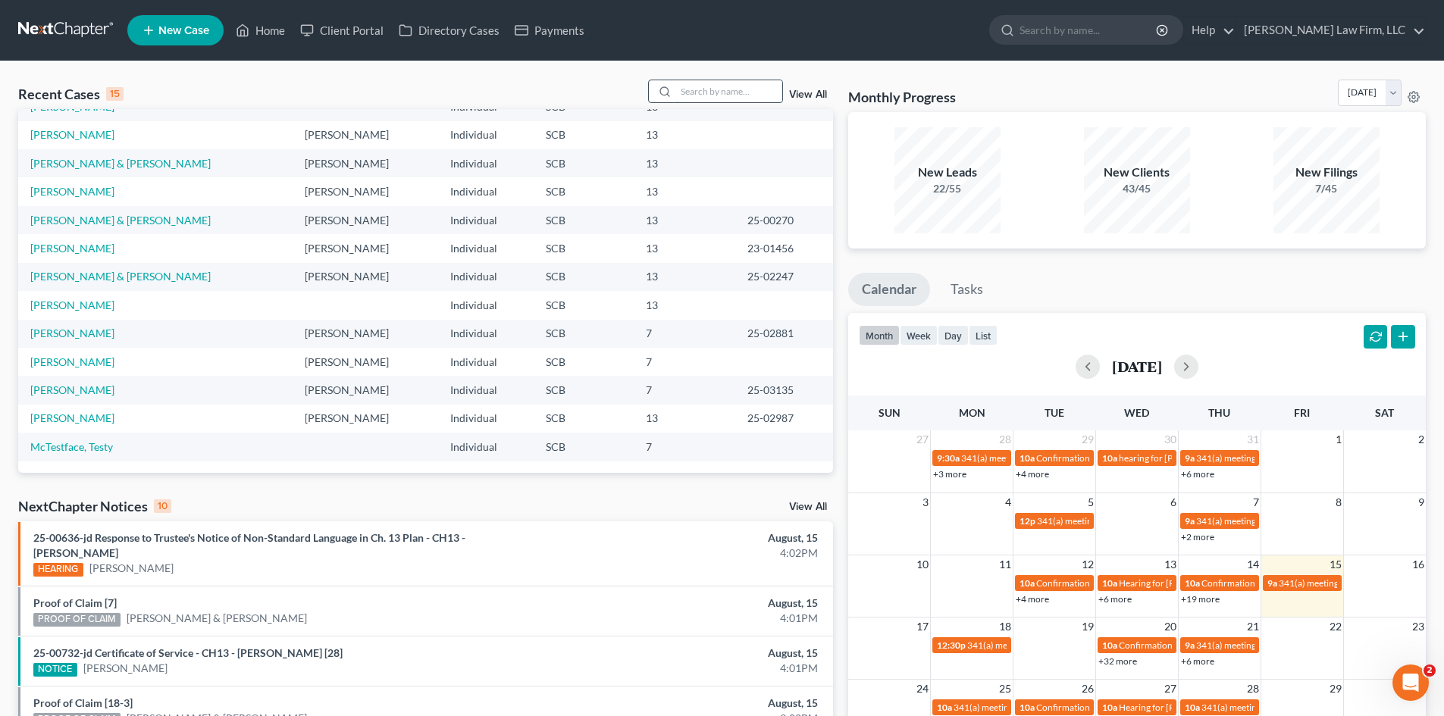
click at [727, 102] on input "search" at bounding box center [729, 91] width 106 height 22
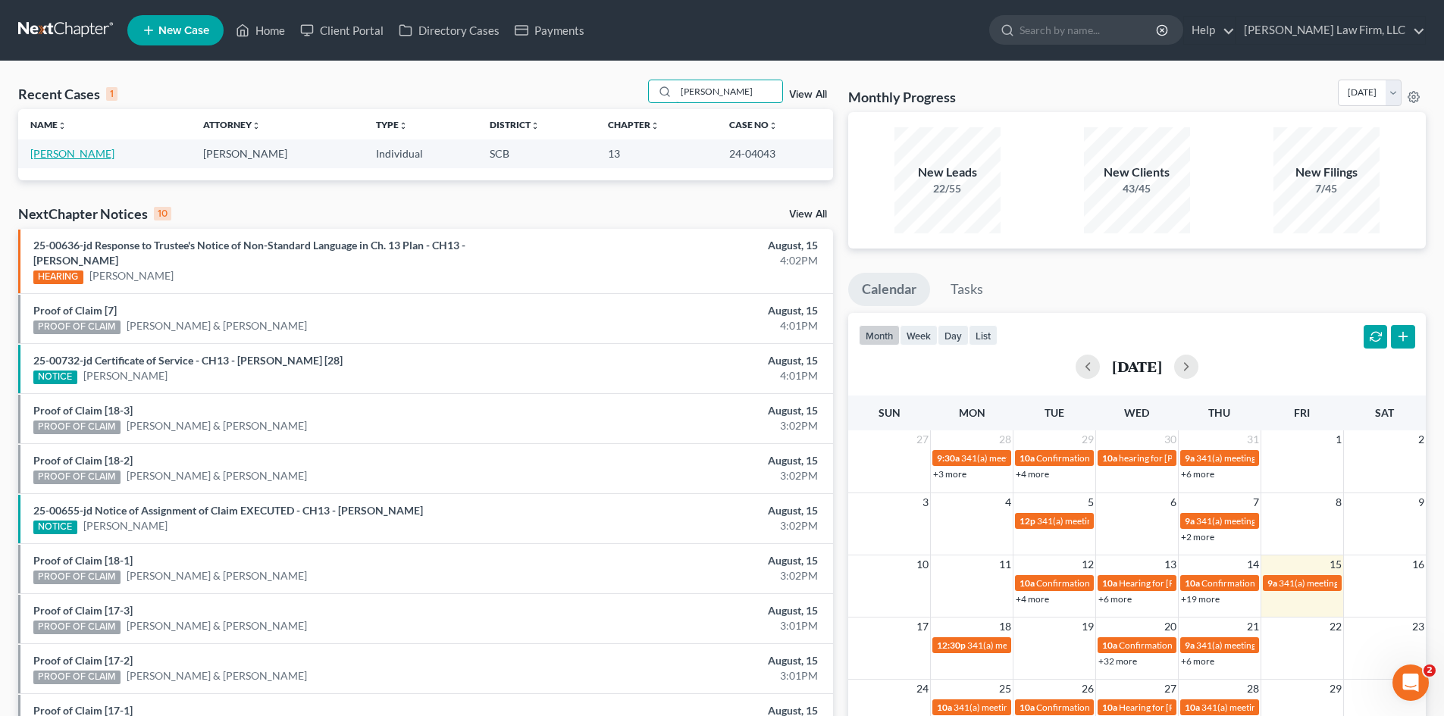
type input "[PERSON_NAME]"
click at [67, 151] on link "[PERSON_NAME]" at bounding box center [72, 153] width 84 height 13
select select "1"
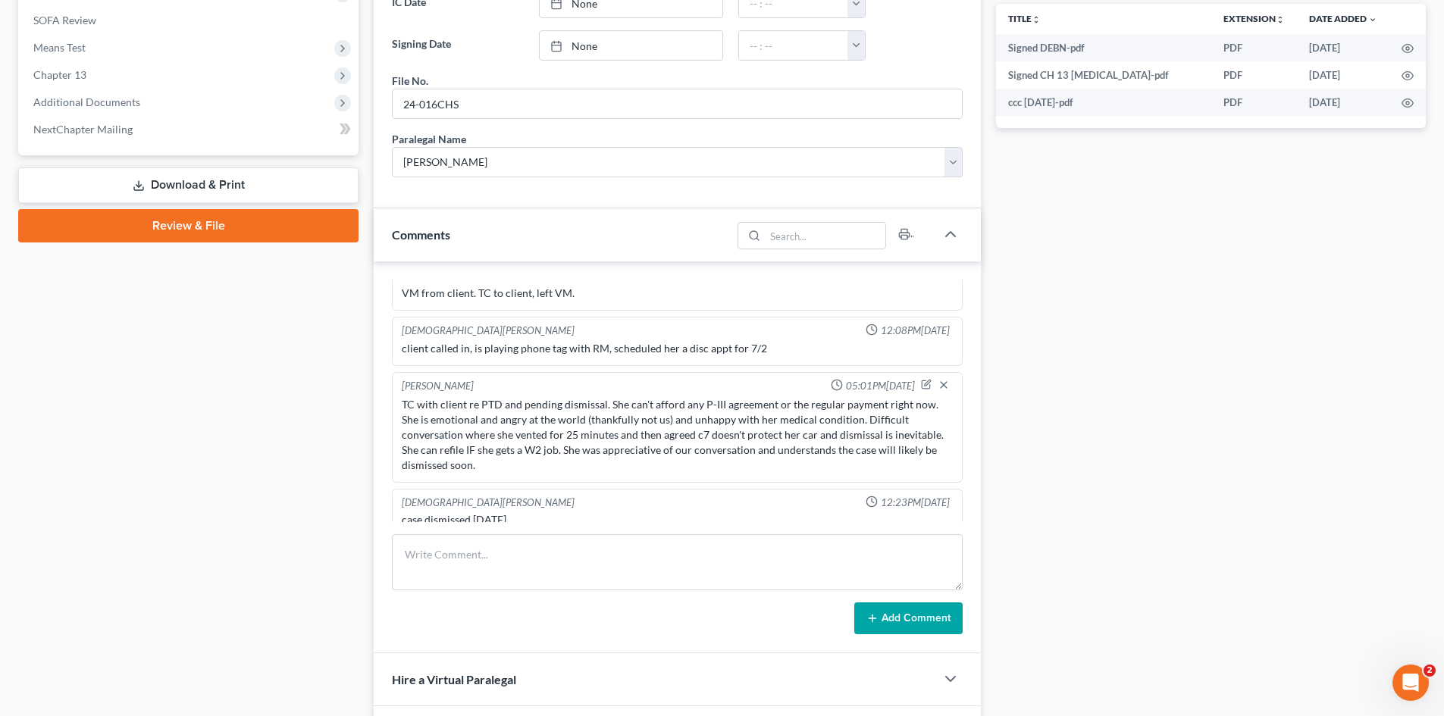
scroll to position [758, 0]
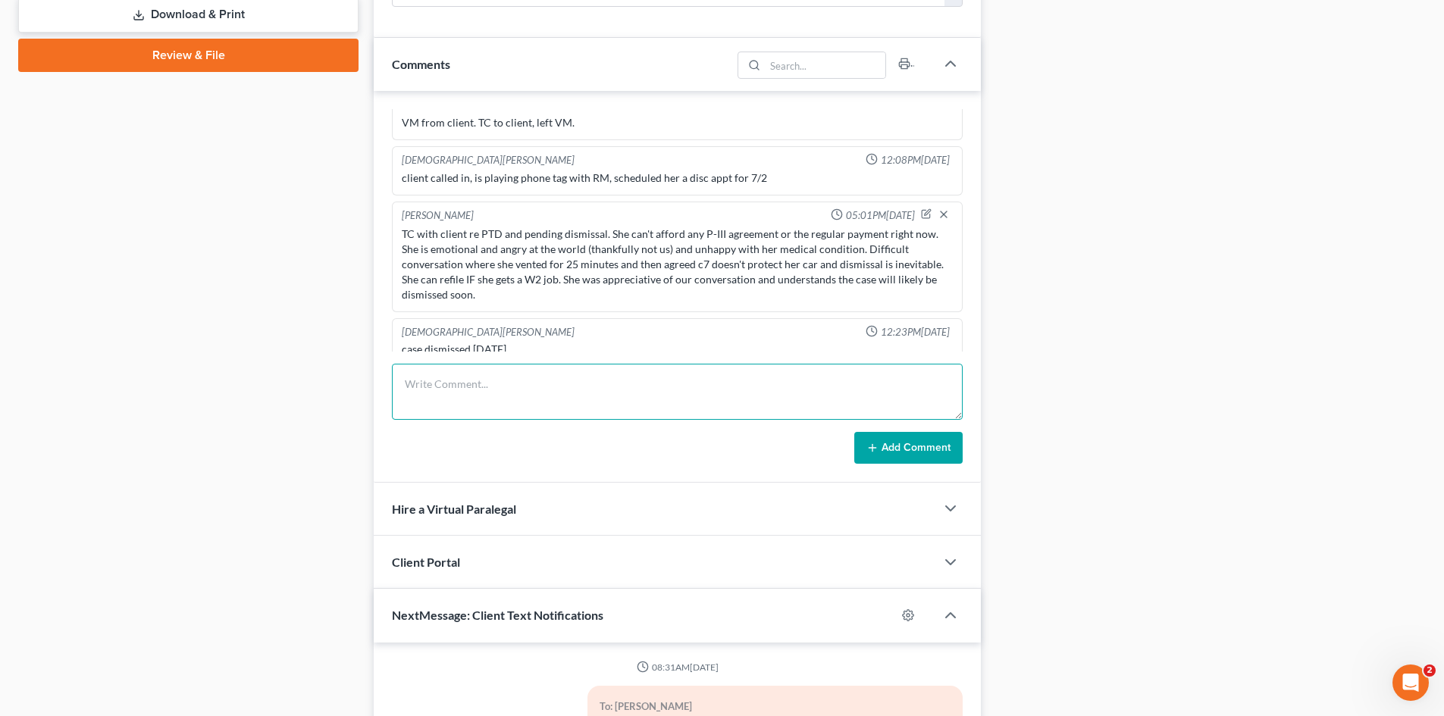
click at [511, 388] on textarea at bounding box center [677, 392] width 571 height 56
drag, startPoint x: 755, startPoint y: 383, endPoint x: 652, endPoint y: 384, distance: 103.1
click at [652, 384] on textarea "Client scheduled a TC to discuss options on dismissal. TC to client, left VM." at bounding box center [677, 392] width 571 height 56
type textarea "Client scheduled a TC to discuss options on dismissal. TC to client, left VM."
click at [902, 444] on button "Add Comment" at bounding box center [908, 448] width 108 height 32
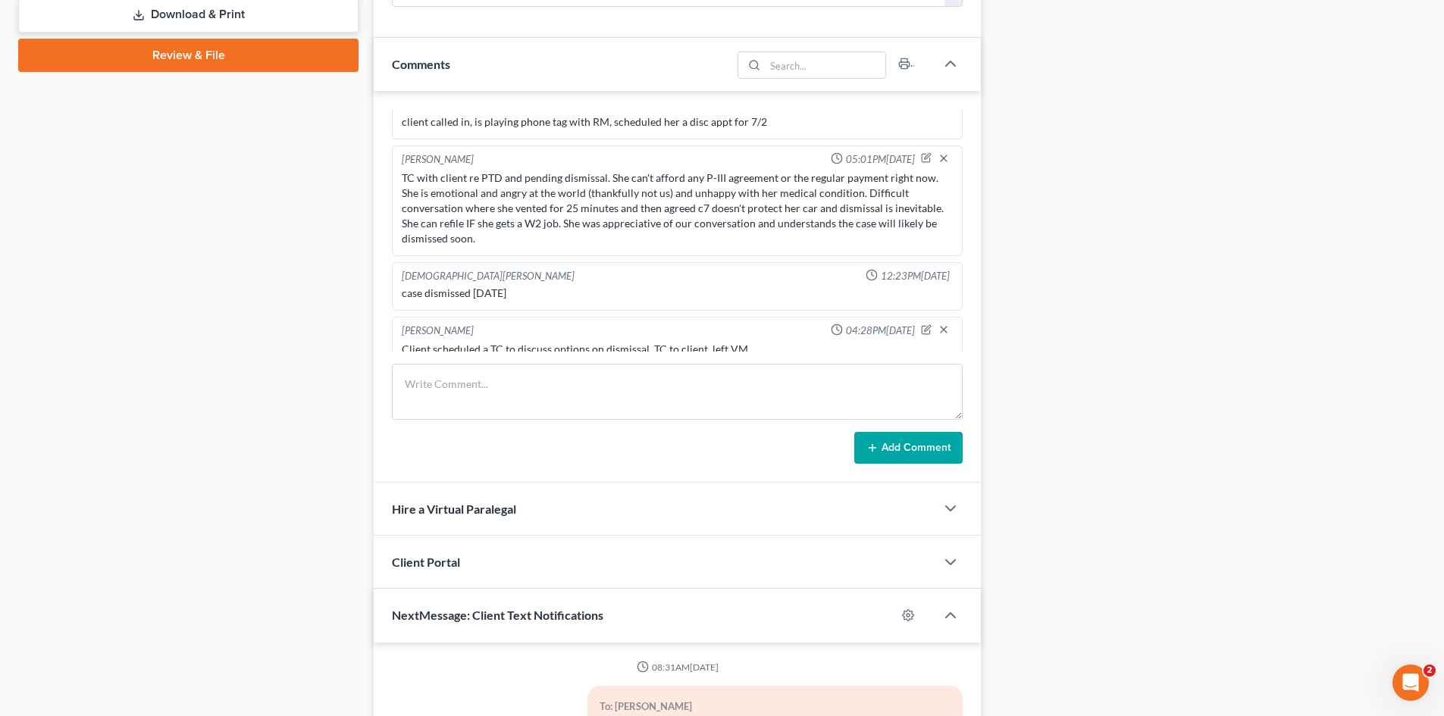
scroll to position [1562, 0]
